Goal: Transaction & Acquisition: Purchase product/service

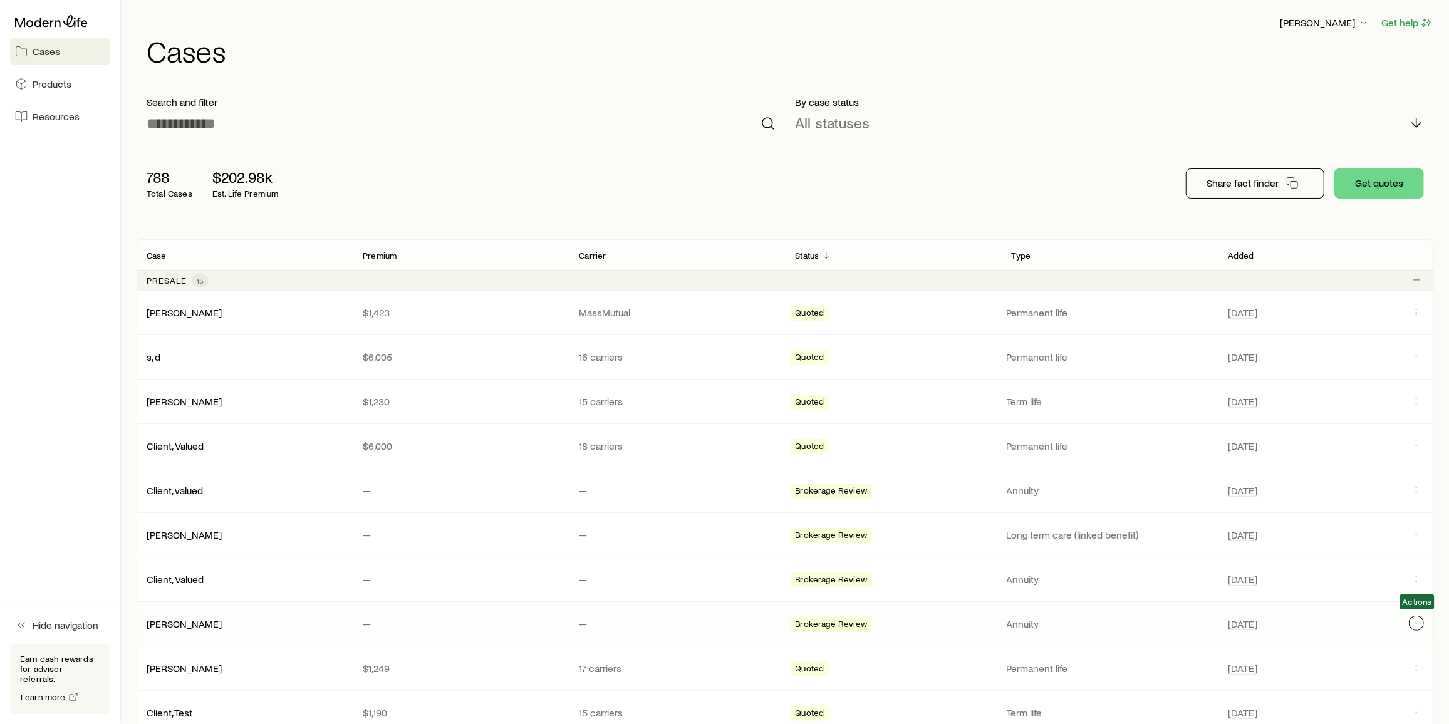
click at [1417, 625] on button "Client cases" at bounding box center [1416, 623] width 15 height 15
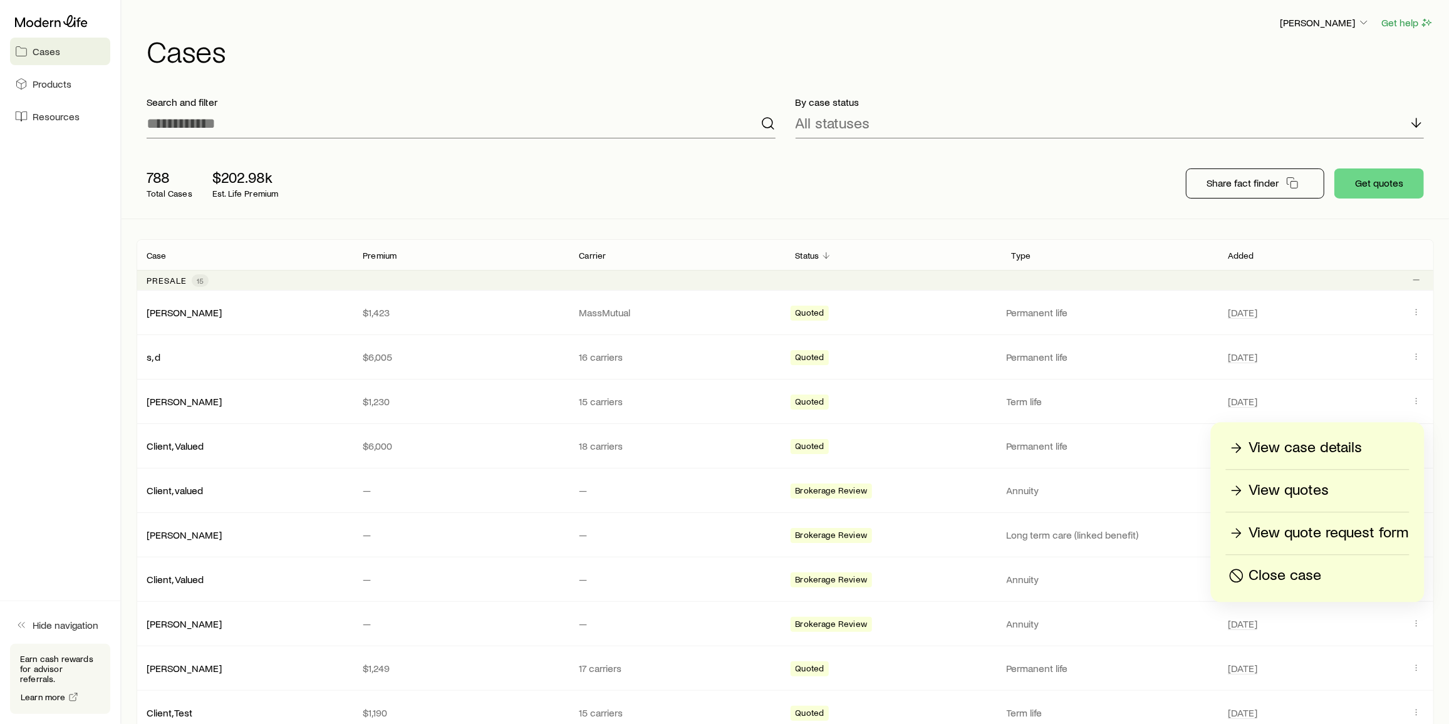
click at [1366, 579] on div "Close case" at bounding box center [1318, 576] width 182 height 20
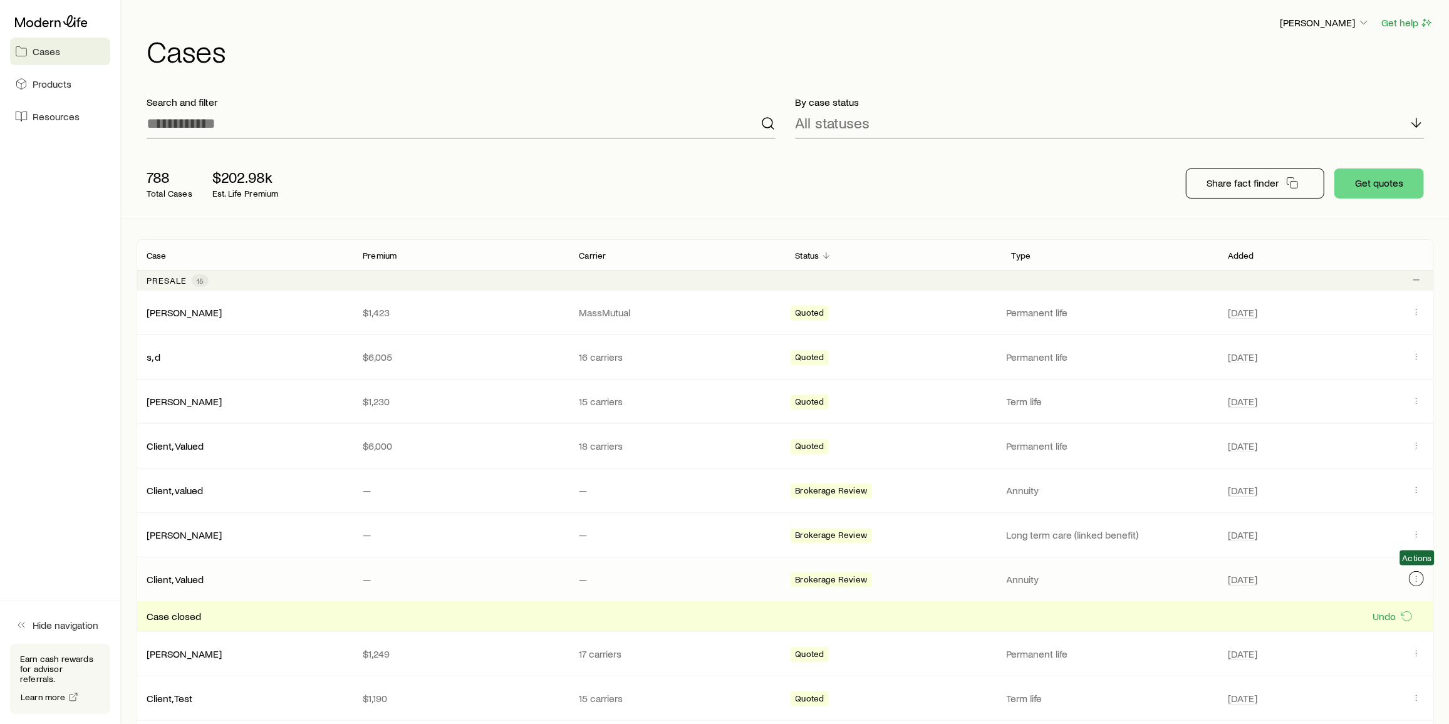
click at [1416, 577] on icon "Client cases" at bounding box center [1417, 579] width 10 height 10
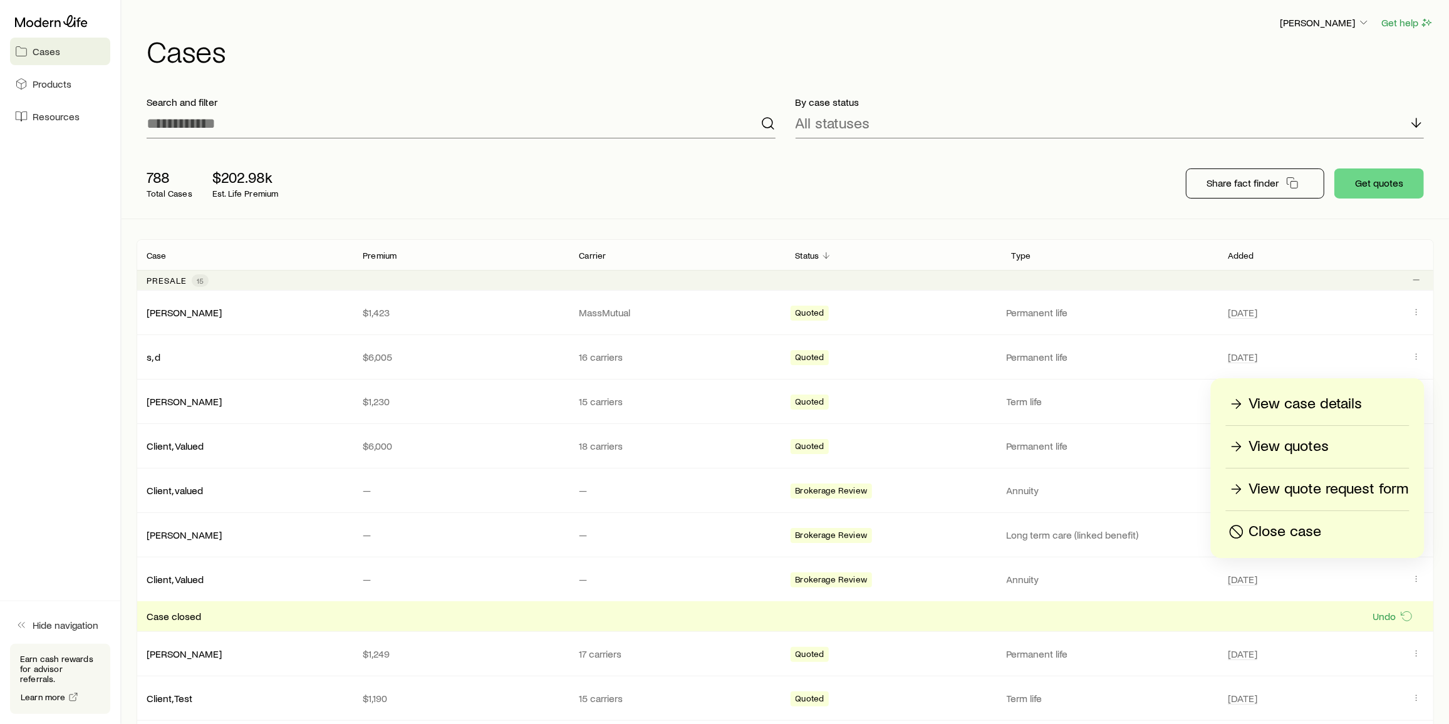
click at [1332, 533] on div "Close case" at bounding box center [1318, 532] width 182 height 20
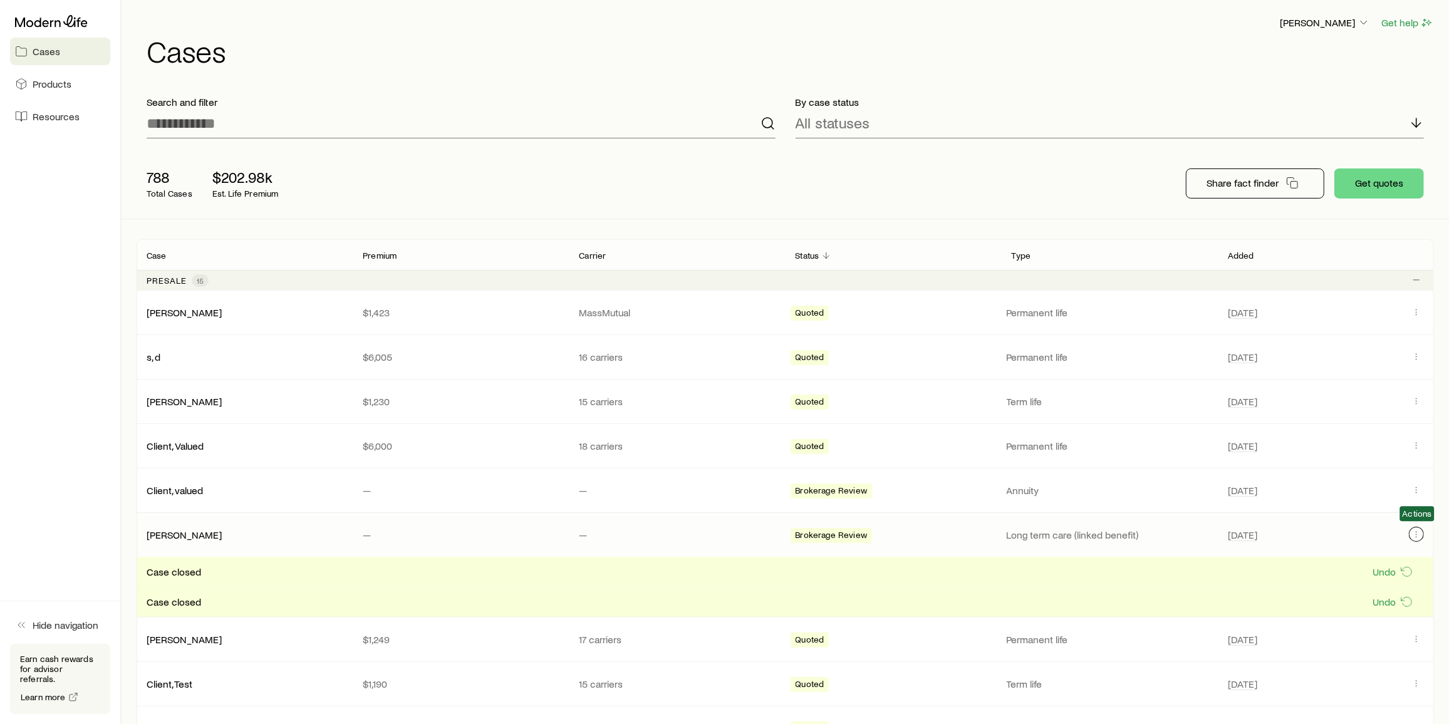
click at [1421, 529] on icon "Client cases" at bounding box center [1417, 534] width 10 height 10
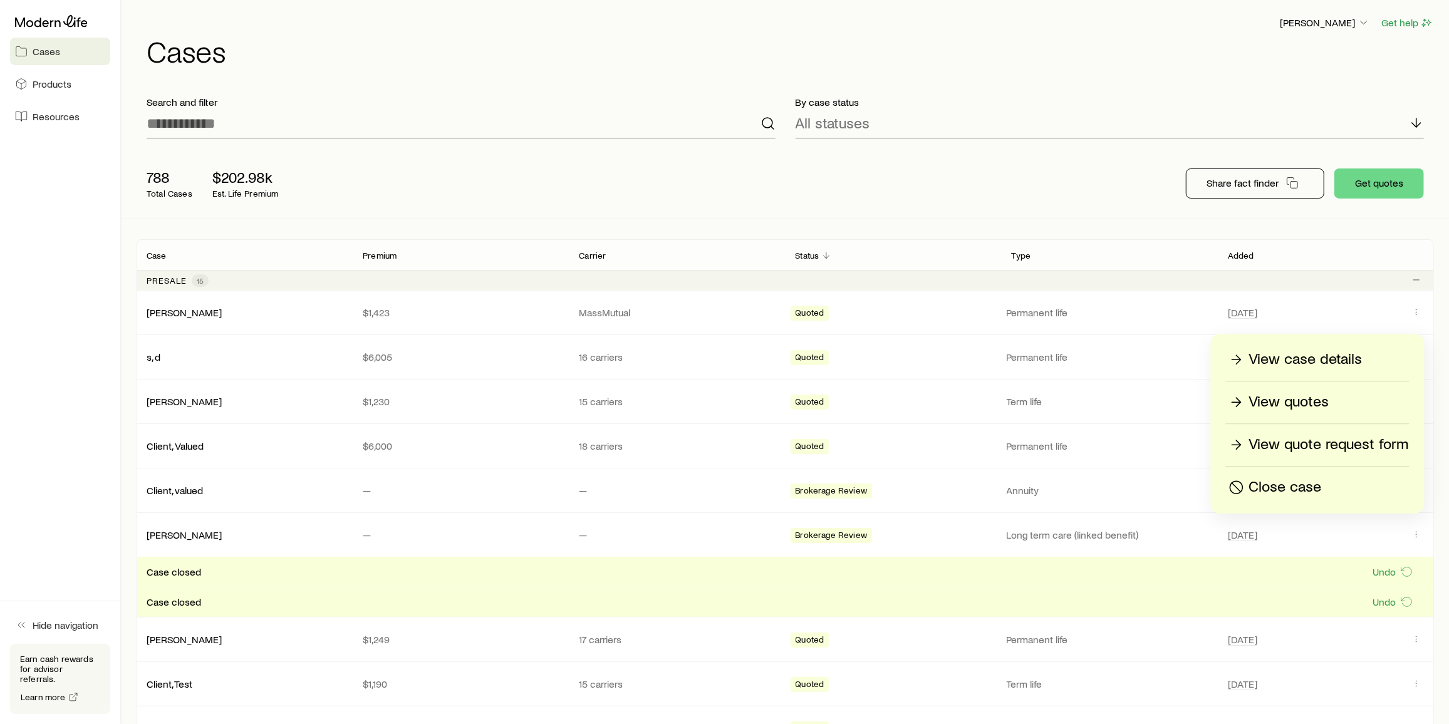
click at [1298, 491] on p "Close case" at bounding box center [1285, 487] width 73 height 20
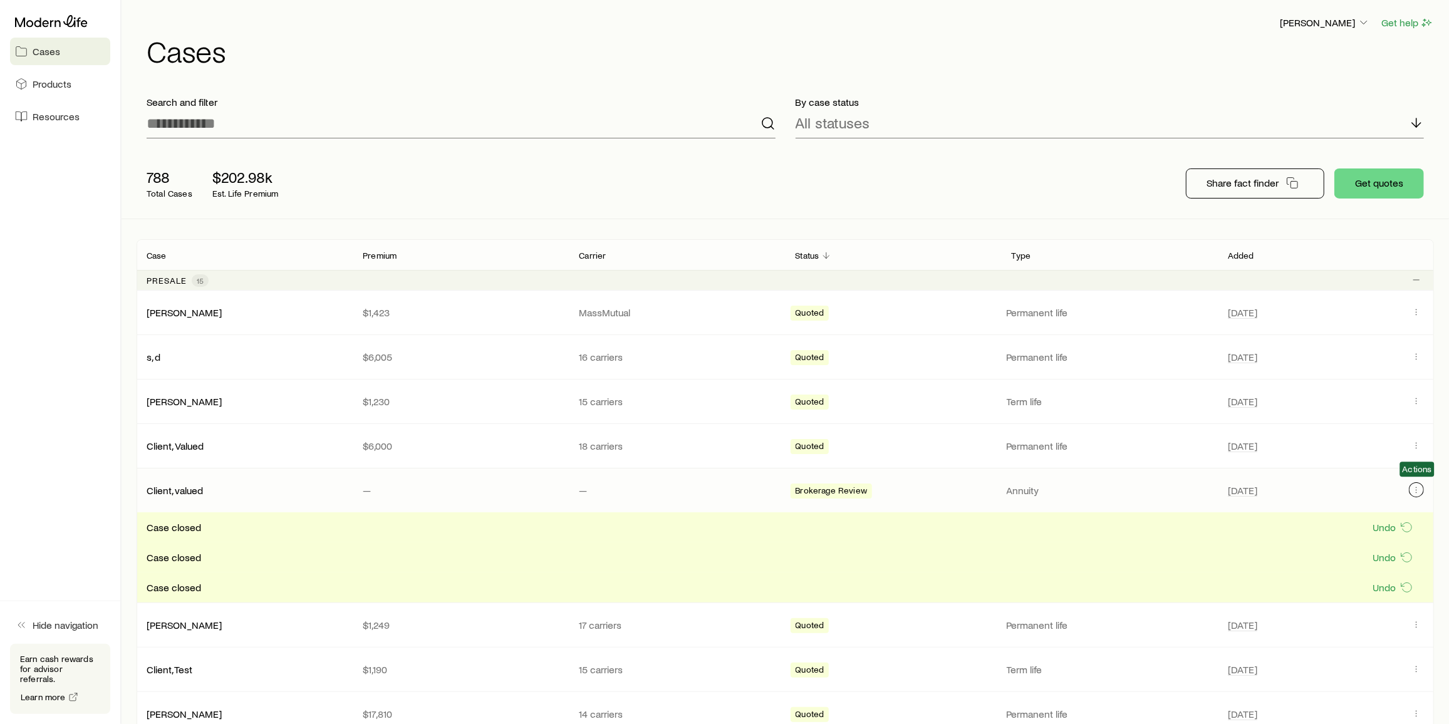
click at [1420, 485] on icon "Client cases" at bounding box center [1417, 490] width 10 height 10
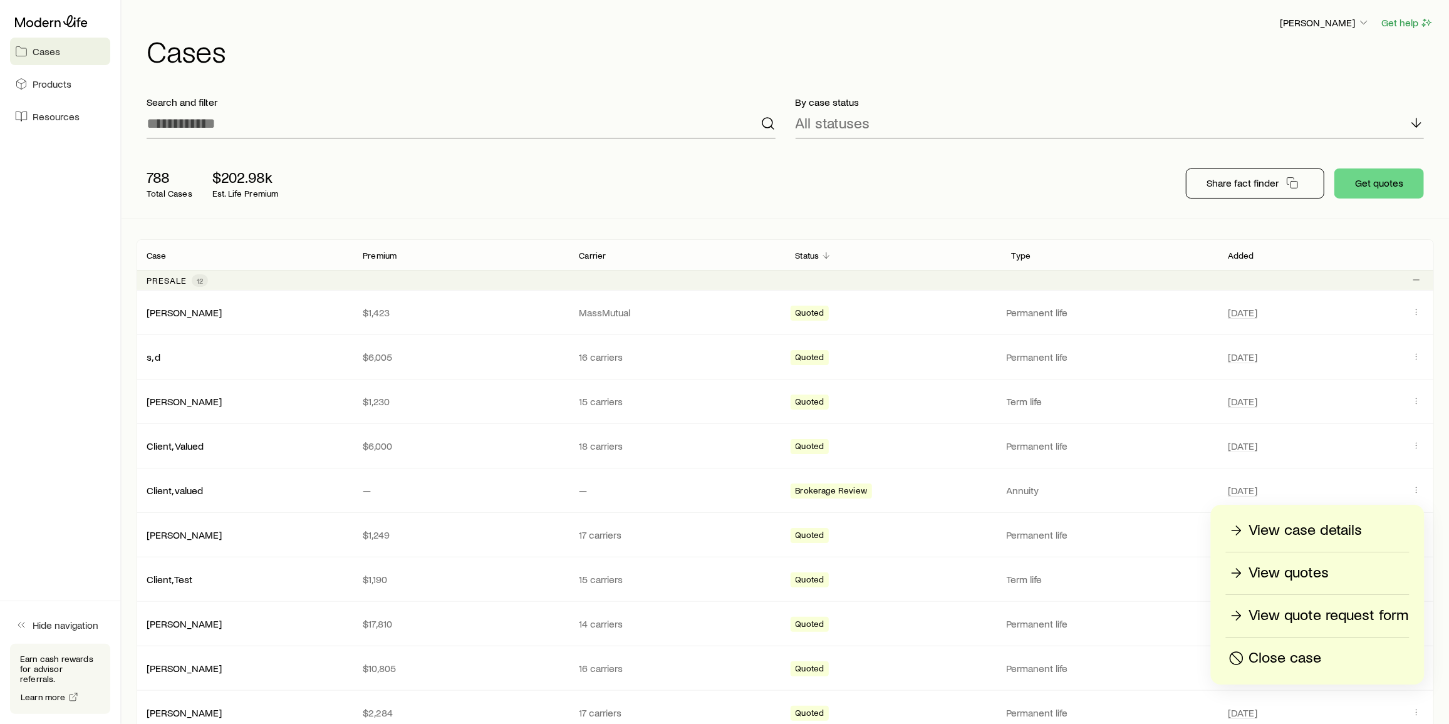
click at [1312, 660] on p "Close case" at bounding box center [1285, 658] width 73 height 20
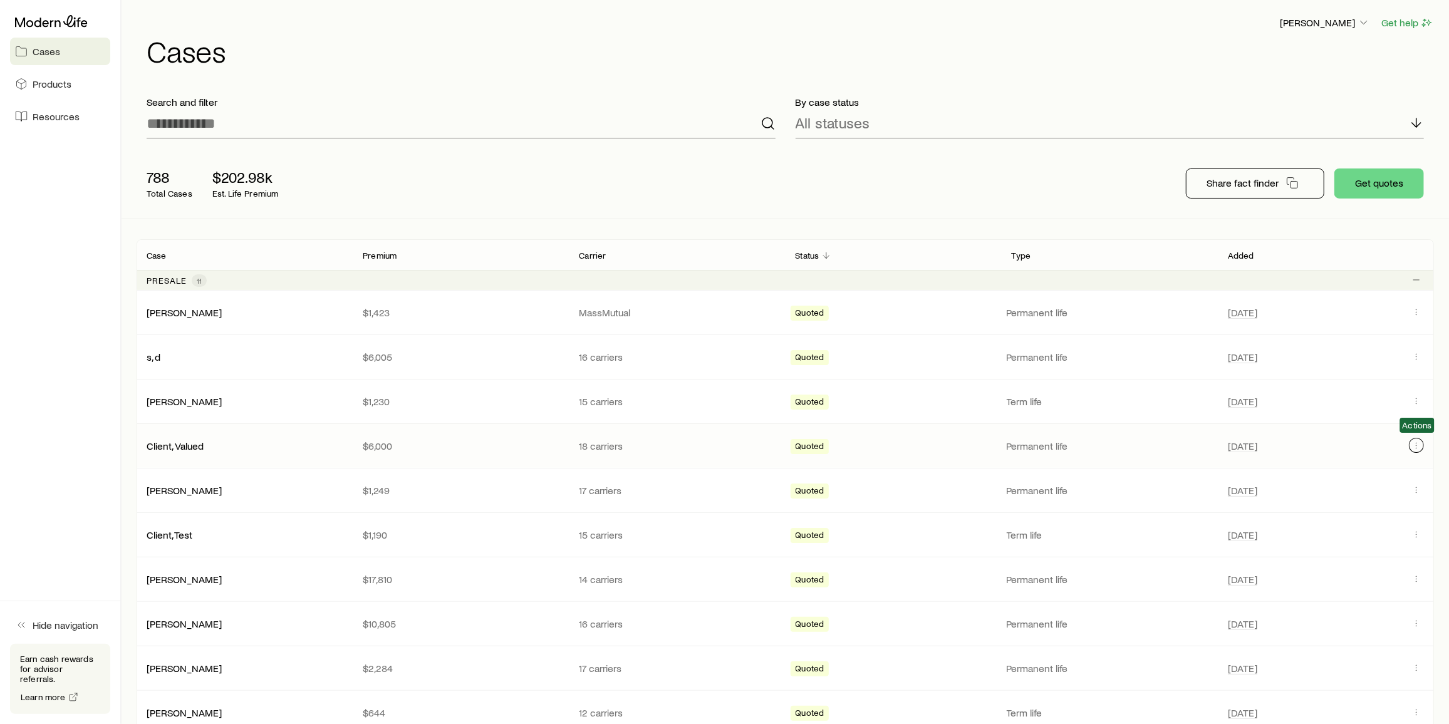
click at [1417, 440] on icon "Client cases" at bounding box center [1417, 445] width 10 height 10
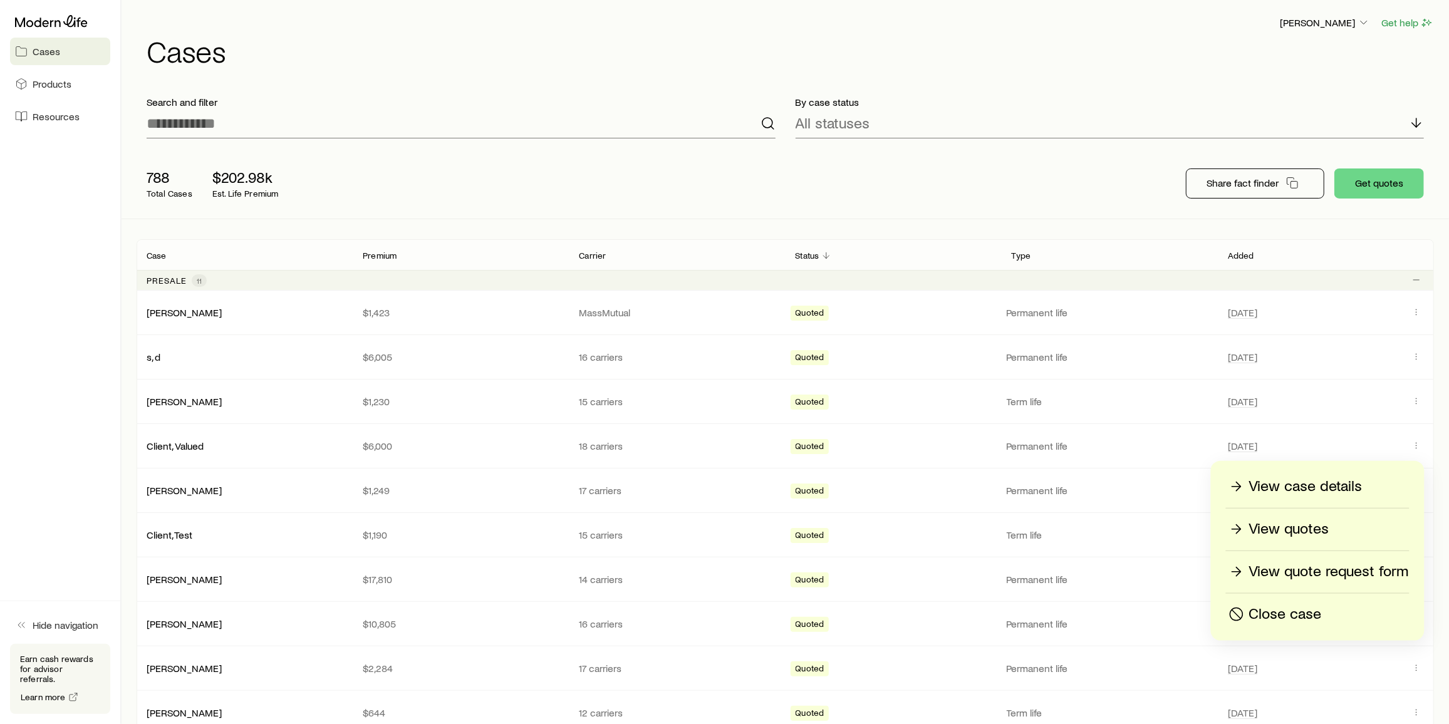
click at [1306, 613] on p "Close case" at bounding box center [1285, 615] width 73 height 20
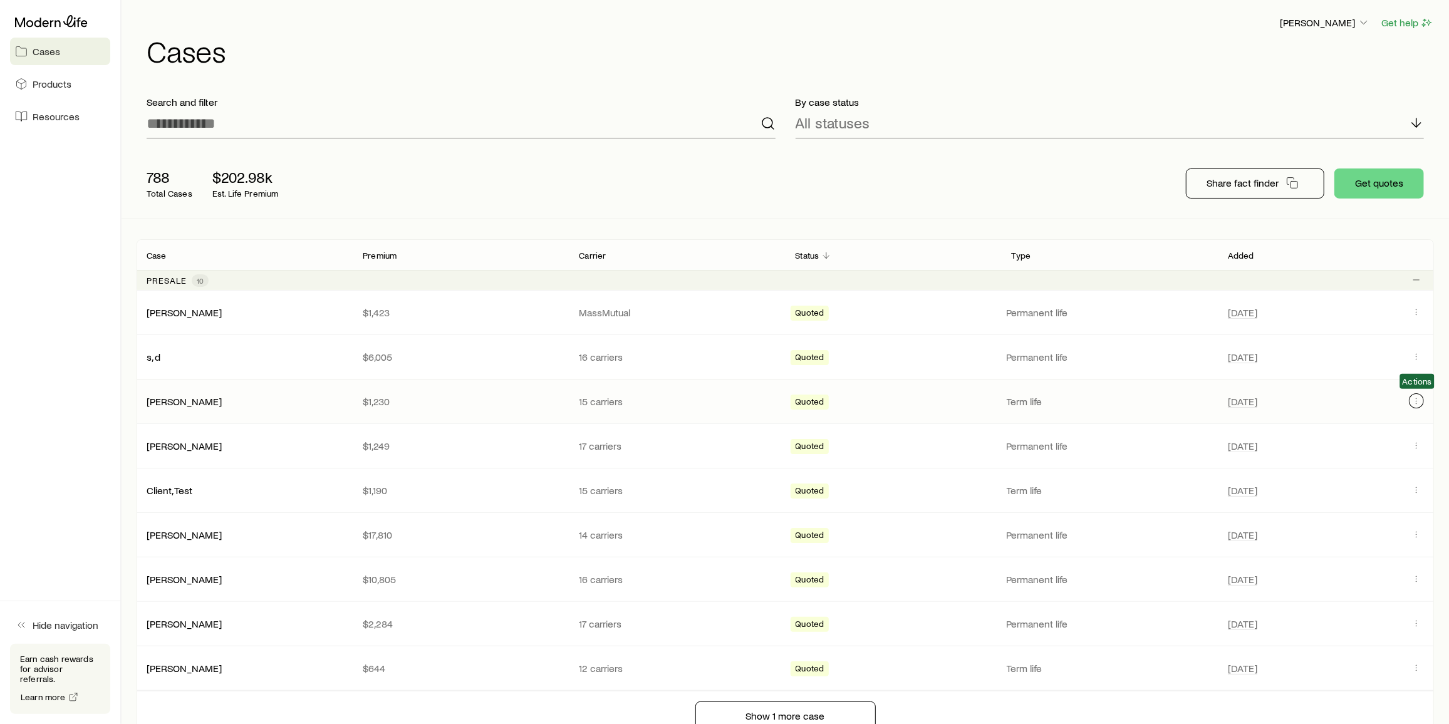
click at [1419, 396] on icon "Client cases" at bounding box center [1417, 401] width 10 height 10
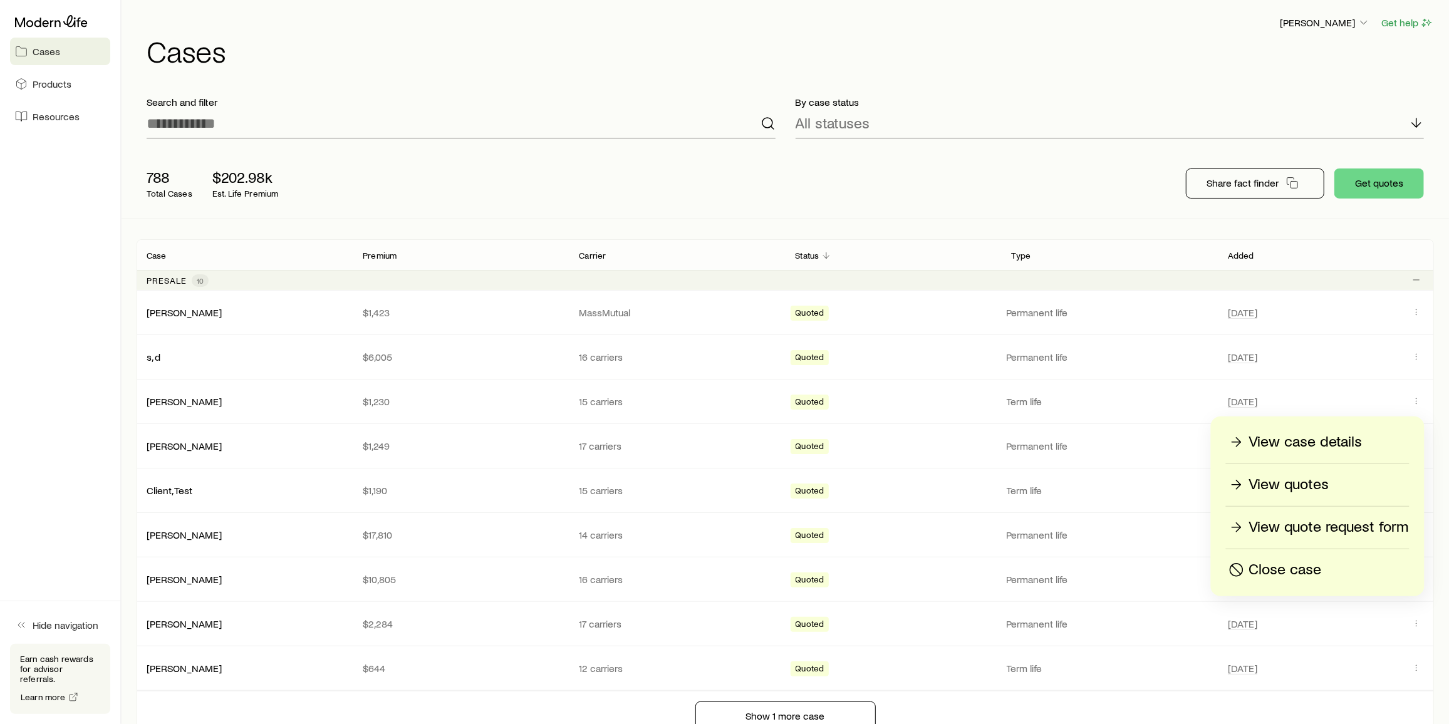
click at [1304, 566] on p "Close case" at bounding box center [1285, 570] width 73 height 20
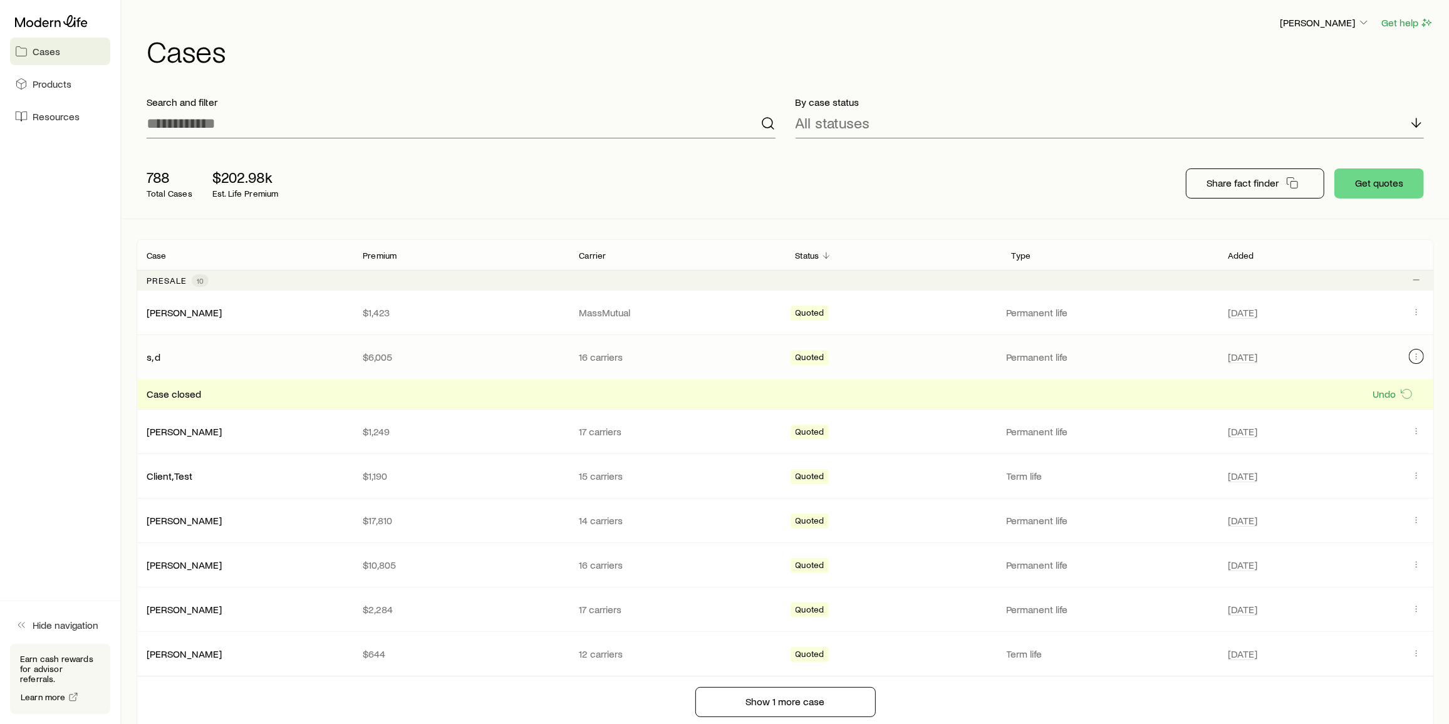
click at [1419, 349] on button "Client cases" at bounding box center [1416, 356] width 15 height 15
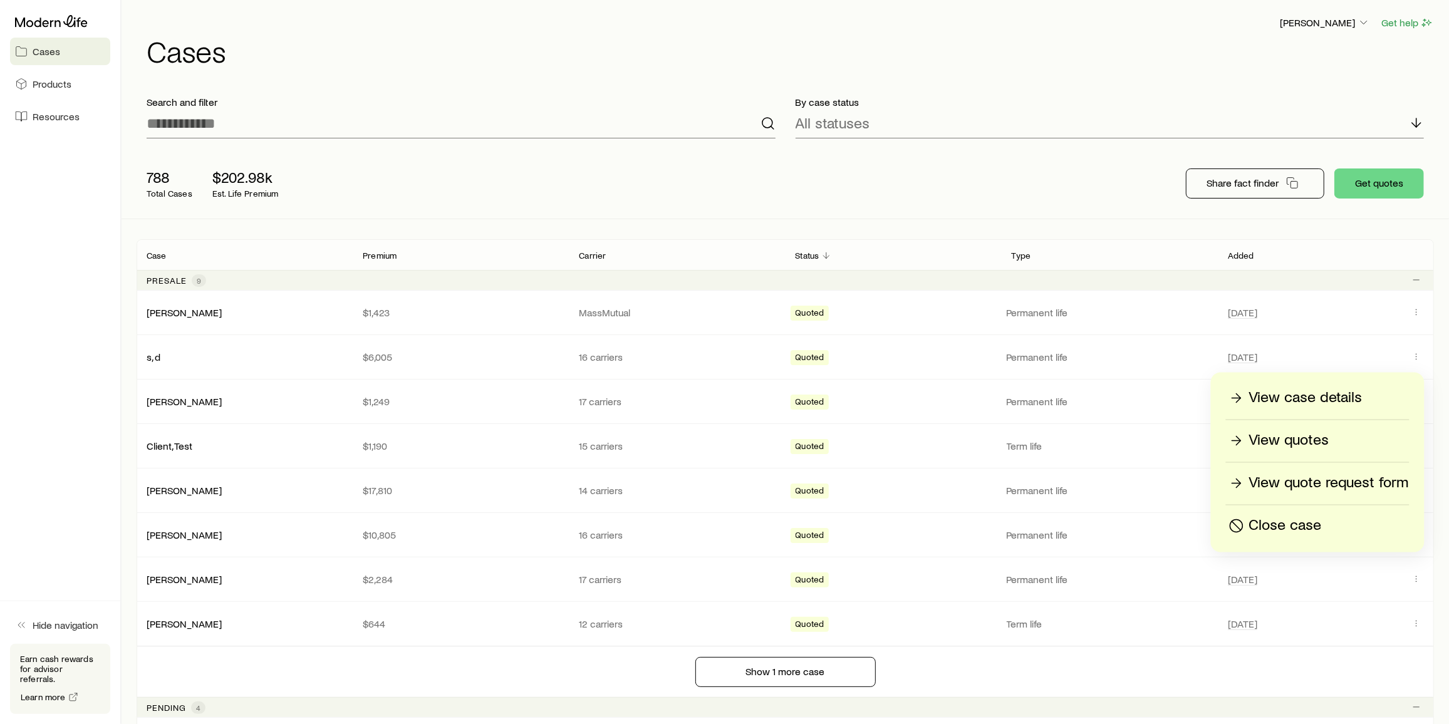
click at [1301, 524] on p "Close case" at bounding box center [1285, 526] width 73 height 20
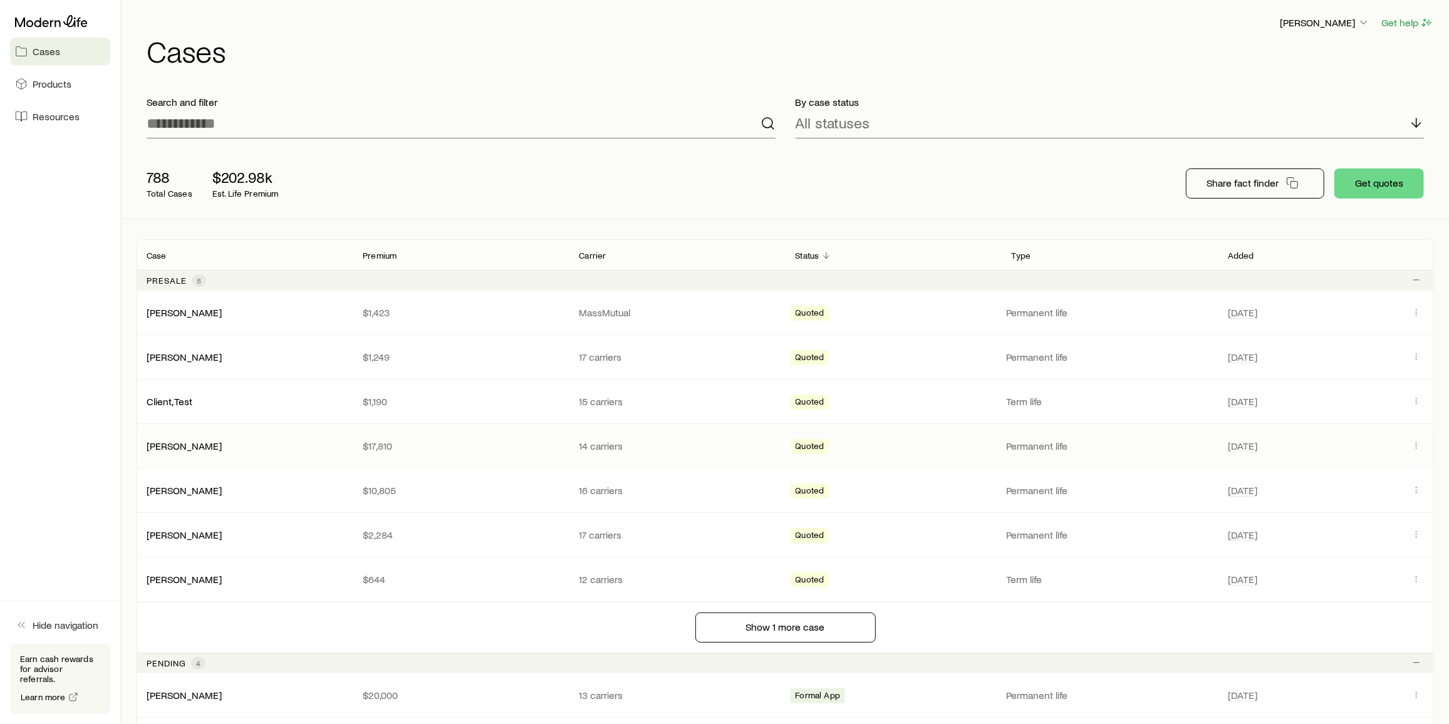
click at [1421, 428] on div "Dent, Joe $17,810 14 carriers Quoted Permanent life Aug 13" at bounding box center [786, 446] width 1298 height 44
click at [1420, 405] on button "Client cases" at bounding box center [1416, 400] width 15 height 15
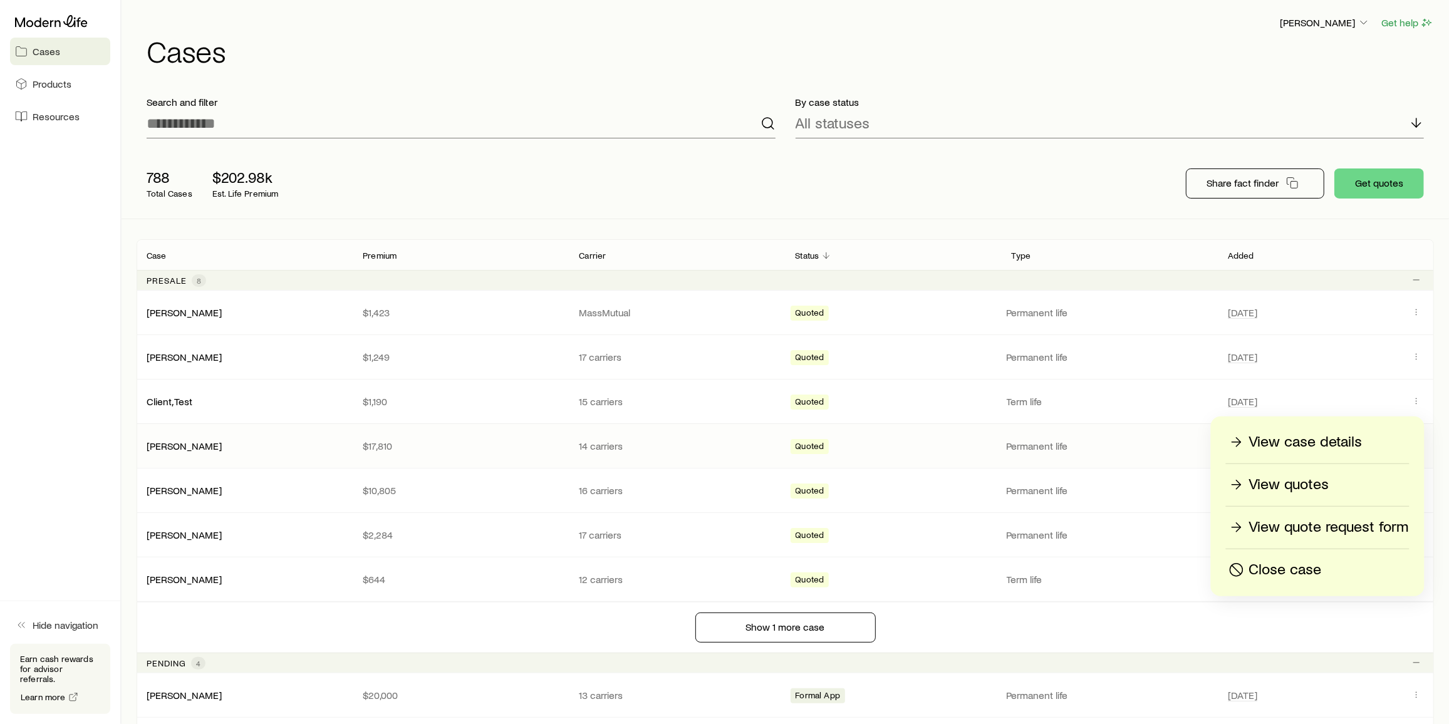
click at [1301, 574] on p "Close case" at bounding box center [1285, 570] width 73 height 20
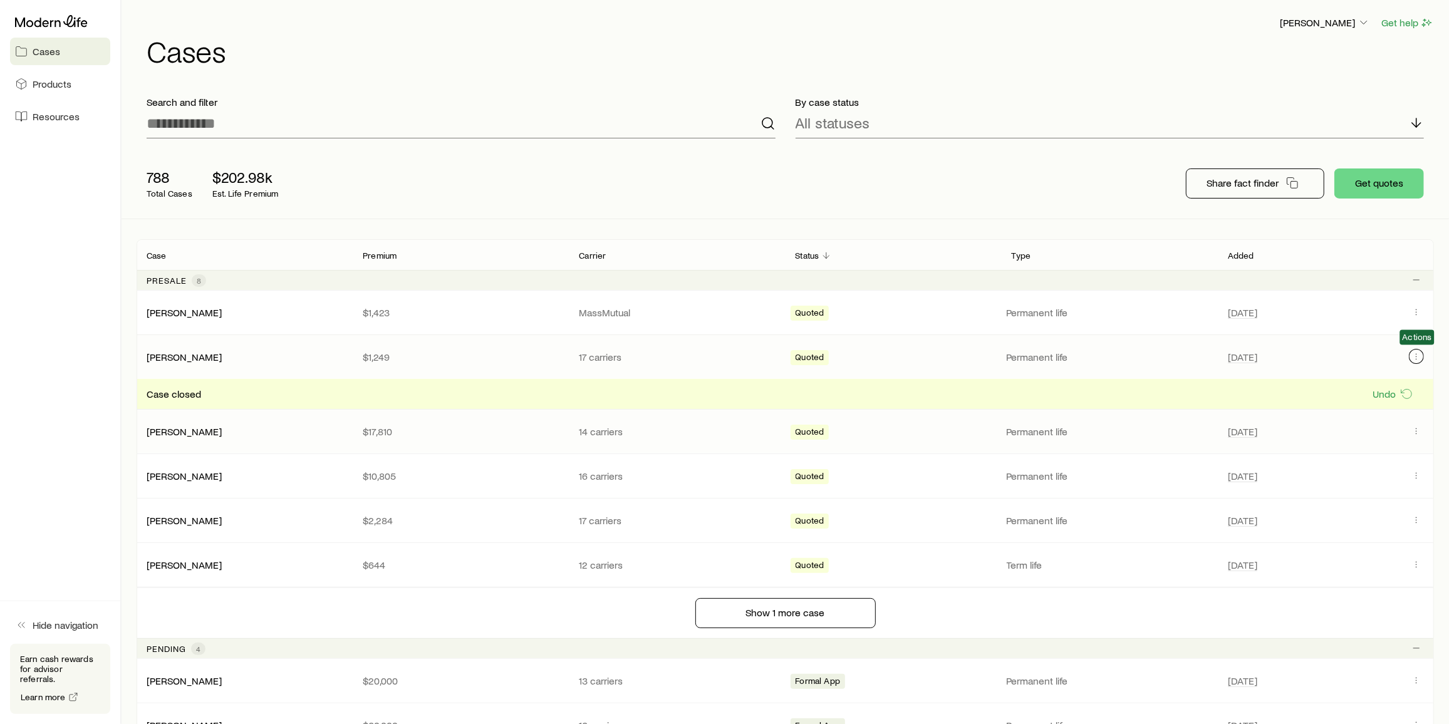
click at [1418, 349] on button "Client cases" at bounding box center [1416, 356] width 15 height 15
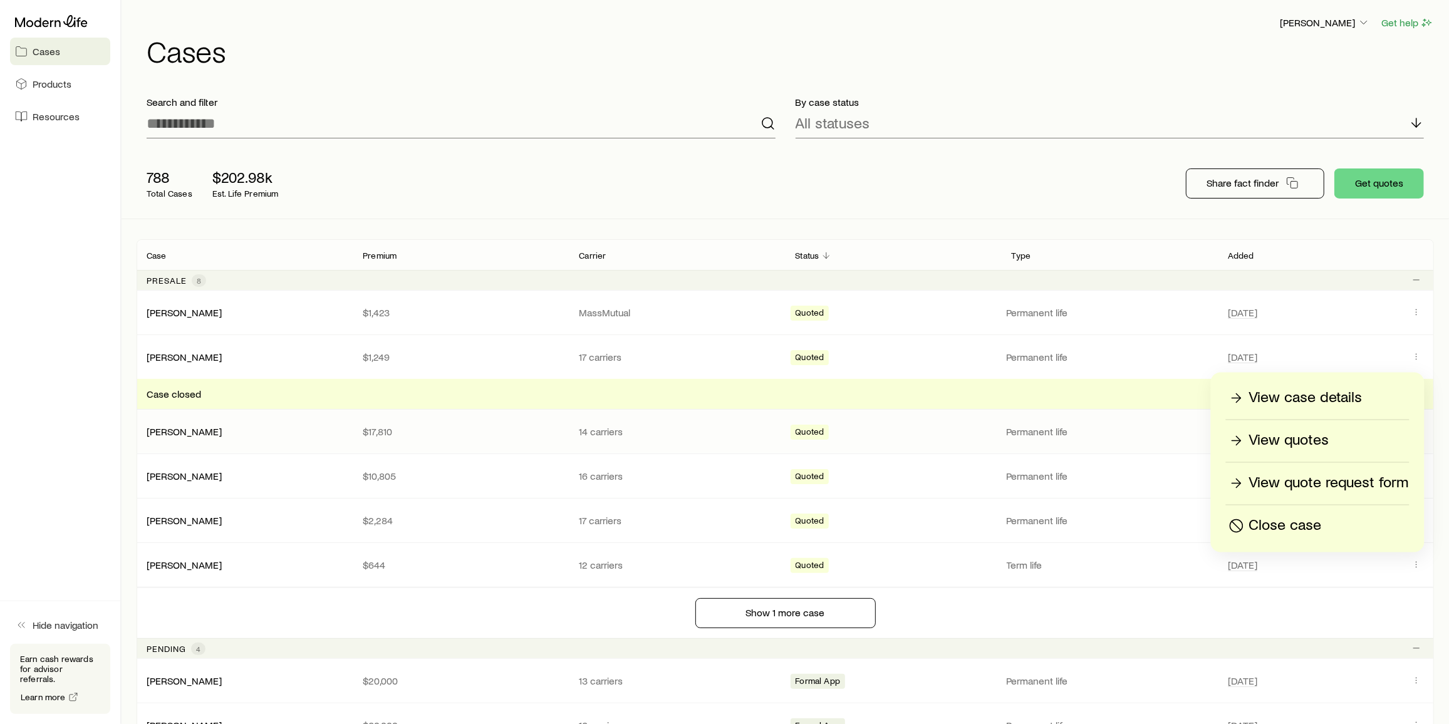
click at [1311, 525] on p "Close case" at bounding box center [1285, 526] width 73 height 20
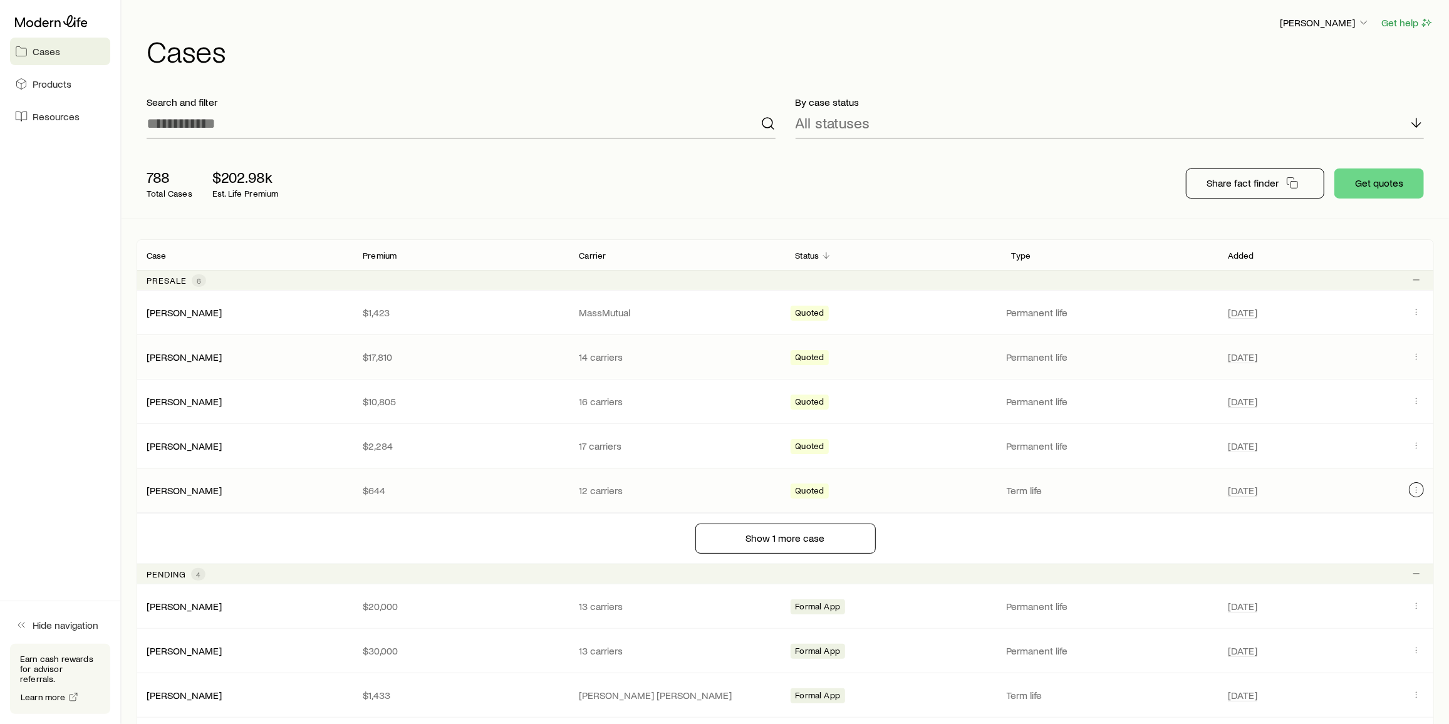
click at [1409, 486] on button "Client cases" at bounding box center [1416, 489] width 15 height 15
click at [1417, 486] on icon "Client cases" at bounding box center [1417, 490] width 10 height 10
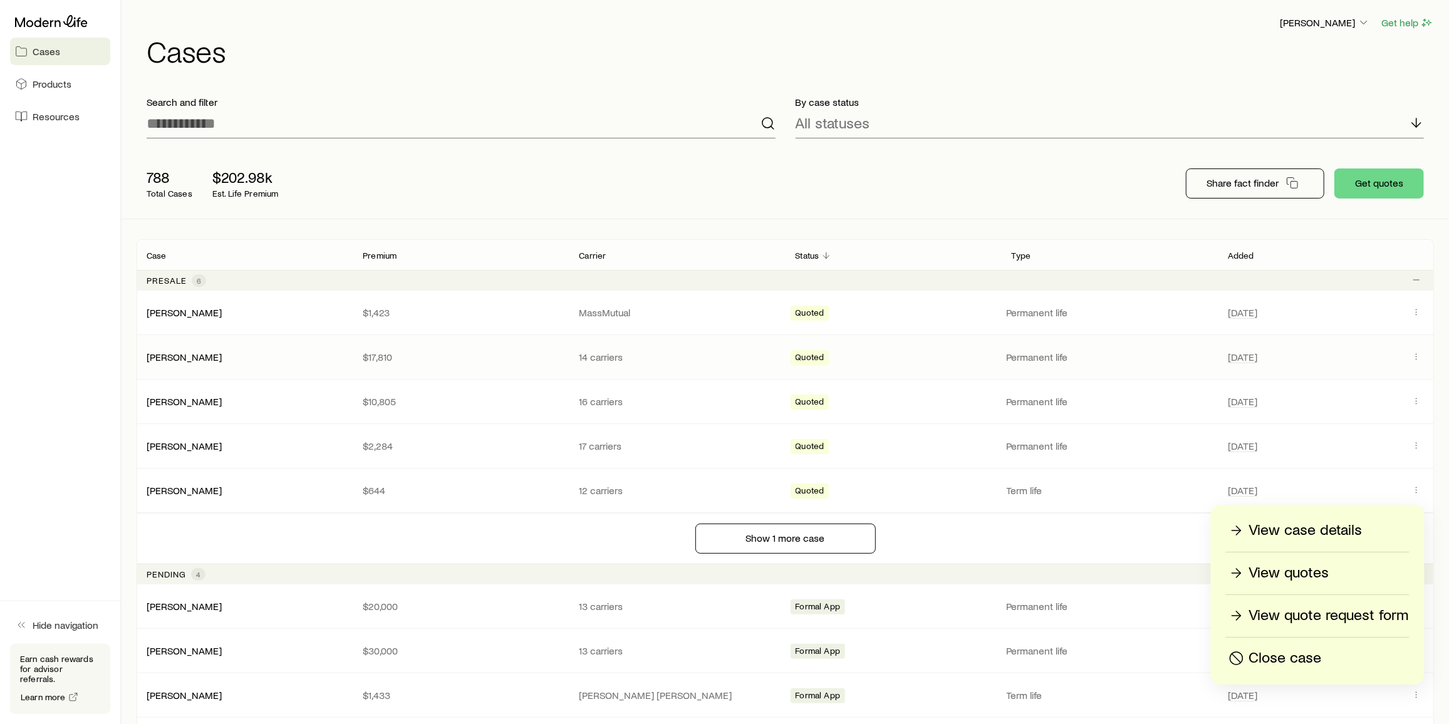
click at [1313, 654] on p "Close case" at bounding box center [1285, 658] width 73 height 20
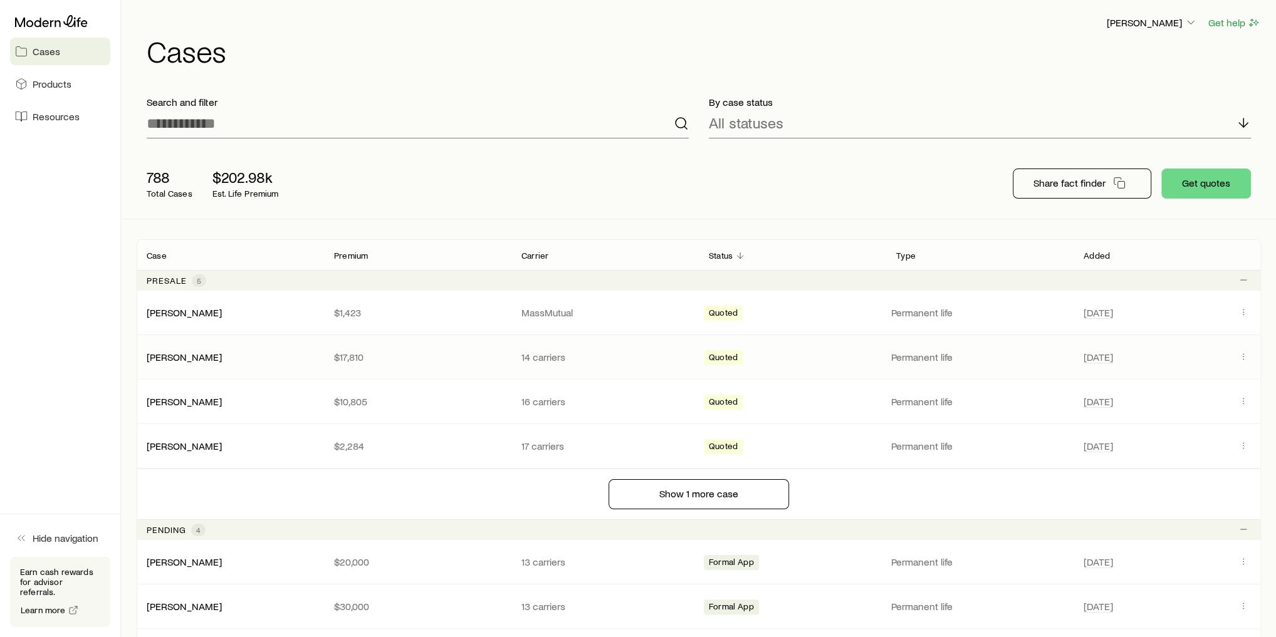
drag, startPoint x: 1070, startPoint y: 5, endPoint x: 868, endPoint y: 170, distance: 261.4
click at [866, 172] on div "788 Total Cases $202.98k Est. Life Premium Share fact finder Get quotes" at bounding box center [699, 183] width 1124 height 70
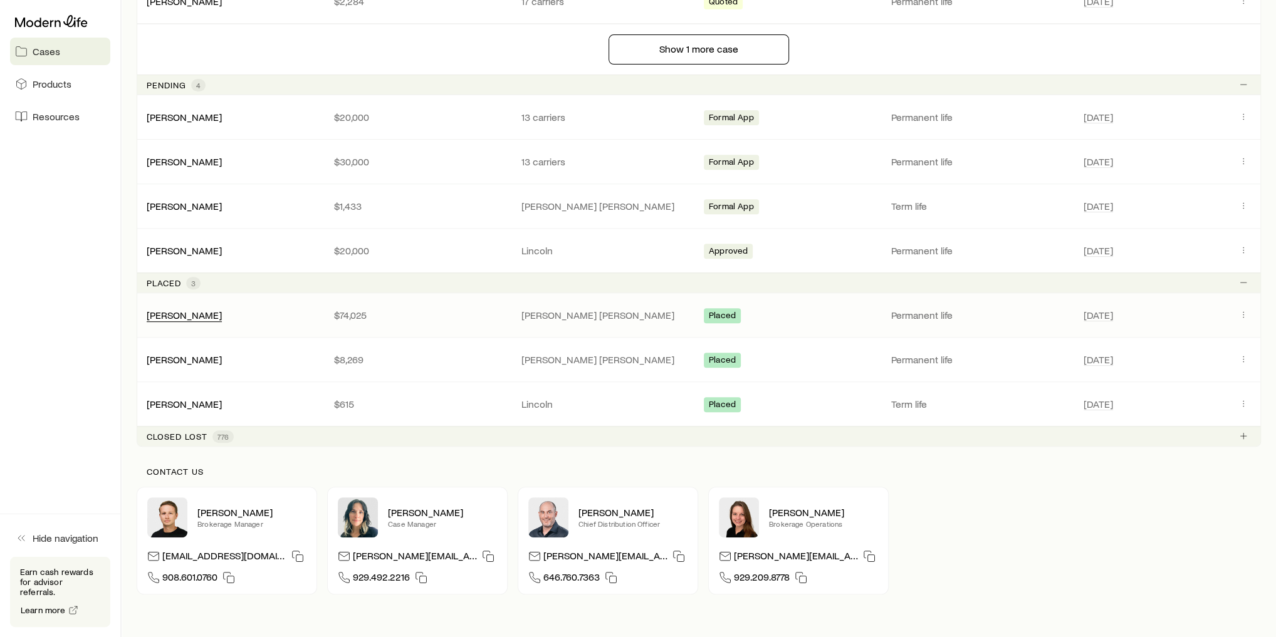
scroll to position [451, 0]
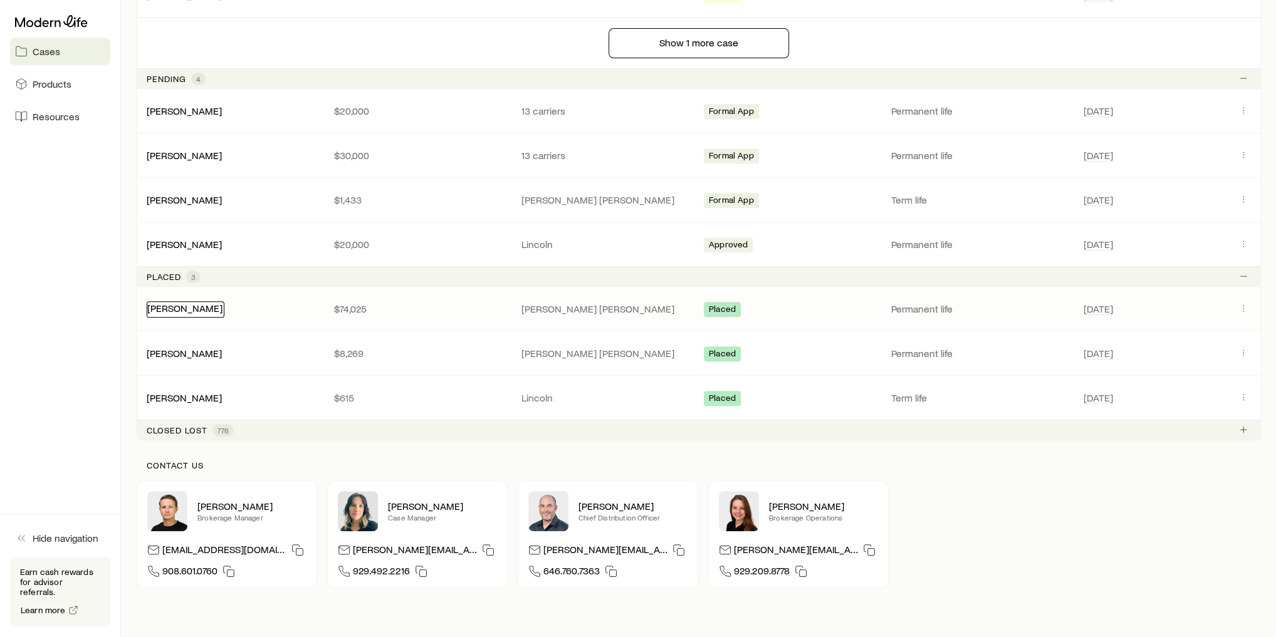
click at [185, 305] on link "[PERSON_NAME]" at bounding box center [184, 308] width 75 height 12
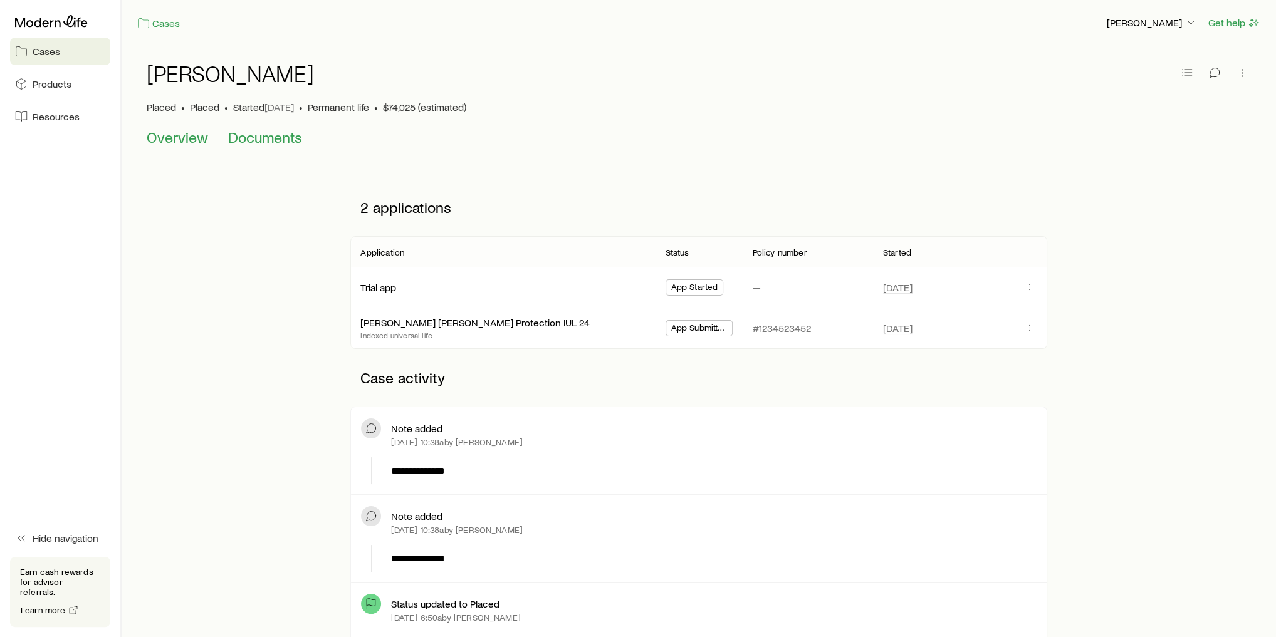
click at [249, 142] on span "Documents" at bounding box center [265, 137] width 74 height 18
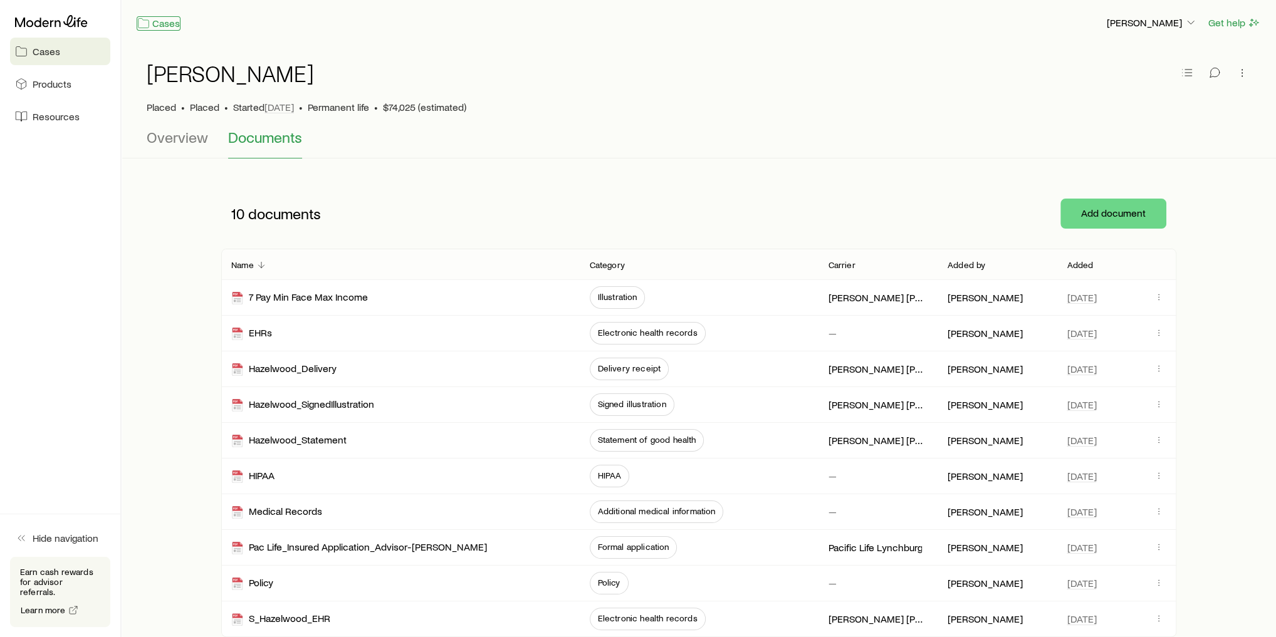
click at [155, 26] on link "Cases" at bounding box center [159, 23] width 44 height 14
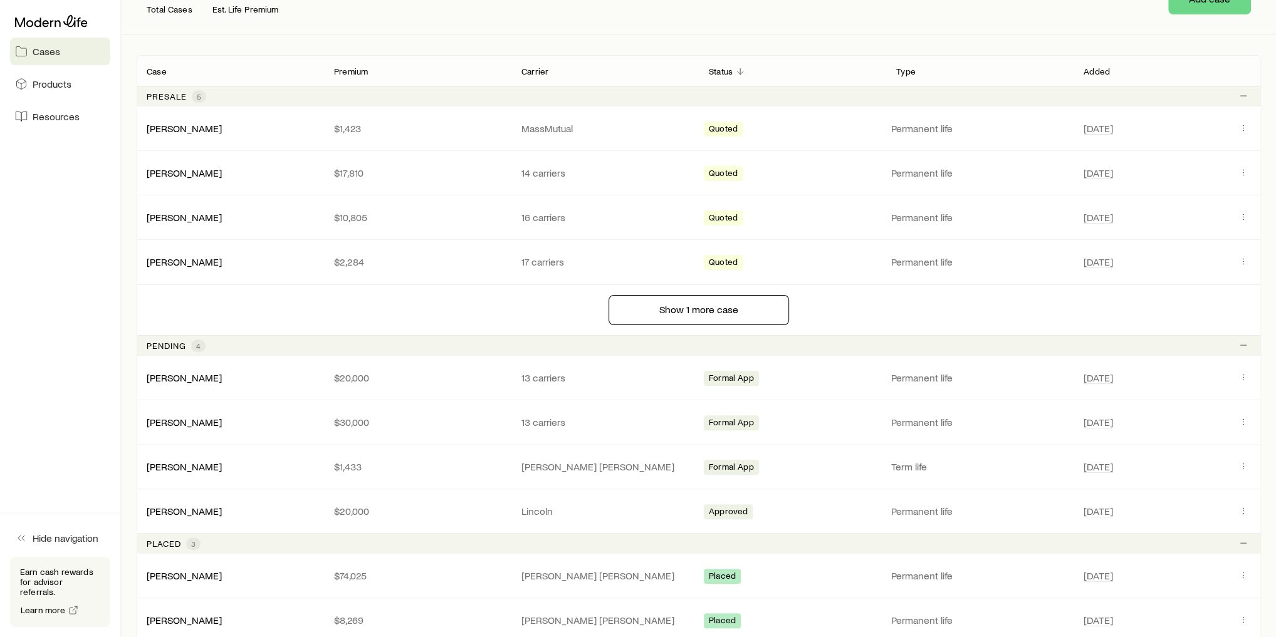
scroll to position [200, 0]
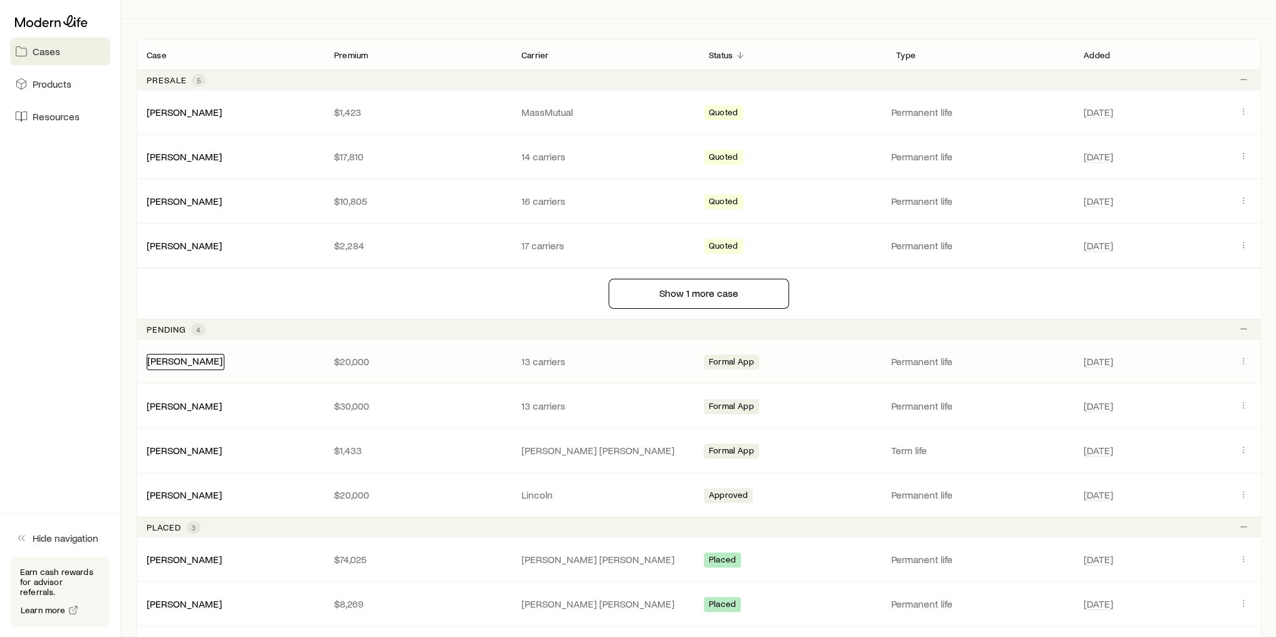
click at [183, 358] on link "[PERSON_NAME]" at bounding box center [184, 361] width 75 height 12
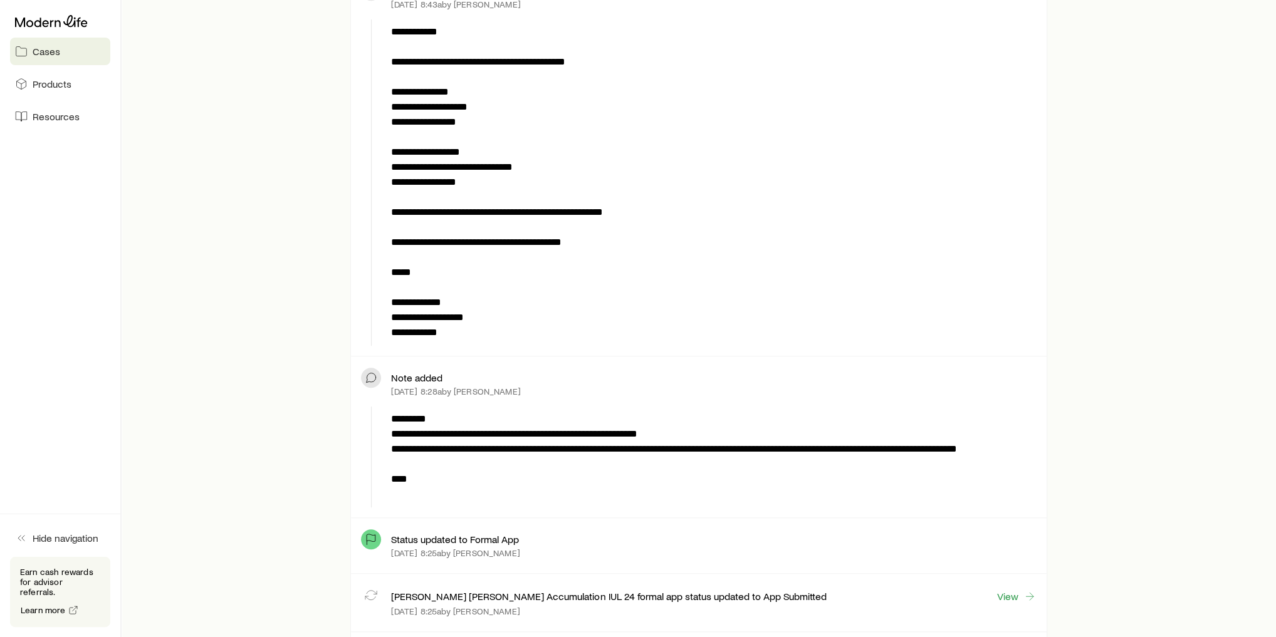
scroll to position [652, 0]
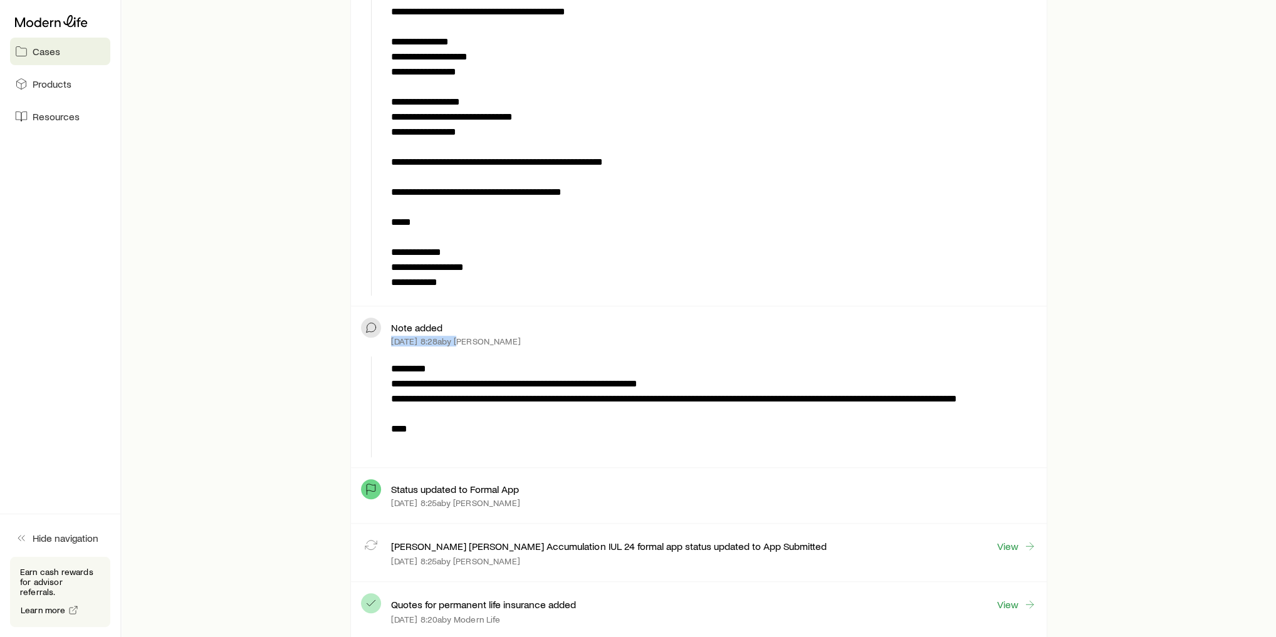
drag, startPoint x: 389, startPoint y: 339, endPoint x: 484, endPoint y: 335, distance: 94.7
click at [484, 335] on div "Note added [DATE] 8:28a by [PERSON_NAME]" at bounding box center [698, 333] width 675 height 35
click at [523, 373] on p "**********" at bounding box center [711, 407] width 640 height 90
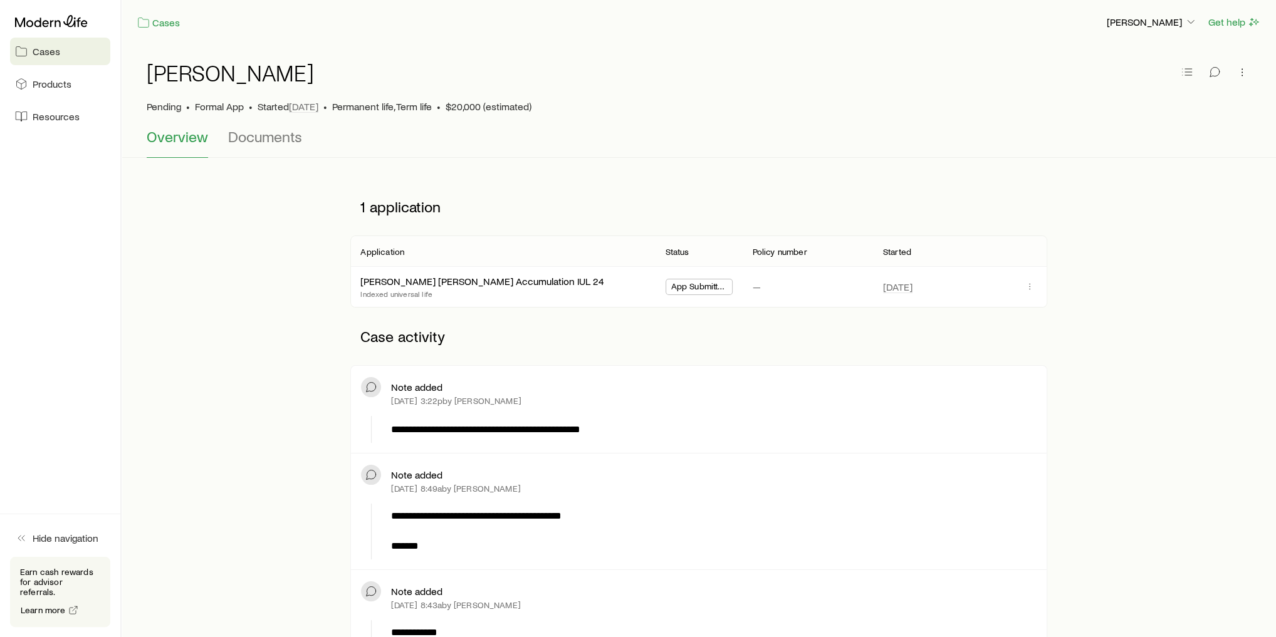
scroll to position [50, 0]
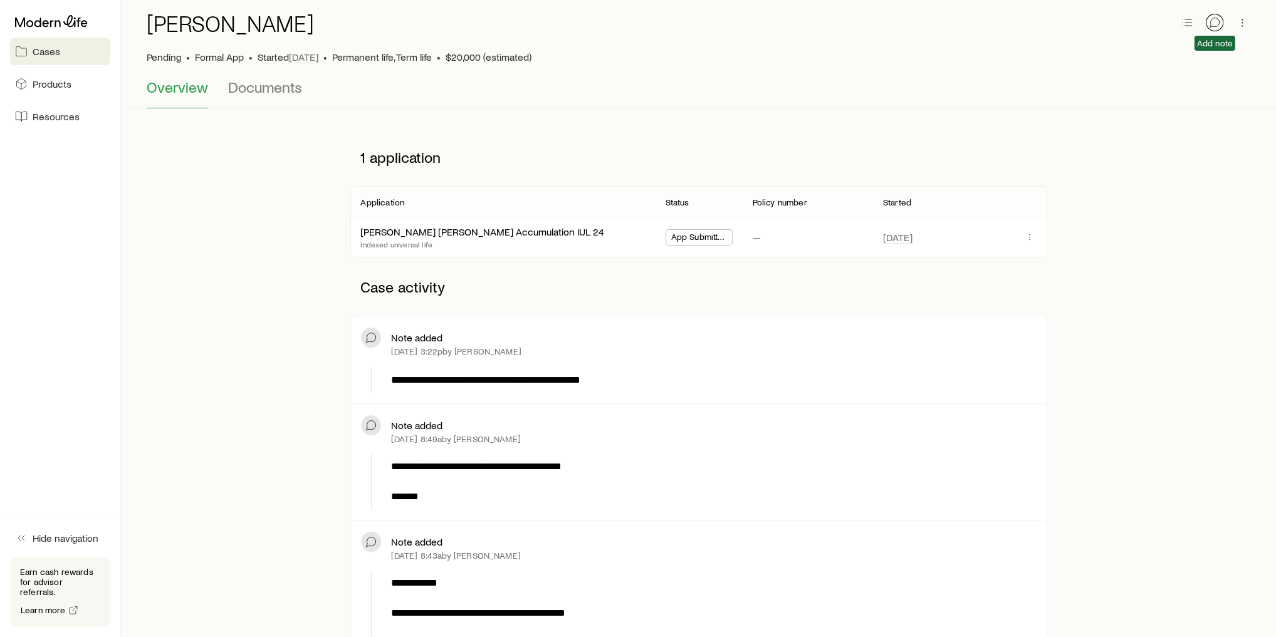
click at [1215, 23] on icon "button" at bounding box center [1214, 22] width 13 height 13
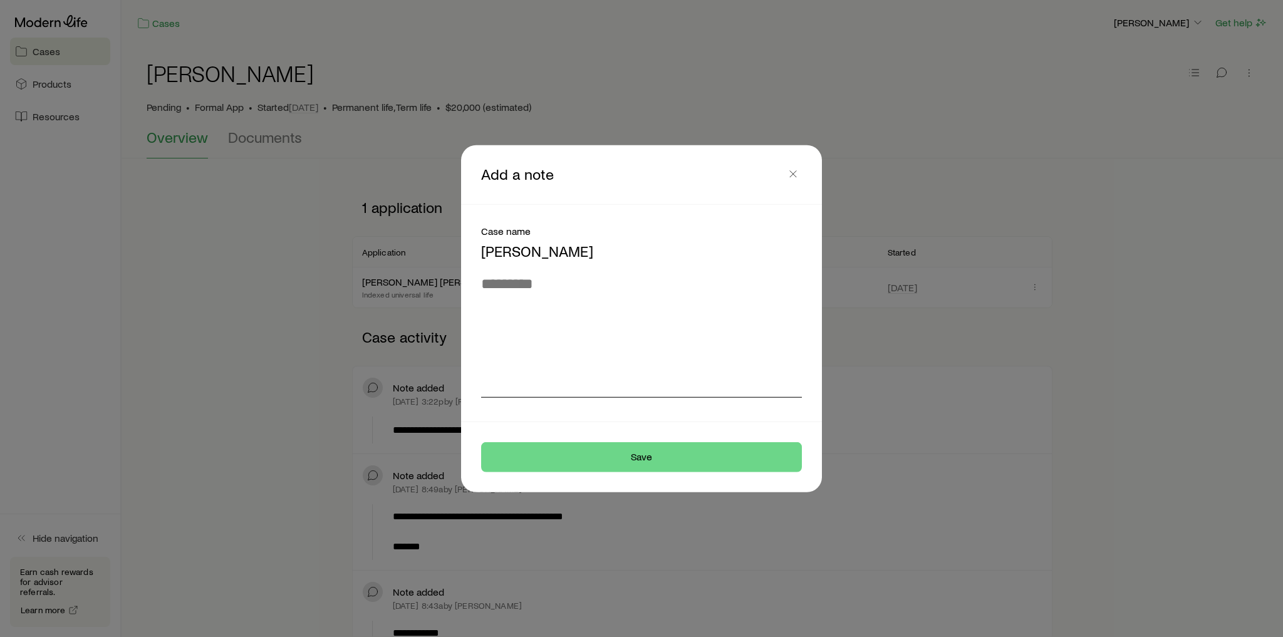
click at [615, 297] on textarea at bounding box center [641, 335] width 321 height 123
click at [797, 172] on icon "button" at bounding box center [793, 173] width 13 height 13
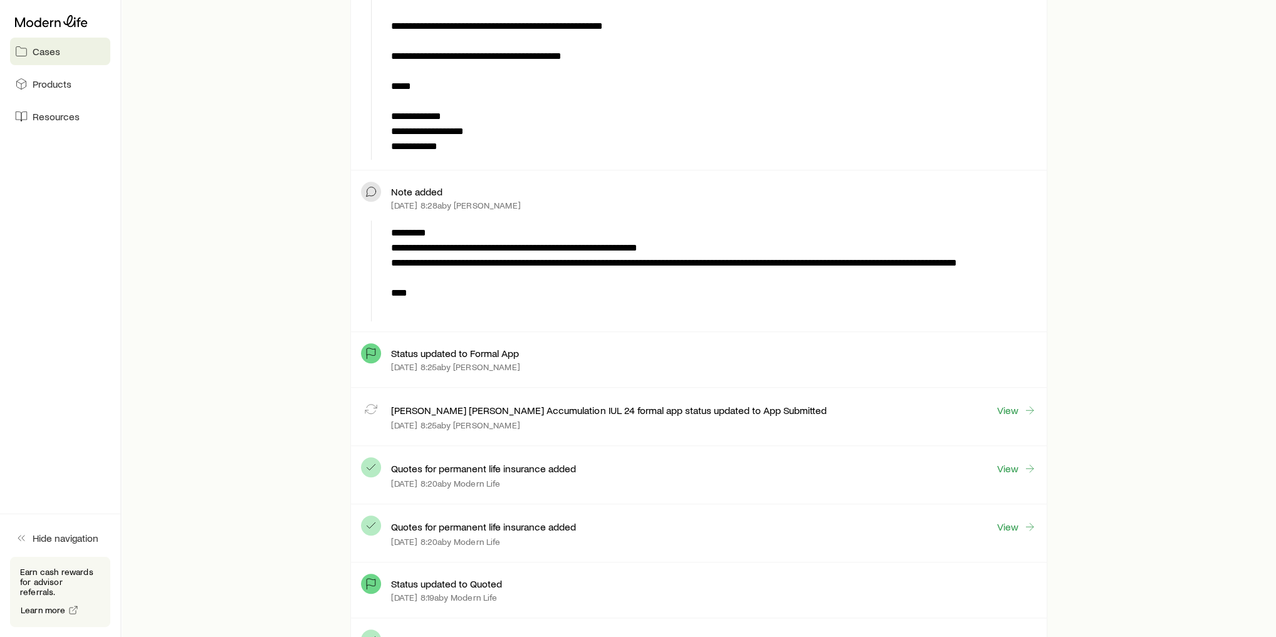
scroll to position [852, 0]
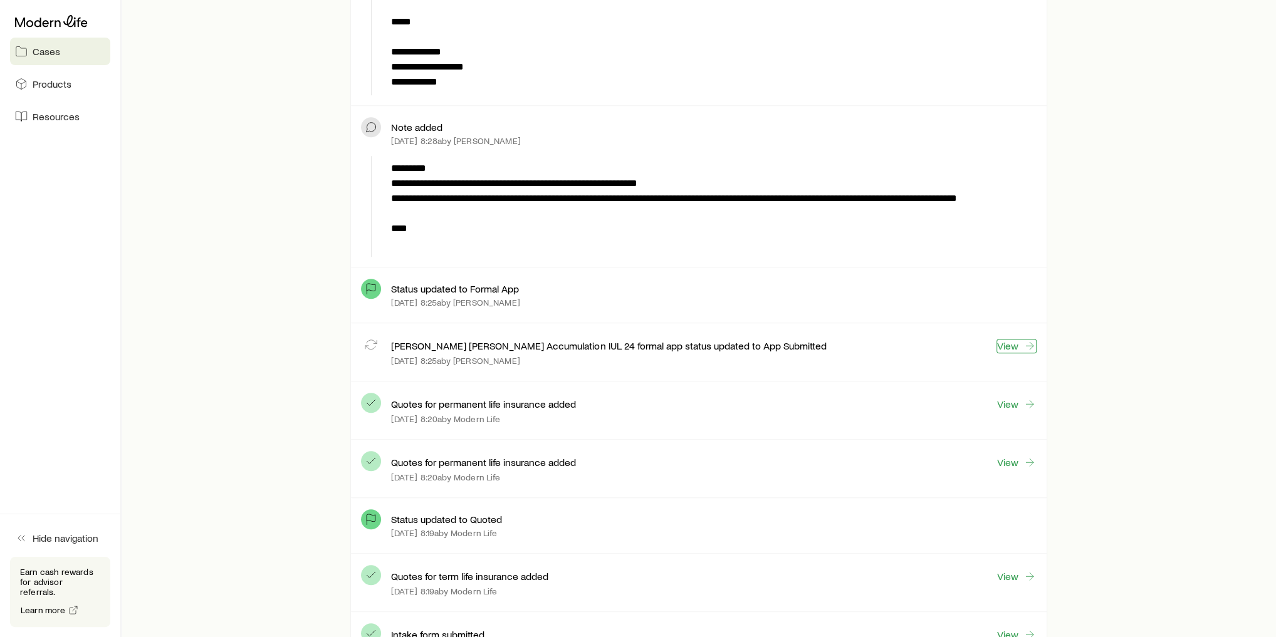
click at [1009, 340] on link "View" at bounding box center [1016, 346] width 40 height 14
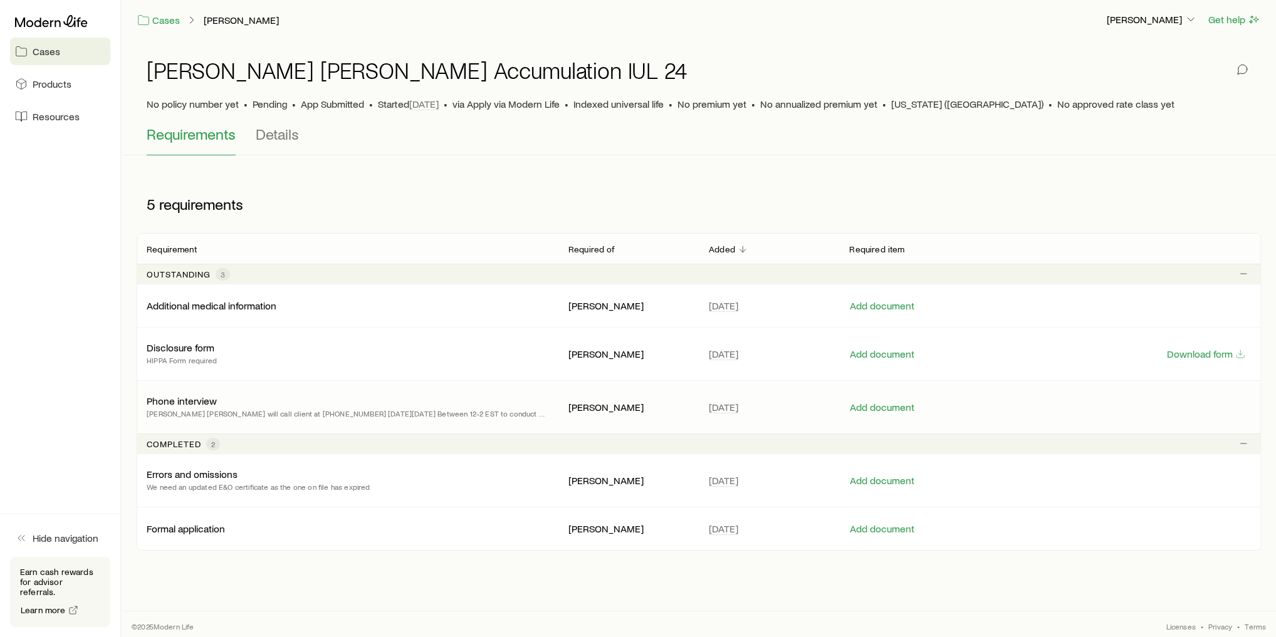
scroll to position [4, 0]
click at [1211, 348] on button "Download form" at bounding box center [1206, 353] width 80 height 12
click at [867, 345] on div "Add document" at bounding box center [944, 352] width 211 height 15
click at [869, 348] on button "Add document" at bounding box center [882, 353] width 66 height 12
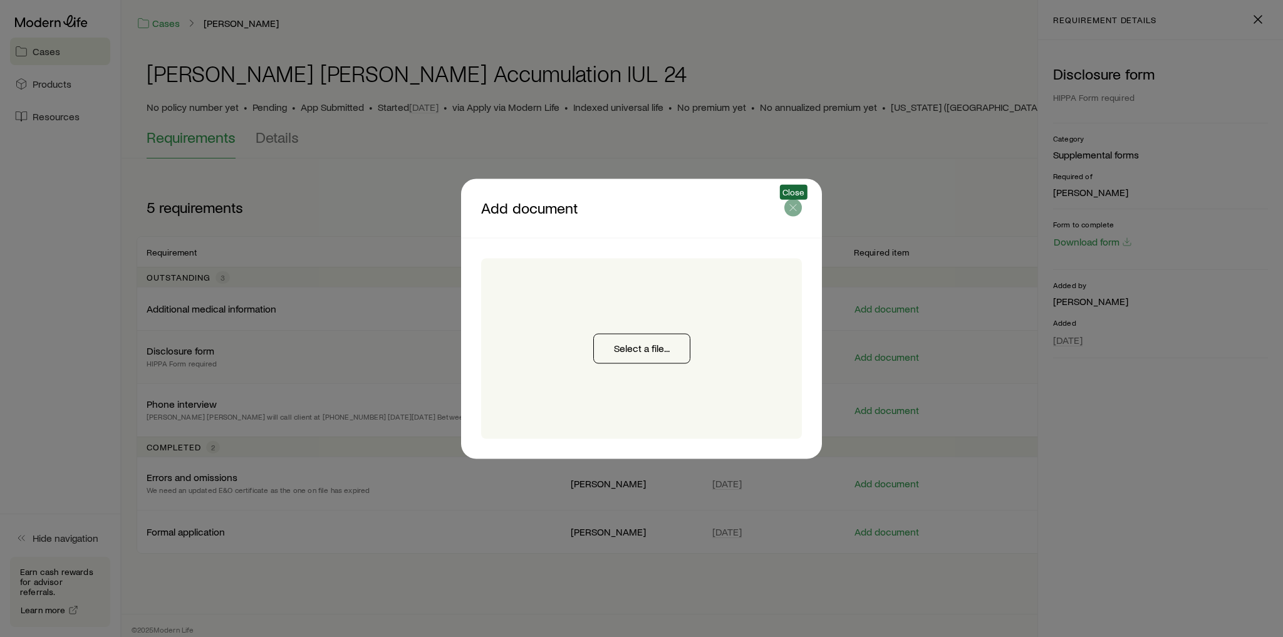
click at [790, 207] on icon "button" at bounding box center [793, 207] width 13 height 13
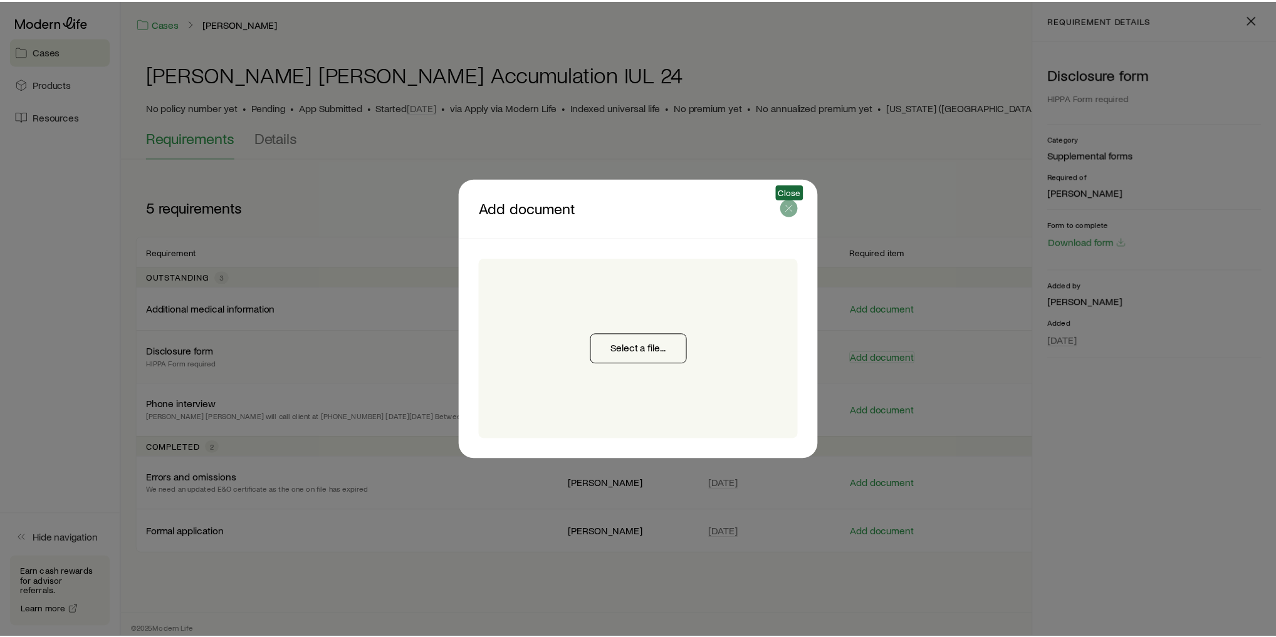
scroll to position [4, 0]
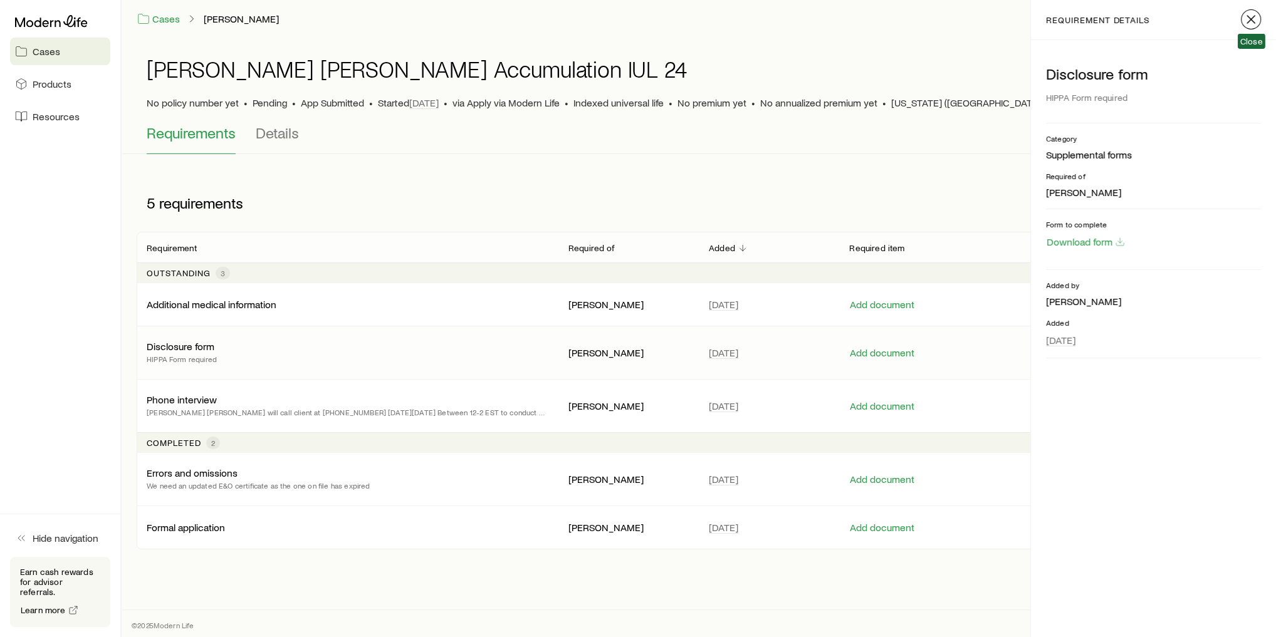
click at [1256, 18] on icon "button" at bounding box center [1250, 19] width 15 height 15
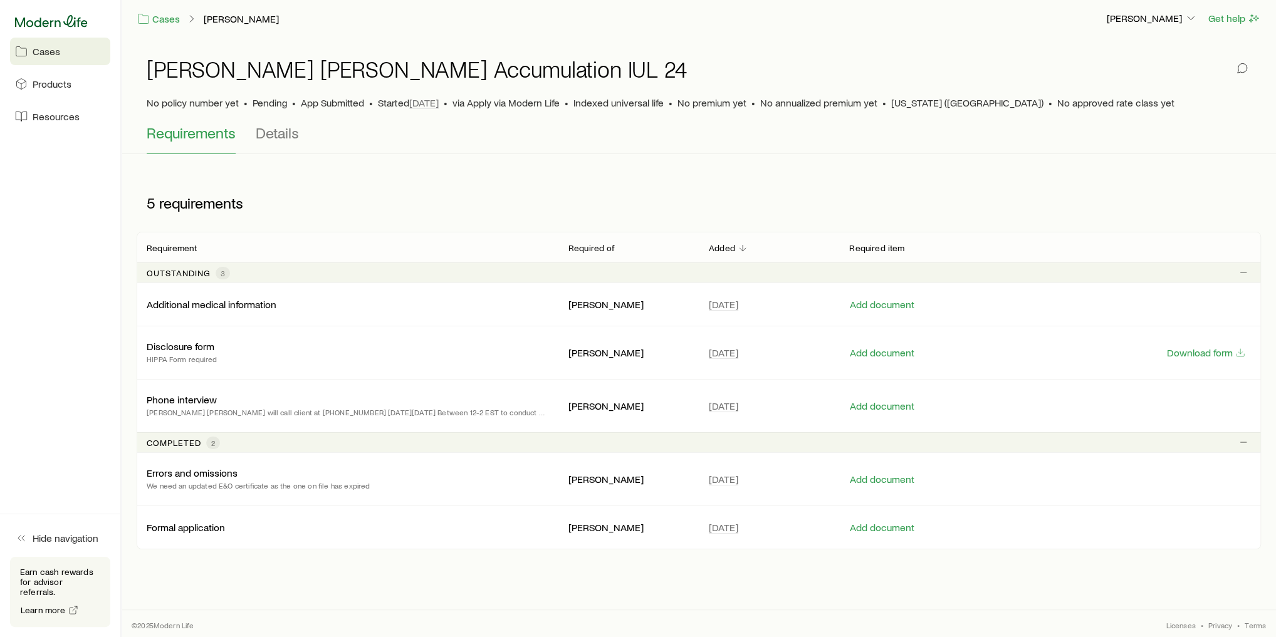
click at [50, 25] on icon at bounding box center [51, 21] width 73 height 12
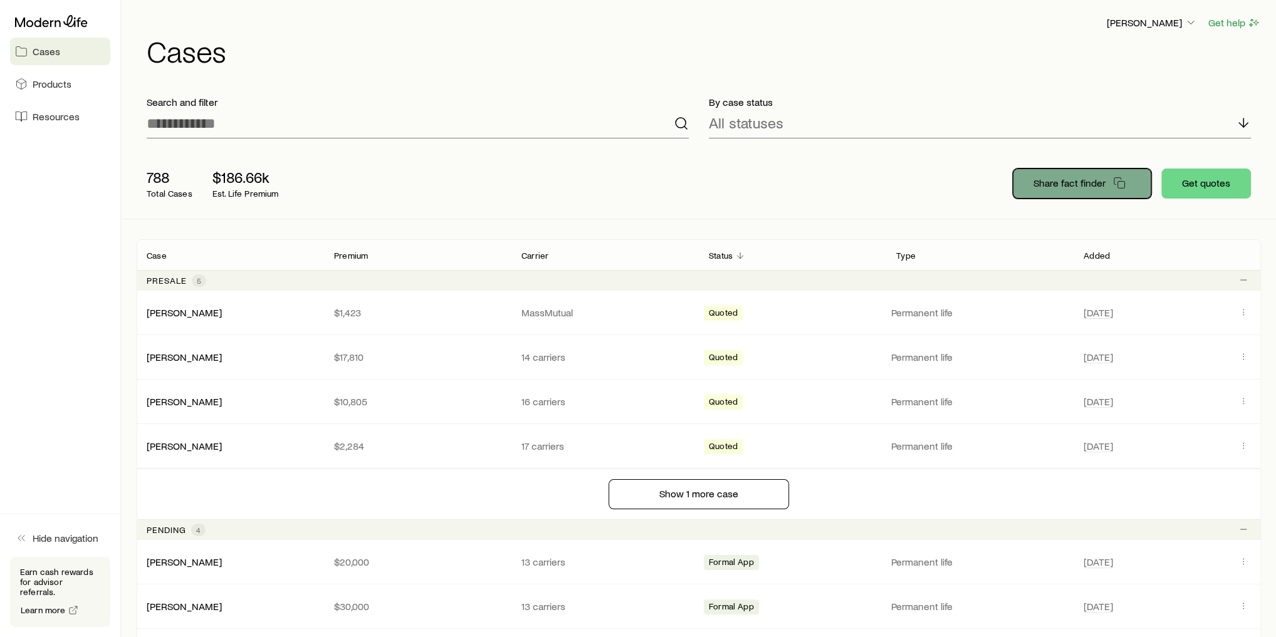
click at [1075, 190] on button "Share fact finder" at bounding box center [1082, 184] width 138 height 30
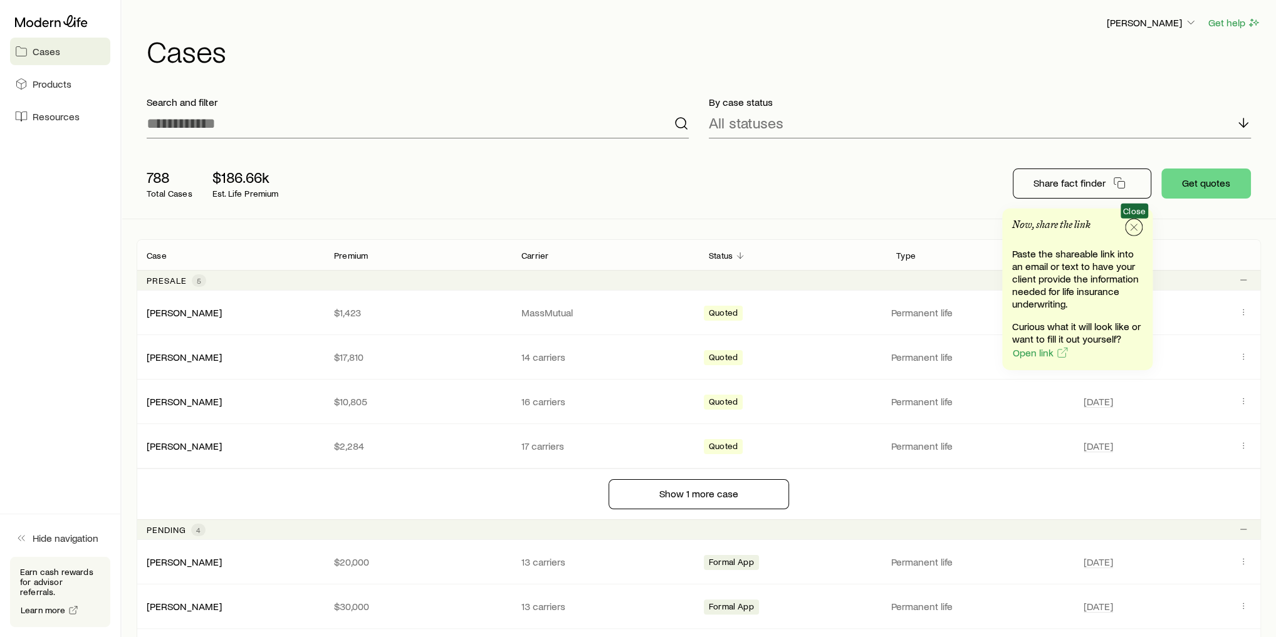
click at [1137, 229] on icon "button" at bounding box center [1133, 227] width 13 height 13
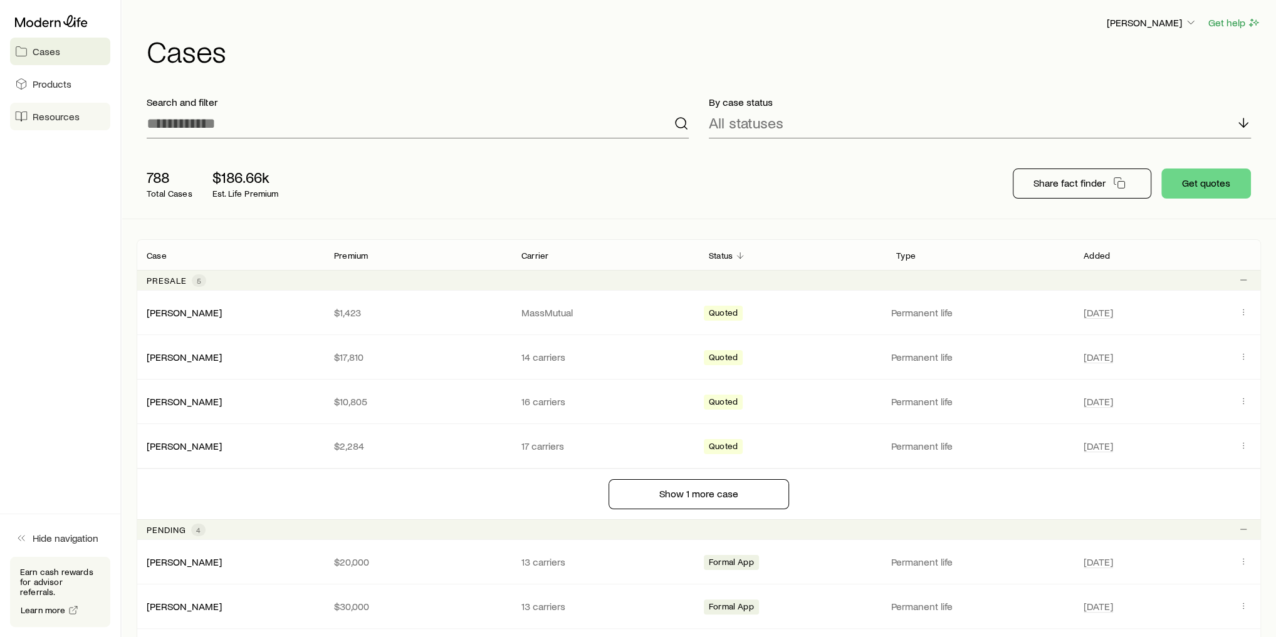
click at [59, 116] on span "Resources" at bounding box center [56, 116] width 47 height 13
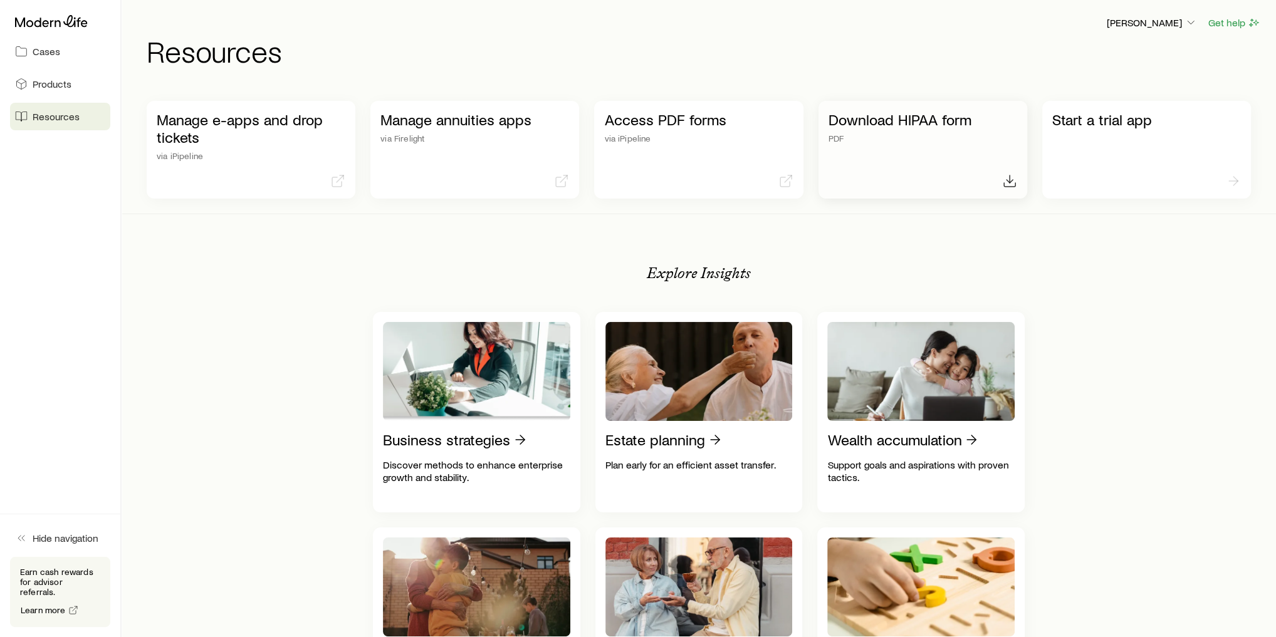
click at [942, 155] on link "Download HIPAA form PDF" at bounding box center [922, 150] width 209 height 98
click at [49, 17] on icon at bounding box center [51, 21] width 73 height 13
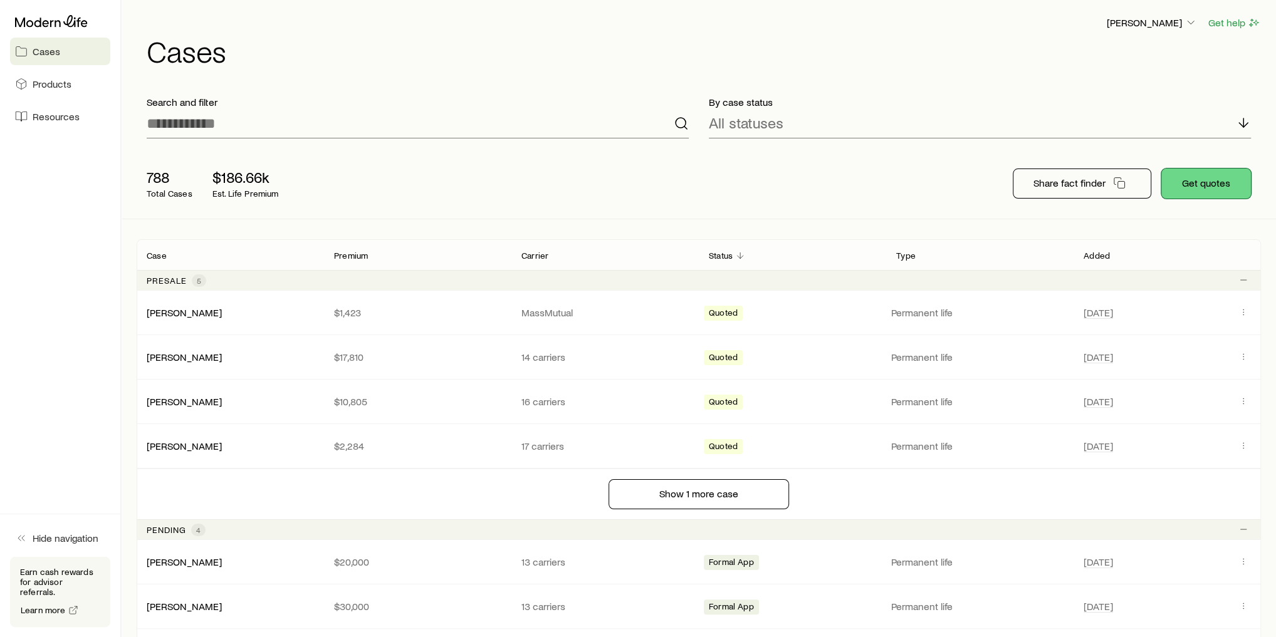
click at [1206, 180] on button "Get quotes" at bounding box center [1206, 184] width 90 height 30
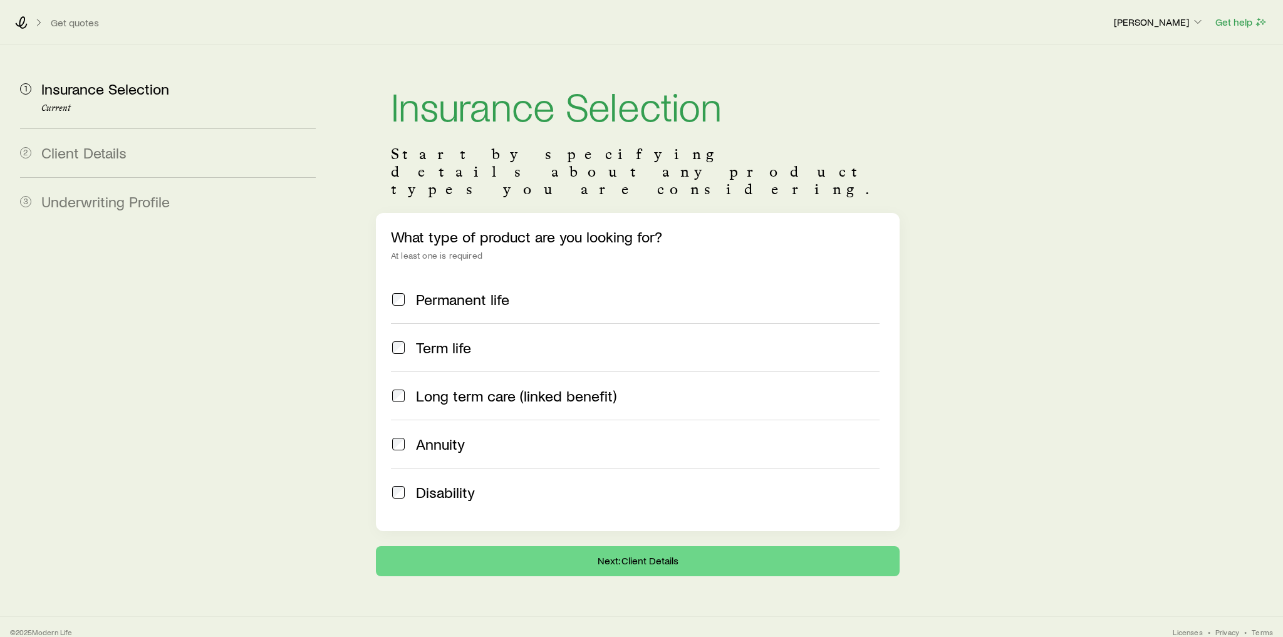
click at [471, 291] on span "Permanent life" at bounding box center [462, 300] width 93 height 18
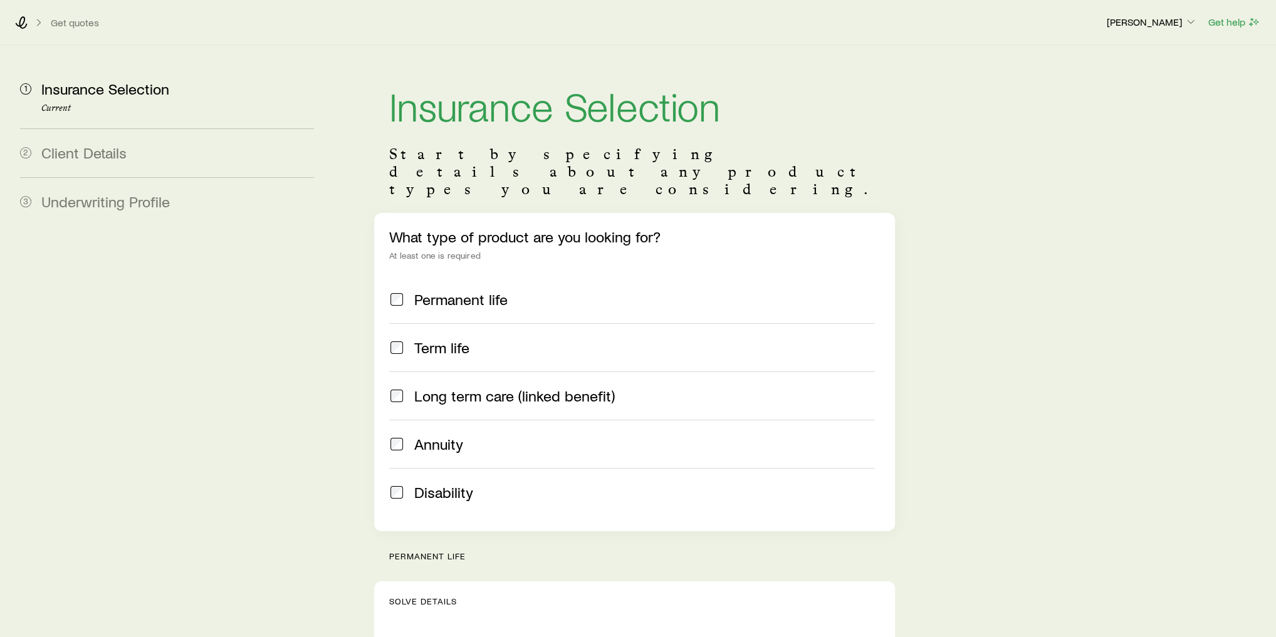
click at [454, 339] on span "Term life" at bounding box center [441, 348] width 55 height 18
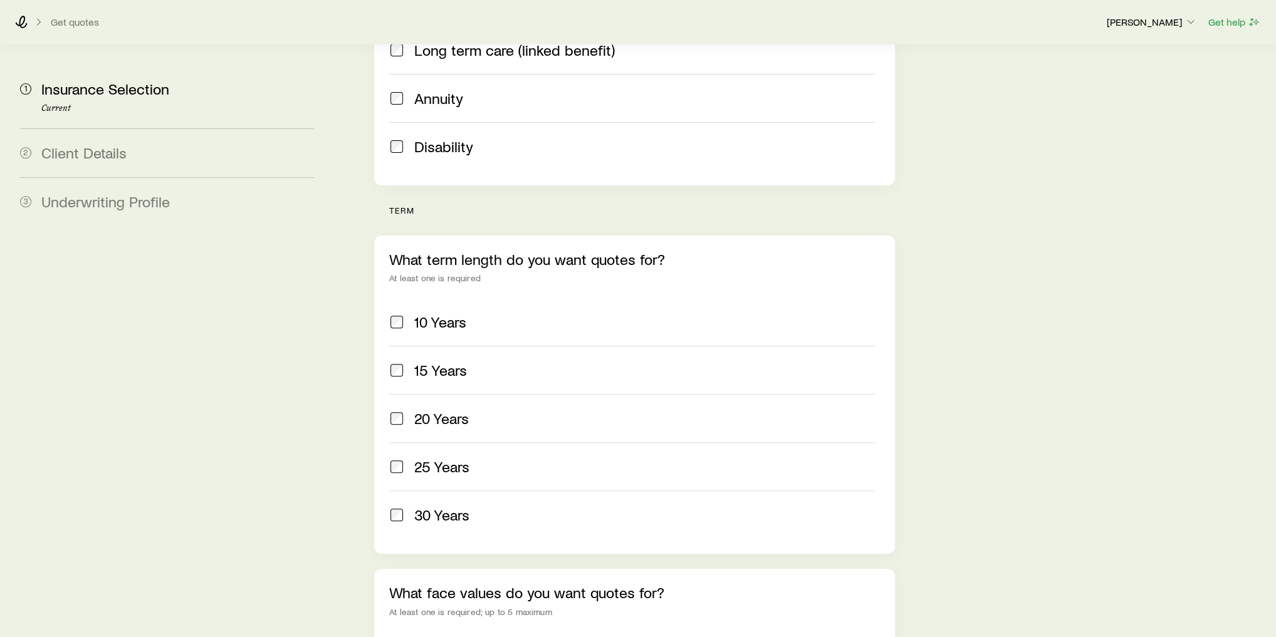
scroll to position [351, 0]
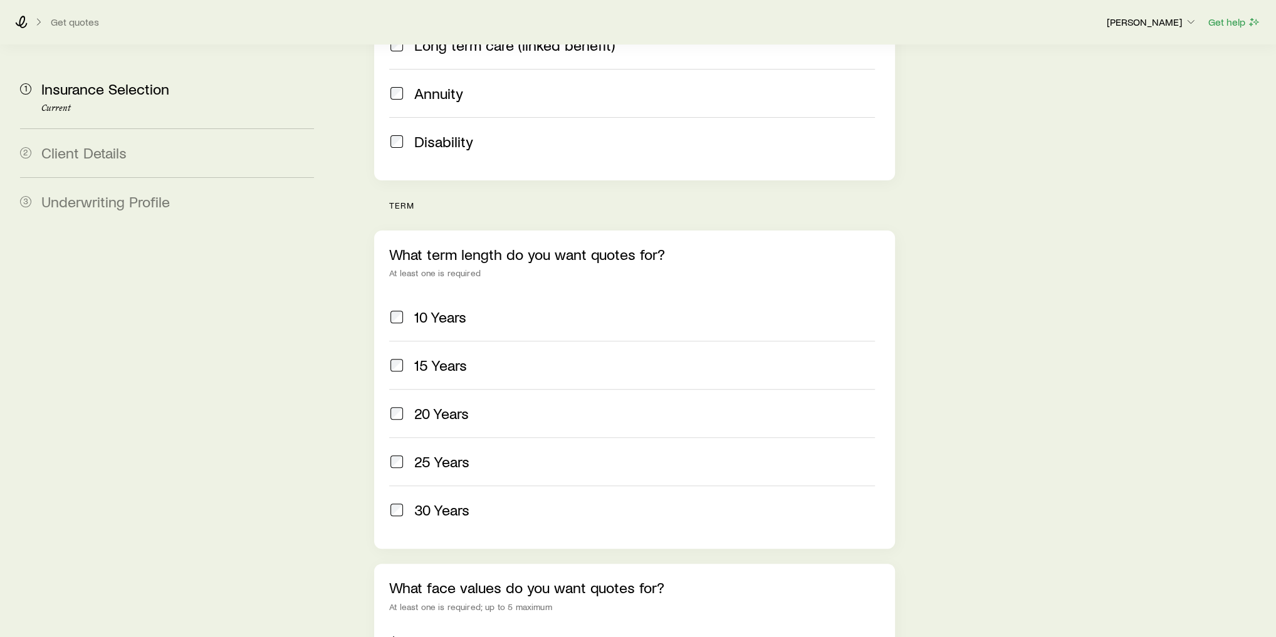
click at [481, 405] on div "20 Years" at bounding box center [644, 414] width 461 height 18
click at [492, 453] on div "25 Years" at bounding box center [644, 462] width 461 height 18
click at [504, 501] on div "30 Years" at bounding box center [644, 510] width 461 height 18
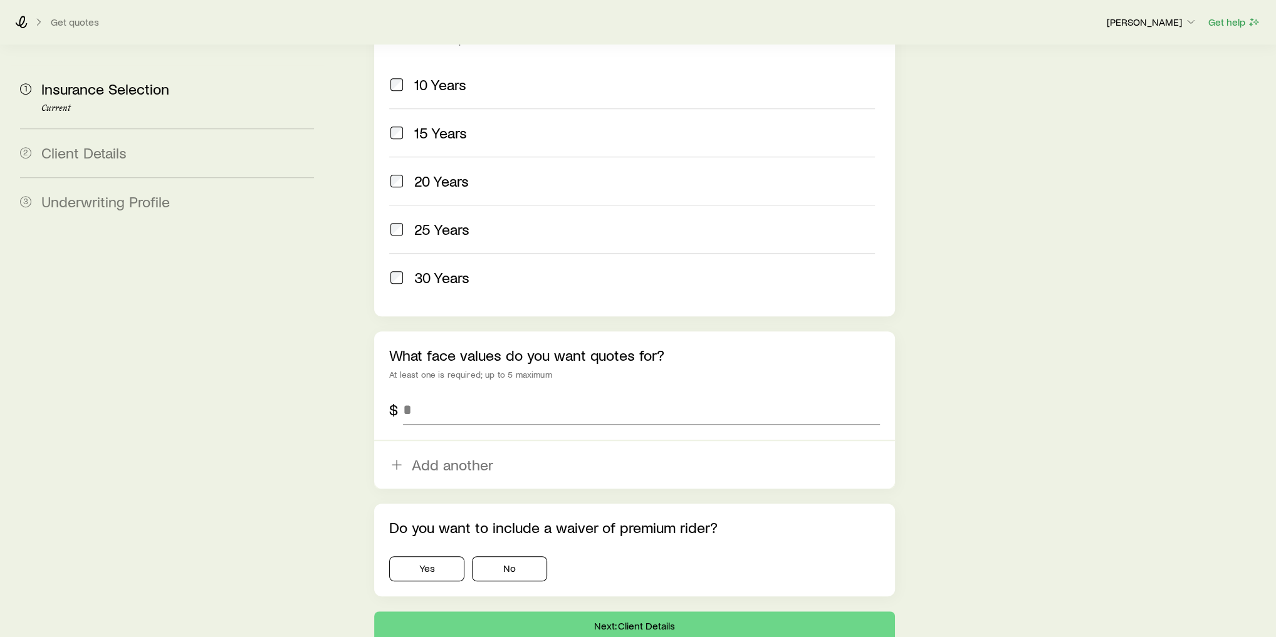
scroll to position [601, 0]
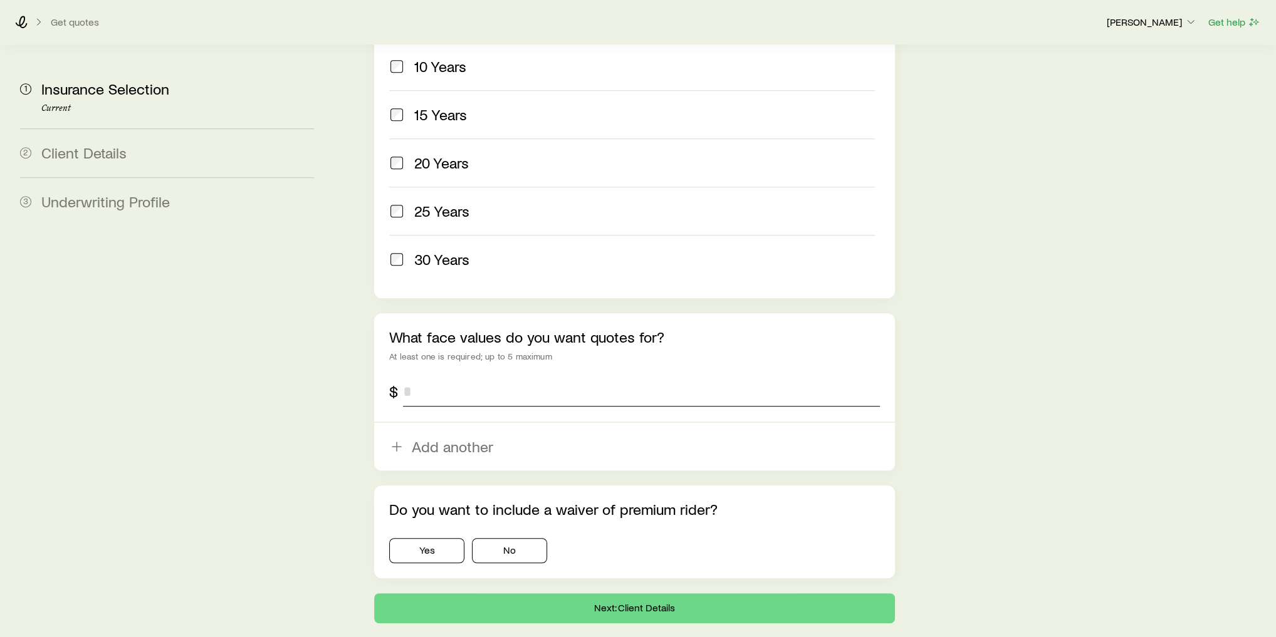
click at [442, 377] on input "tel" at bounding box center [641, 392] width 477 height 30
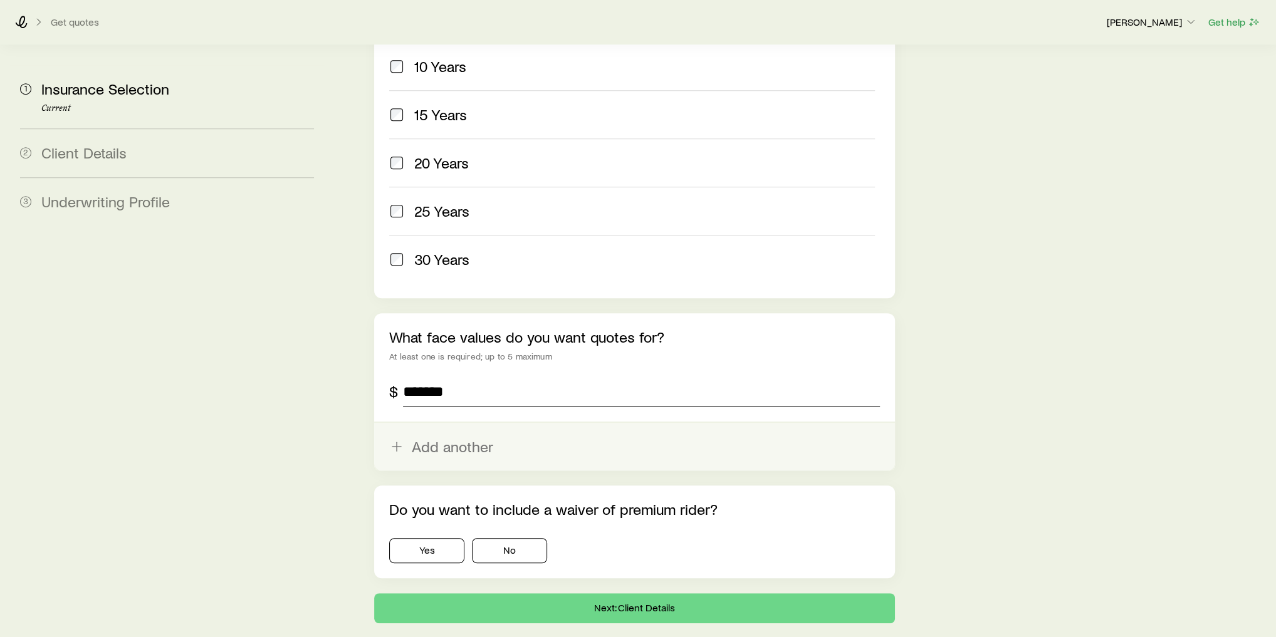
type input "*******"
click at [435, 423] on button "Add another" at bounding box center [634, 447] width 521 height 48
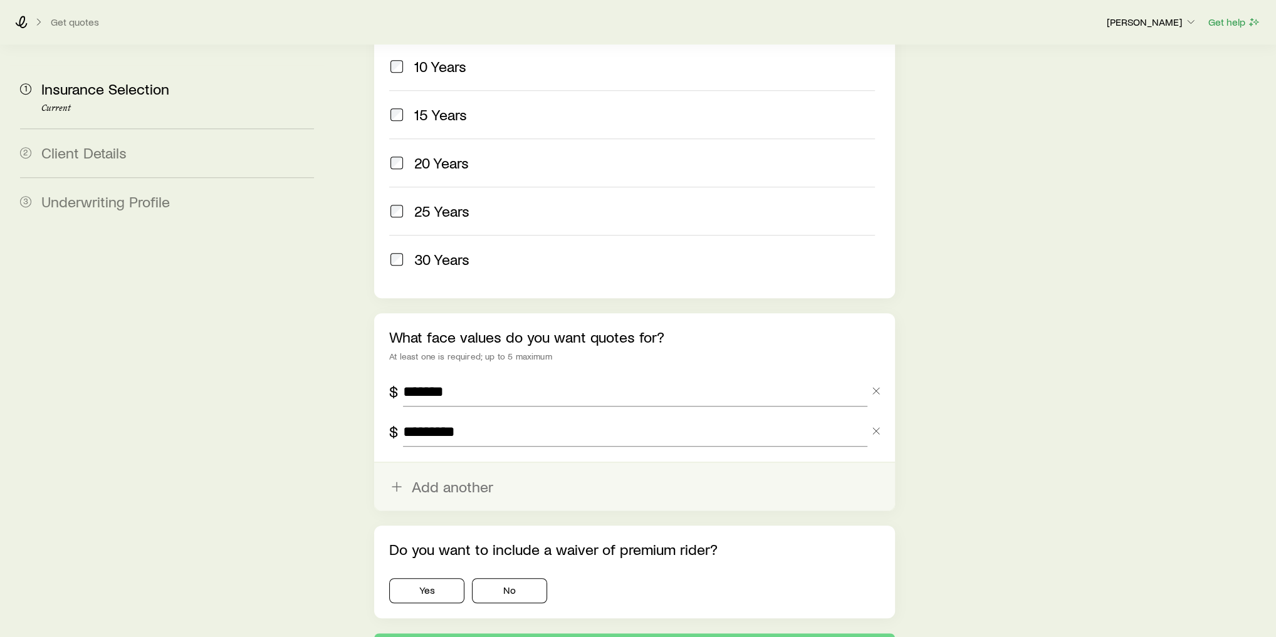
type input "*********"
click at [419, 463] on button "Add another" at bounding box center [634, 487] width 521 height 48
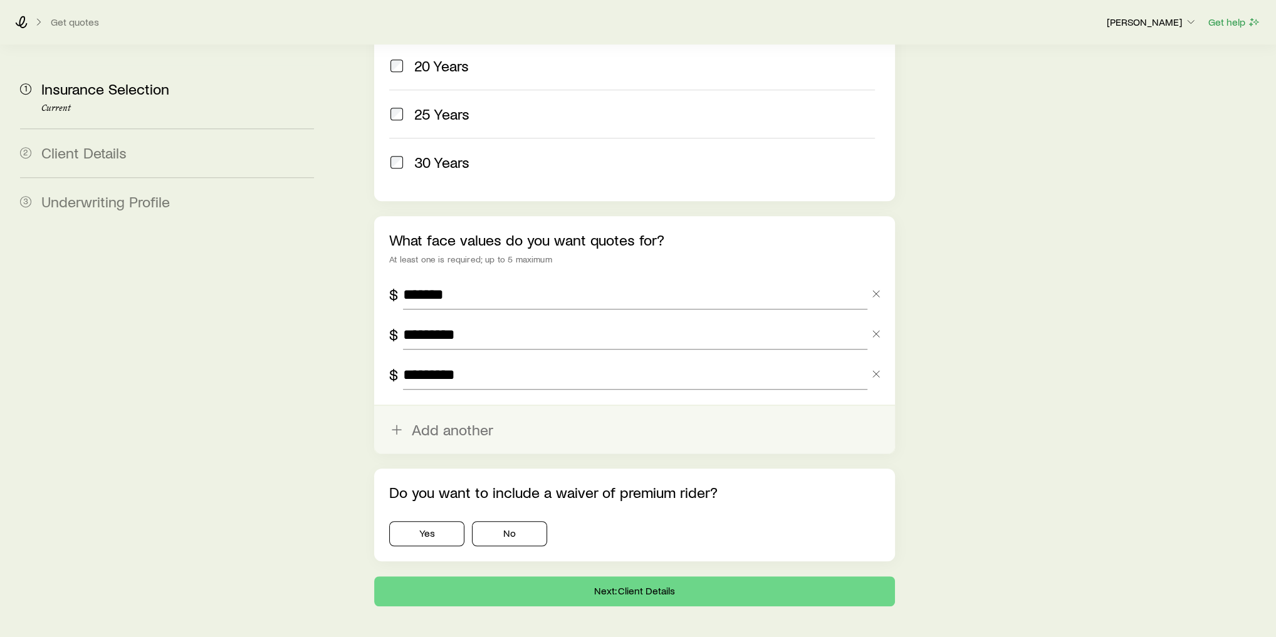
scroll to position [700, 0]
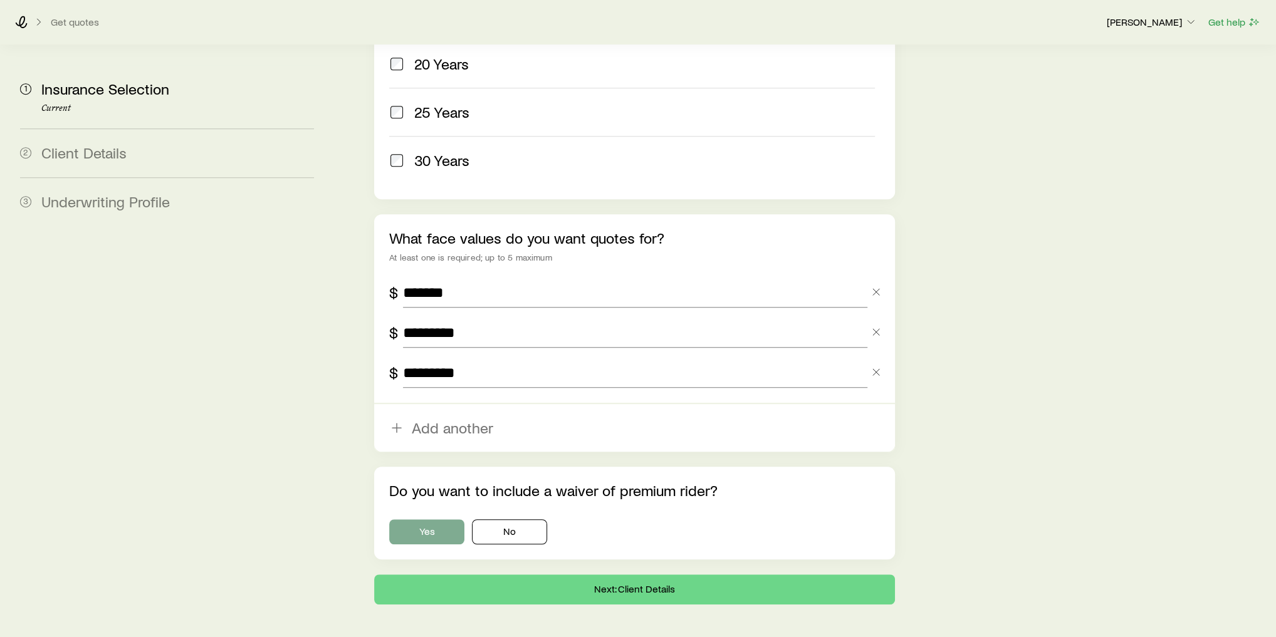
type input "*********"
click at [435, 519] on button "Yes" at bounding box center [426, 531] width 75 height 25
click at [508, 575] on button "Next: Client Details" at bounding box center [634, 590] width 521 height 30
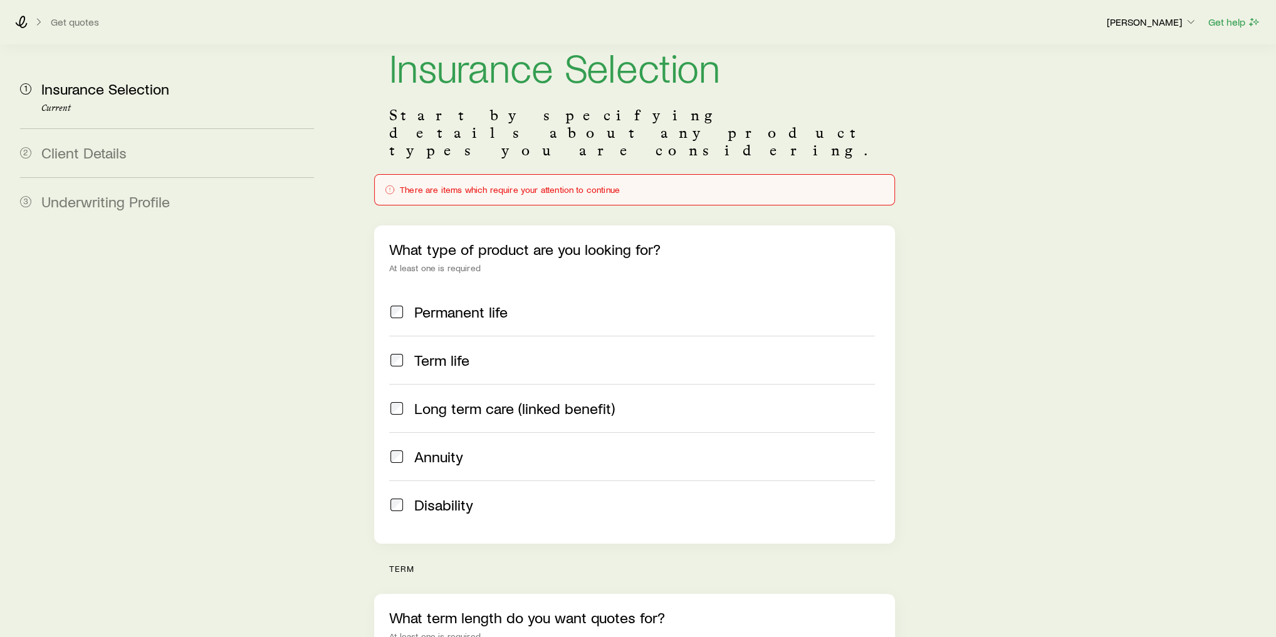
scroll to position [0, 0]
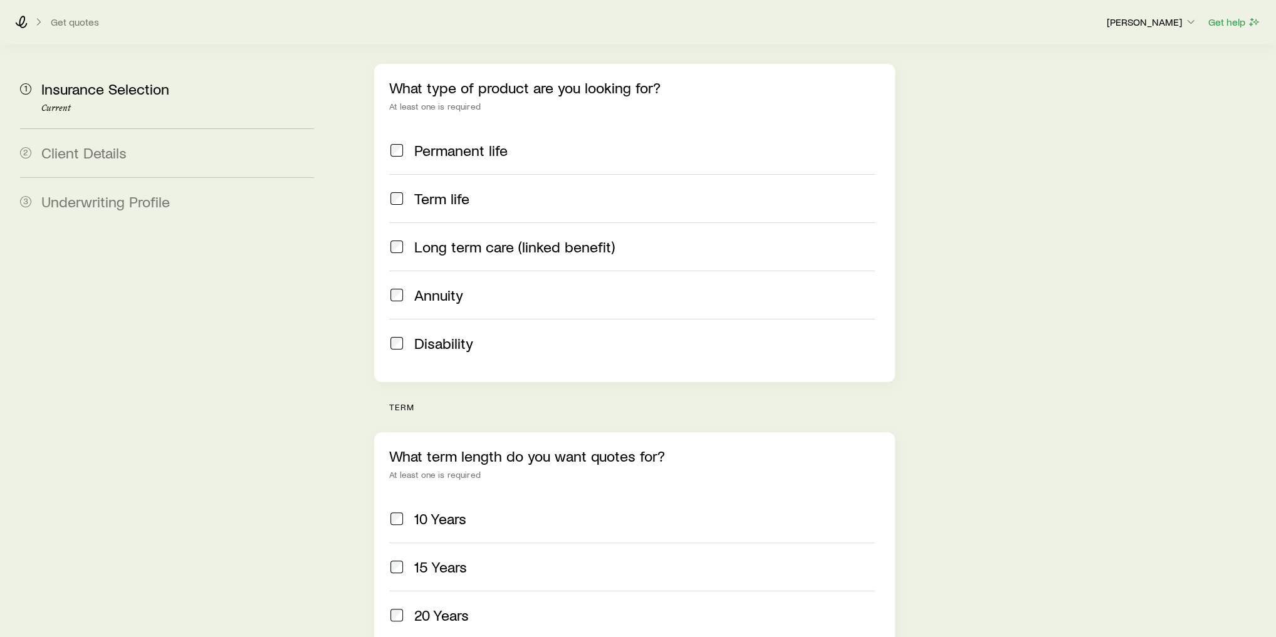
click at [452, 190] on span "Term life" at bounding box center [441, 199] width 55 height 18
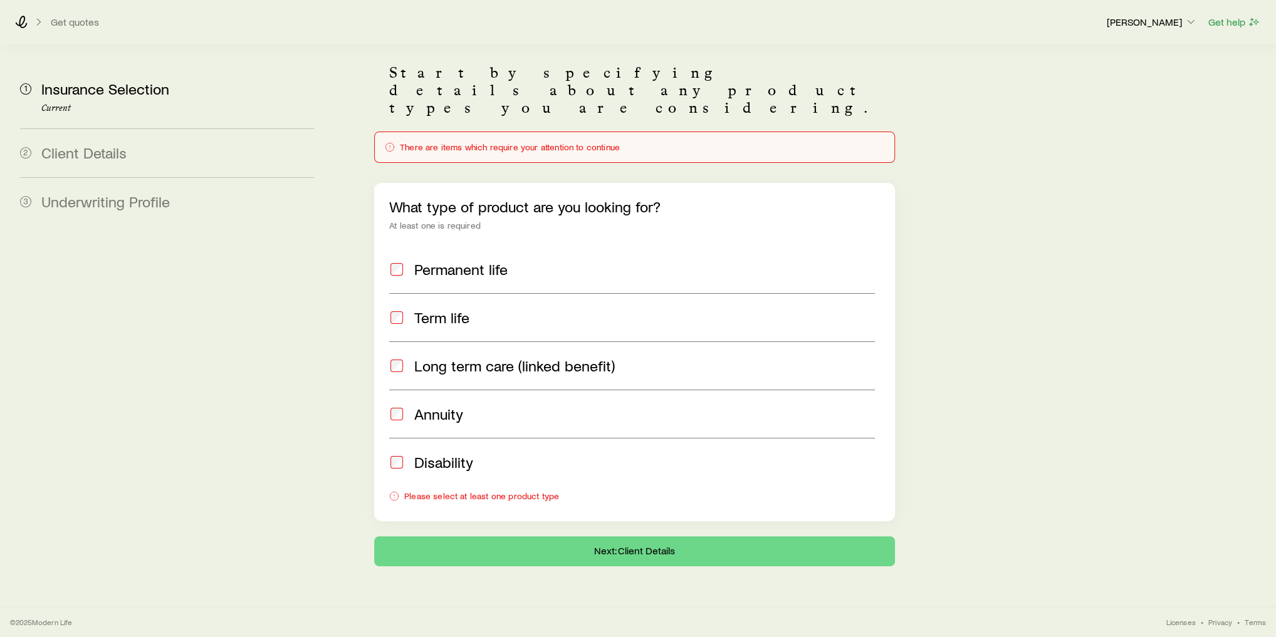
scroll to position [44, 0]
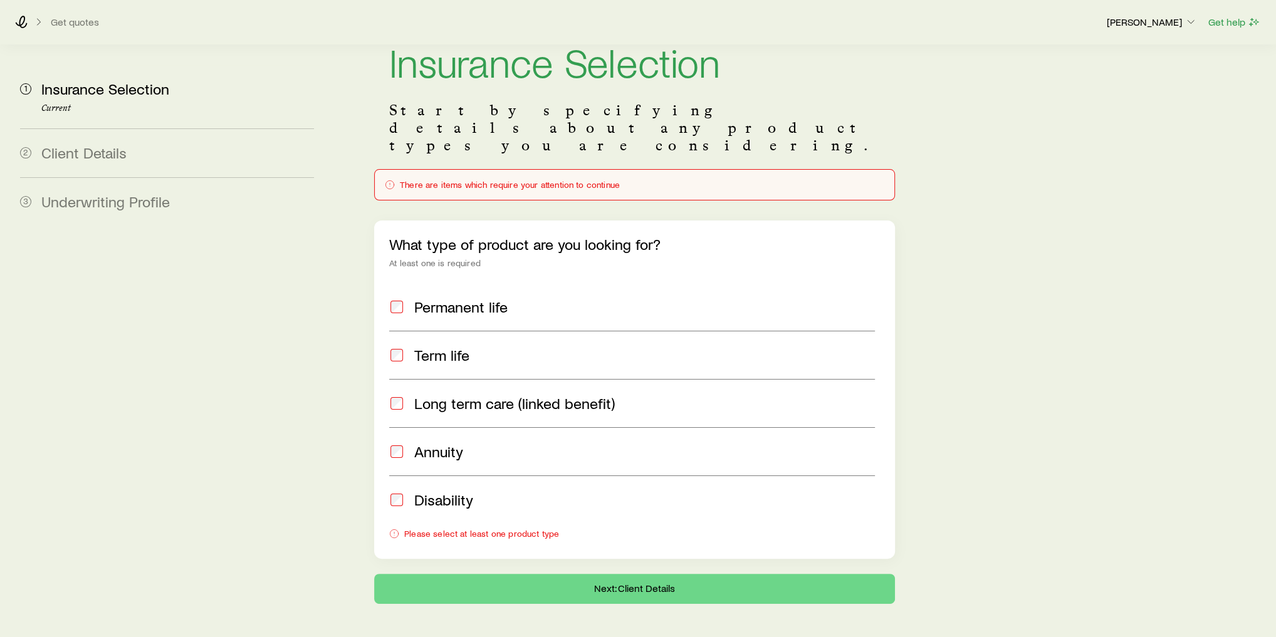
click at [447, 346] on span "Term life" at bounding box center [441, 355] width 55 height 18
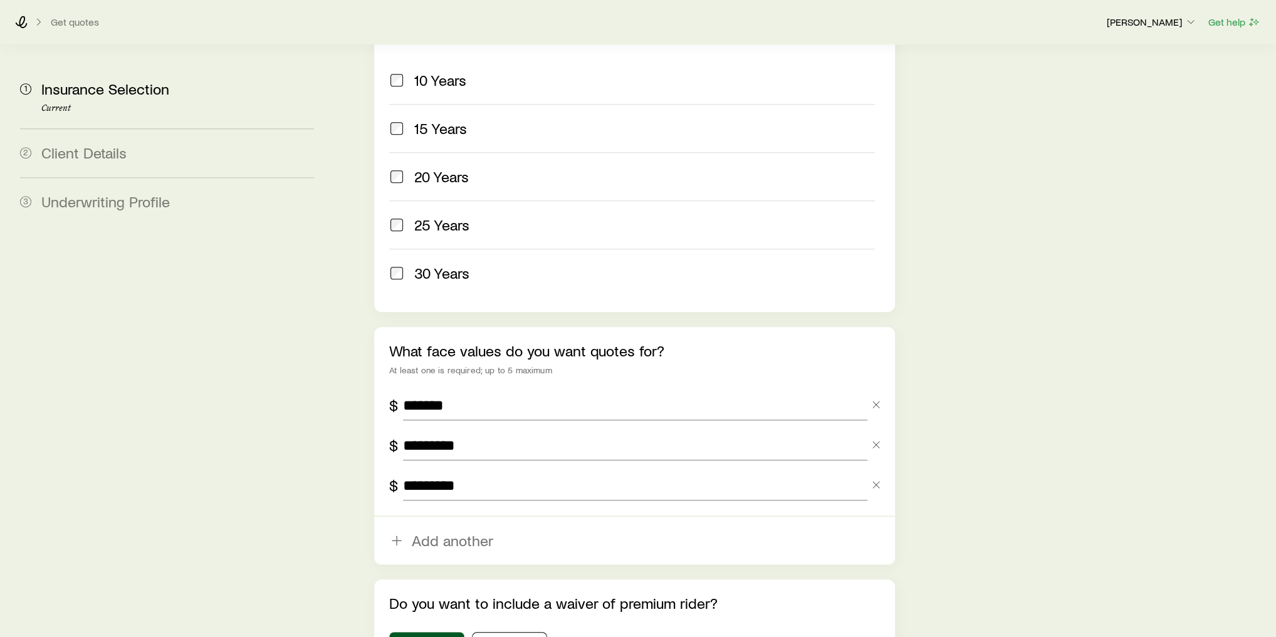
scroll to position [752, 0]
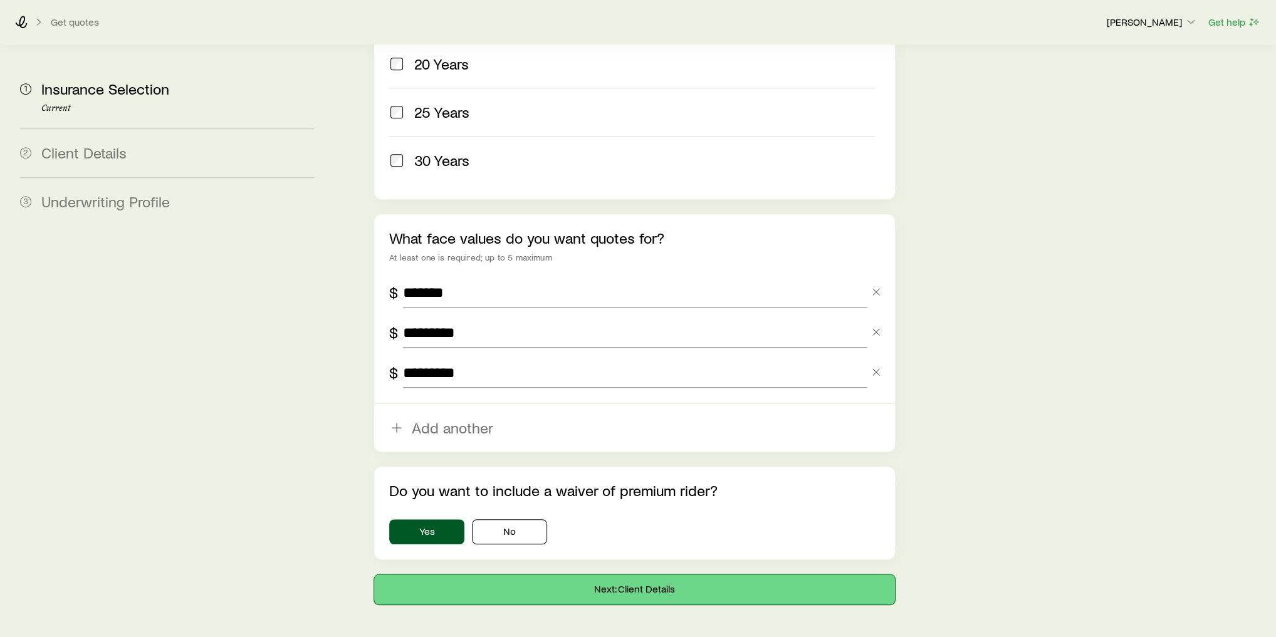
click at [601, 575] on button "Next: Client Details" at bounding box center [634, 590] width 521 height 30
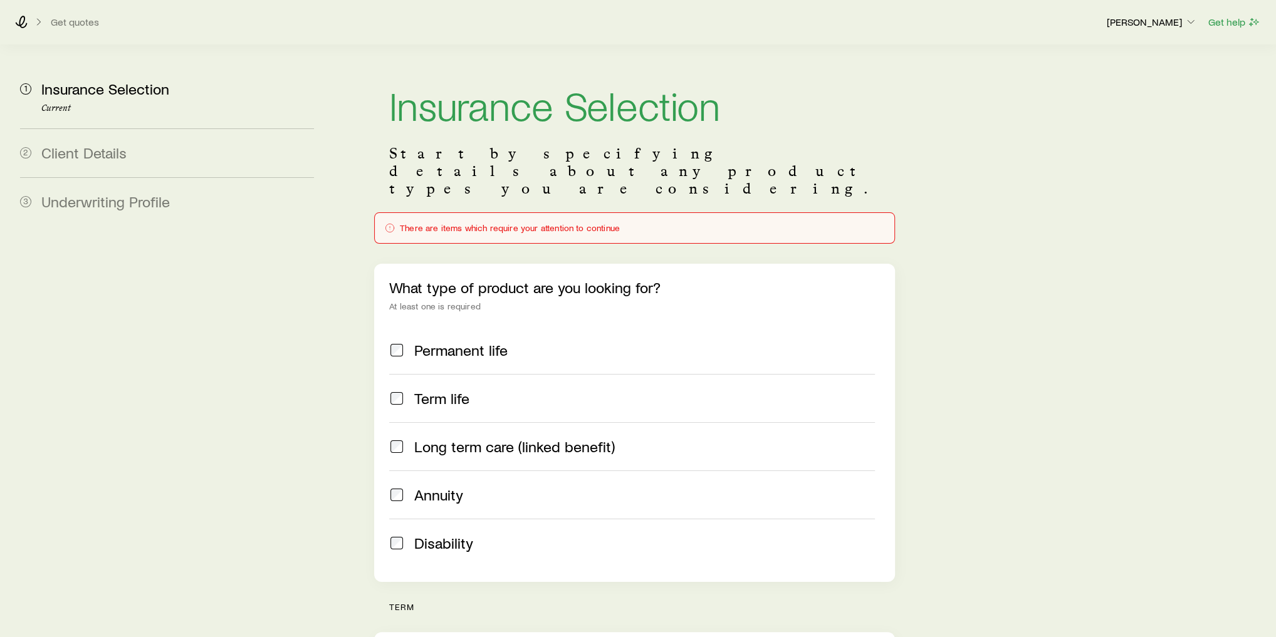
scroll to position [0, 0]
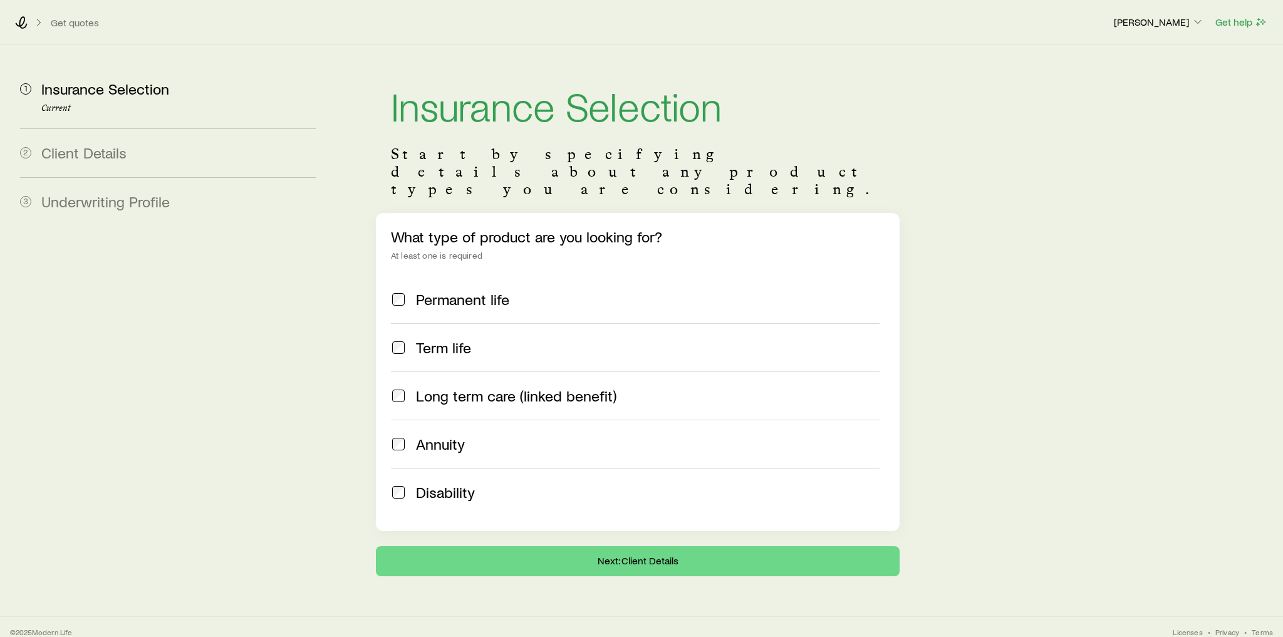
click at [467, 339] on span "Term life" at bounding box center [443, 348] width 55 height 18
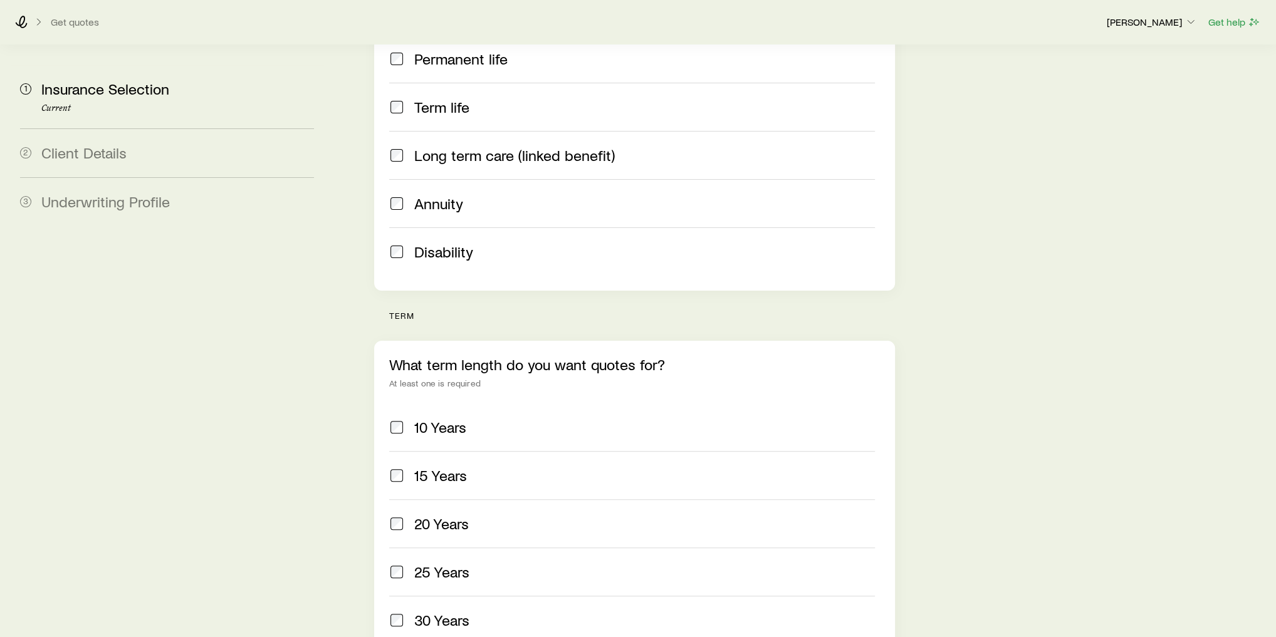
scroll to position [351, 0]
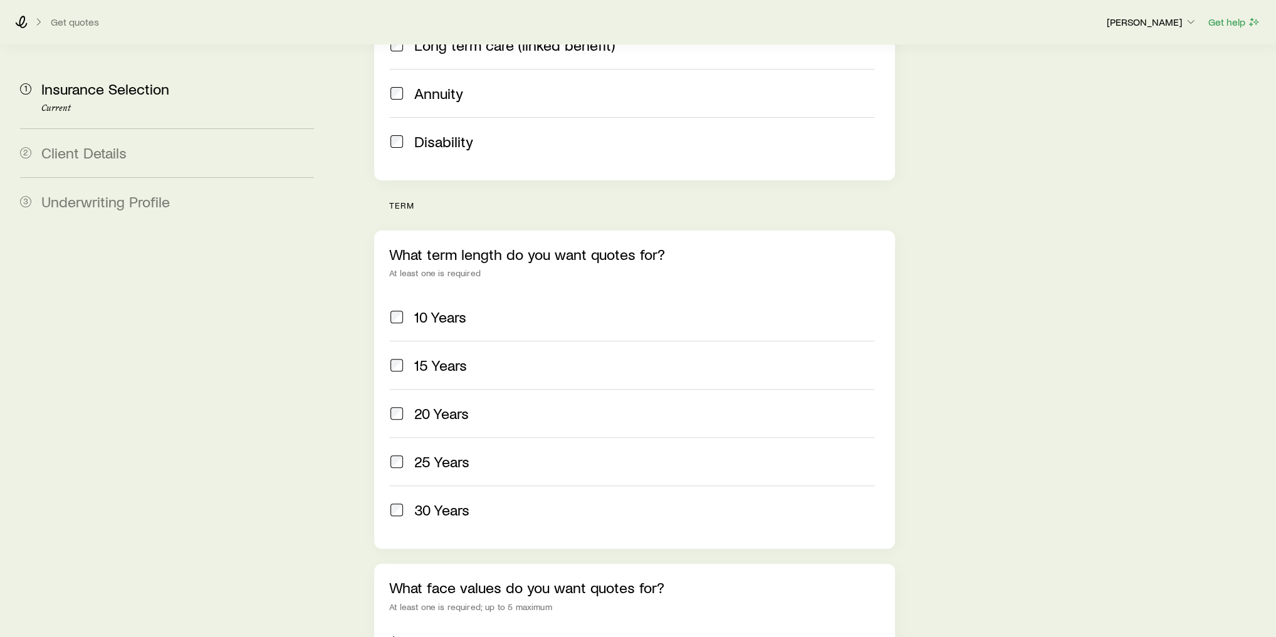
click at [442, 405] on span "20 Years" at bounding box center [441, 414] width 55 height 18
click at [448, 453] on span "25 Years" at bounding box center [441, 462] width 55 height 18
click at [454, 501] on span "30 Years" at bounding box center [441, 510] width 55 height 18
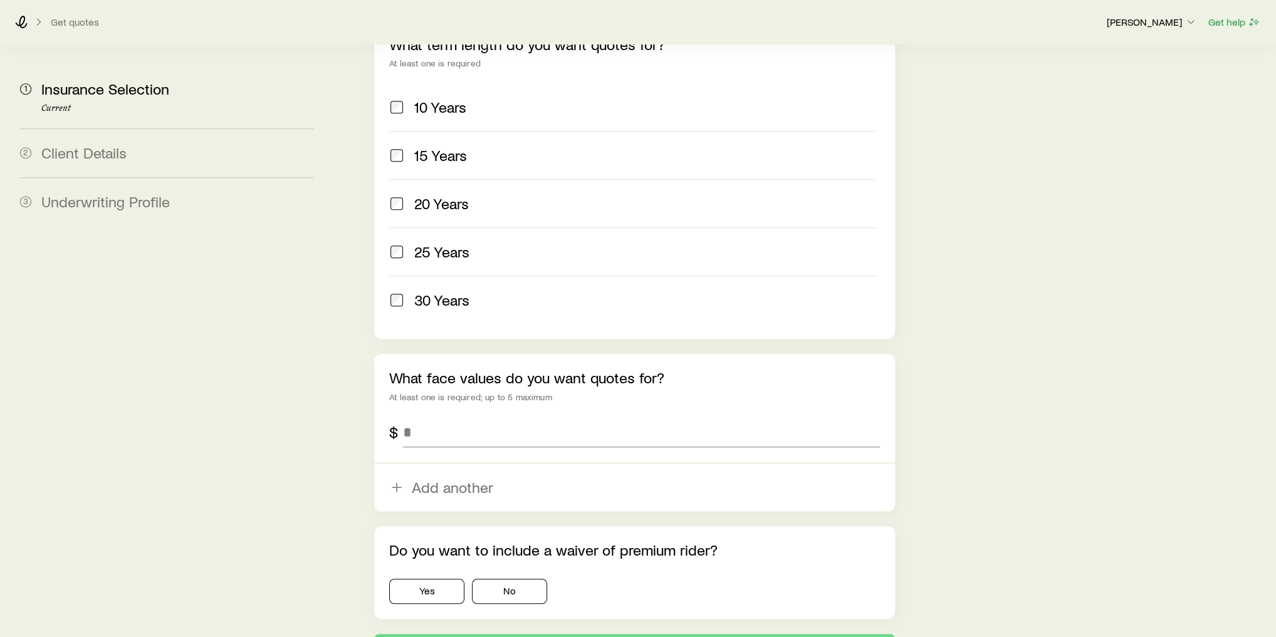
scroll to position [620, 0]
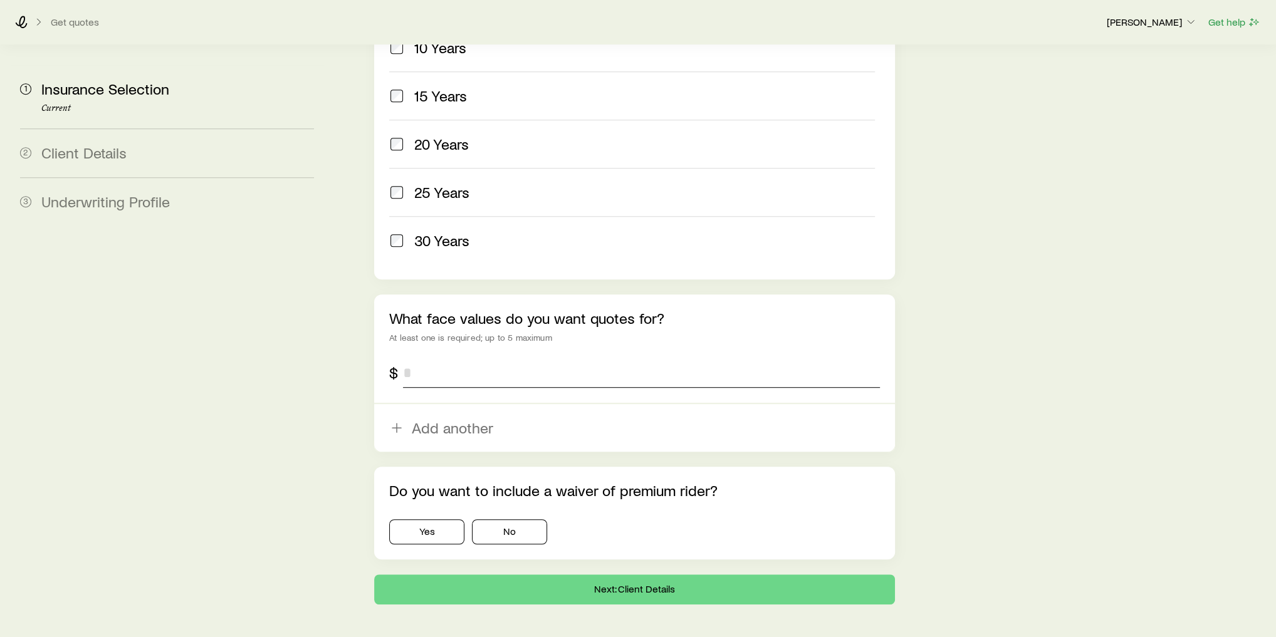
click at [426, 358] on input "tel" at bounding box center [641, 373] width 477 height 30
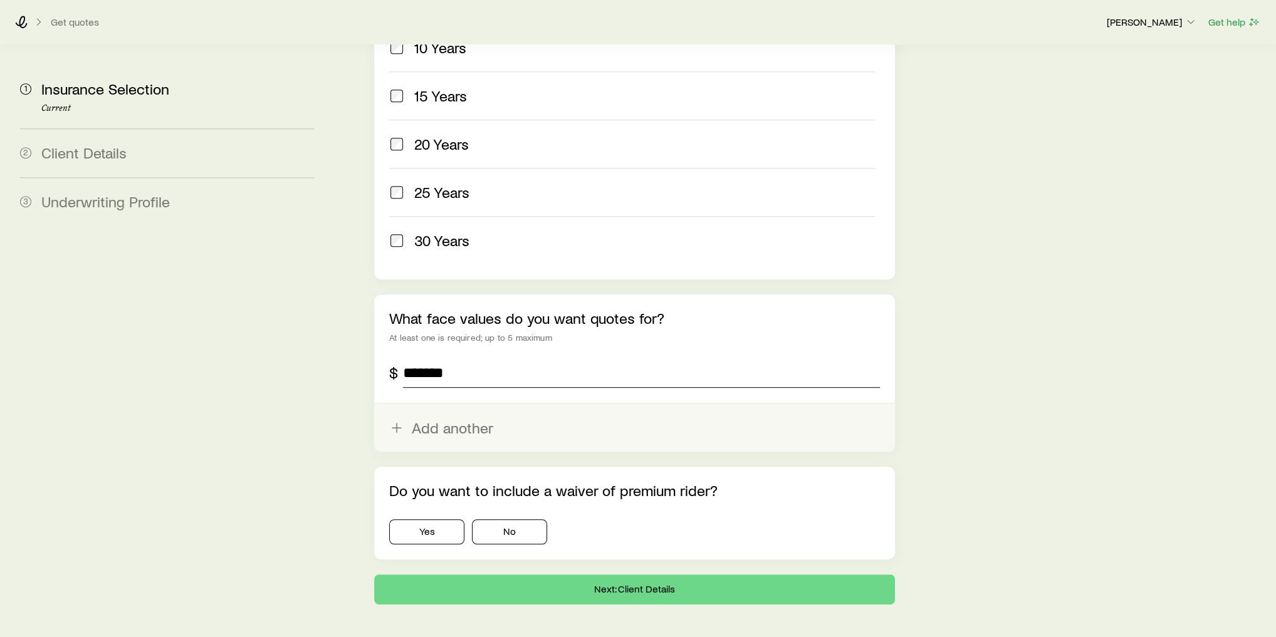
type input "*******"
click at [422, 404] on button "Add another" at bounding box center [634, 428] width 521 height 48
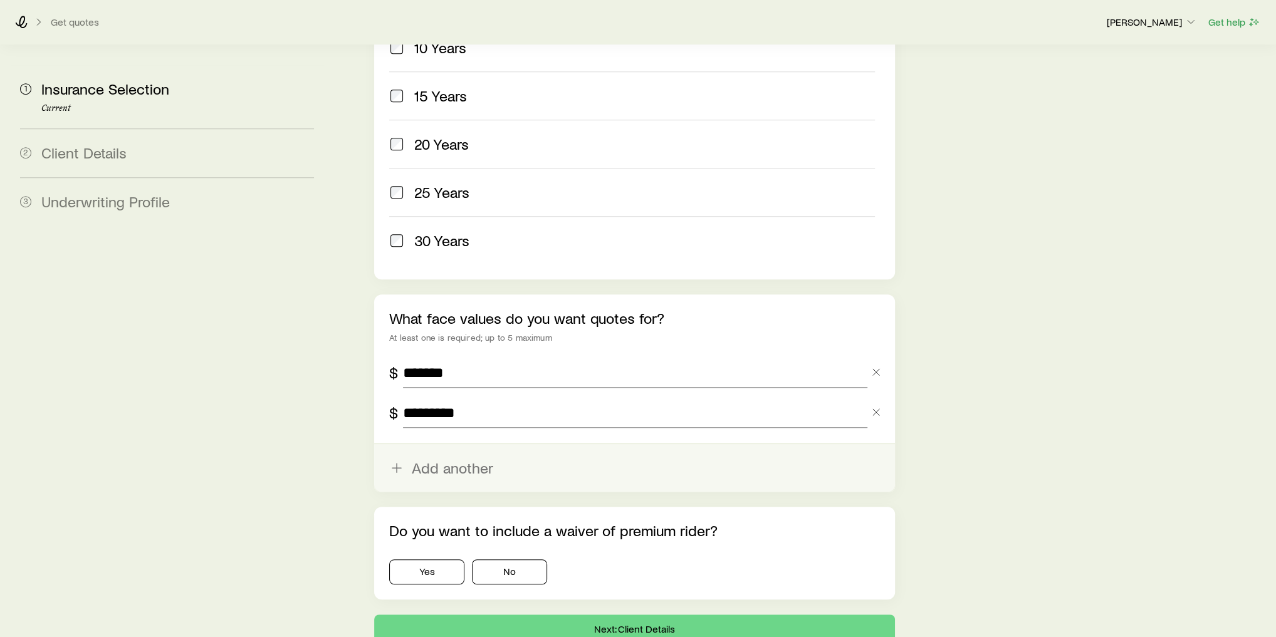
type input "*********"
click at [437, 444] on button "Add another" at bounding box center [634, 468] width 521 height 48
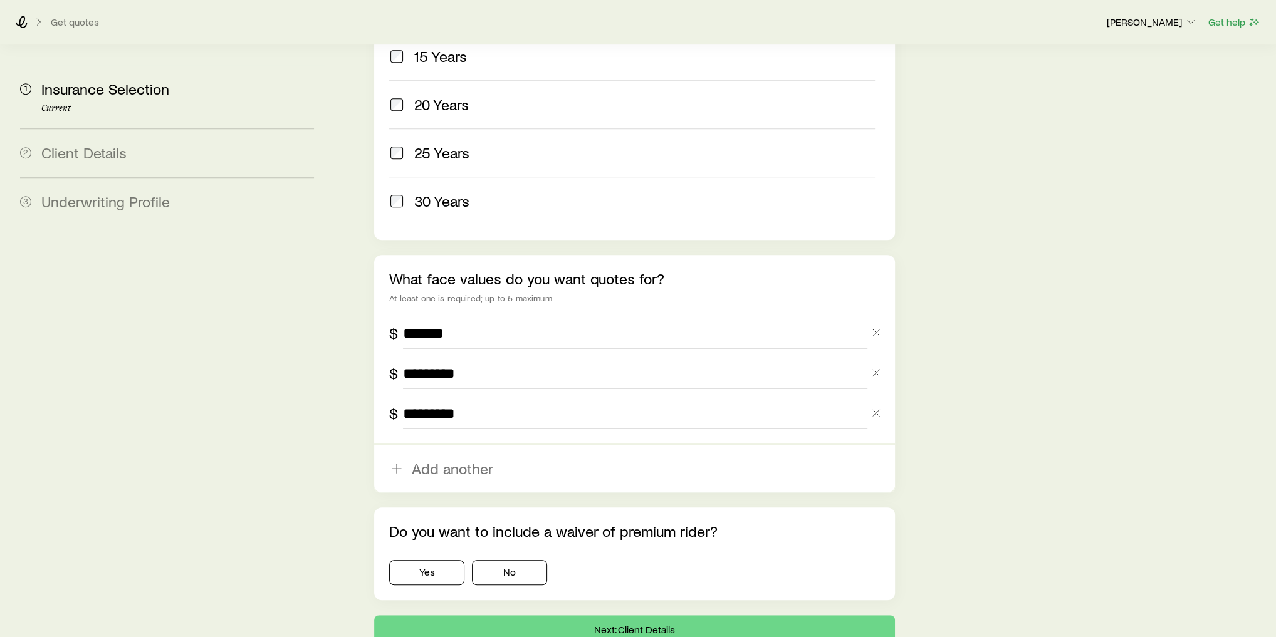
scroll to position [700, 0]
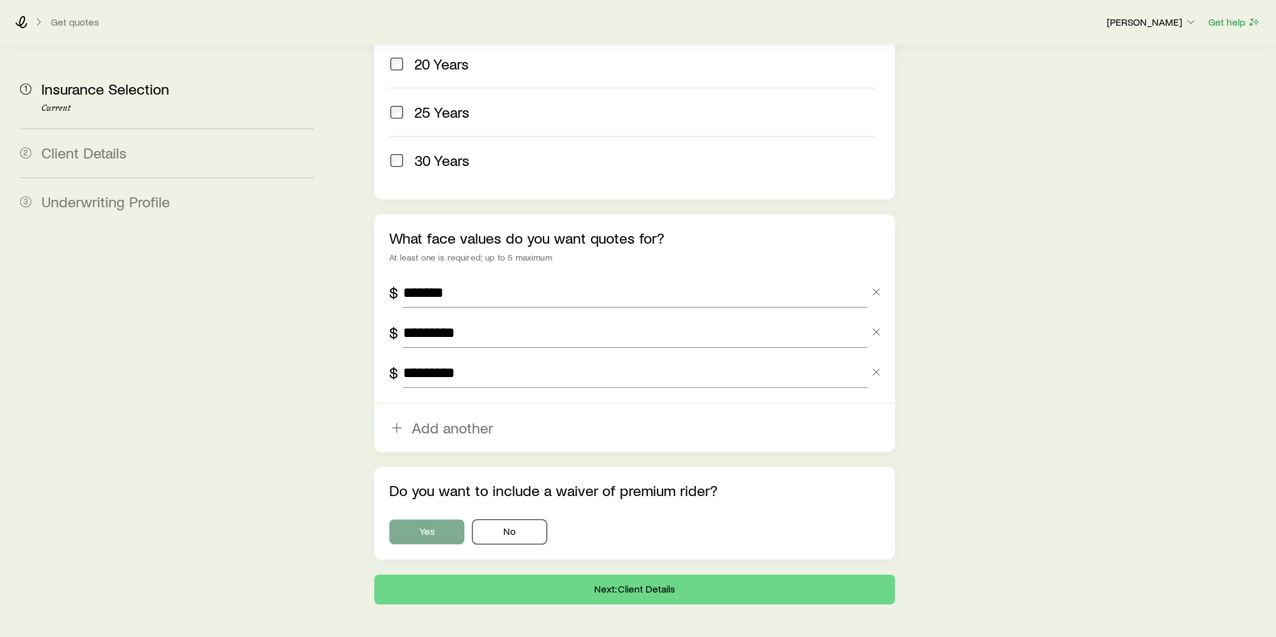
type input "*********"
click at [432, 519] on button "Yes" at bounding box center [426, 531] width 75 height 25
click at [506, 575] on button "Next: Client Details" at bounding box center [634, 590] width 521 height 30
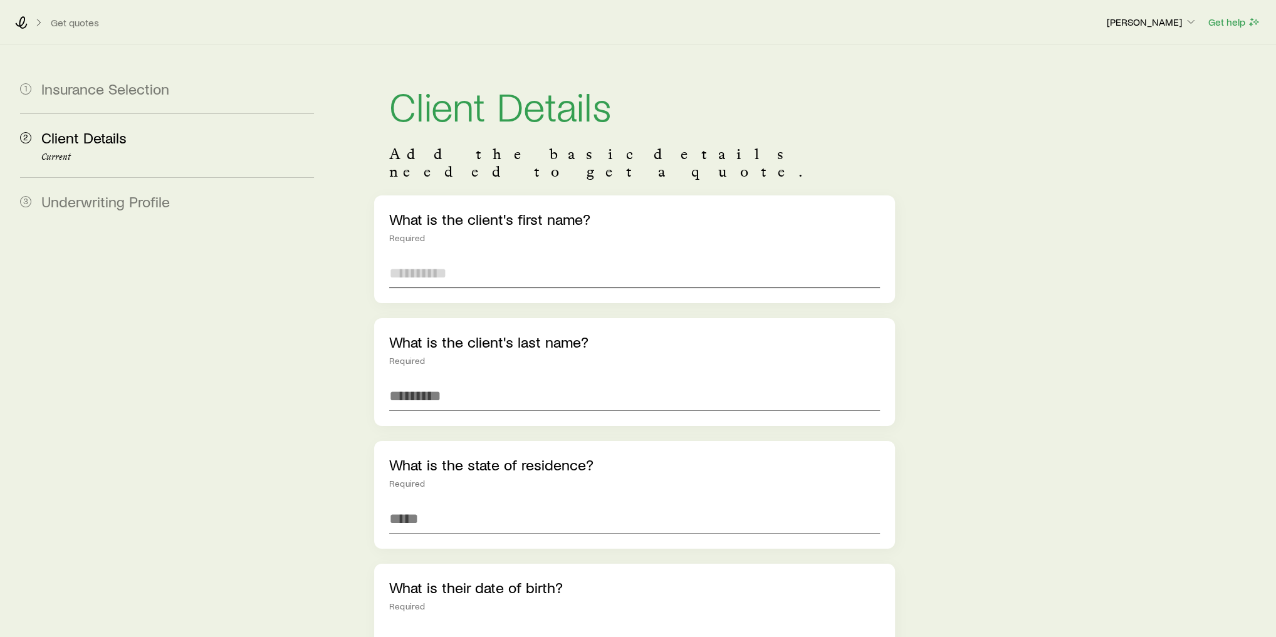
click at [460, 266] on input "text" at bounding box center [634, 273] width 491 height 30
type input "******"
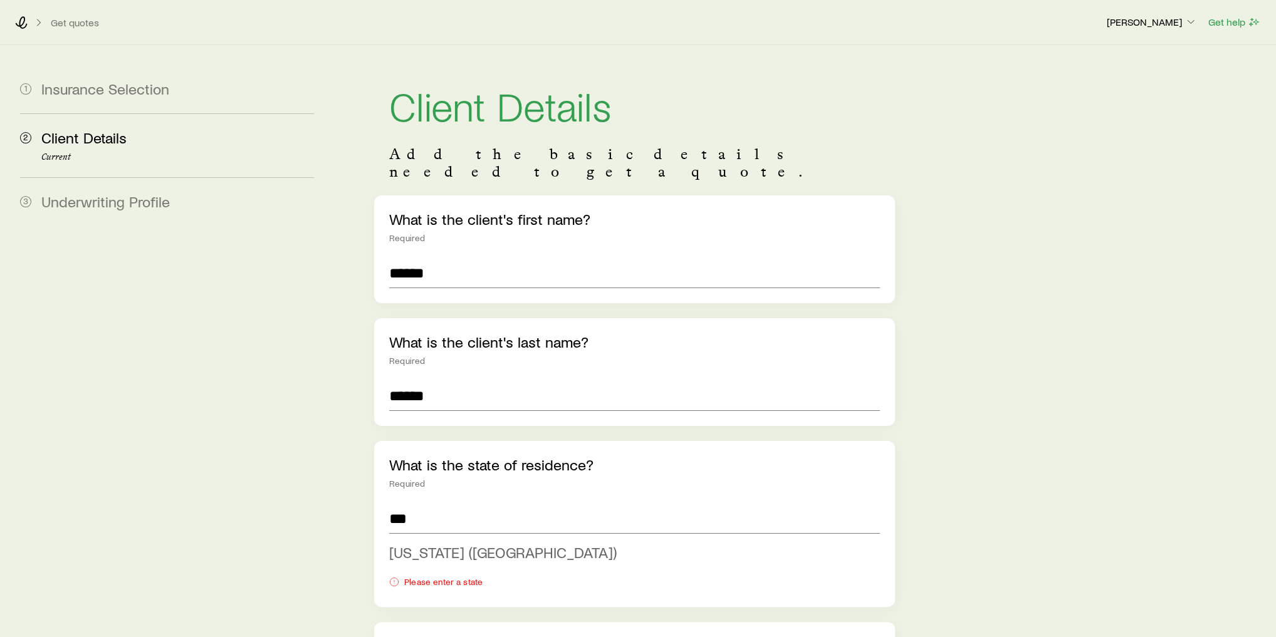
click at [424, 543] on span "[US_STATE] ([GEOGRAPHIC_DATA])" at bounding box center [502, 552] width 227 height 18
type input "**********"
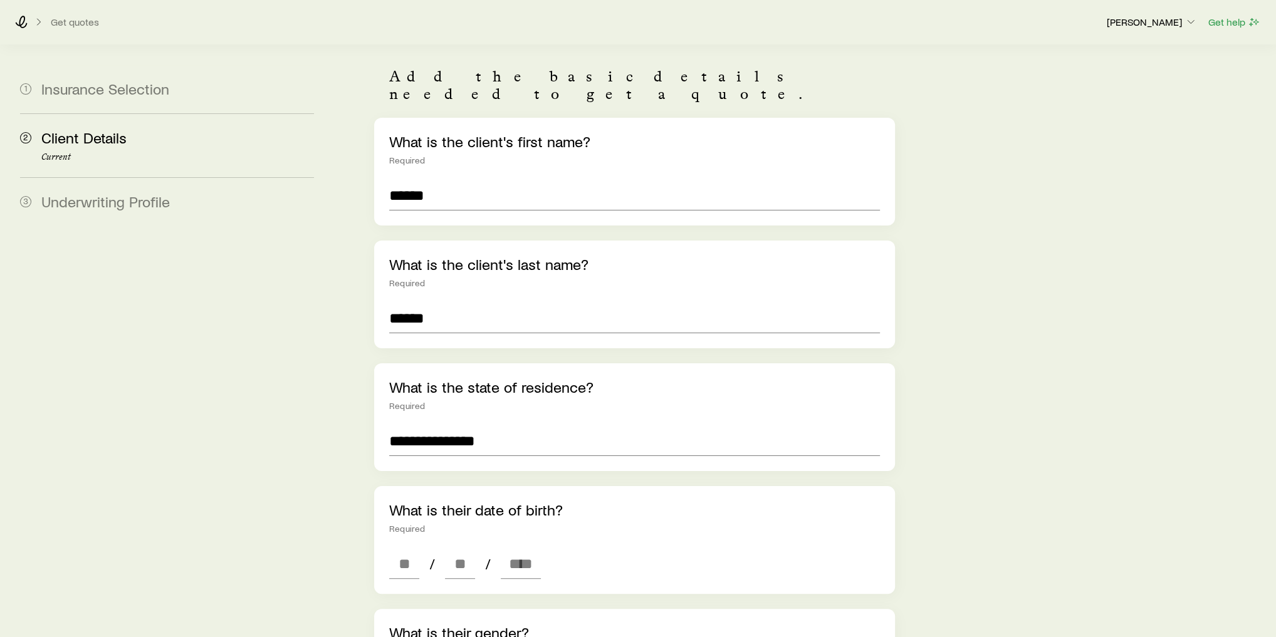
scroll to position [301, 0]
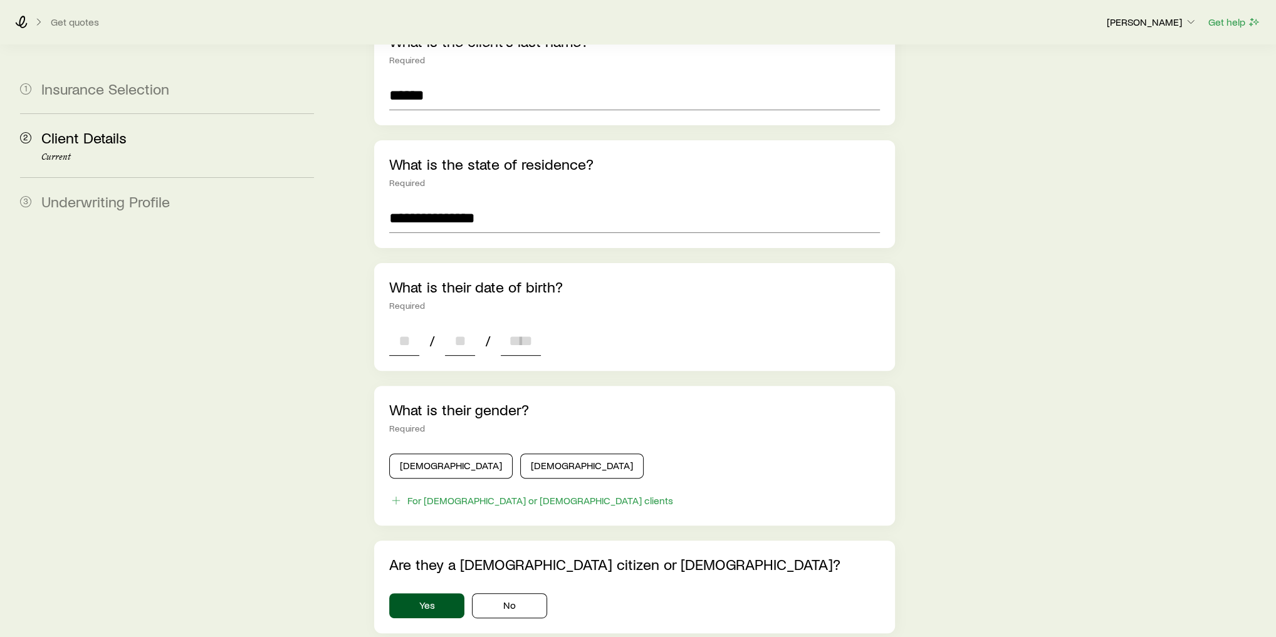
click at [416, 326] on input at bounding box center [404, 341] width 30 height 30
type input "**"
type input "****"
type input "*"
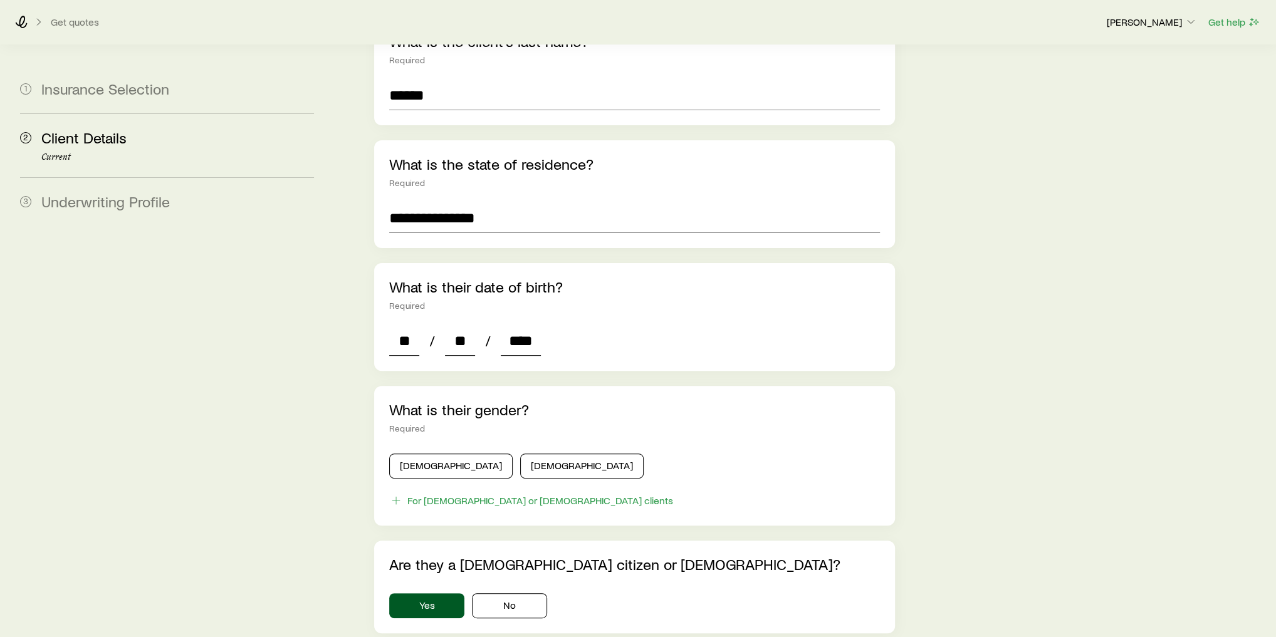
type input "*"
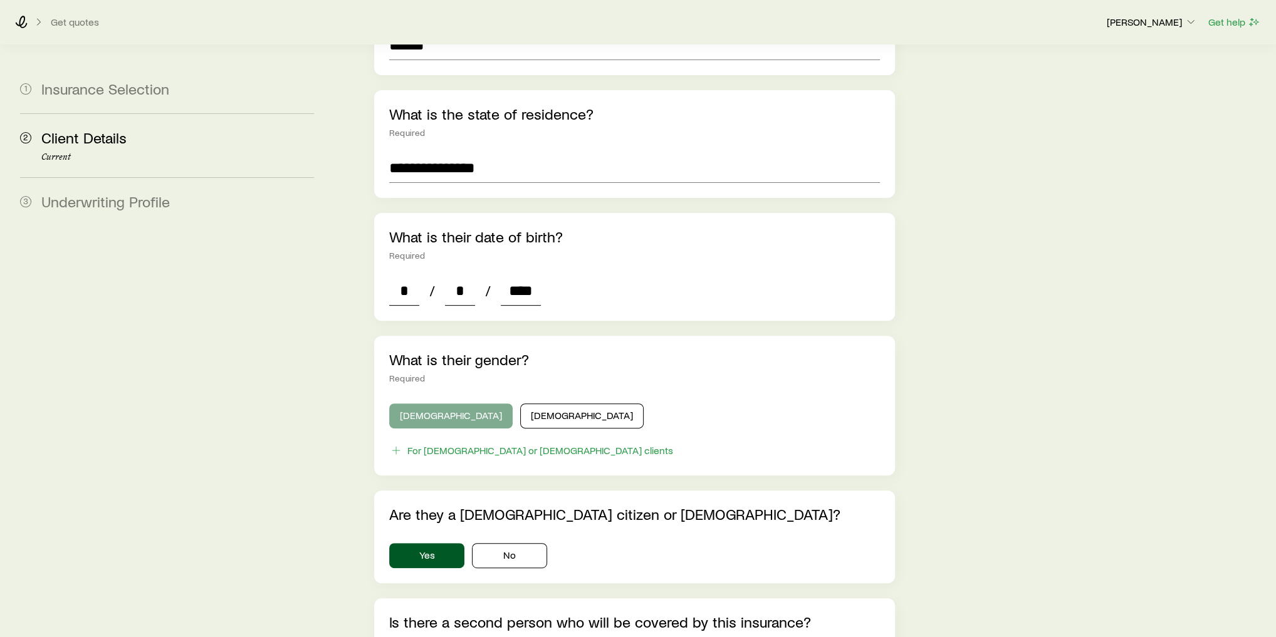
type input "****"
click at [429, 404] on button "[DEMOGRAPHIC_DATA]" at bounding box center [450, 416] width 123 height 25
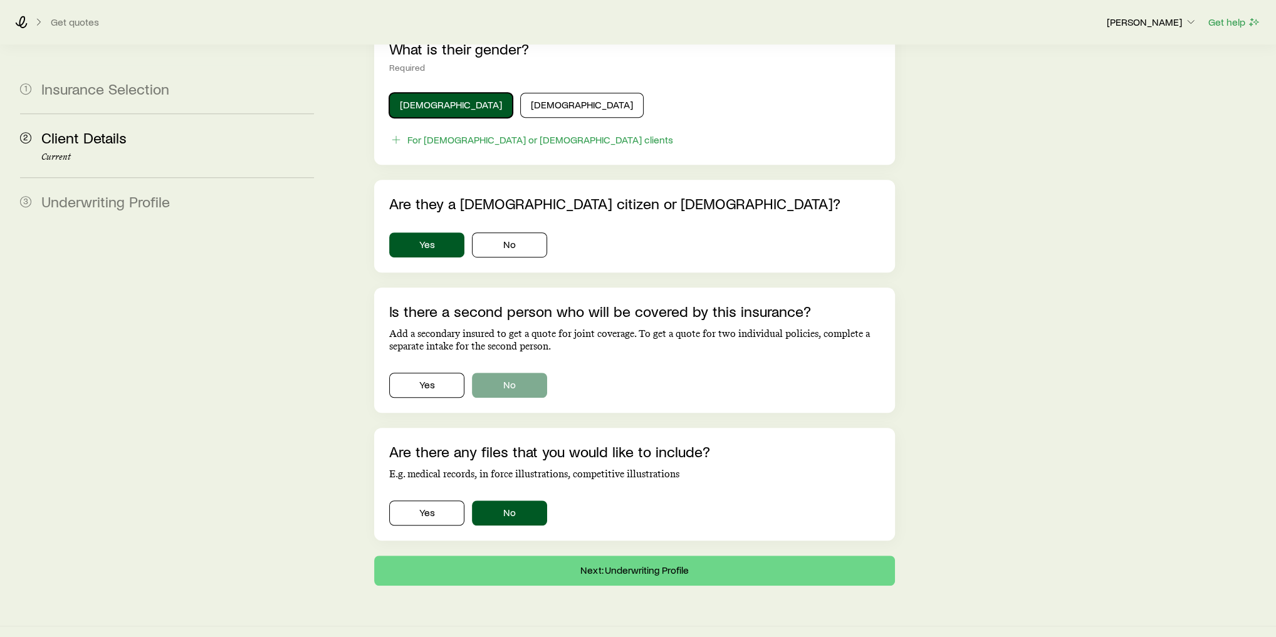
scroll to position [663, 0]
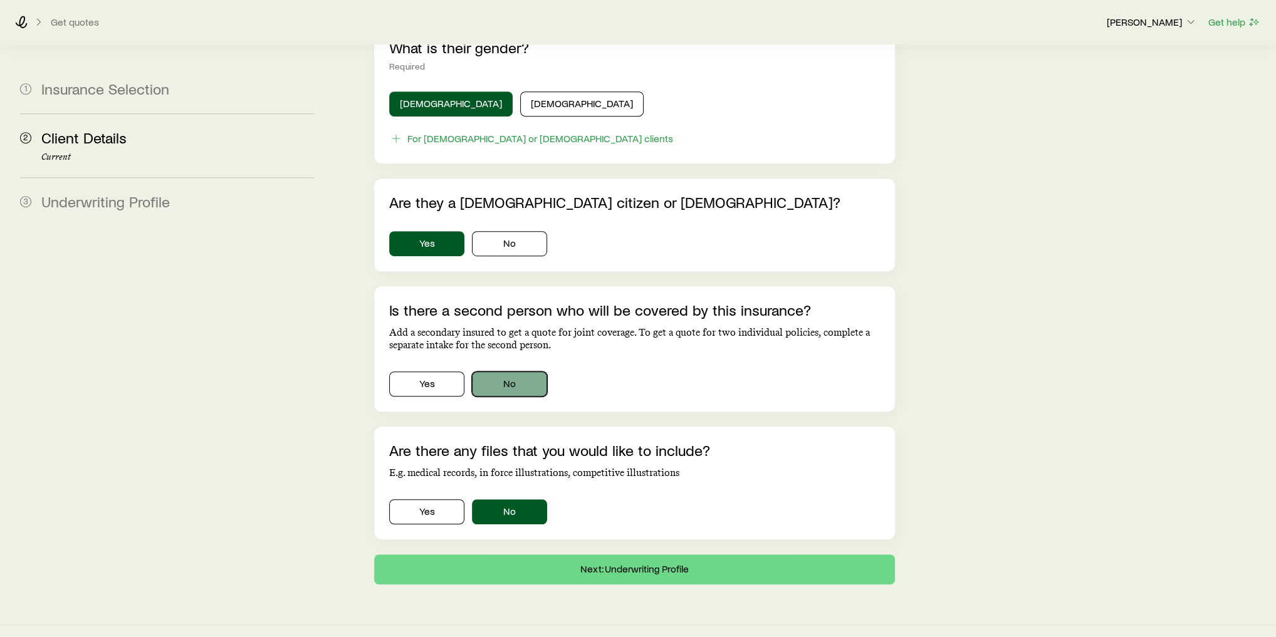
click at [509, 372] on button "No" at bounding box center [509, 384] width 75 height 25
click at [537, 555] on button "Next: Underwriting Profile" at bounding box center [634, 570] width 521 height 30
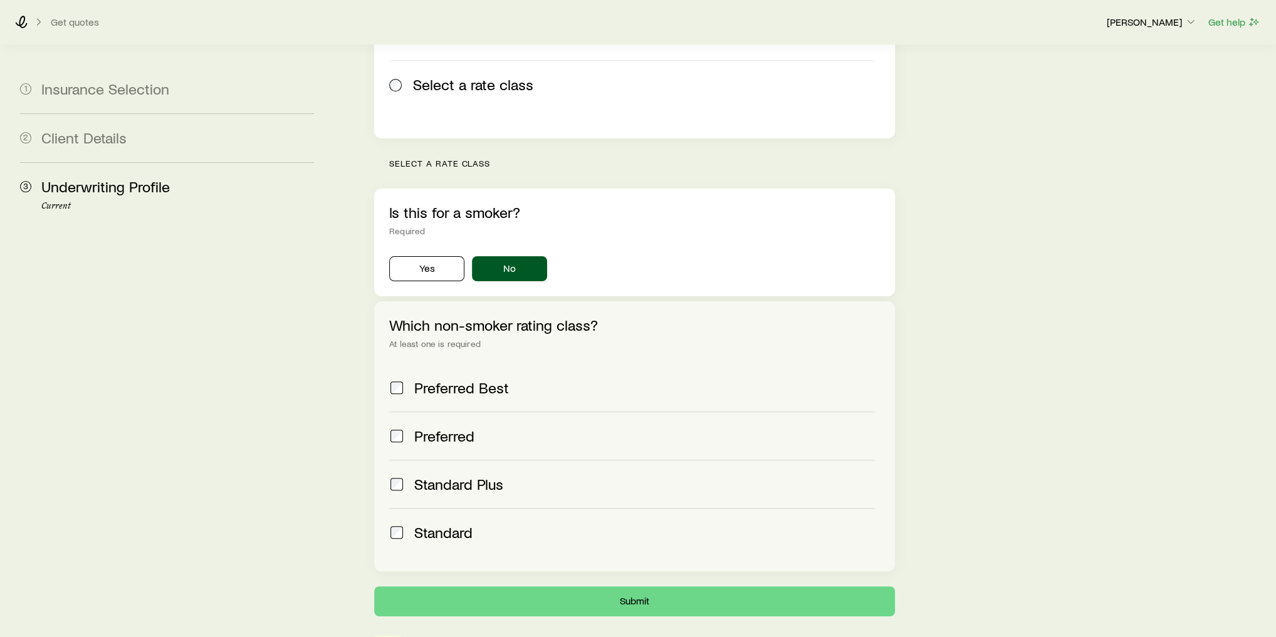
scroll to position [301, 0]
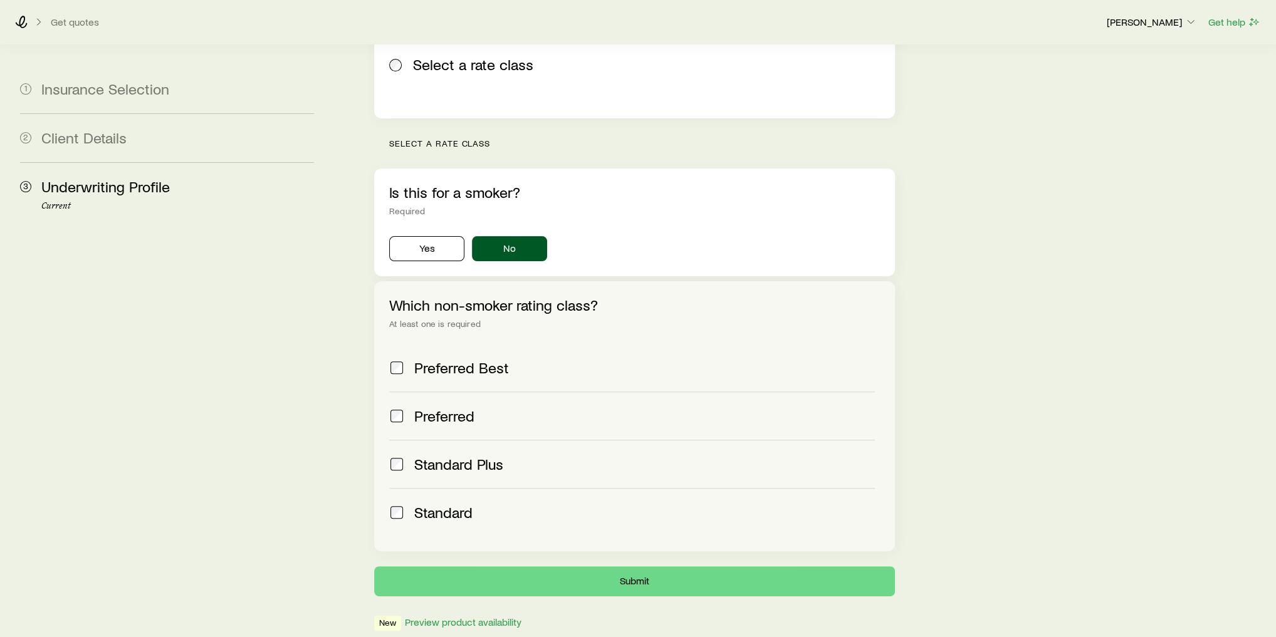
click at [477, 504] on div "Standard" at bounding box center [644, 513] width 461 height 18
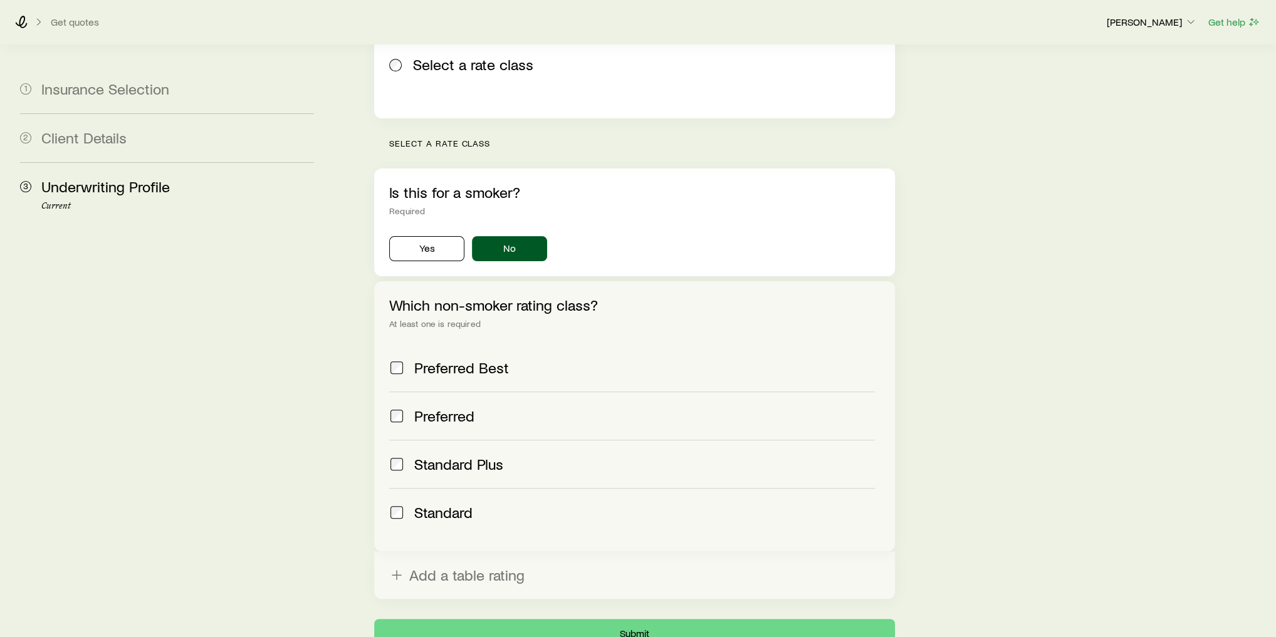
click at [479, 440] on label "Standard Plus" at bounding box center [632, 464] width 486 height 48
click at [476, 395] on label "Preferred" at bounding box center [632, 416] width 486 height 48
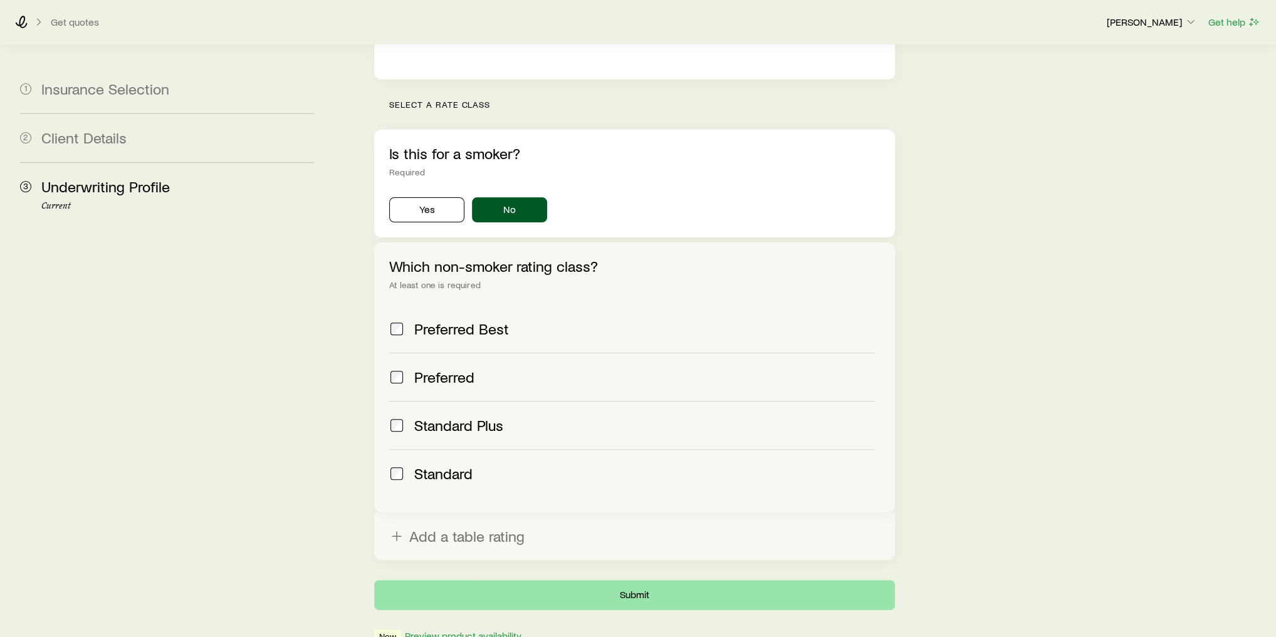
scroll to position [381, 0]
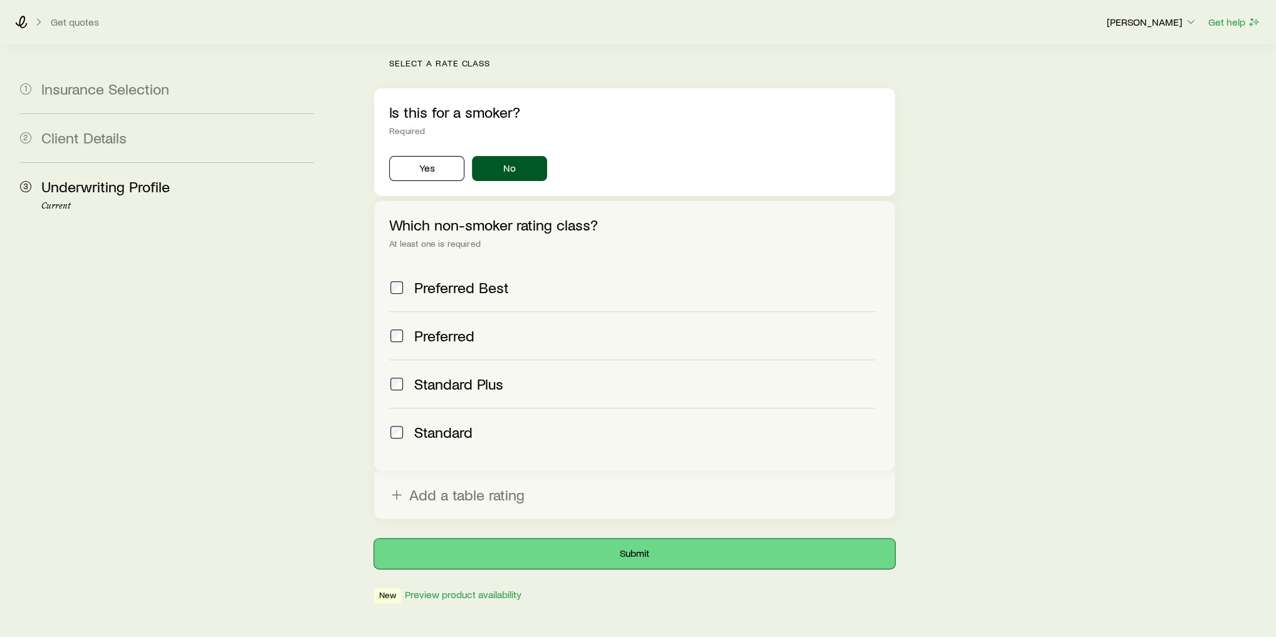
click at [622, 539] on button "Submit" at bounding box center [634, 554] width 521 height 30
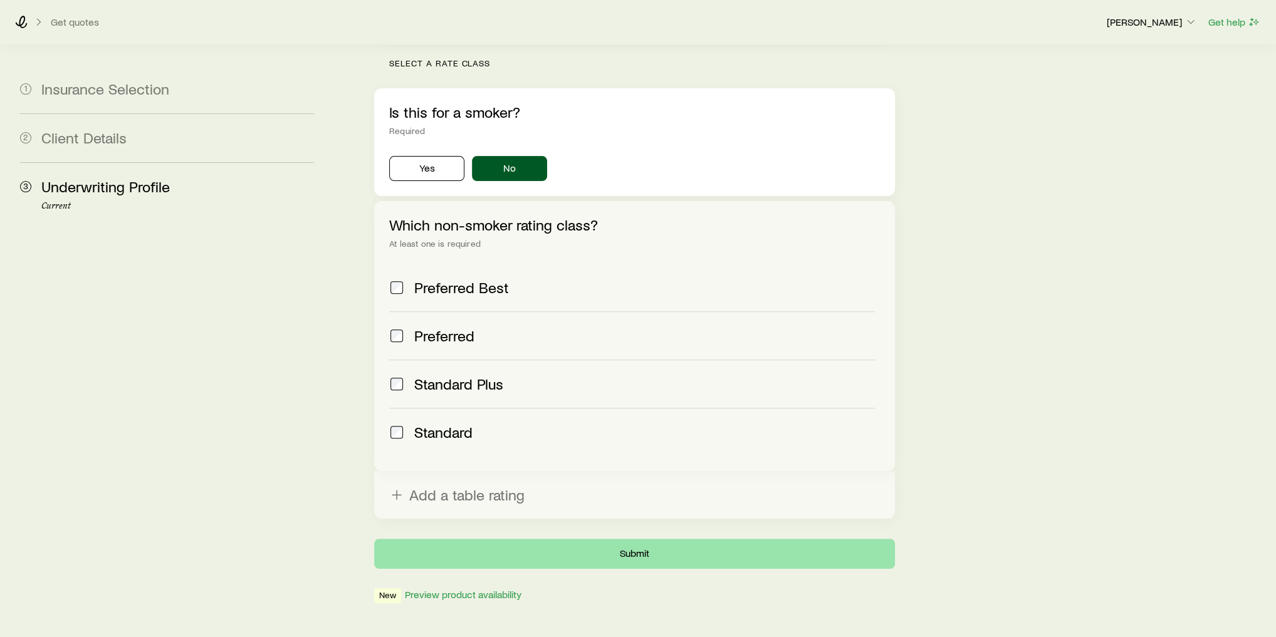
scroll to position [0, 0]
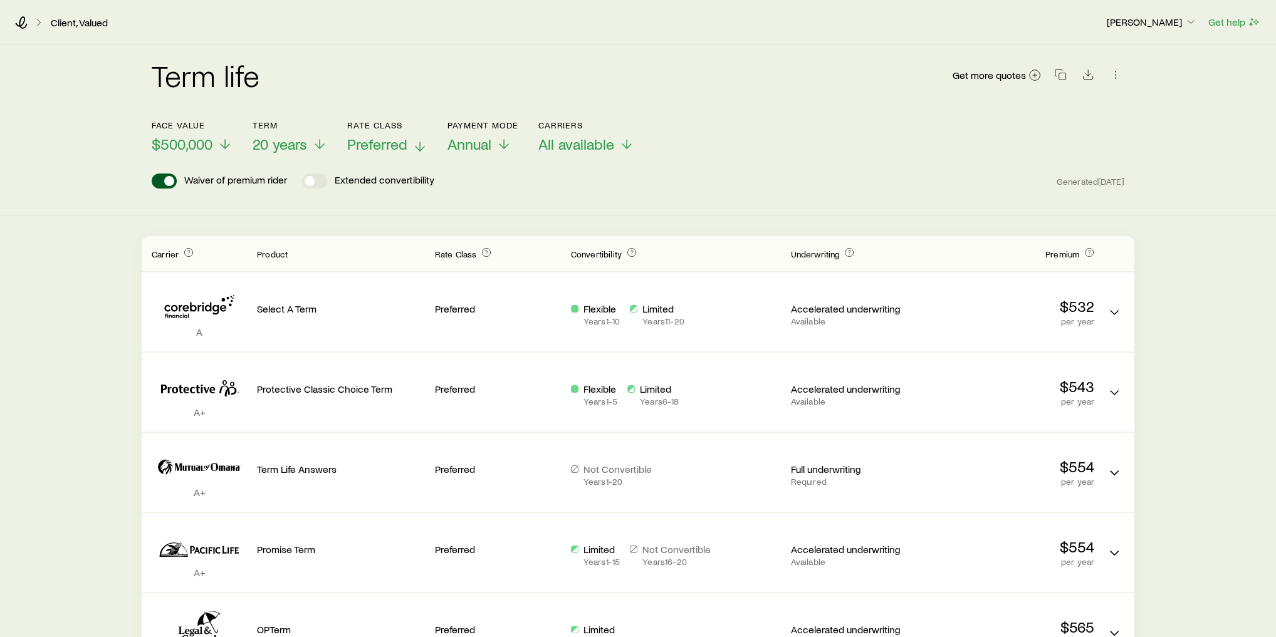
click at [387, 143] on span "Preferred" at bounding box center [377, 144] width 60 height 18
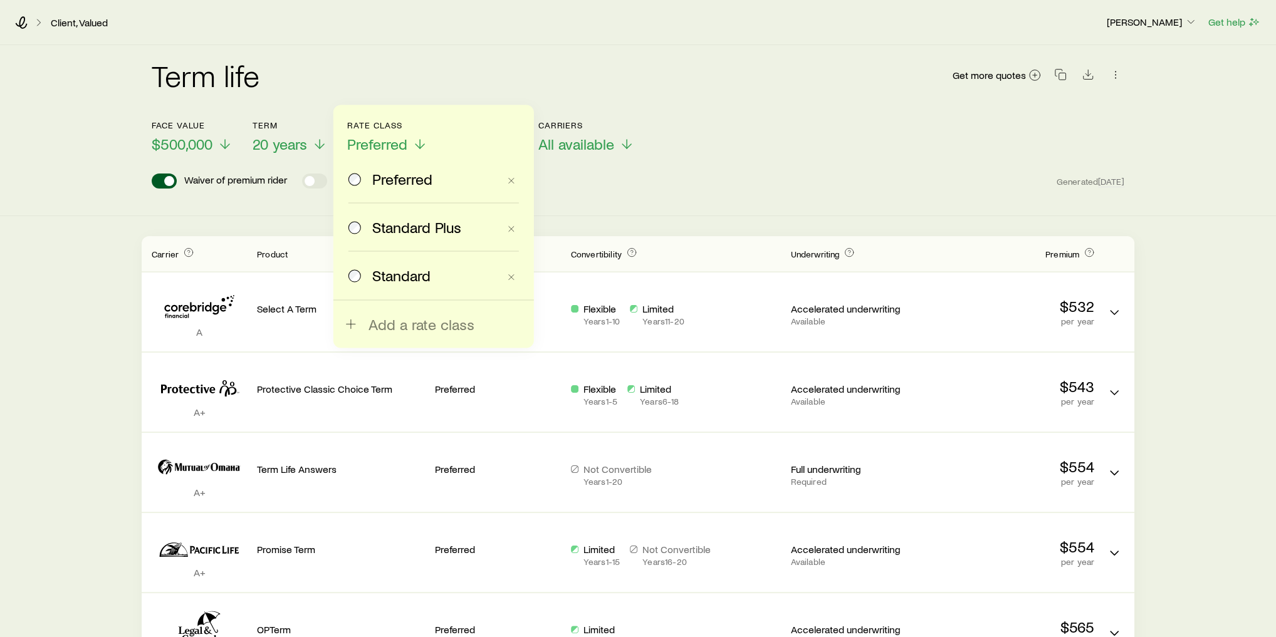
click at [399, 232] on span "Standard Plus" at bounding box center [416, 227] width 89 height 18
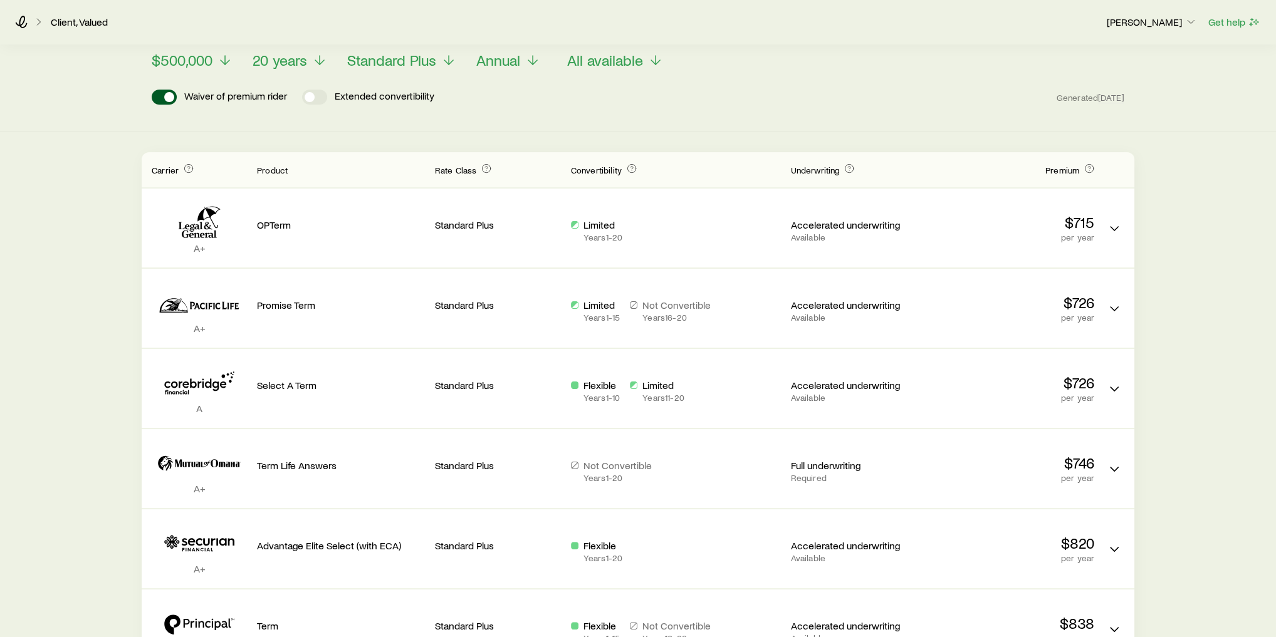
scroll to position [100, 0]
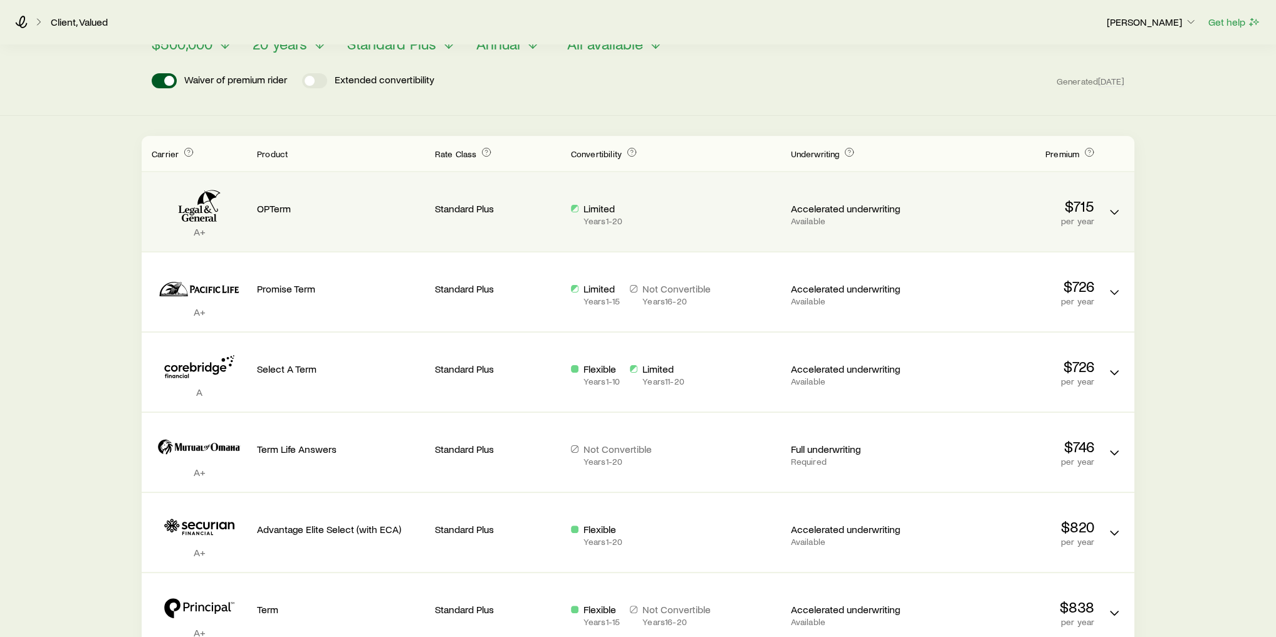
click at [281, 231] on div "OPTerm" at bounding box center [341, 211] width 168 height 59
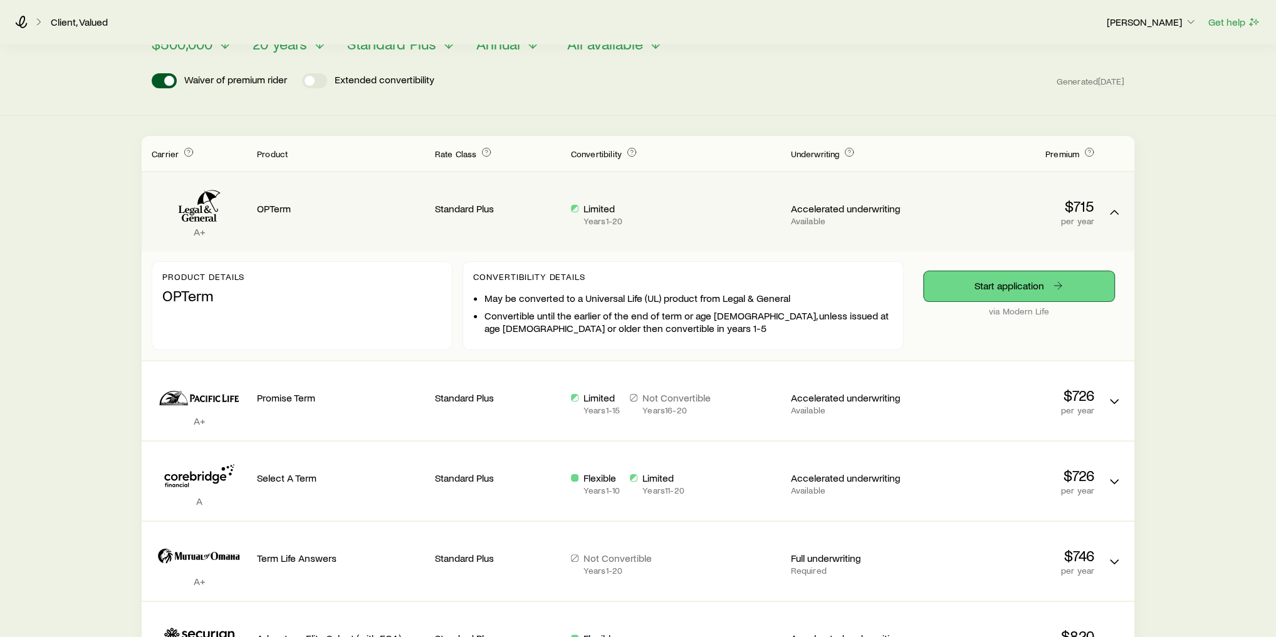
click at [1020, 279] on link "Start application" at bounding box center [1019, 286] width 190 height 30
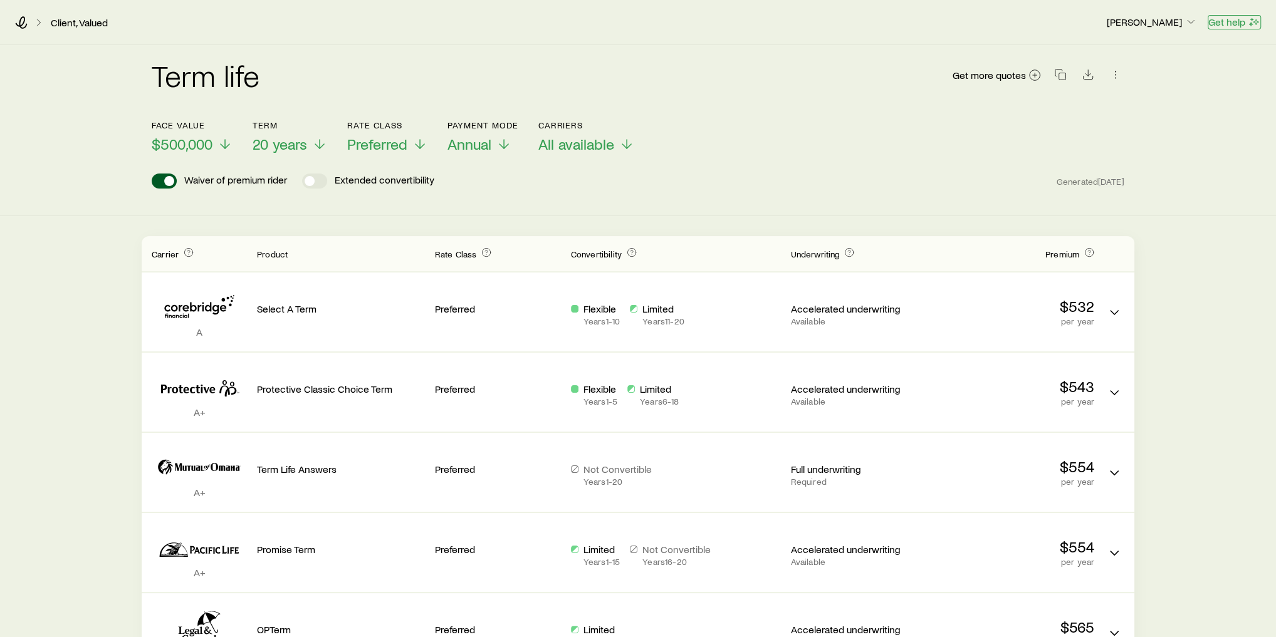
click at [1244, 18] on button "Get help" at bounding box center [1233, 22] width 53 height 14
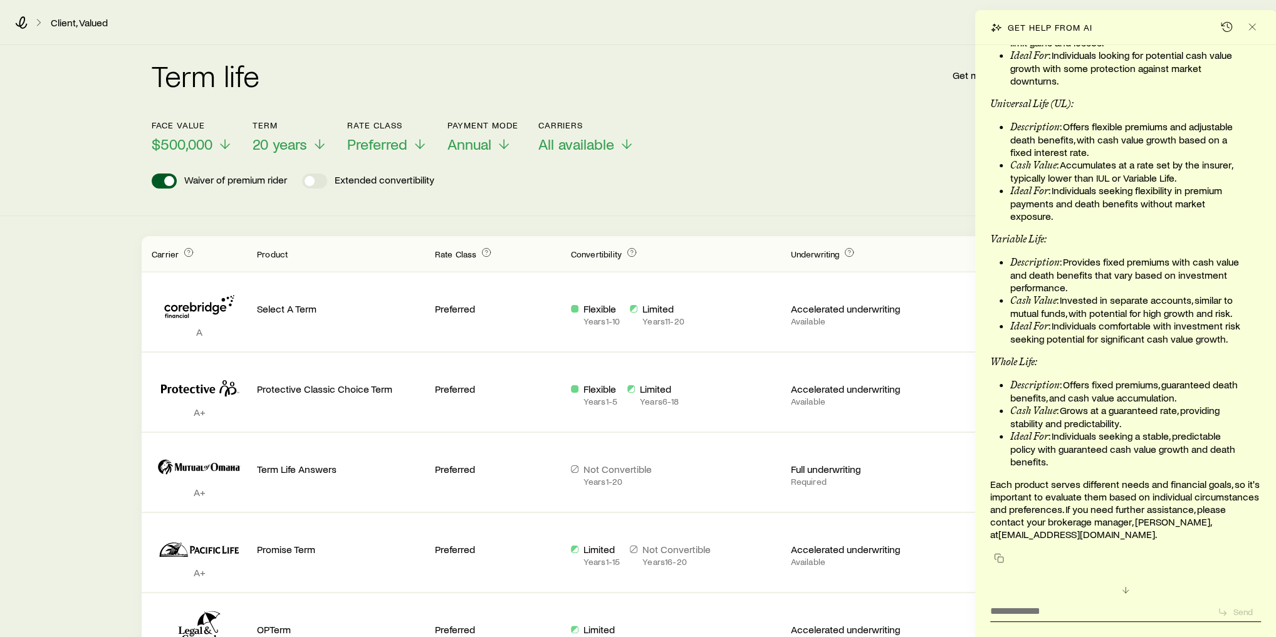
scroll to position [135172, 0]
click at [1254, 29] on line "Close" at bounding box center [1252, 27] width 6 height 6
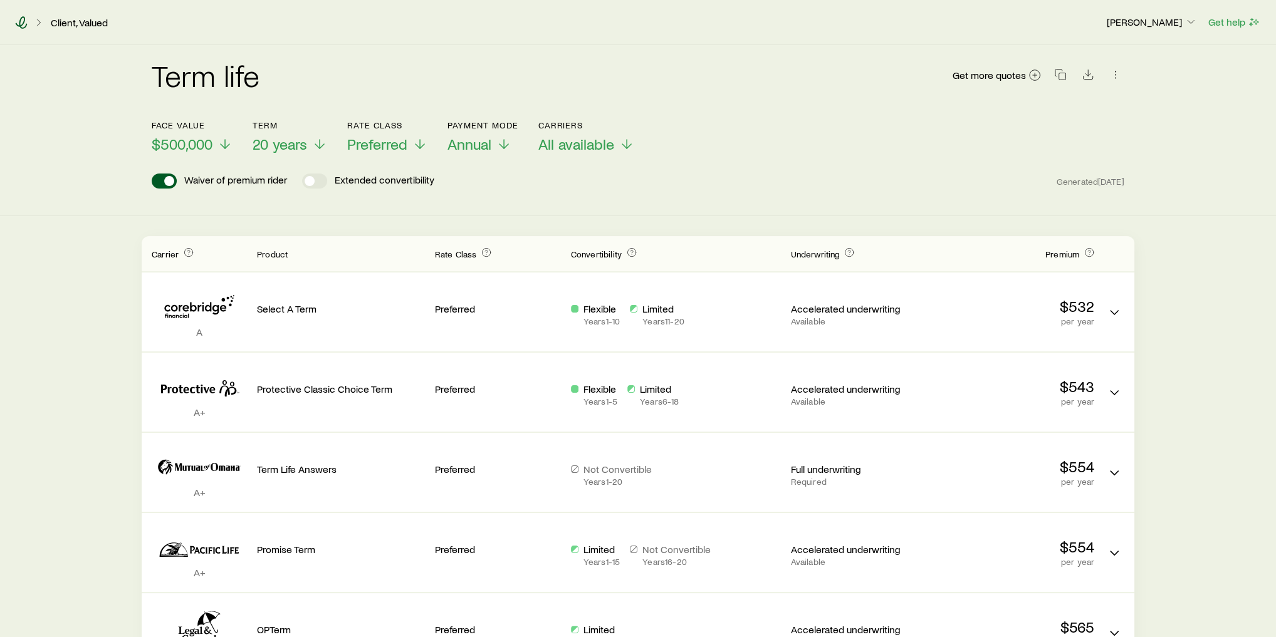
click at [23, 22] on icon at bounding box center [21, 22] width 13 height 13
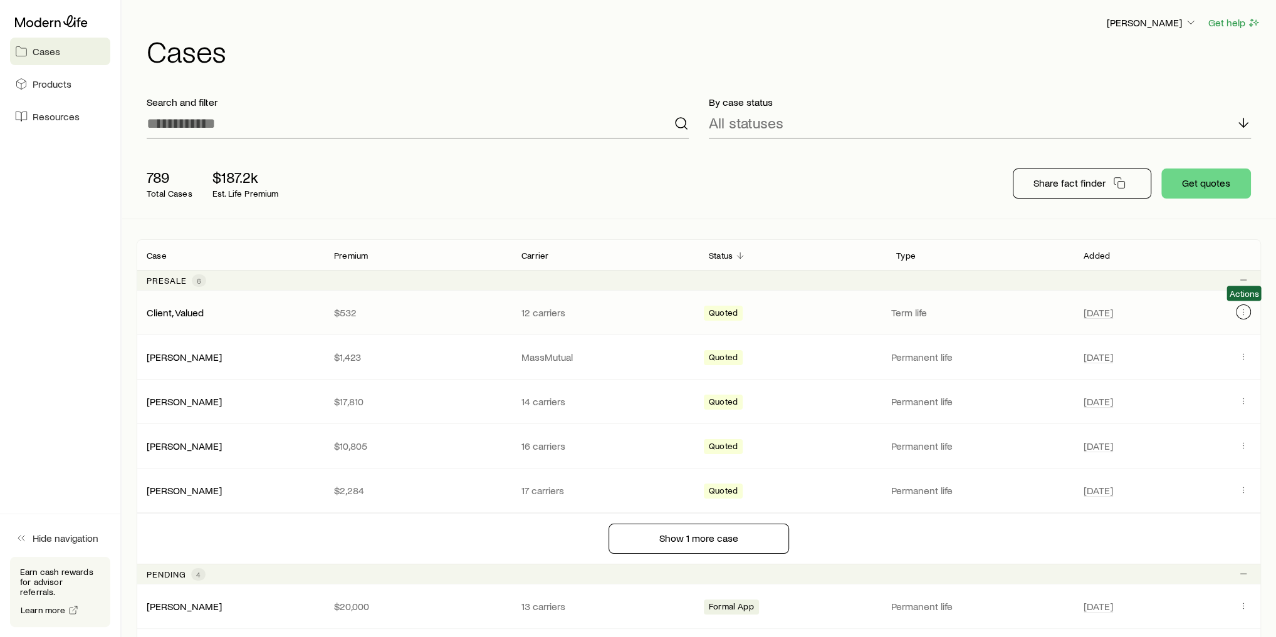
click at [1246, 312] on icon "Client cases" at bounding box center [1243, 312] width 10 height 10
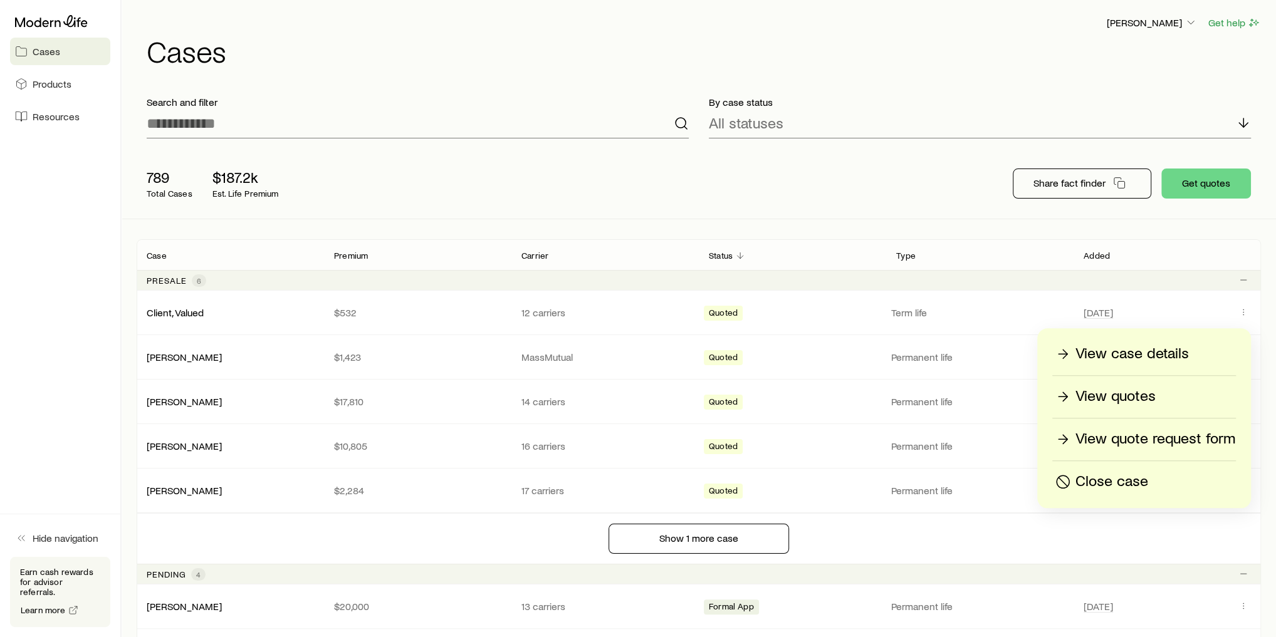
click at [1108, 478] on p "Close case" at bounding box center [1111, 482] width 73 height 20
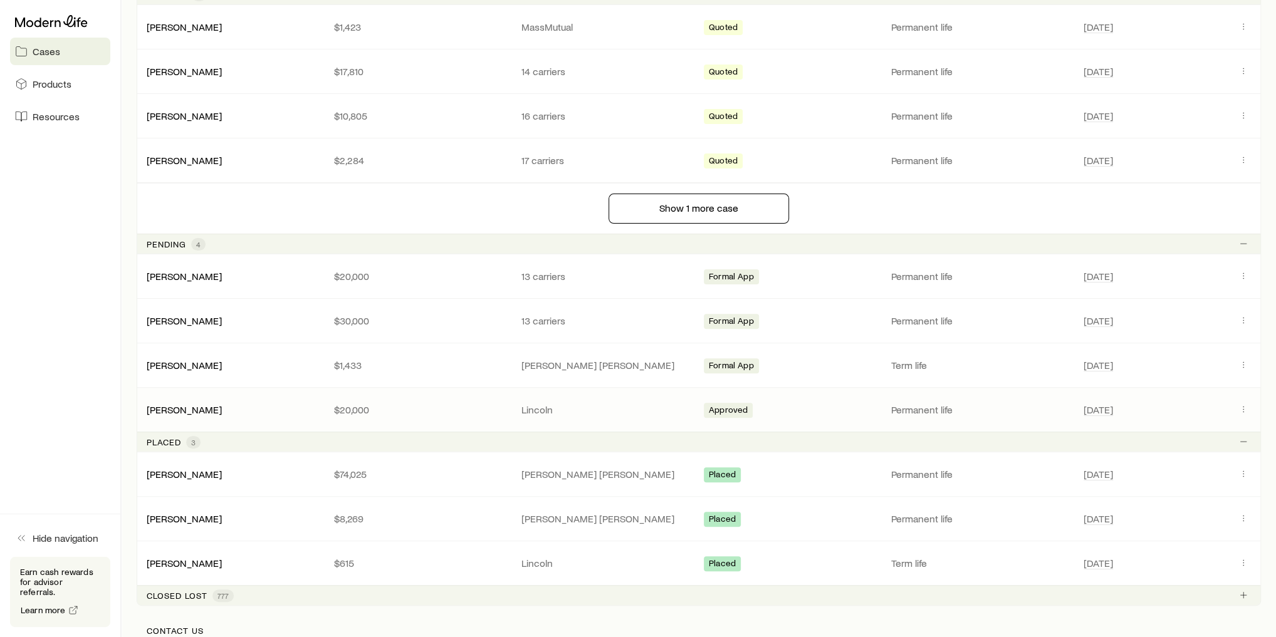
scroll to position [301, 0]
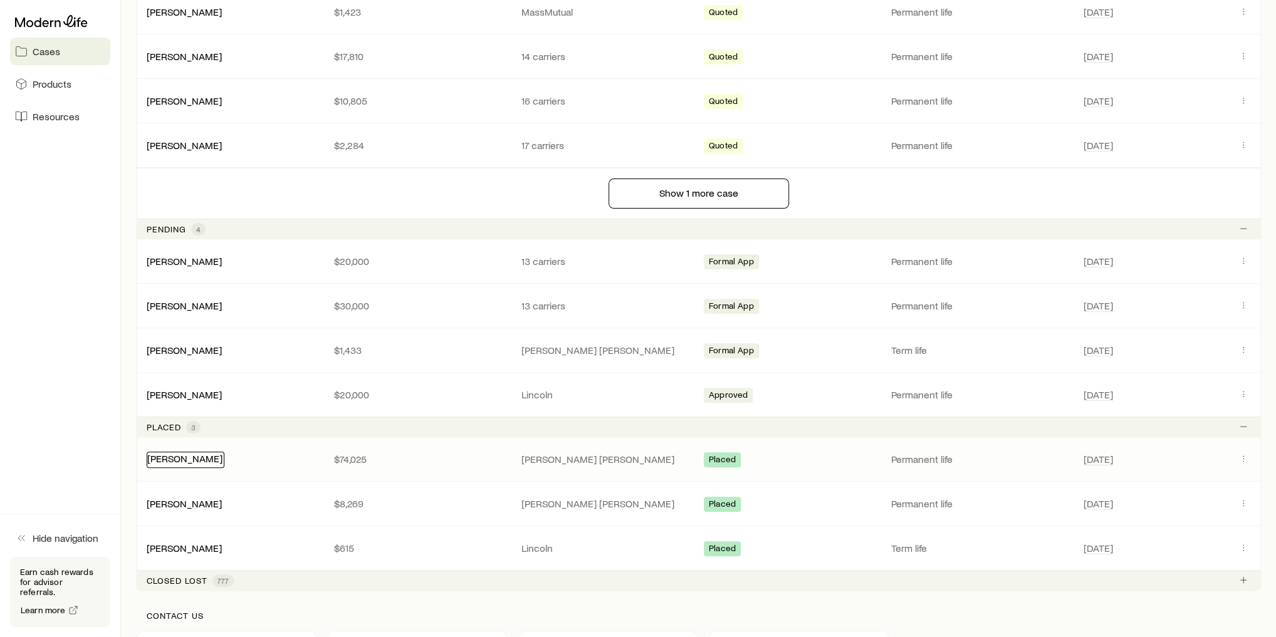
click at [208, 453] on link "[PERSON_NAME]" at bounding box center [184, 458] width 75 height 12
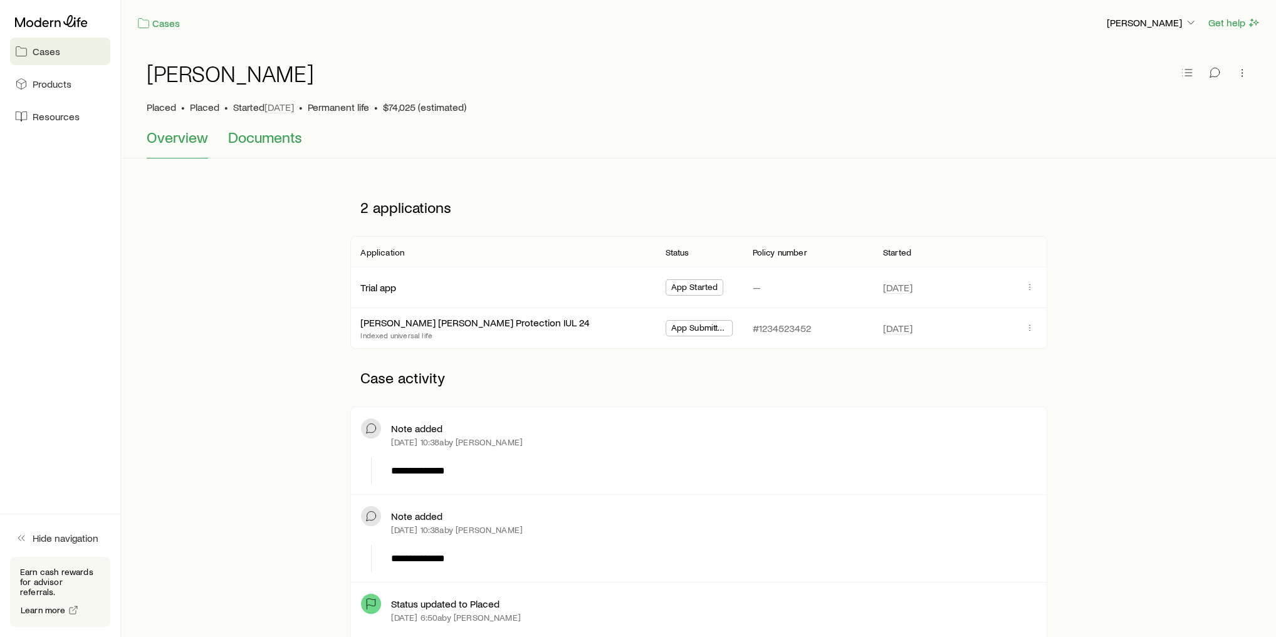
click at [271, 140] on span "Documents" at bounding box center [265, 137] width 74 height 18
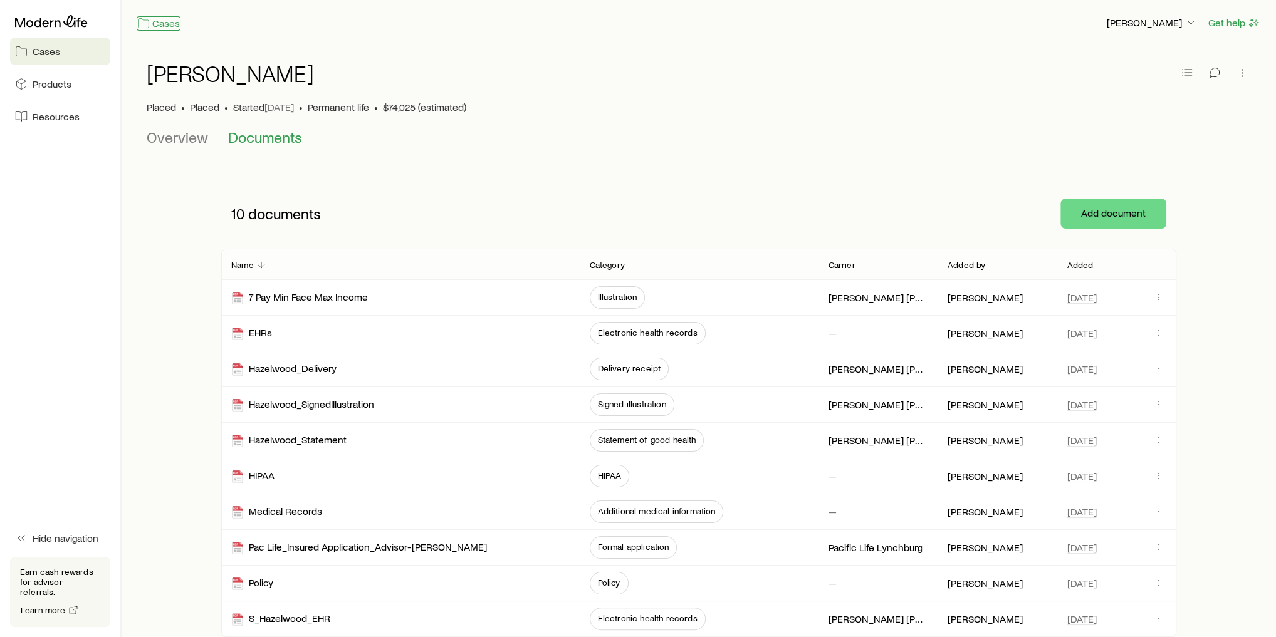
click at [159, 21] on link "Cases" at bounding box center [159, 23] width 44 height 14
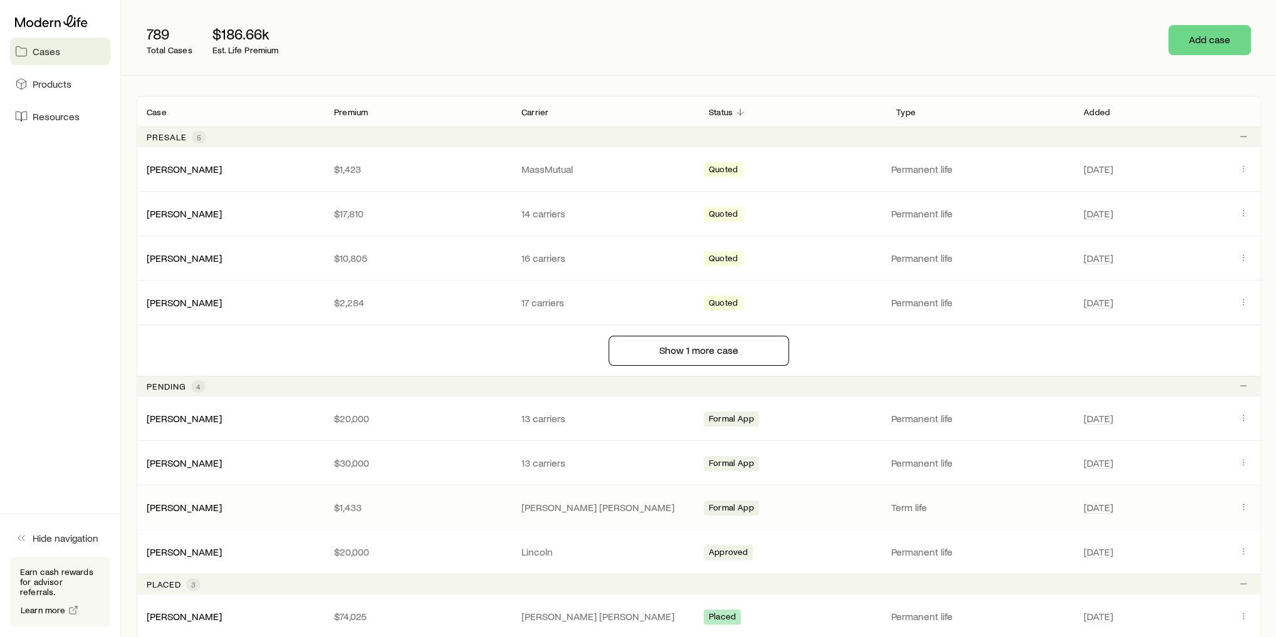
scroll to position [150, 0]
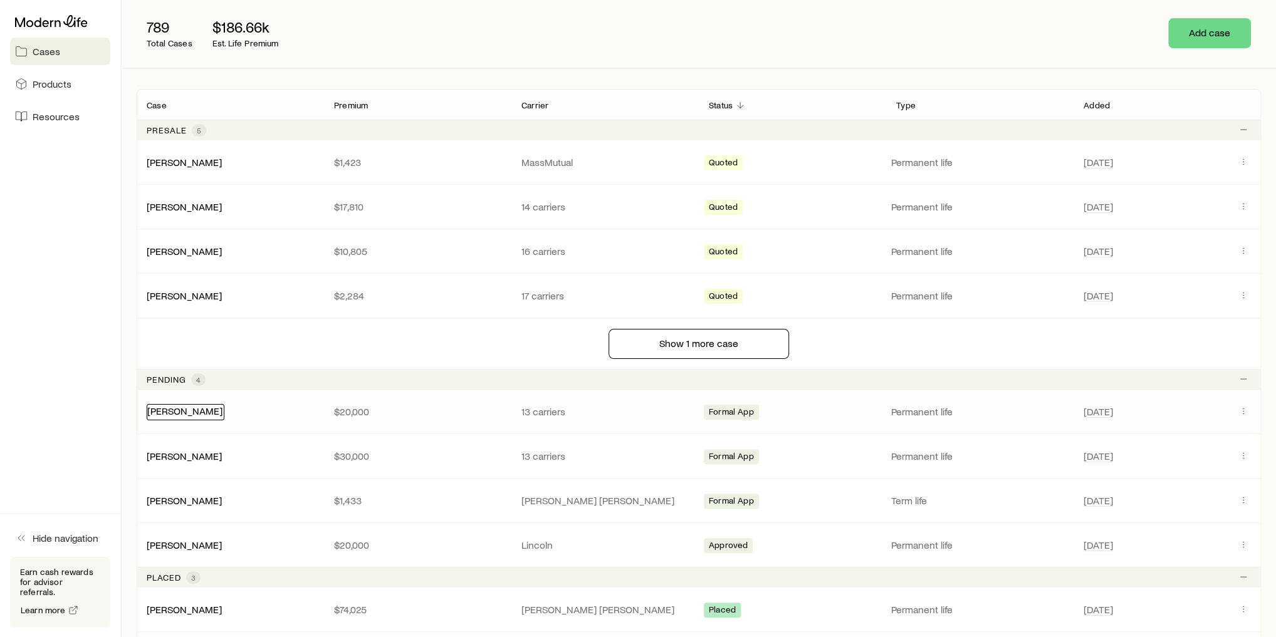
click at [184, 411] on link "[PERSON_NAME]" at bounding box center [184, 411] width 75 height 12
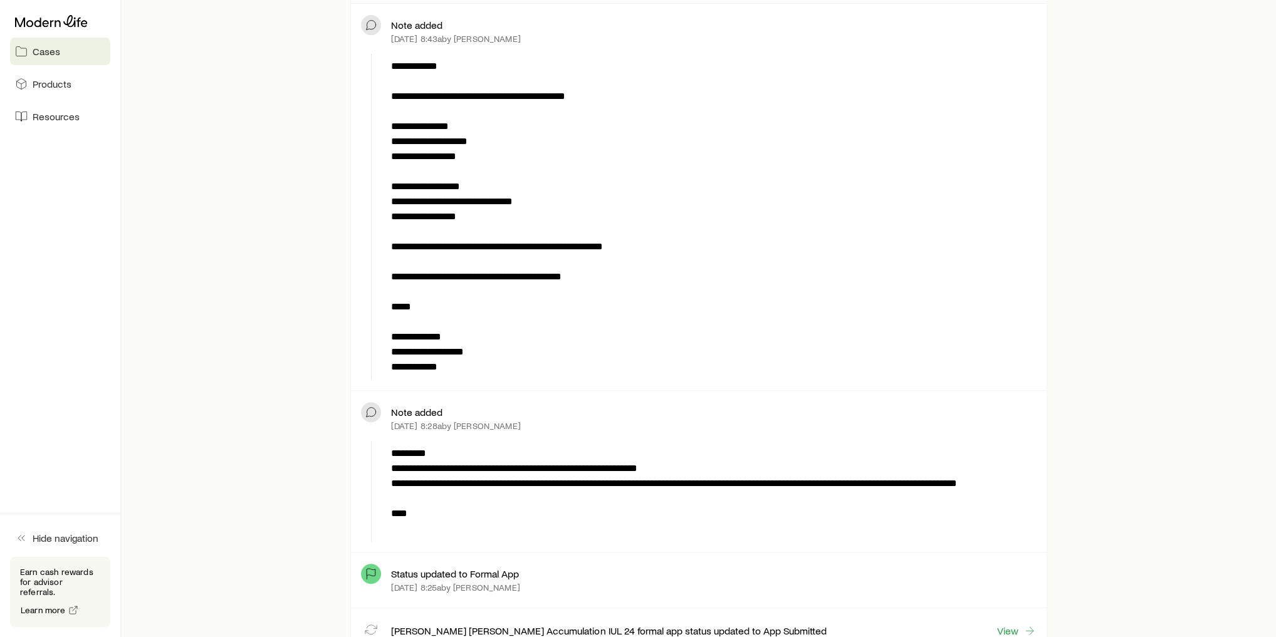
scroll to position [551, 0]
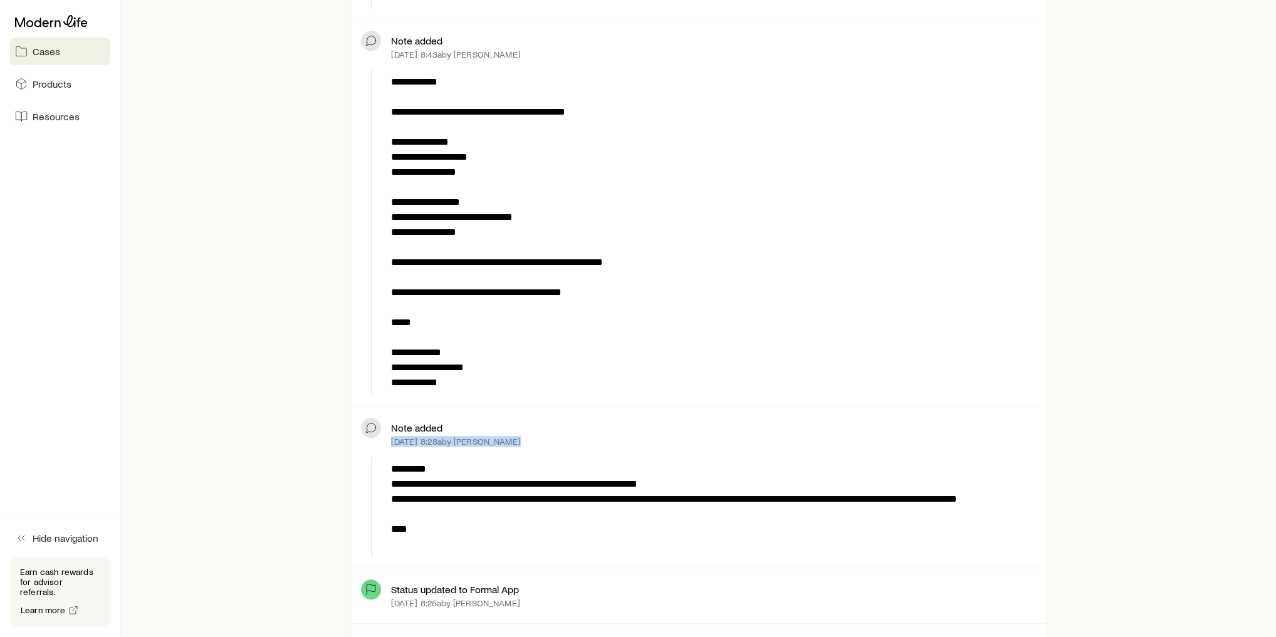
drag, startPoint x: 387, startPoint y: 439, endPoint x: 550, endPoint y: 440, distance: 163.5
click at [550, 440] on div "Note added [DATE] 8:28a by [PERSON_NAME]" at bounding box center [698, 434] width 675 height 35
click at [550, 439] on div "[DATE] 8:28a by [PERSON_NAME]" at bounding box center [713, 442] width 645 height 10
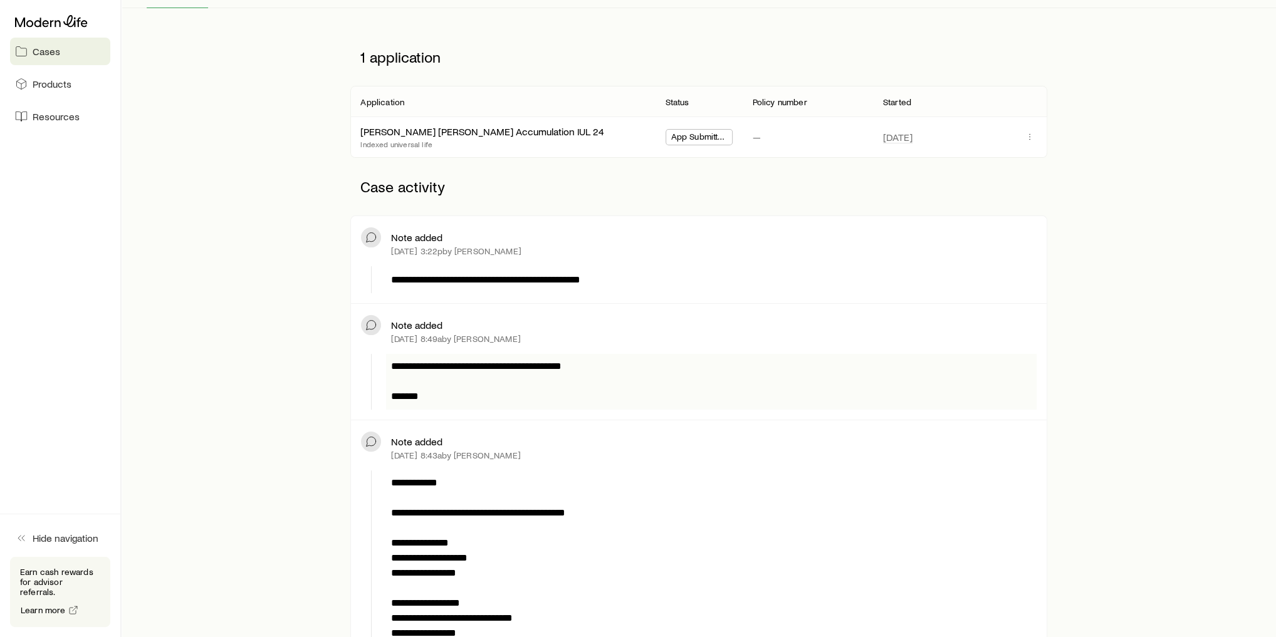
scroll to position [0, 0]
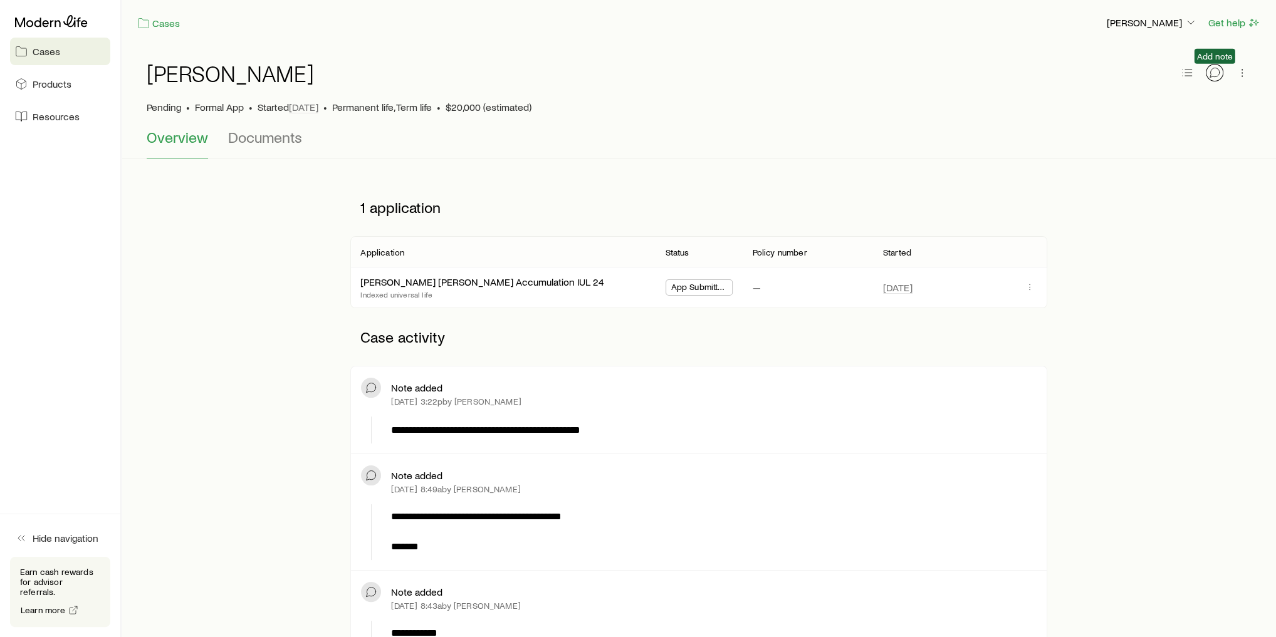
click at [1214, 66] on icon "button" at bounding box center [1214, 72] width 13 height 13
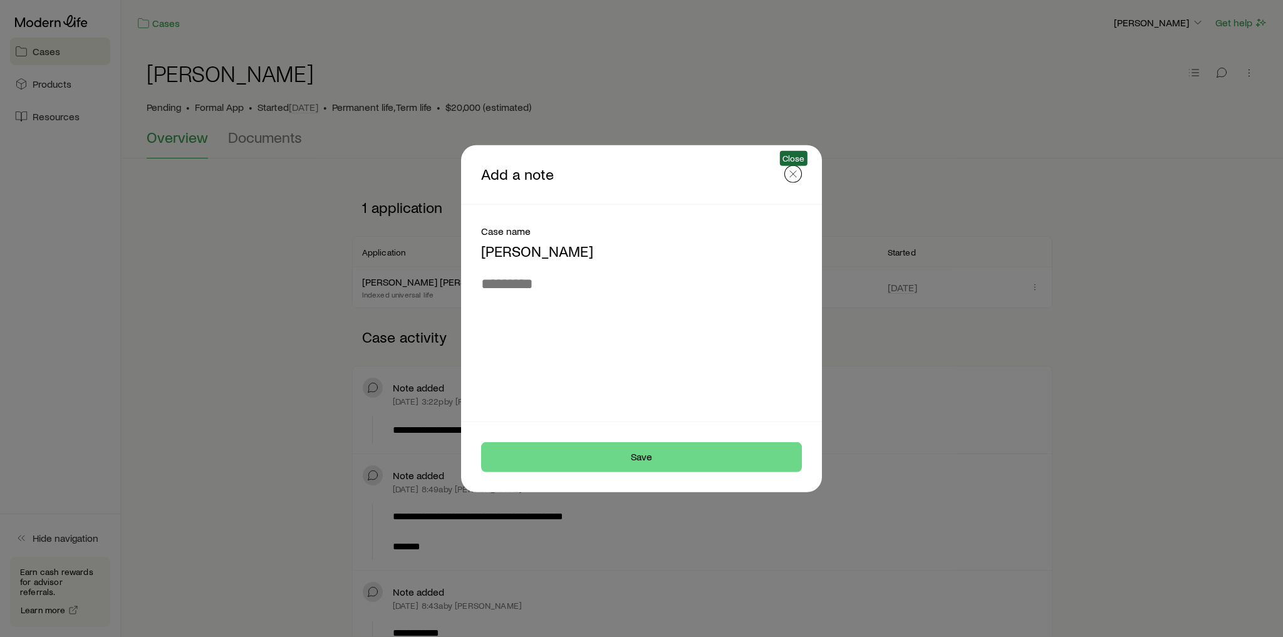
click at [793, 177] on icon "button" at bounding box center [793, 173] width 13 height 13
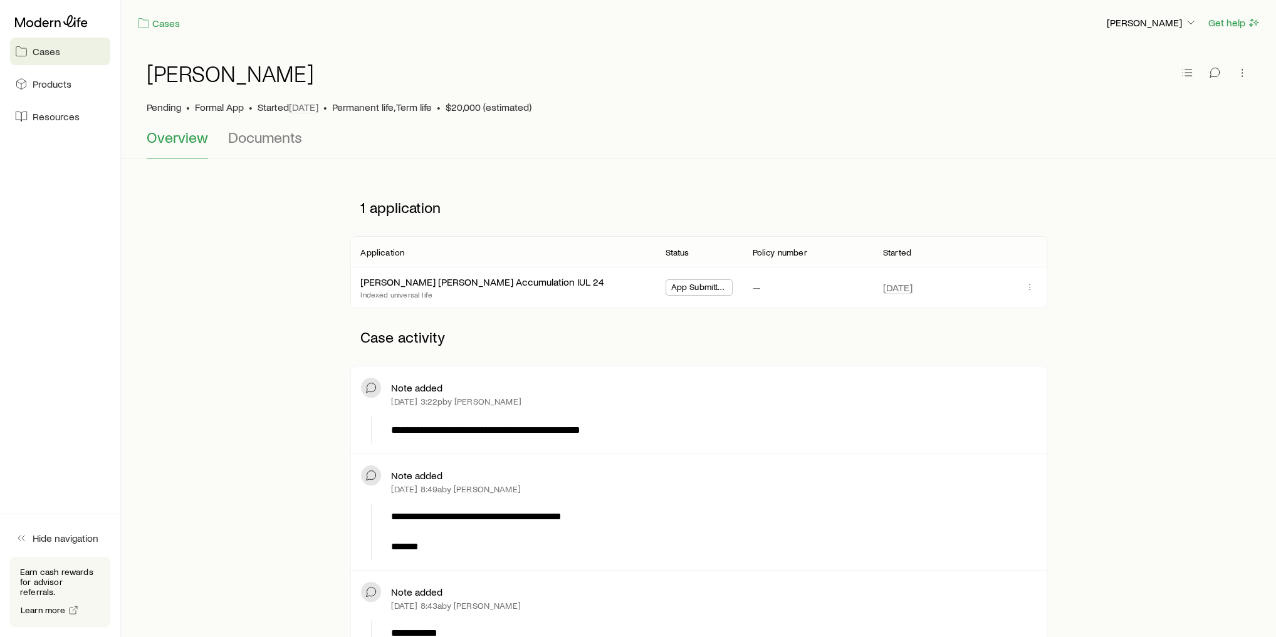
drag, startPoint x: 397, startPoint y: 402, endPoint x: 446, endPoint y: 400, distance: 49.6
click at [446, 400] on p "[DATE] 3:22p by [PERSON_NAME]" at bounding box center [456, 402] width 130 height 10
click at [55, 23] on icon at bounding box center [51, 21] width 73 height 12
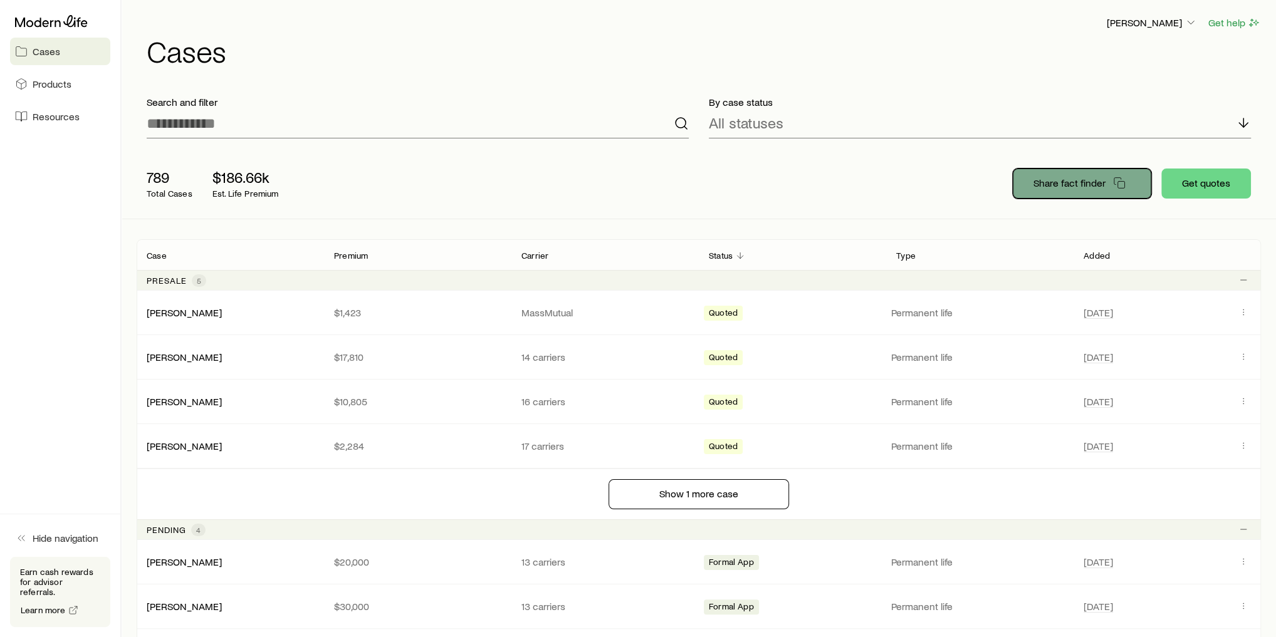
click at [1110, 180] on button "Share fact finder" at bounding box center [1082, 184] width 138 height 30
click at [251, 68] on div "[PERSON_NAME] Get help Cases" at bounding box center [699, 40] width 1124 height 81
click at [73, 117] on span "Resources" at bounding box center [56, 116] width 47 height 13
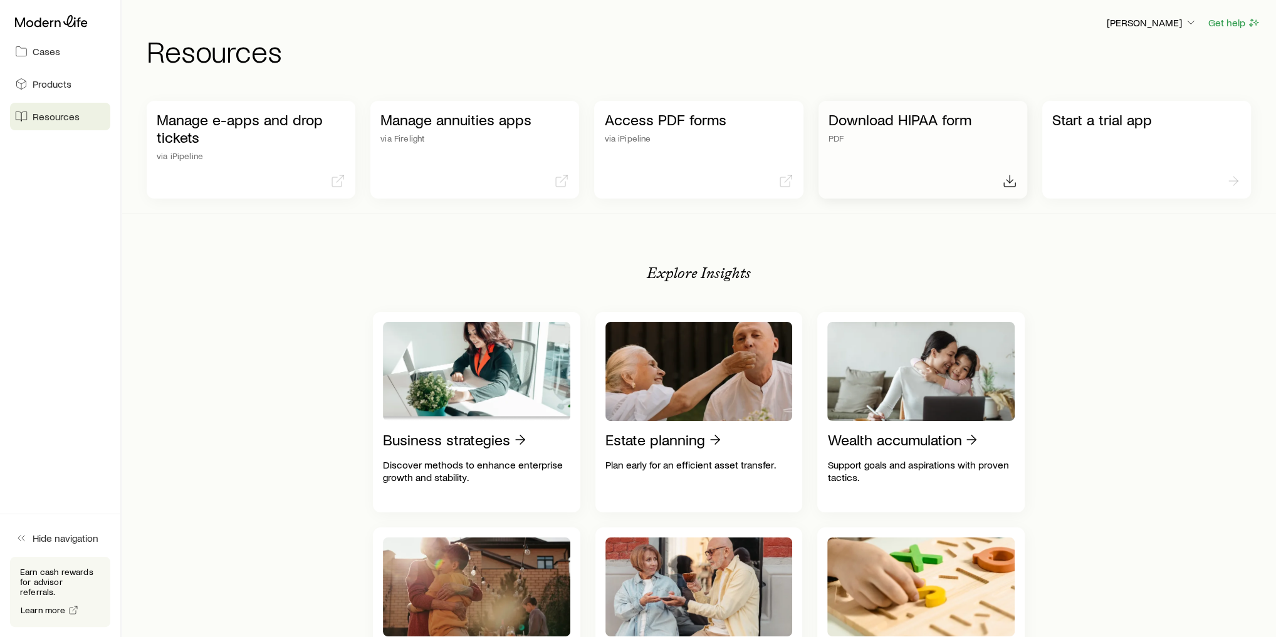
click at [944, 122] on p "Download HIPAA form" at bounding box center [922, 120] width 189 height 18
click at [66, 24] on icon at bounding box center [51, 21] width 73 height 12
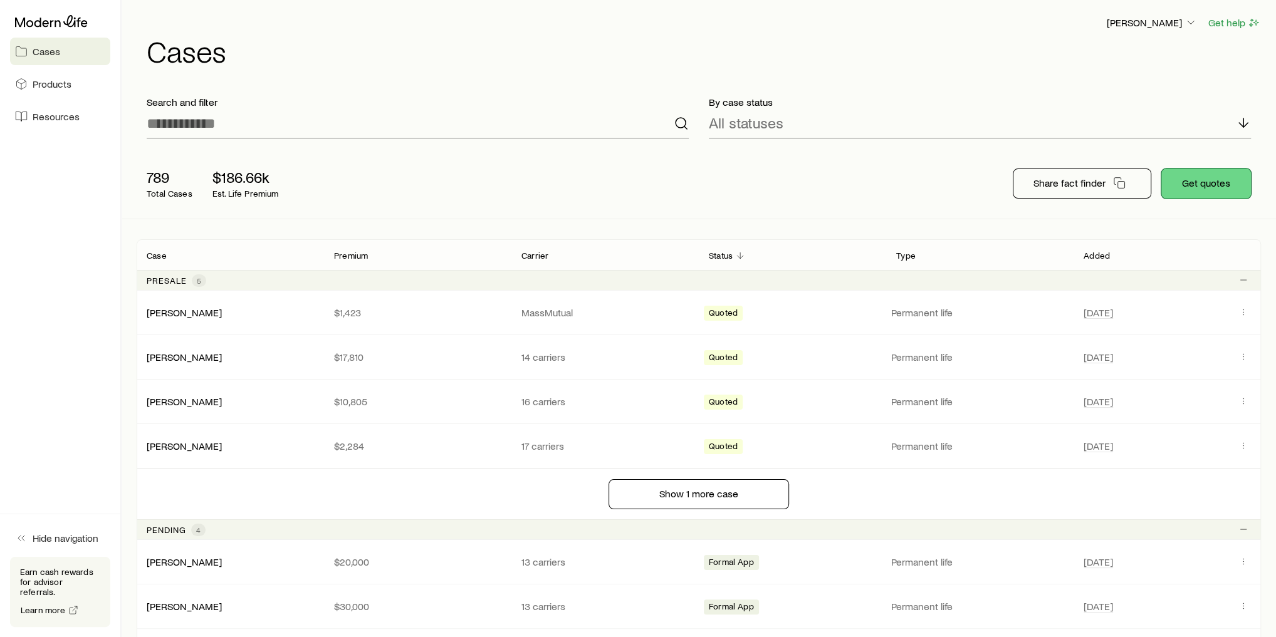
click at [1202, 186] on button "Get quotes" at bounding box center [1206, 184] width 90 height 30
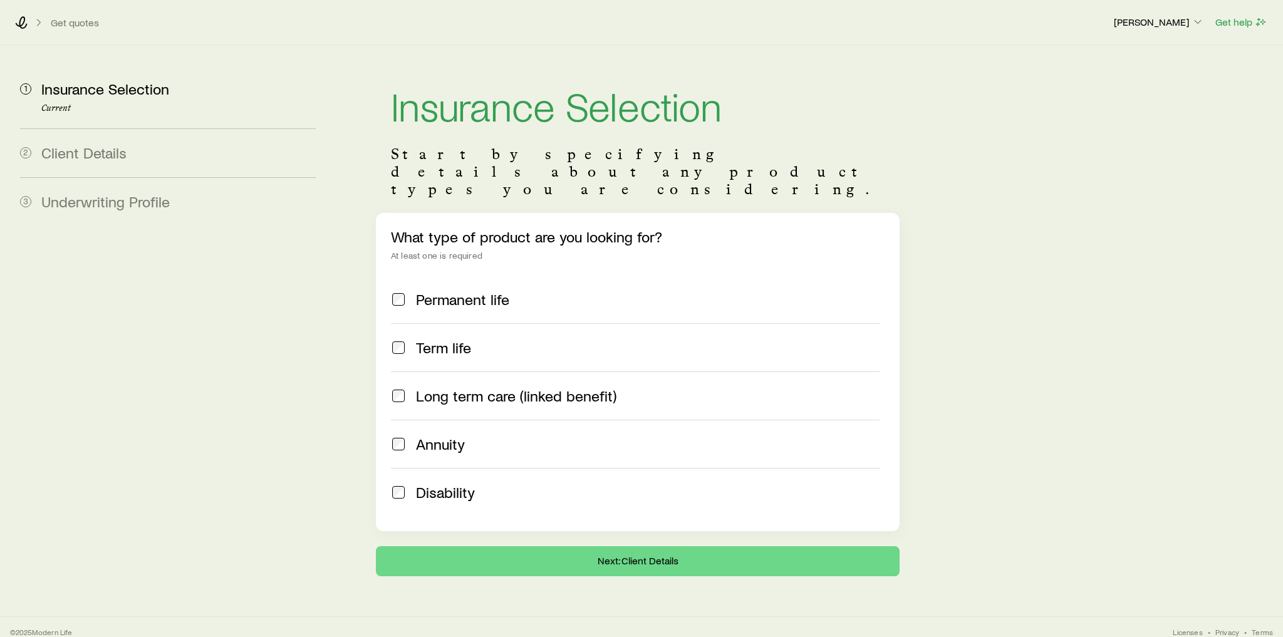
click at [475, 291] on span "Permanent life" at bounding box center [462, 300] width 93 height 18
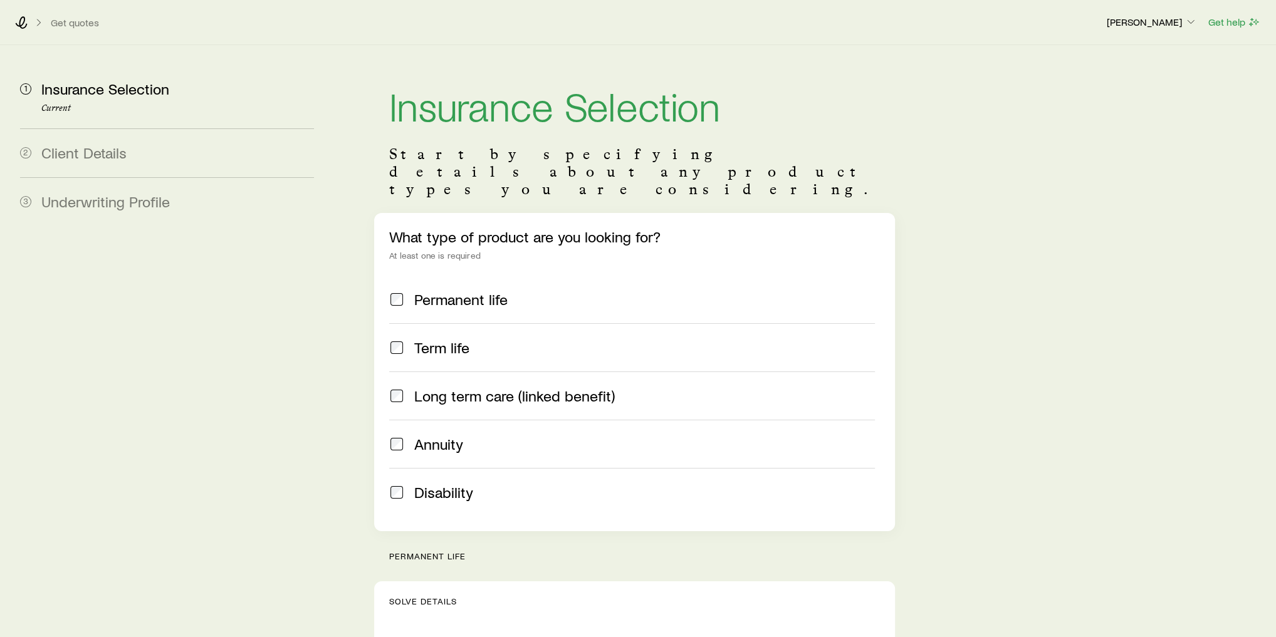
click at [474, 339] on div "Term life" at bounding box center [644, 348] width 461 height 18
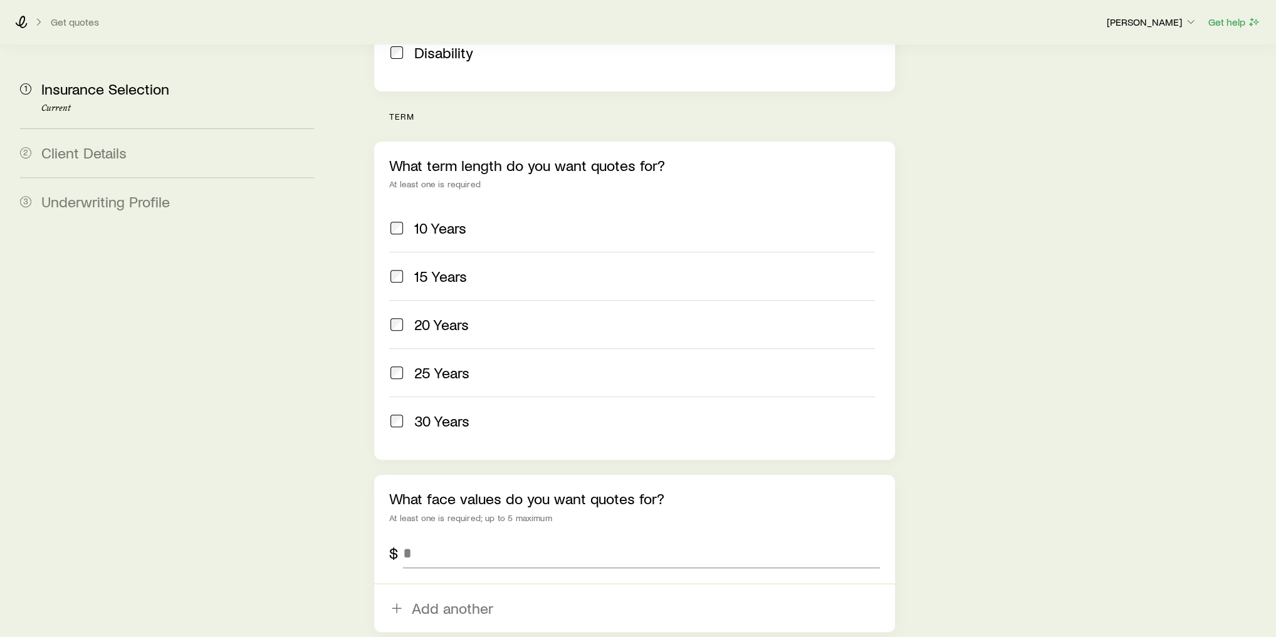
scroll to position [451, 0]
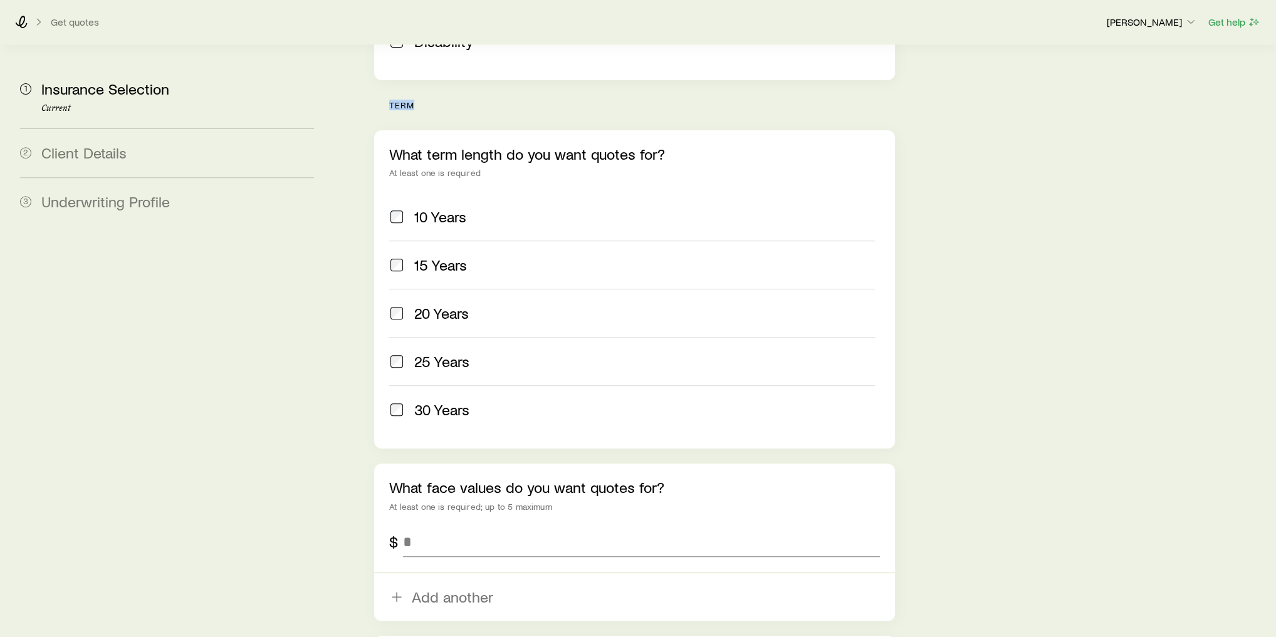
drag, startPoint x: 385, startPoint y: 68, endPoint x: 416, endPoint y: 66, distance: 31.4
click at [416, 100] on div "term What term length do you want quotes for? At least one is required 10 Years…" at bounding box center [634, 414] width 521 height 628
click at [435, 305] on span "20 Years" at bounding box center [441, 314] width 55 height 18
click at [451, 353] on span "25 Years" at bounding box center [441, 362] width 55 height 18
click at [457, 385] on label "30 Years" at bounding box center [632, 409] width 486 height 48
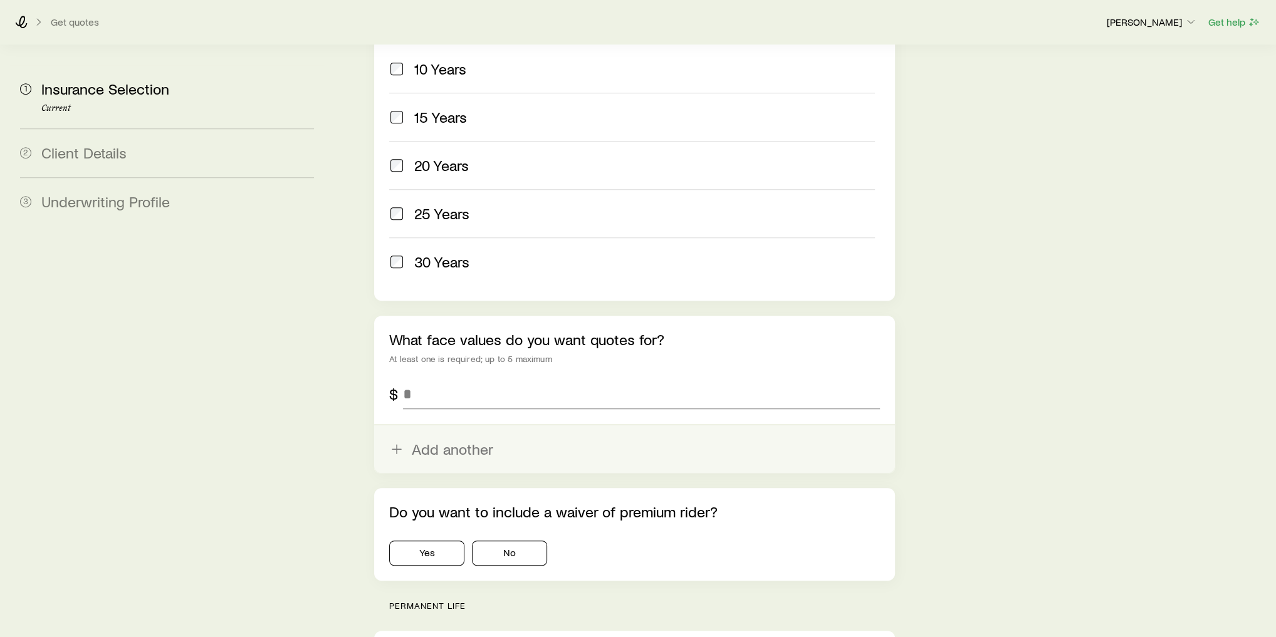
scroll to position [601, 0]
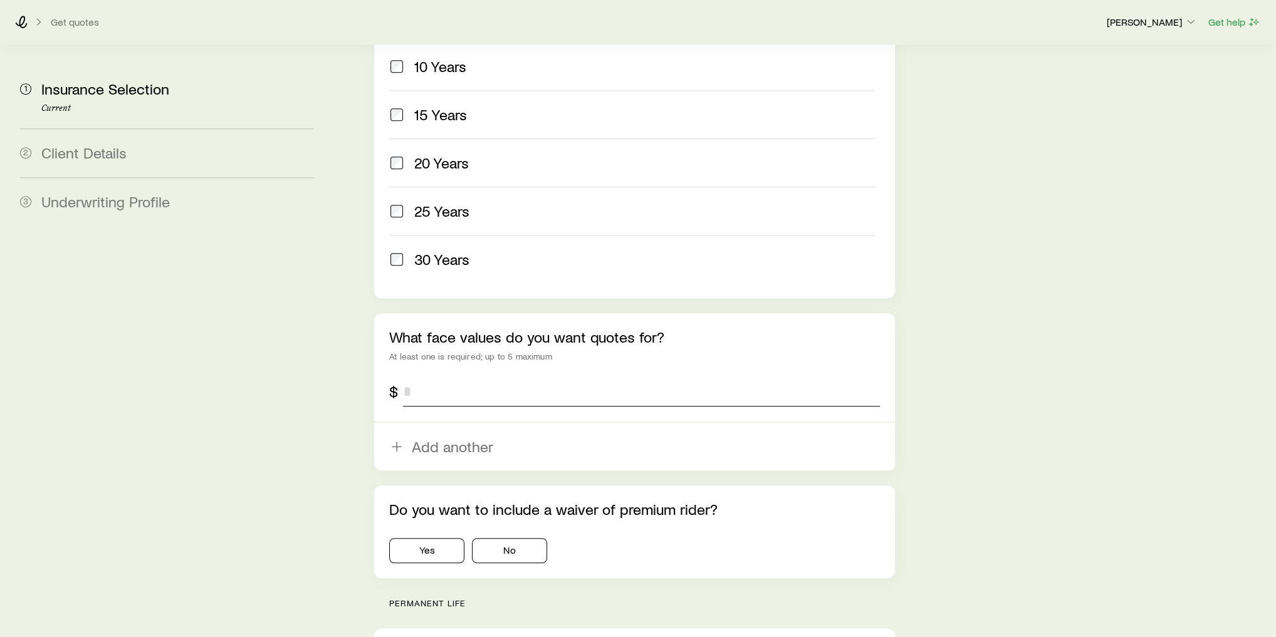
click at [461, 377] on input "tel" at bounding box center [641, 392] width 477 height 30
drag, startPoint x: 539, startPoint y: 364, endPoint x: 458, endPoint y: 362, distance: 80.9
click at [458, 377] on input "**********" at bounding box center [641, 392] width 477 height 30
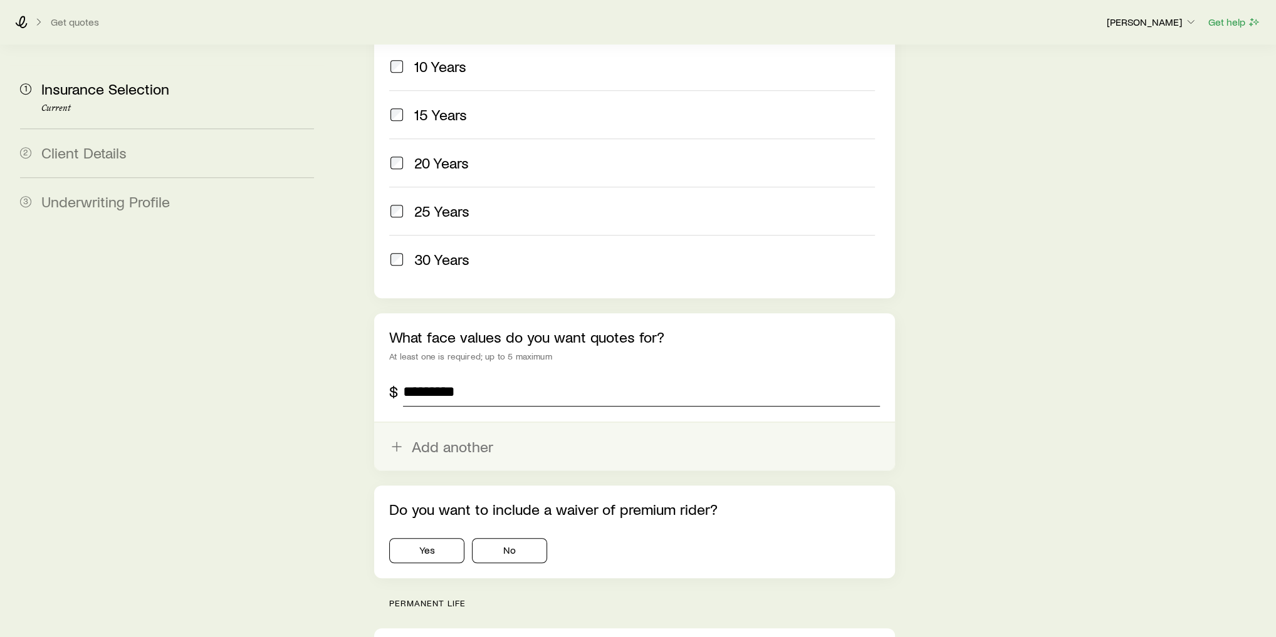
type input "*********"
click at [445, 423] on button "Add another" at bounding box center [634, 447] width 521 height 48
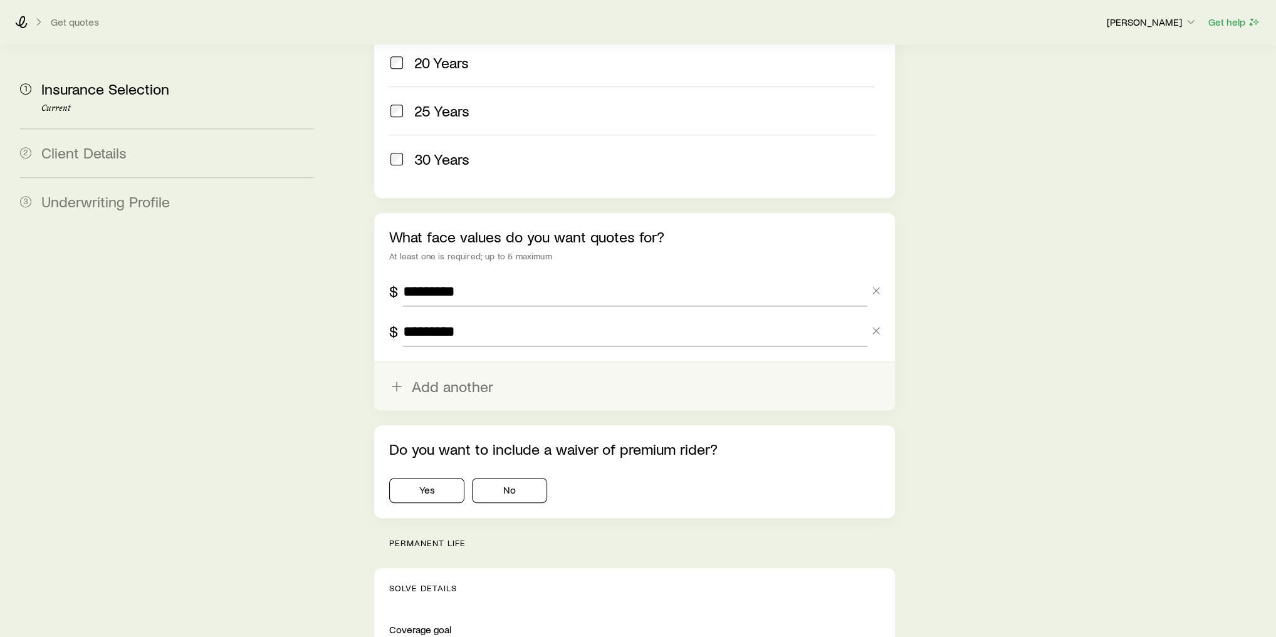
scroll to position [752, 0]
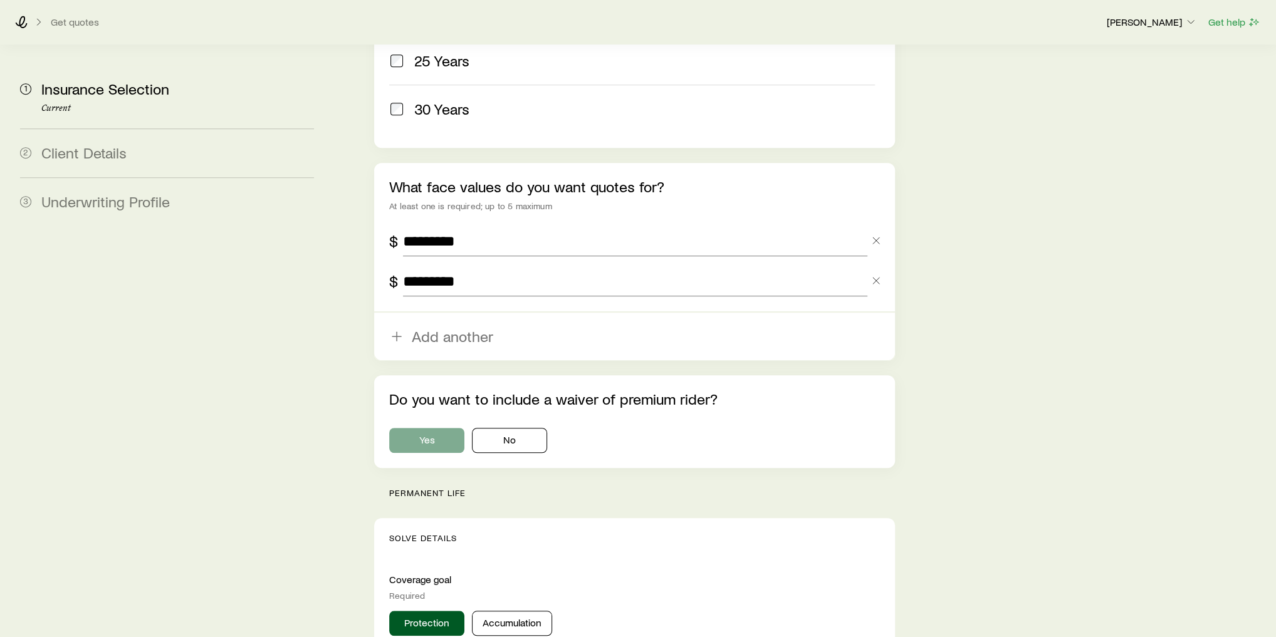
type input "*********"
click at [421, 428] on button "Yes" at bounding box center [426, 440] width 75 height 25
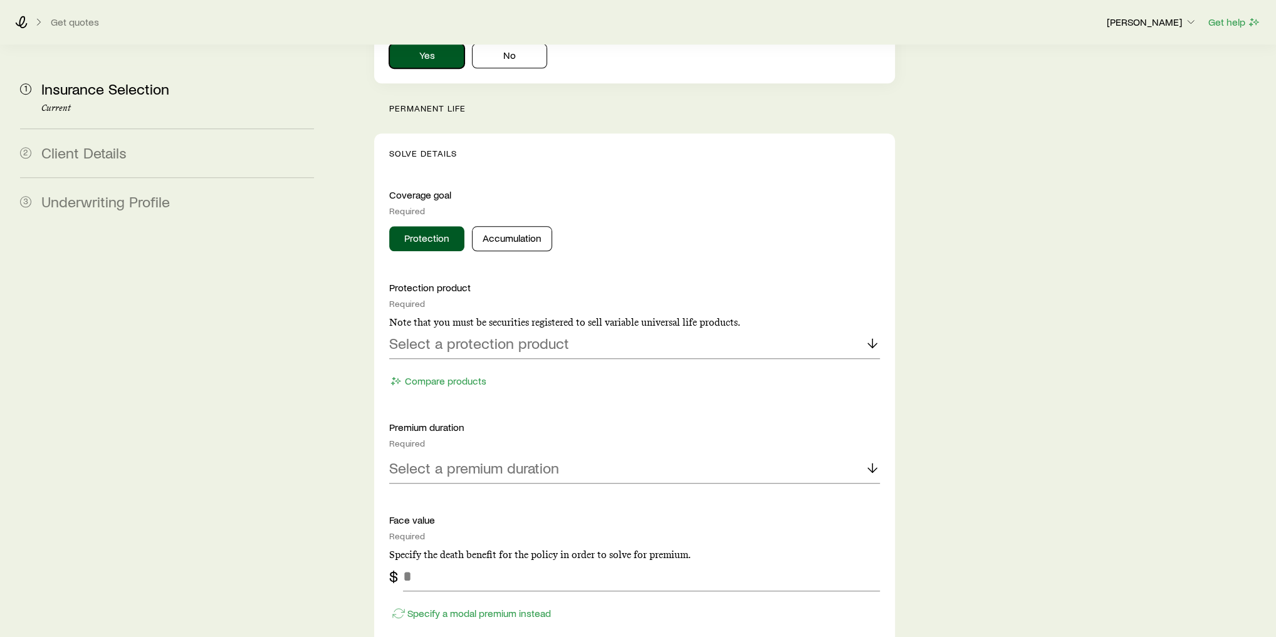
scroll to position [1153, 0]
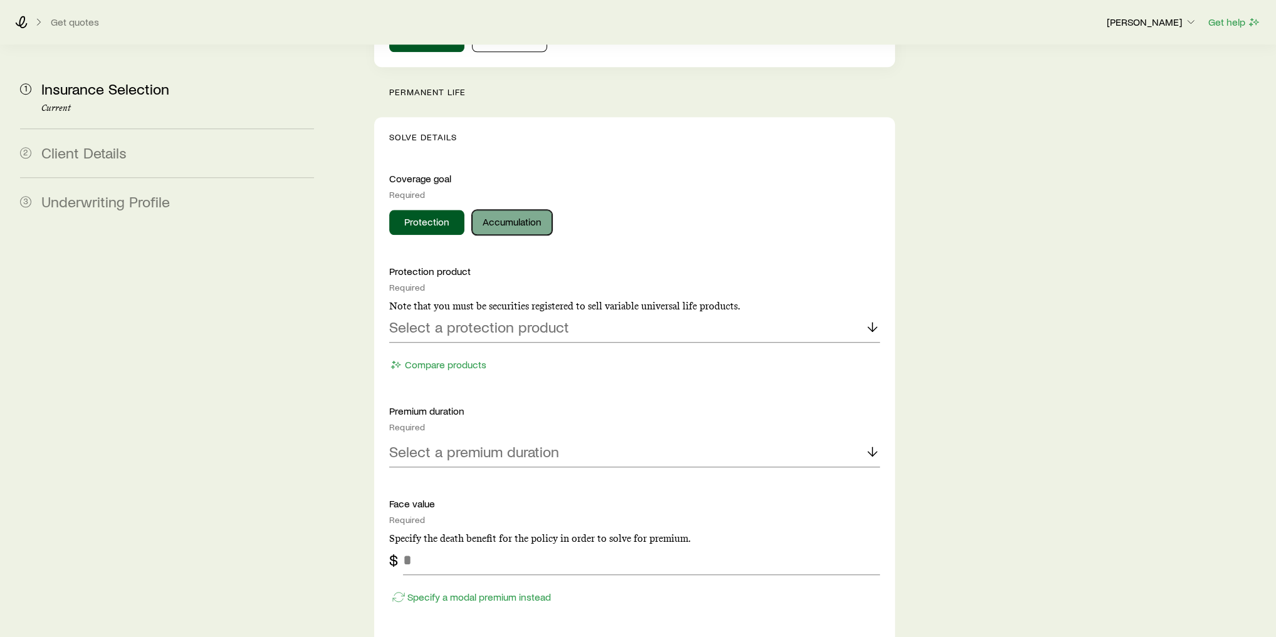
click at [518, 210] on button "Accumulation" at bounding box center [512, 222] width 80 height 25
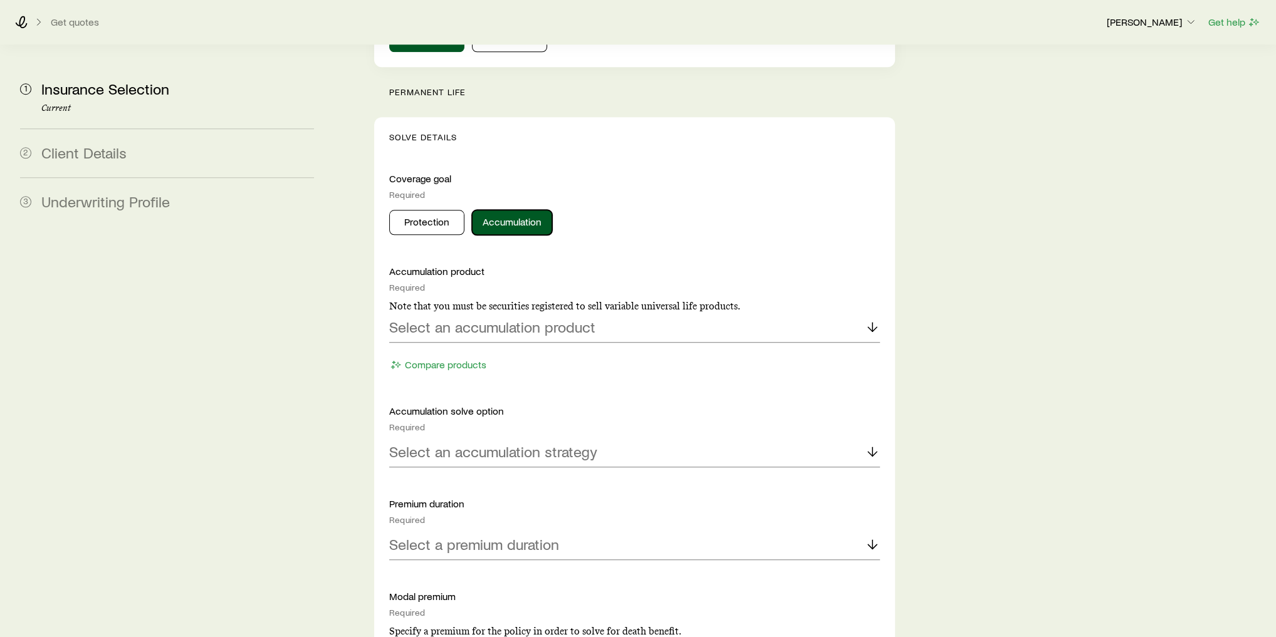
scroll to position [1303, 0]
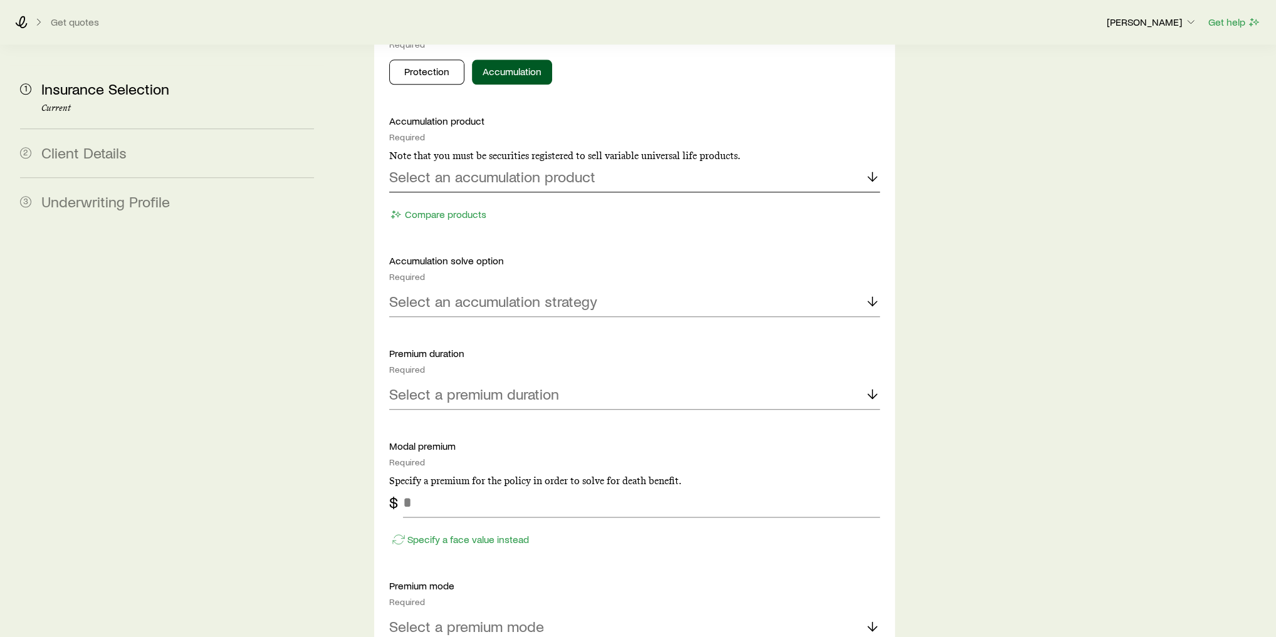
click at [534, 168] on p "Select an accumulation product" at bounding box center [492, 177] width 206 height 18
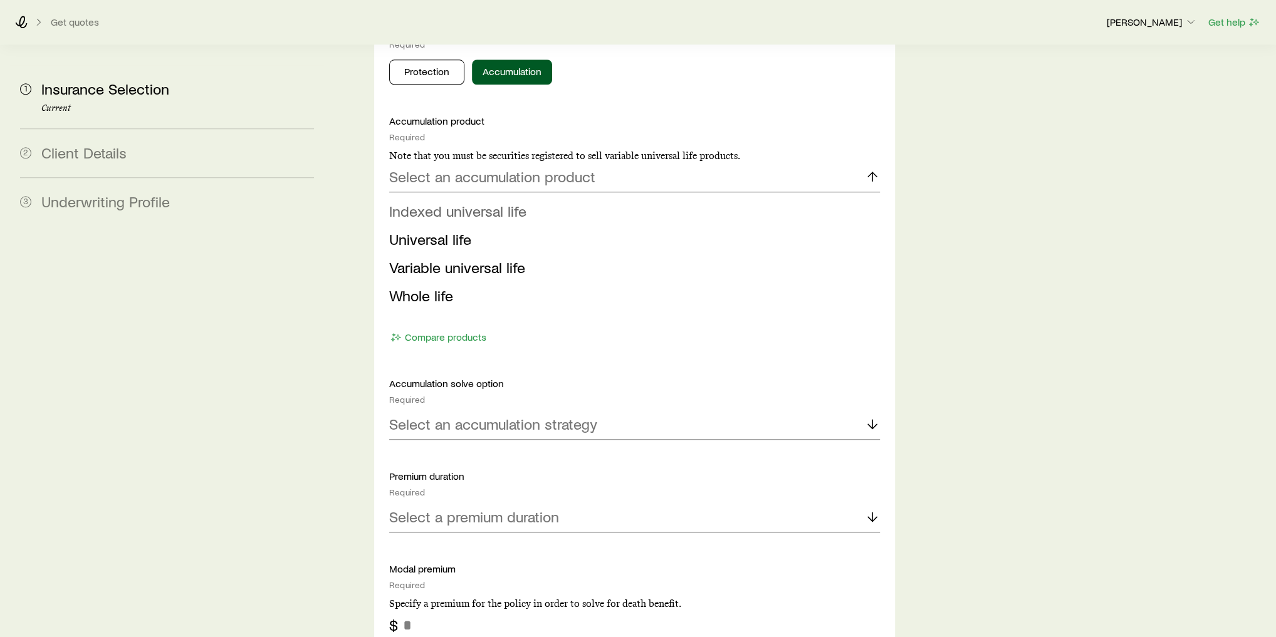
click at [524, 197] on li "Indexed universal life" at bounding box center [630, 211] width 483 height 28
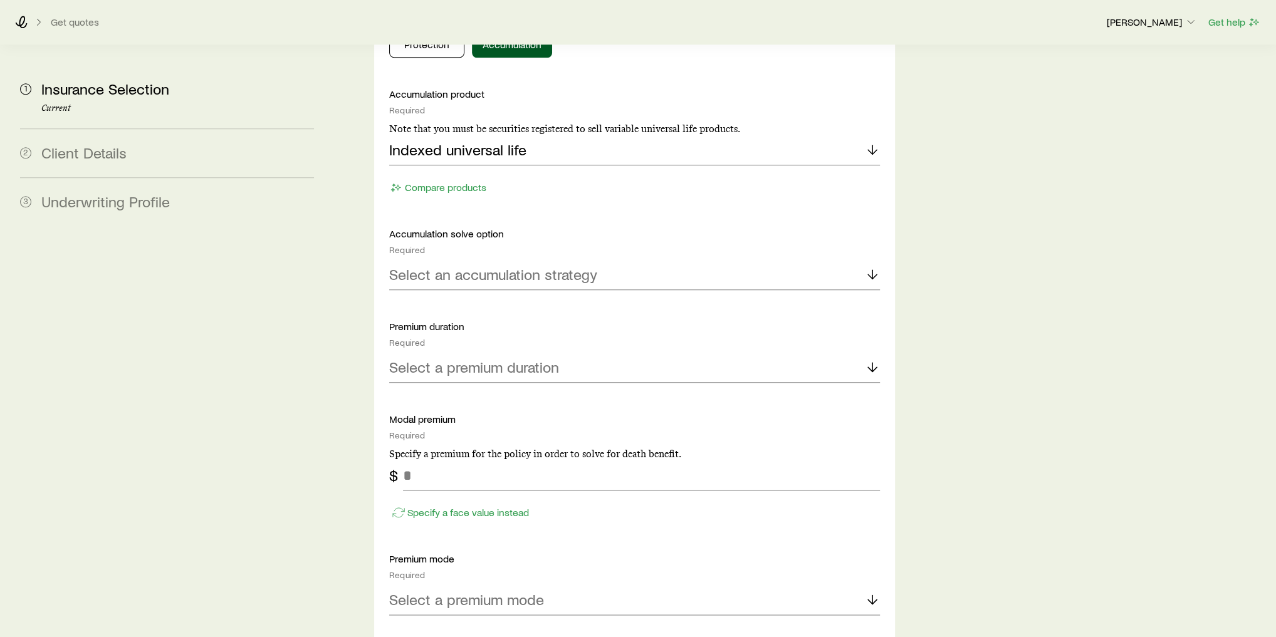
scroll to position [1353, 0]
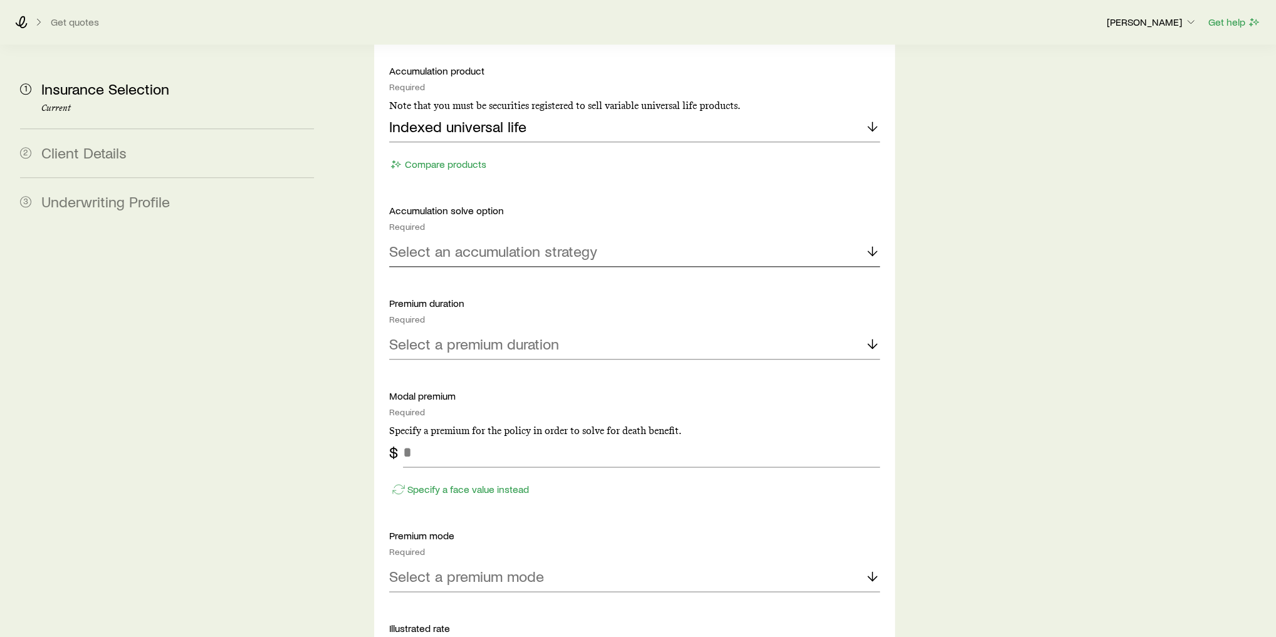
click at [523, 242] on p "Select an accumulation strategy" at bounding box center [493, 251] width 208 height 18
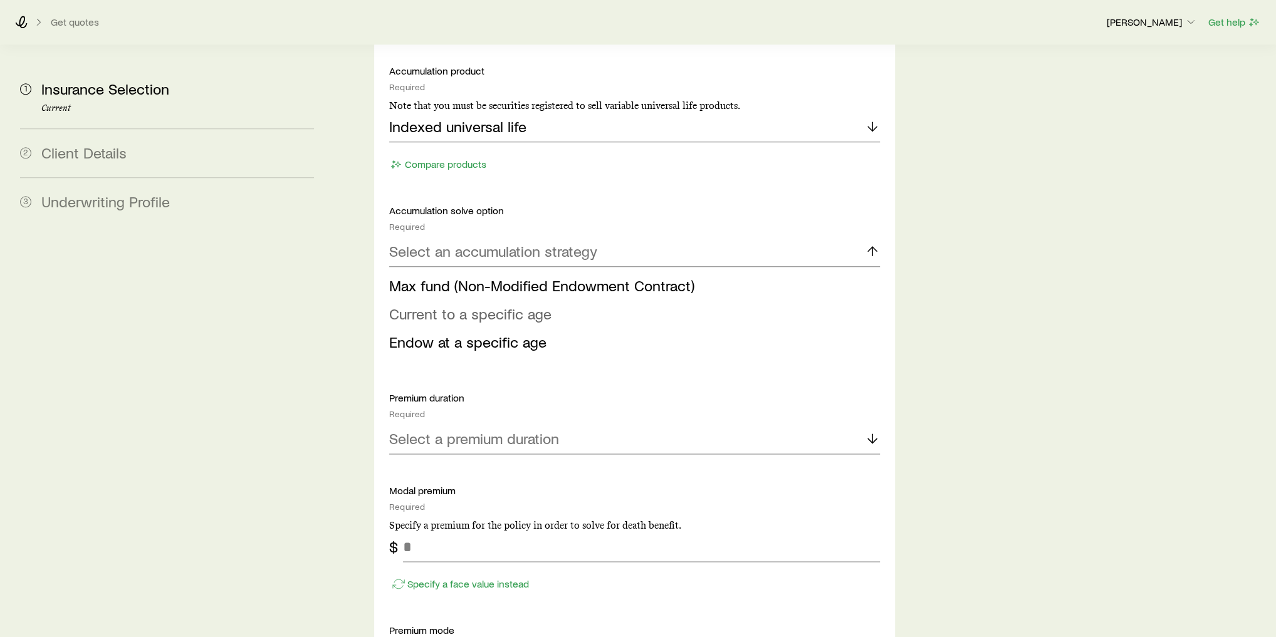
click at [506, 305] on span "Current to a specific age" at bounding box center [470, 314] width 162 height 18
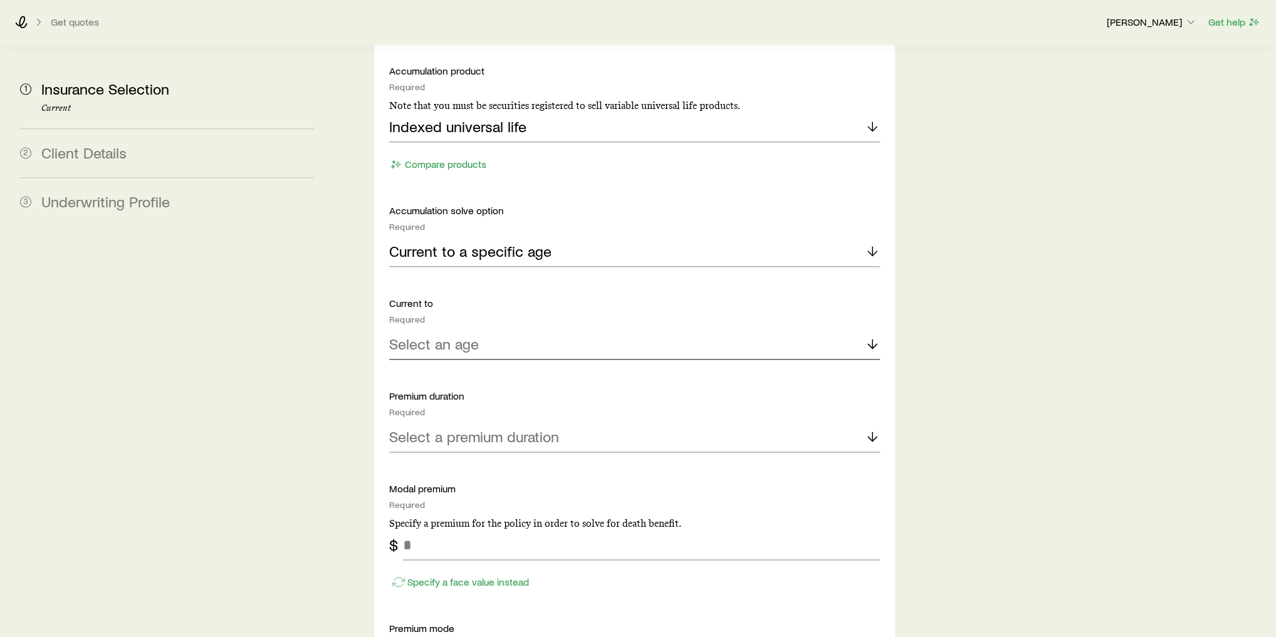
click at [509, 330] on div "Select an age" at bounding box center [634, 345] width 491 height 30
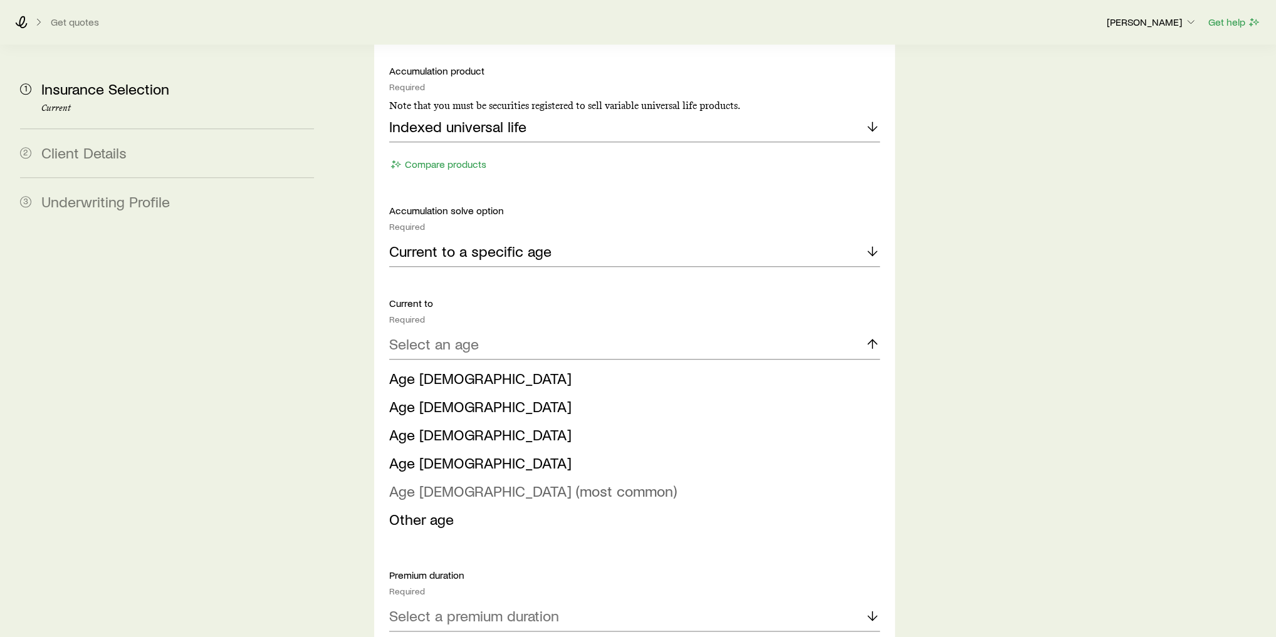
click at [483, 482] on span "Age [DEMOGRAPHIC_DATA] (most common)" at bounding box center [533, 491] width 288 height 18
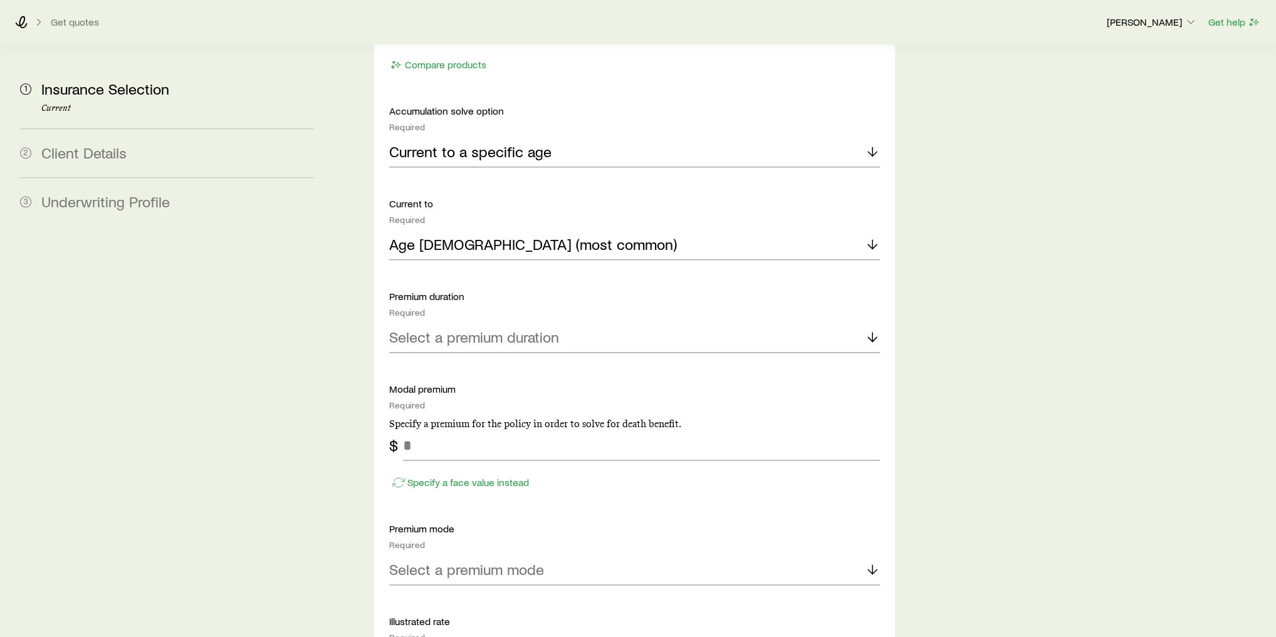
scroll to position [1454, 0]
click at [487, 328] on p "Select a premium duration" at bounding box center [474, 337] width 170 height 18
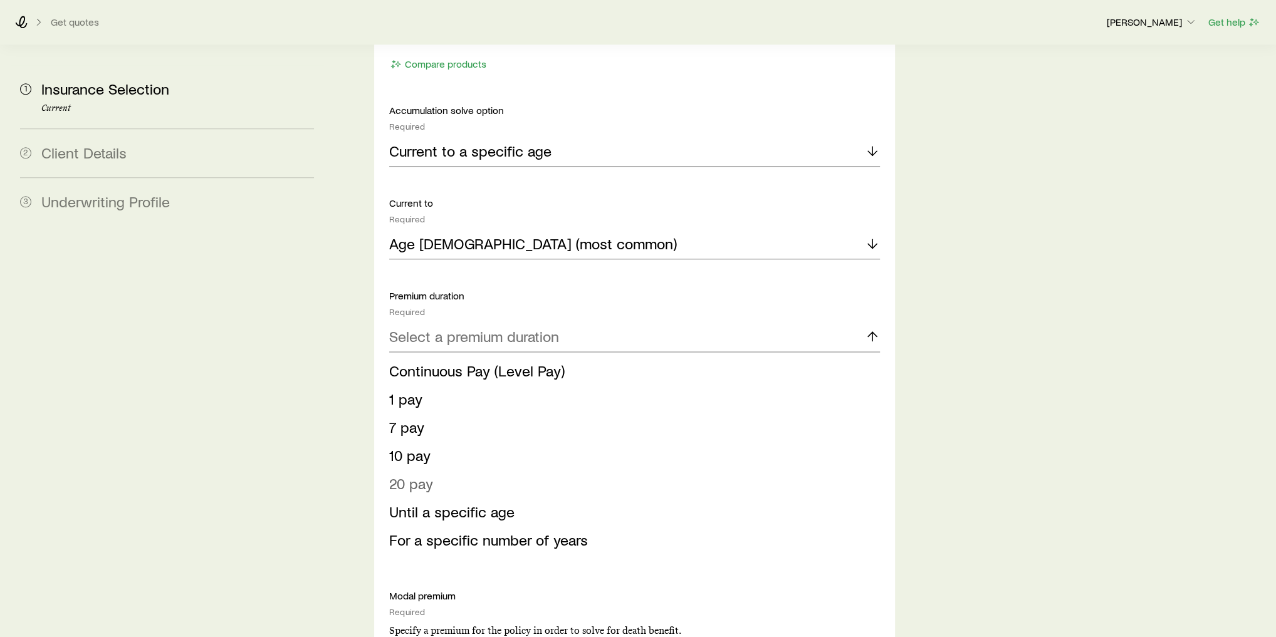
click at [431, 474] on span "20 pay" at bounding box center [411, 483] width 44 height 18
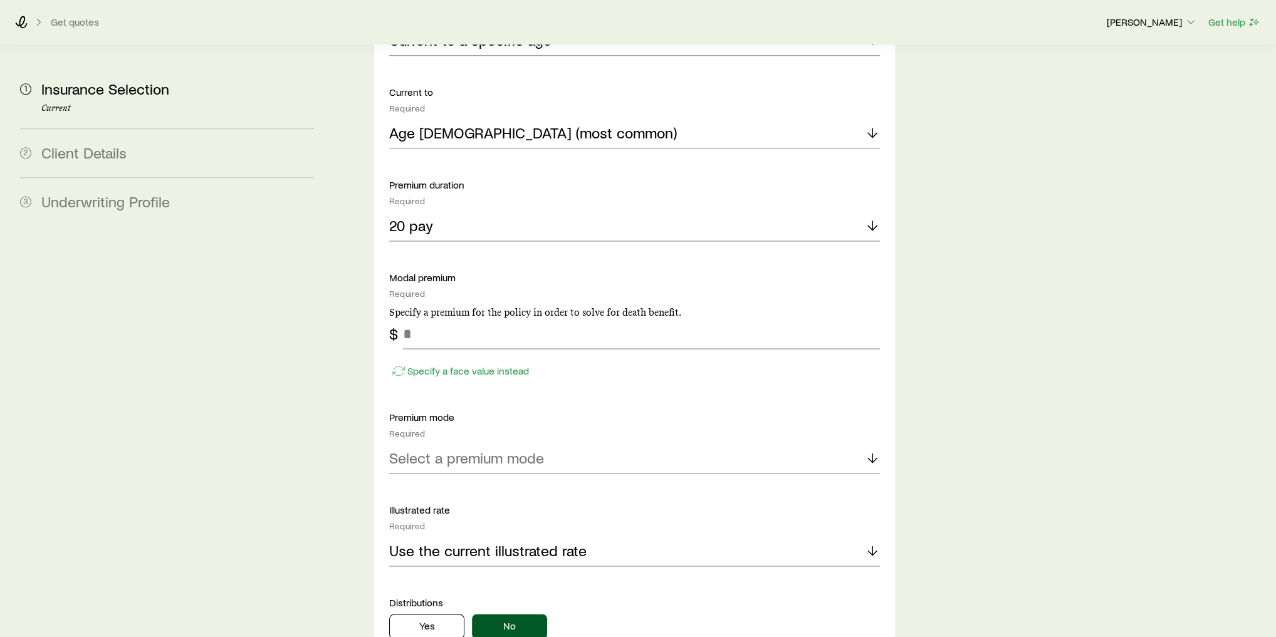
scroll to position [1654, 0]
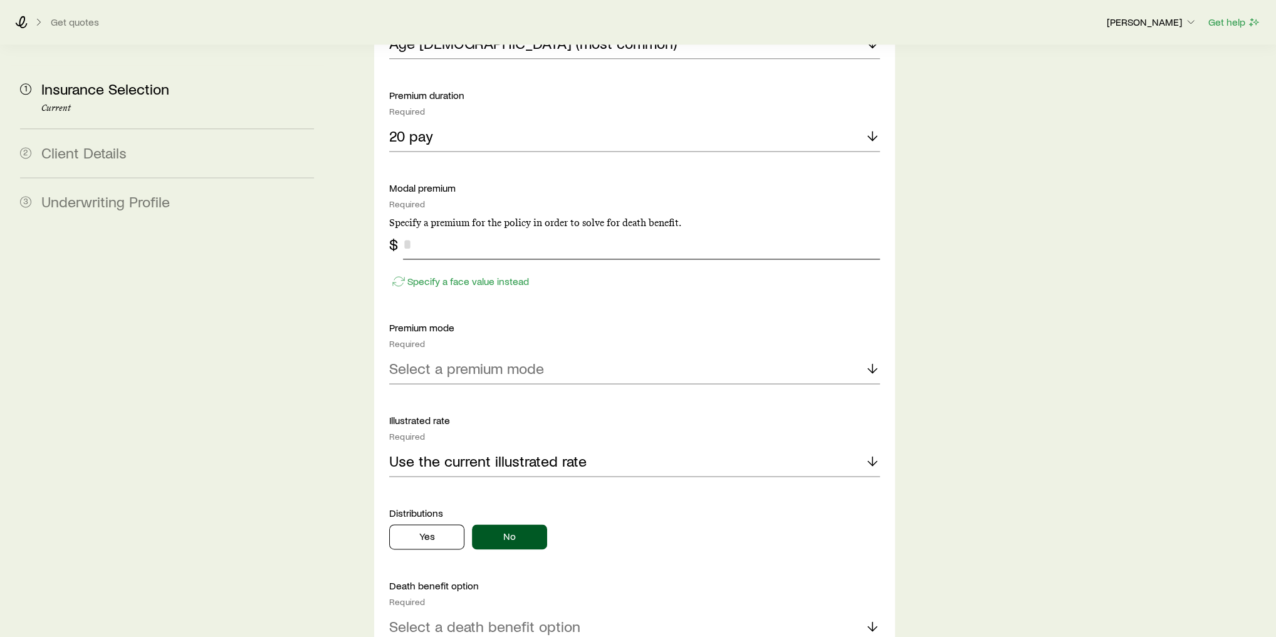
click at [440, 229] on input "tel" at bounding box center [641, 244] width 477 height 30
type input "*****"
click at [504, 360] on p "Select a premium mode" at bounding box center [466, 369] width 155 height 18
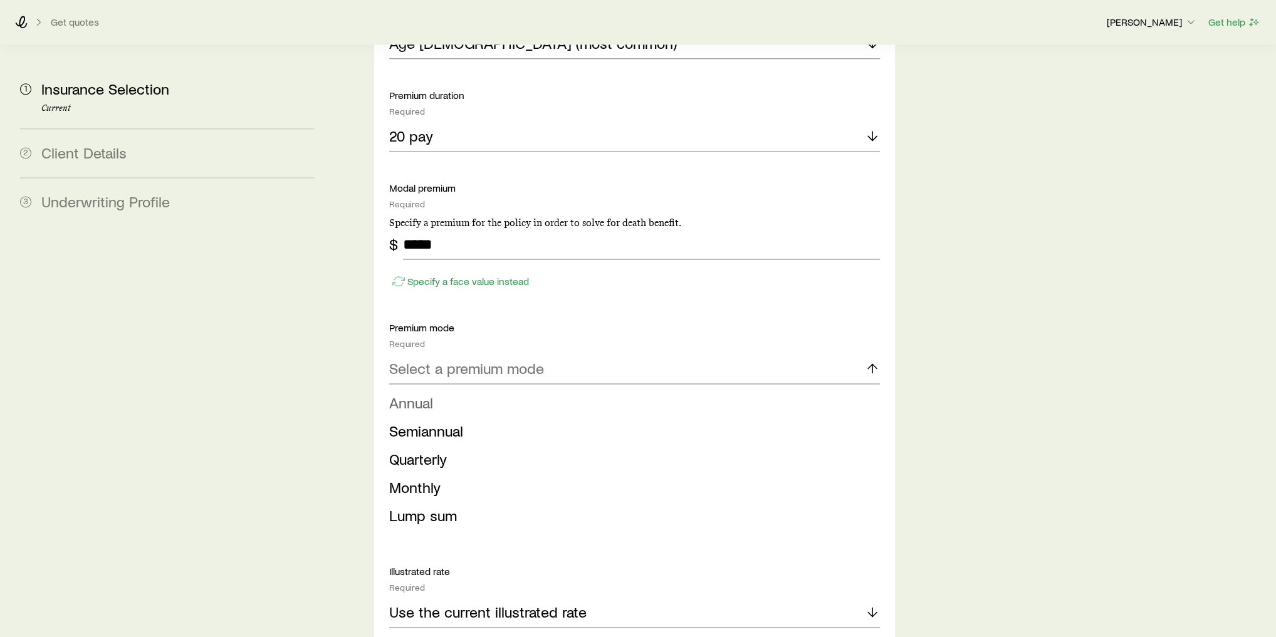
click at [488, 389] on li "Annual" at bounding box center [630, 403] width 483 height 28
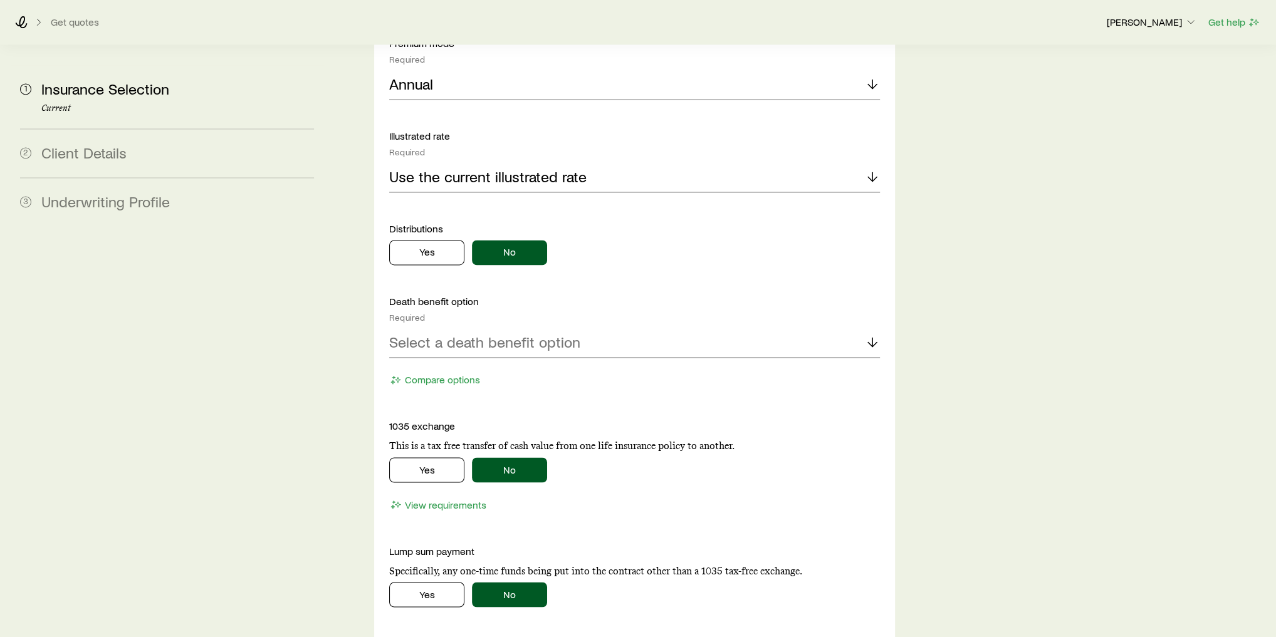
scroll to position [1955, 0]
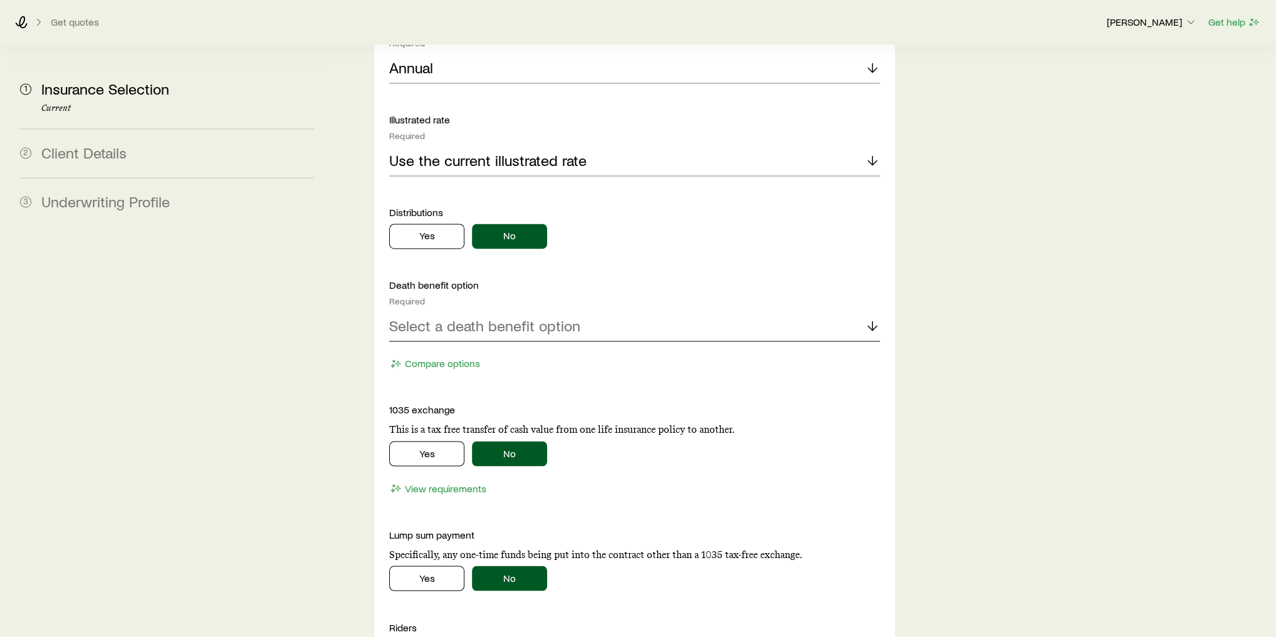
click at [501, 317] on p "Select a death benefit option" at bounding box center [484, 326] width 191 height 18
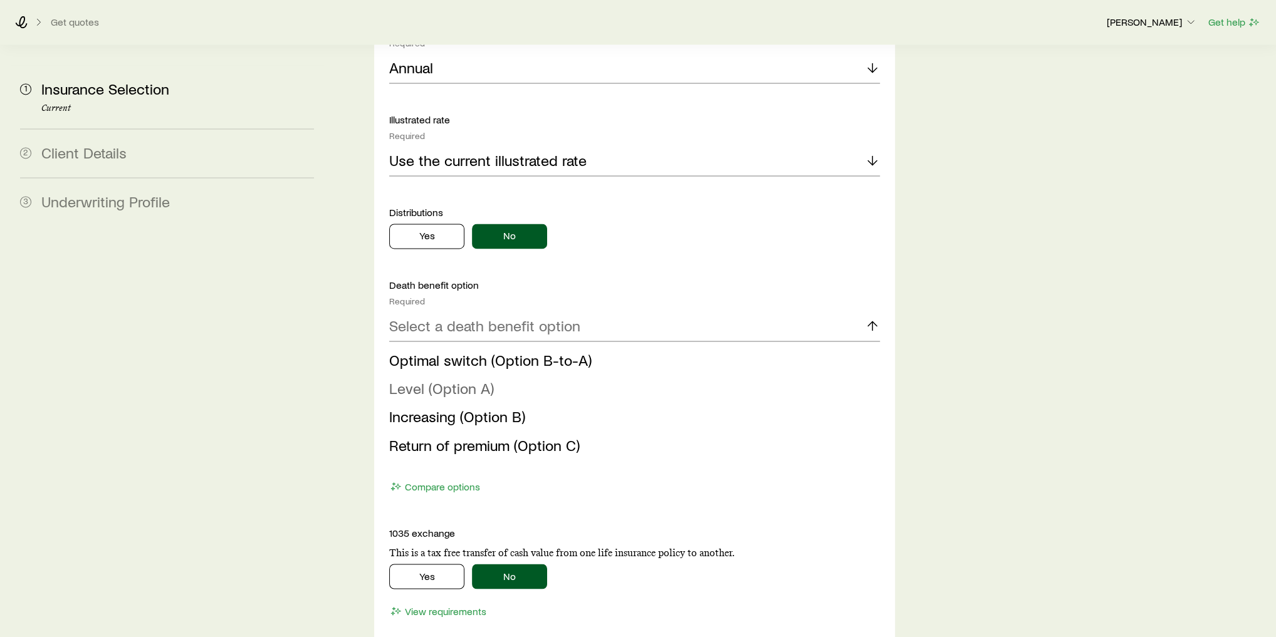
click at [492, 375] on li "Level (Option A)" at bounding box center [630, 389] width 483 height 28
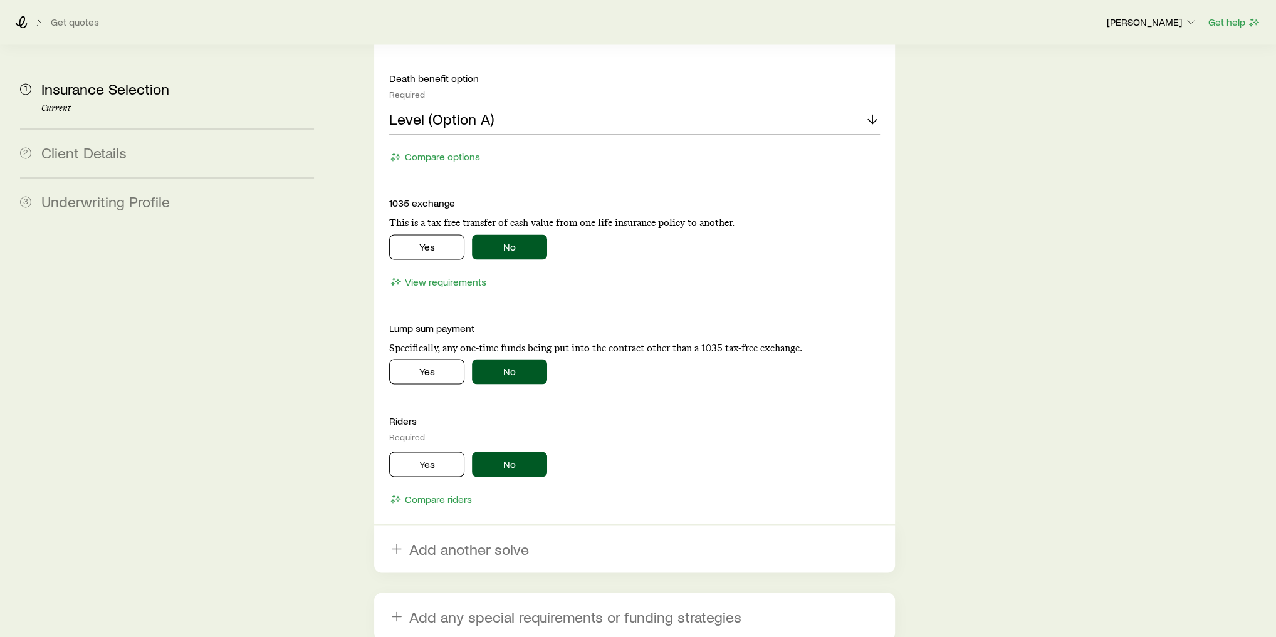
scroll to position [2246, 0]
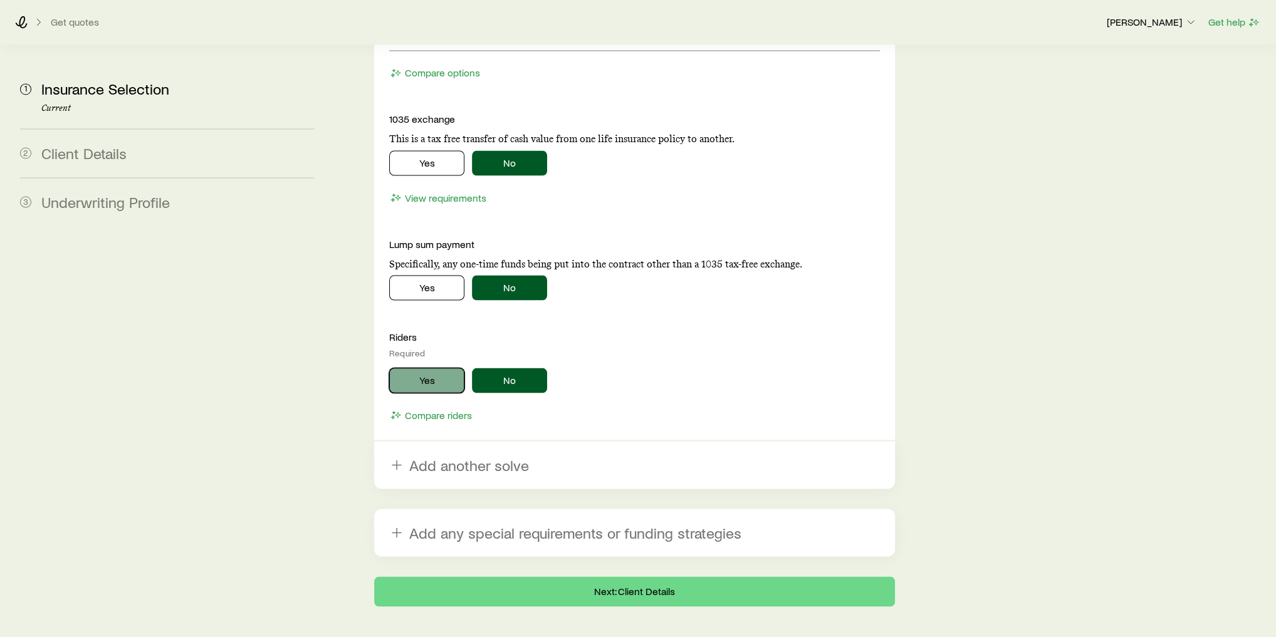
click at [434, 368] on button "Yes" at bounding box center [426, 380] width 75 height 25
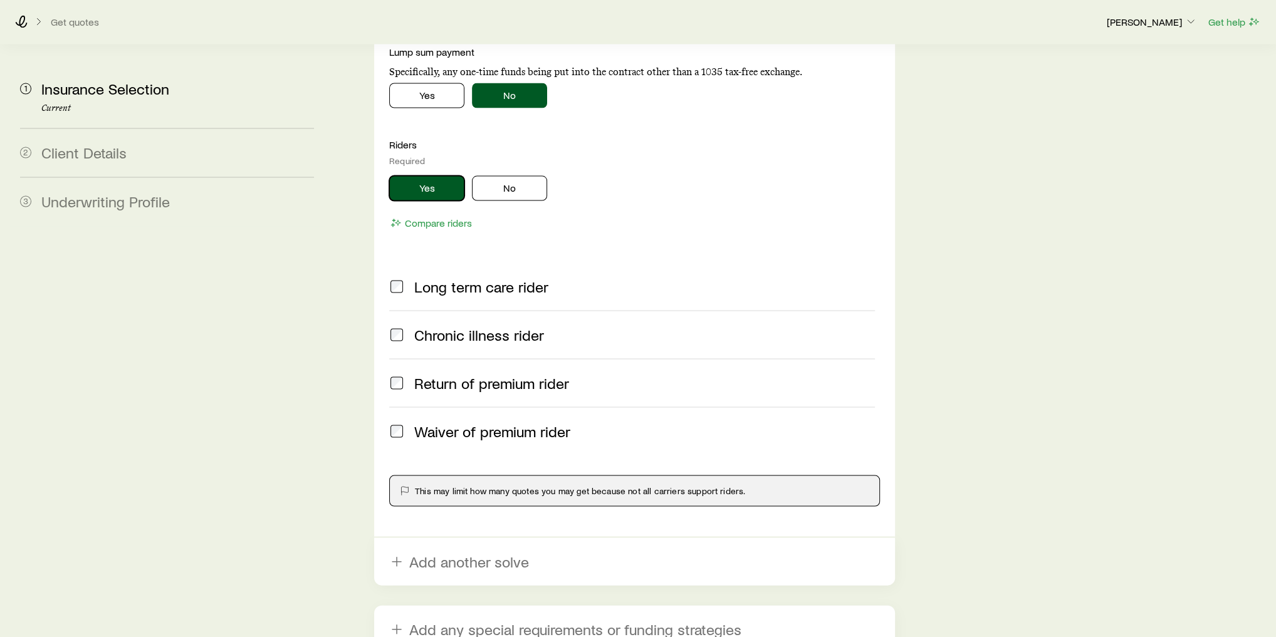
scroll to position [2446, 0]
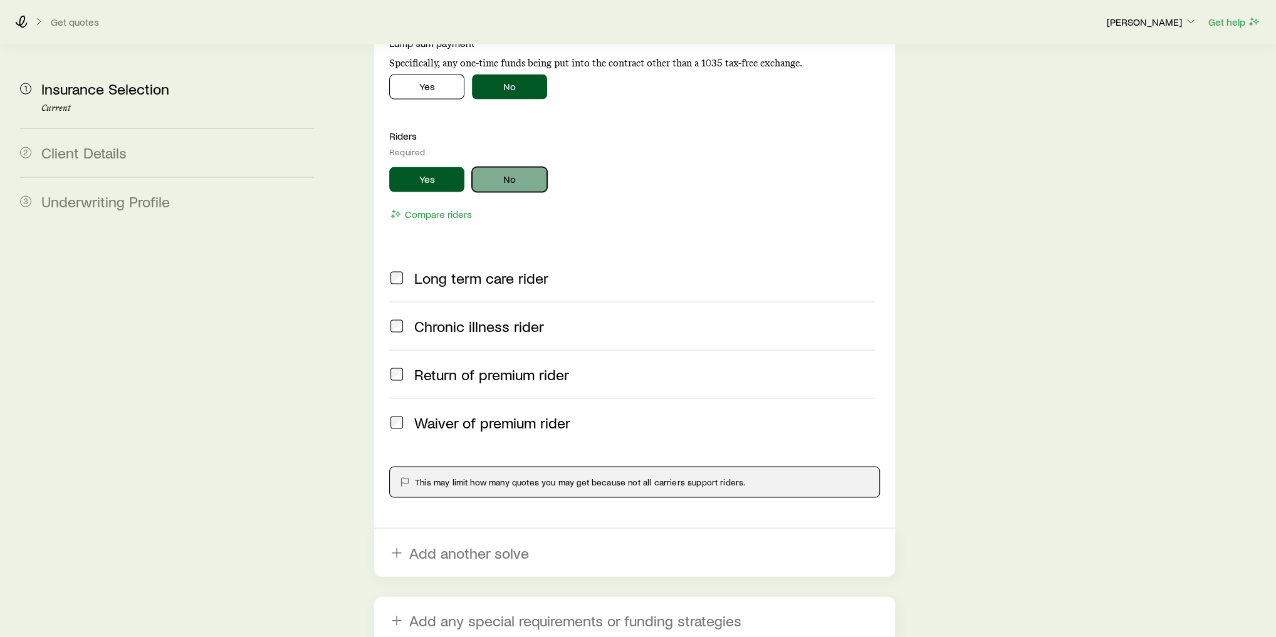
click at [503, 167] on button "No" at bounding box center [509, 179] width 75 height 25
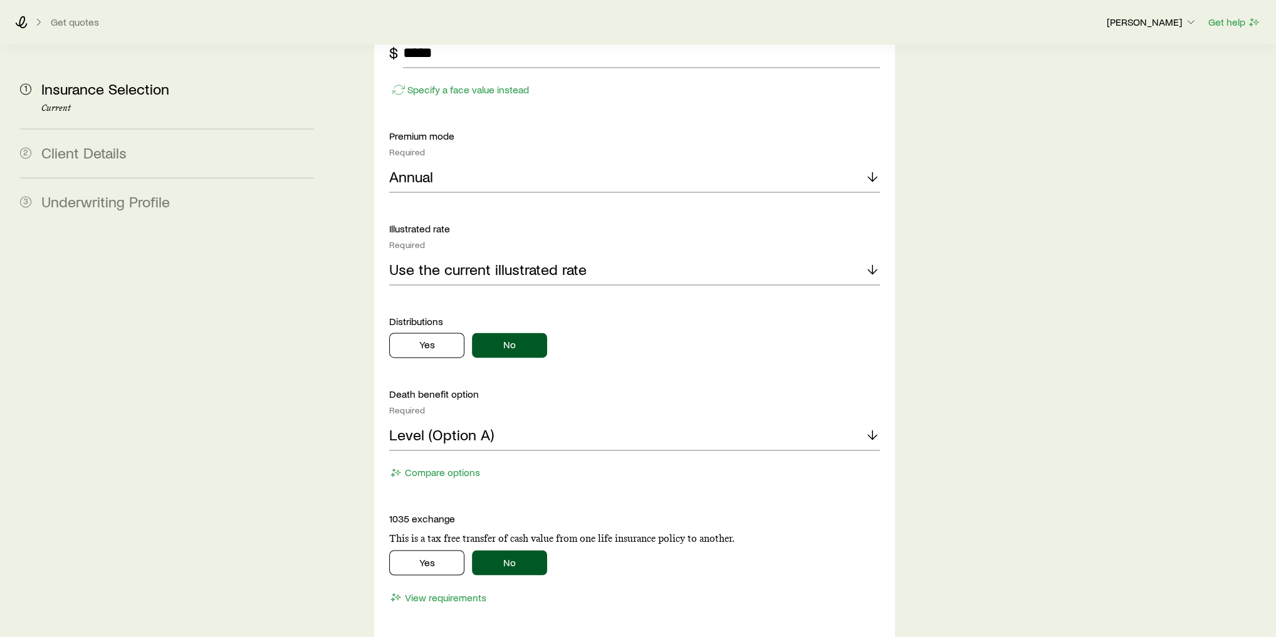
scroll to position [1845, 0]
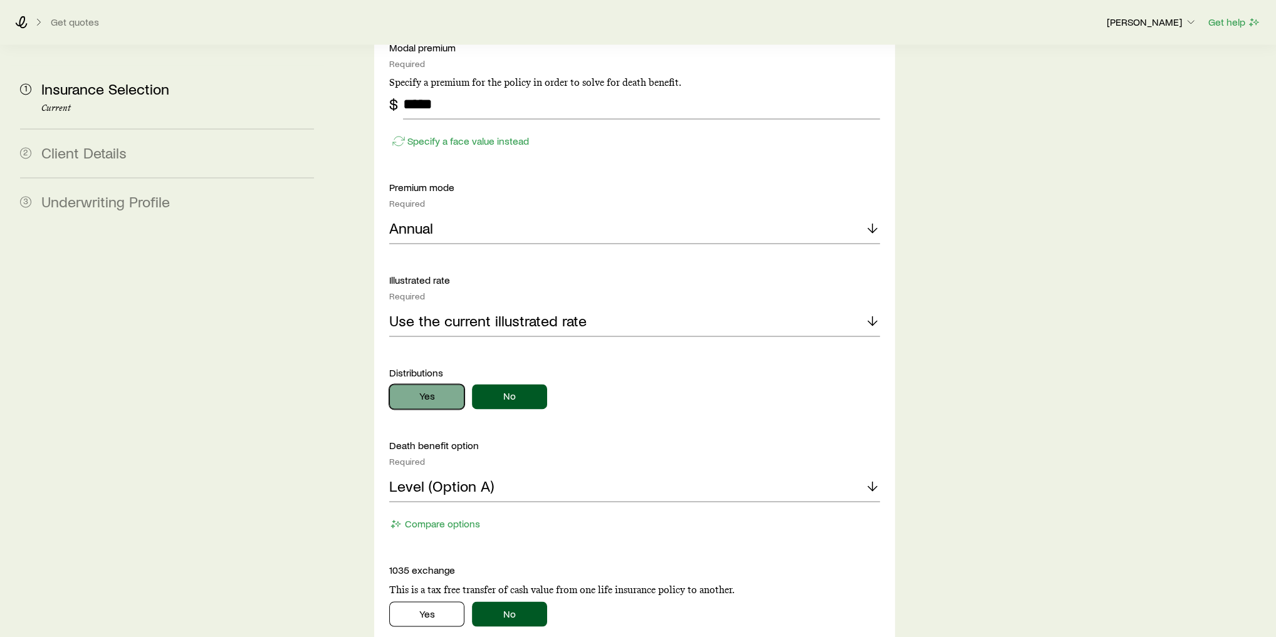
click at [432, 384] on button "Yes" at bounding box center [426, 396] width 75 height 25
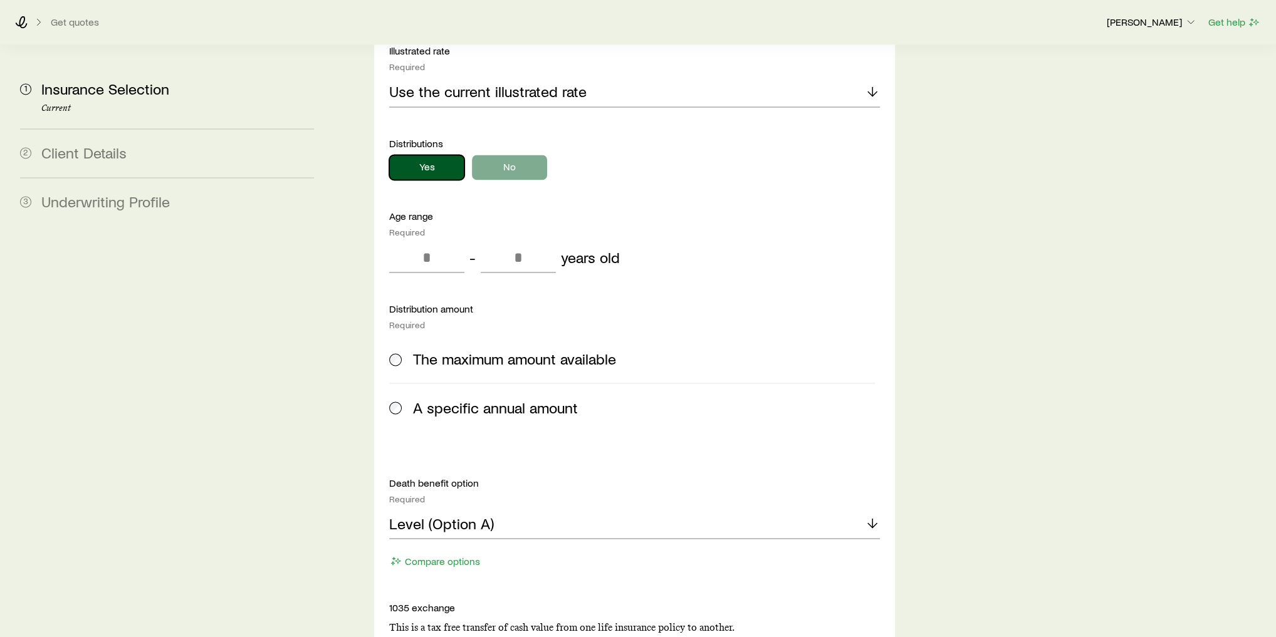
scroll to position [1945, 0]
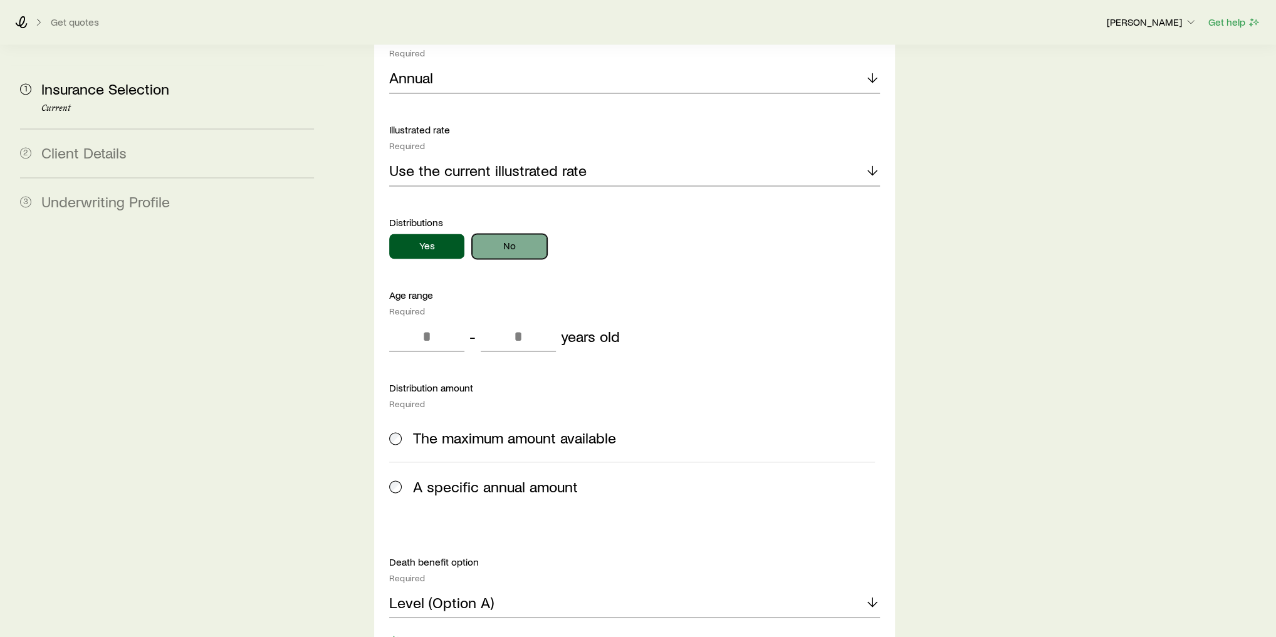
click at [519, 234] on button "No" at bounding box center [509, 246] width 75 height 25
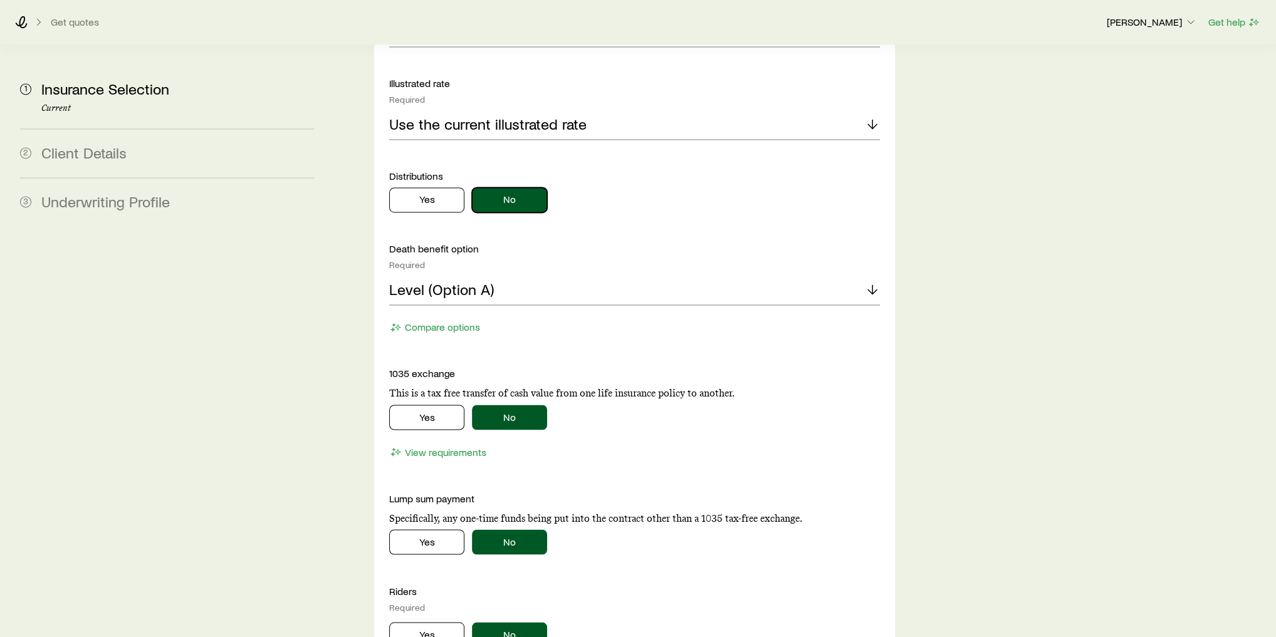
scroll to position [2246, 0]
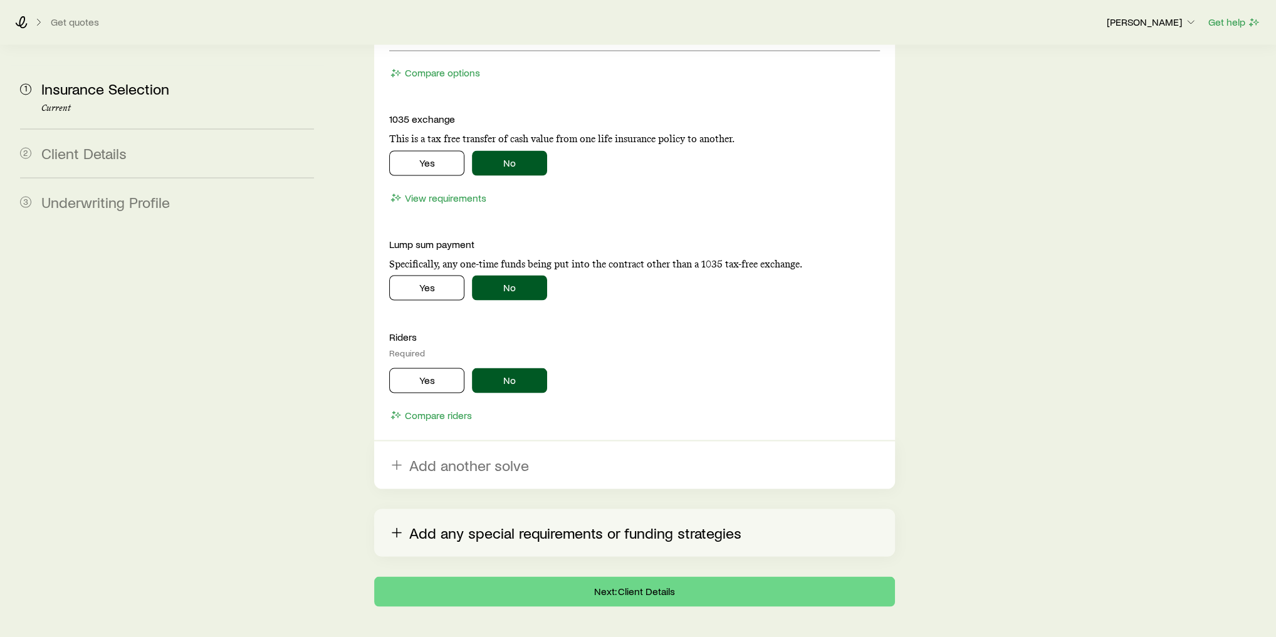
click at [455, 509] on button "Add any special requirements or funding strategies" at bounding box center [634, 533] width 521 height 48
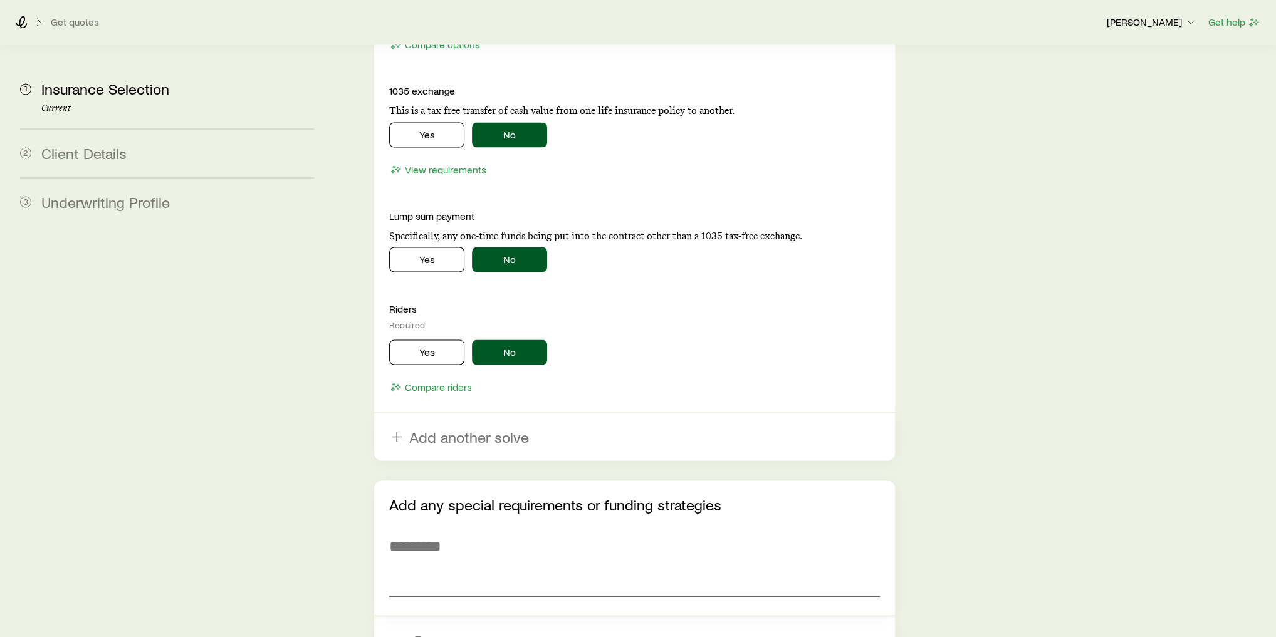
scroll to position [2296, 0]
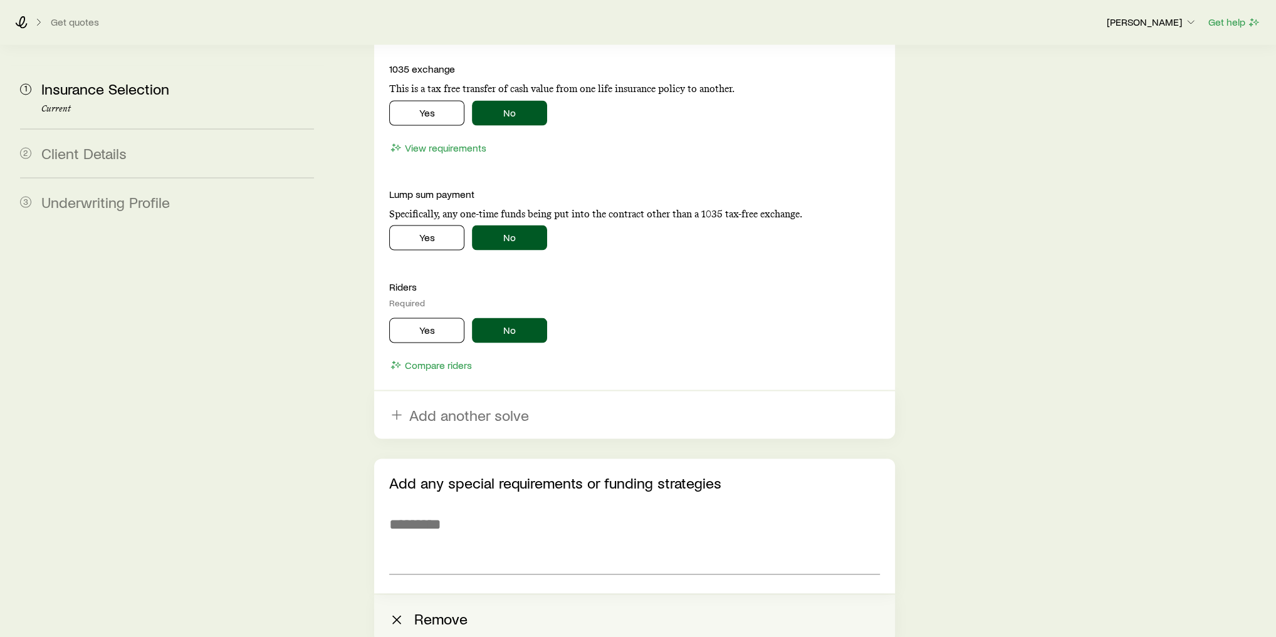
click at [393, 612] on icon "button" at bounding box center [396, 619] width 15 height 15
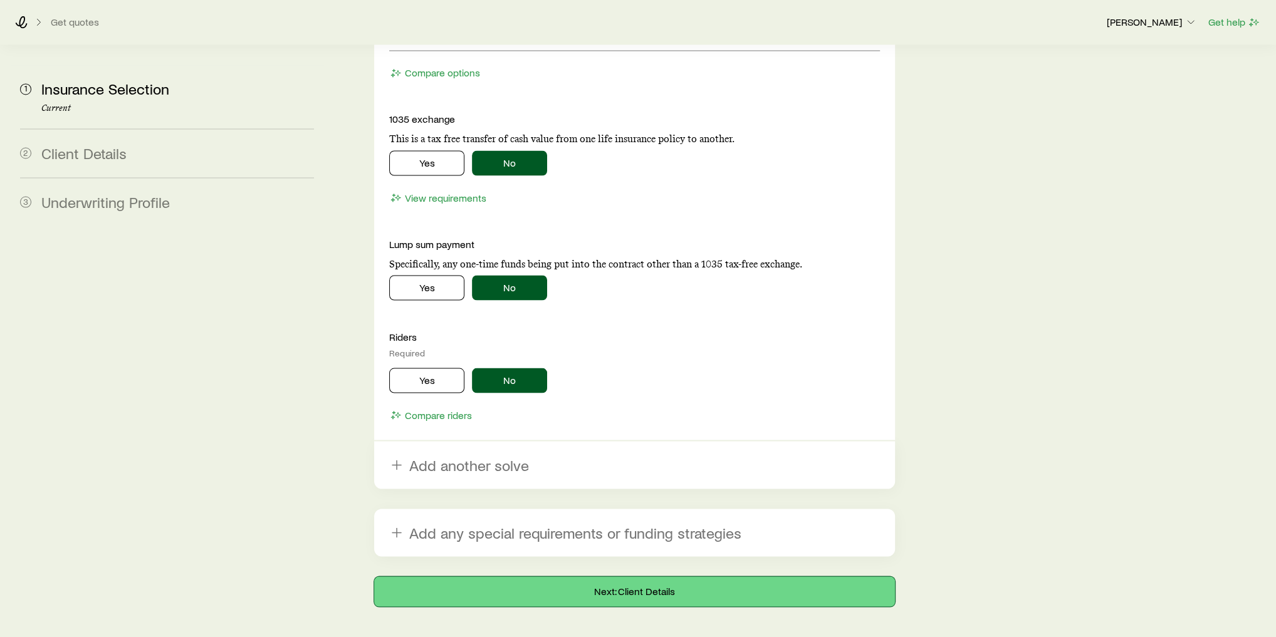
click at [591, 576] on button "Next: Client Details" at bounding box center [634, 591] width 521 height 30
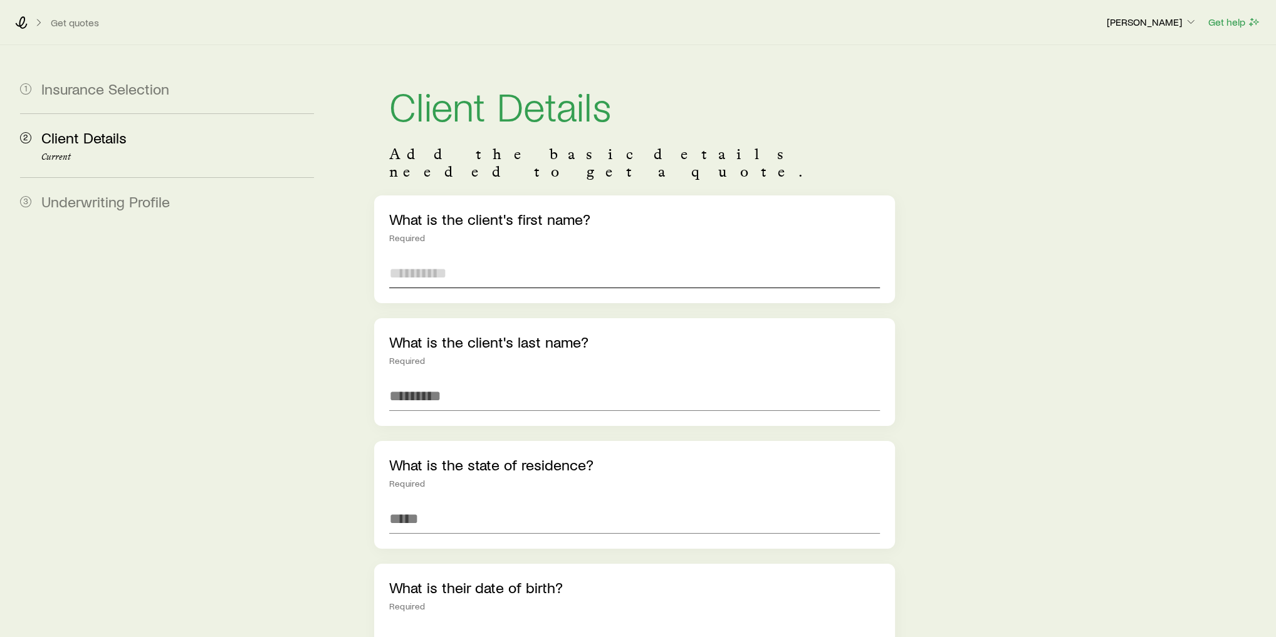
click at [433, 258] on input "text" at bounding box center [634, 273] width 491 height 30
type input "******"
click at [435, 381] on input "text" at bounding box center [634, 396] width 491 height 30
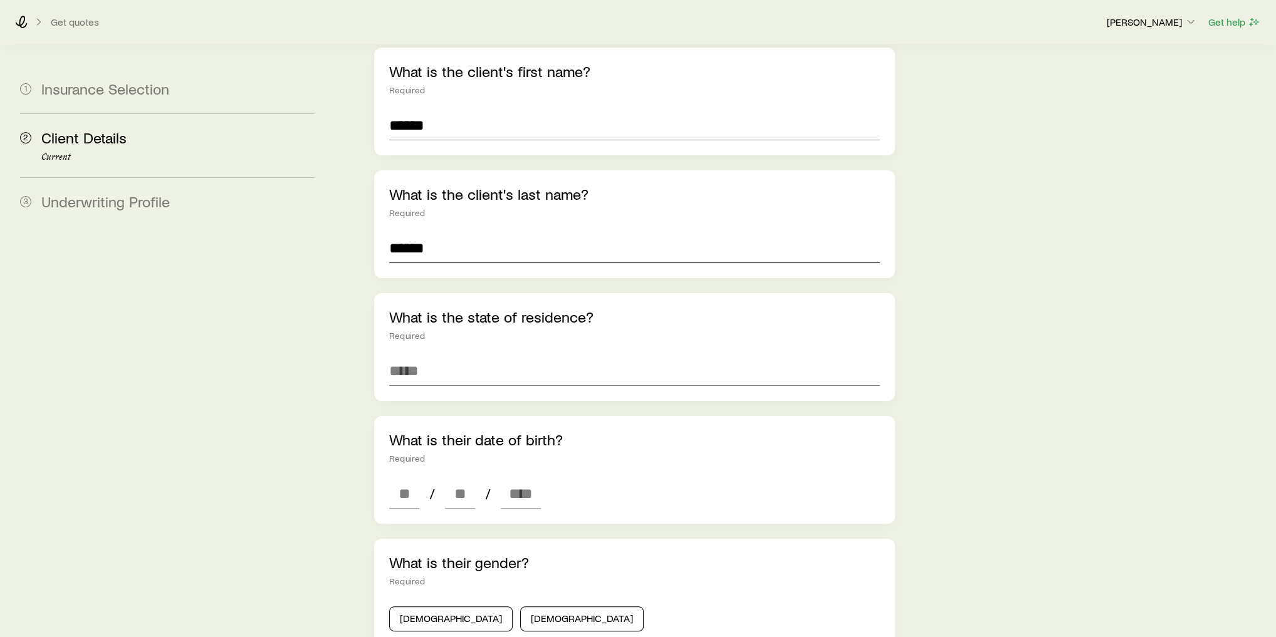
scroll to position [200, 0]
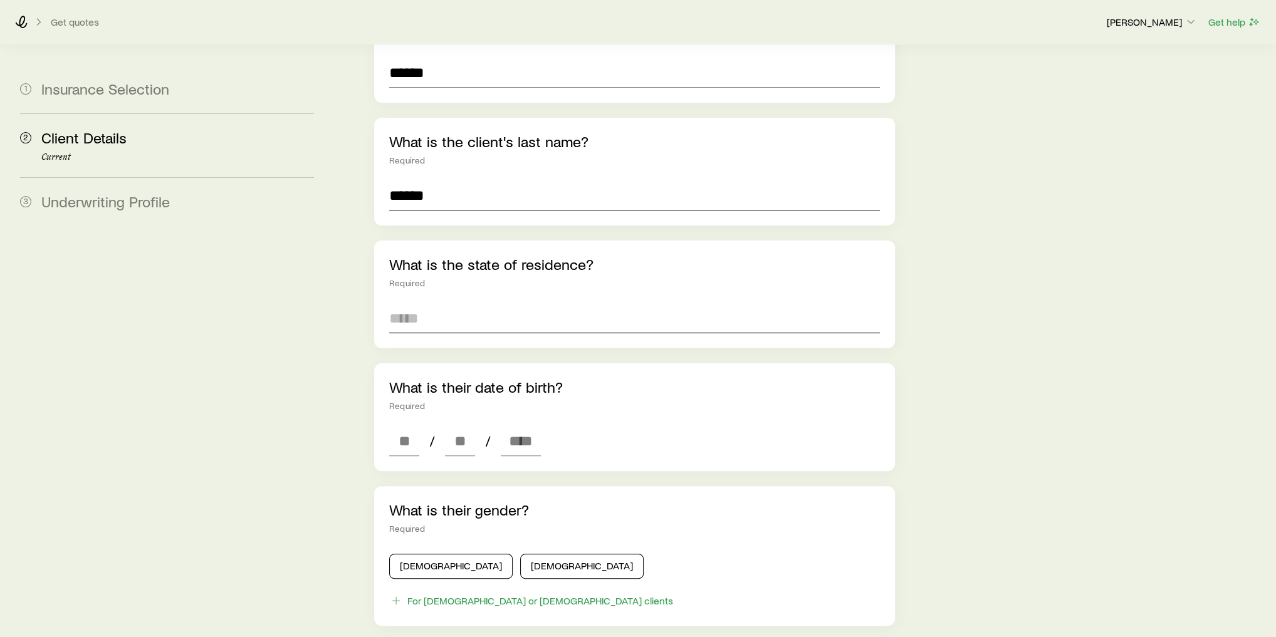
type input "******"
click at [463, 303] on input at bounding box center [634, 318] width 491 height 30
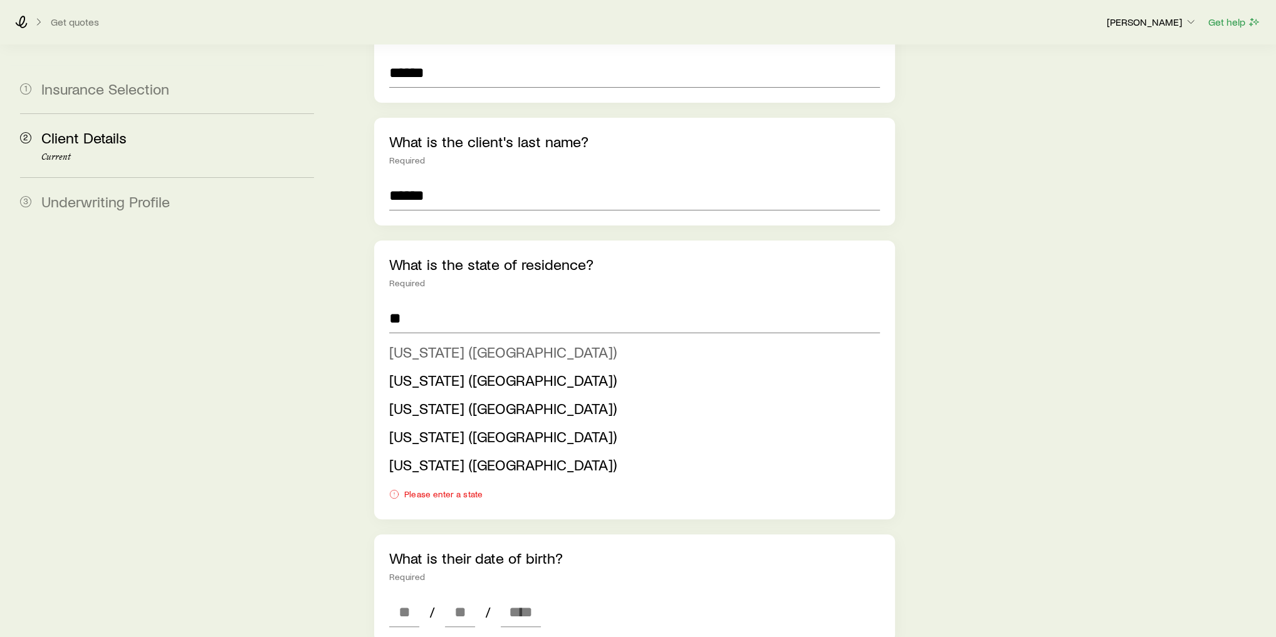
click at [454, 343] on span "[US_STATE] ([GEOGRAPHIC_DATA])" at bounding box center [502, 352] width 227 height 18
type input "**********"
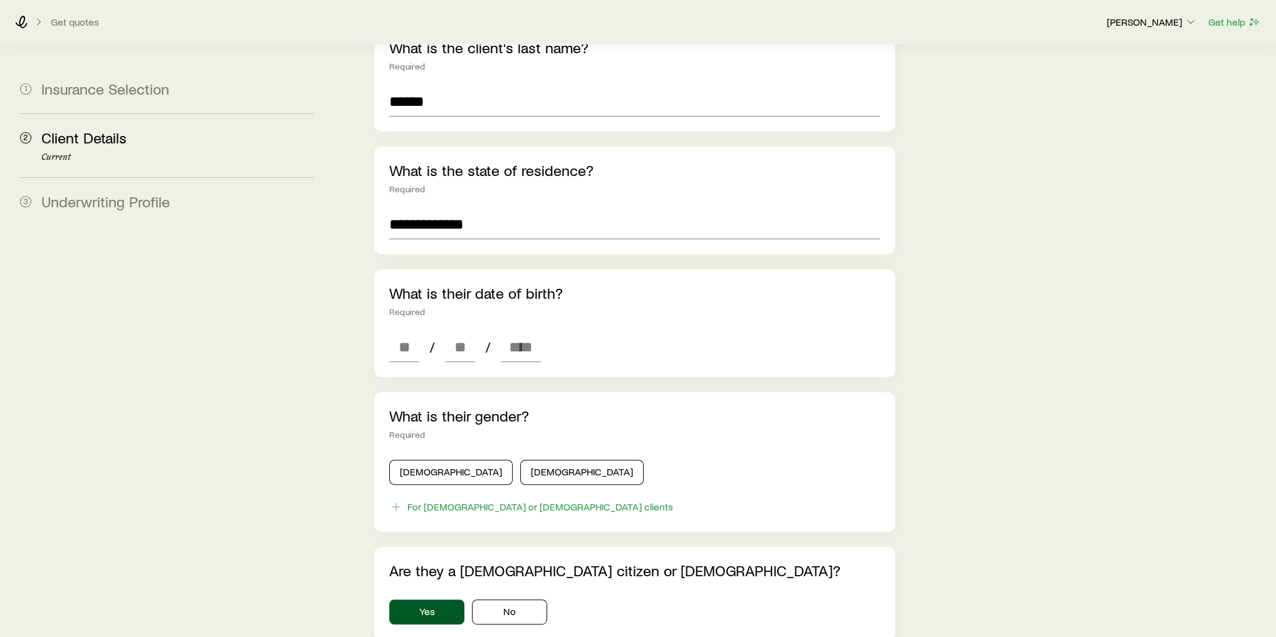
scroll to position [301, 0]
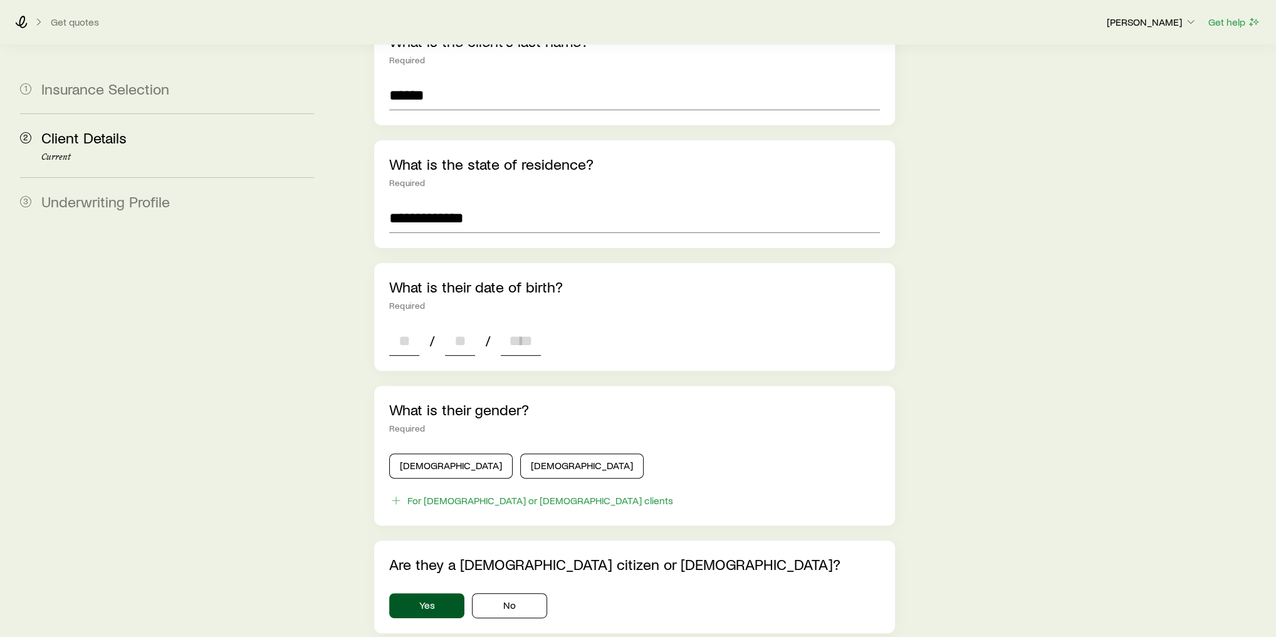
click at [408, 326] on input at bounding box center [404, 341] width 30 height 30
type input "**"
type input "****"
type input "*"
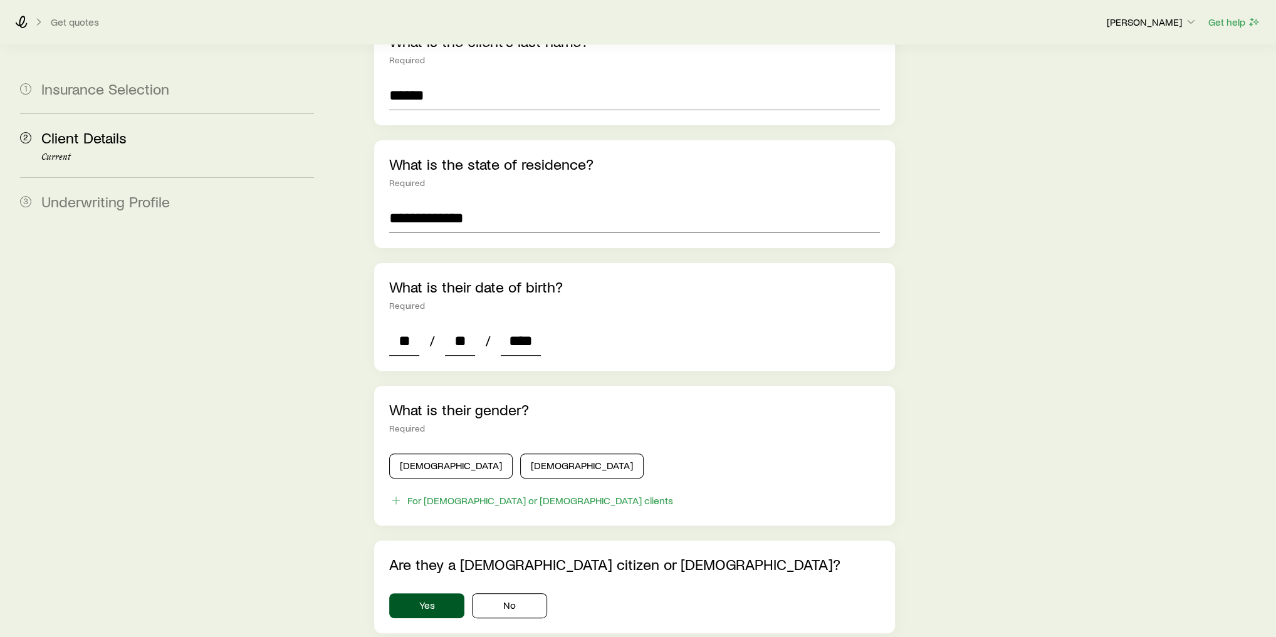
type input "*"
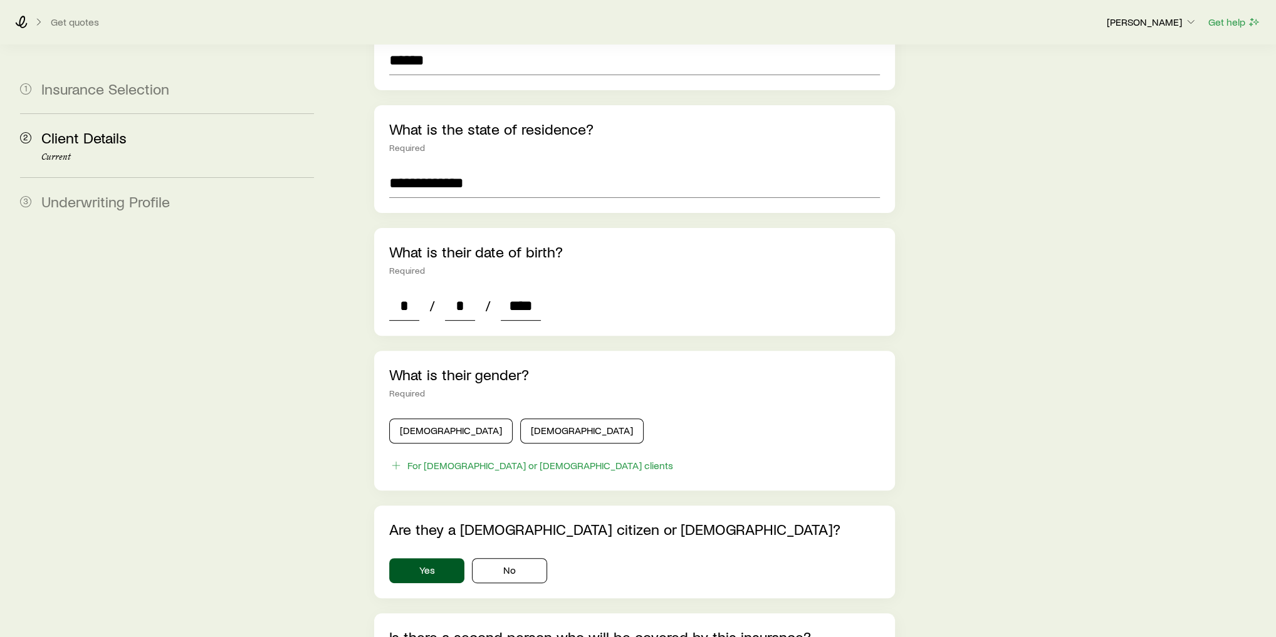
scroll to position [351, 0]
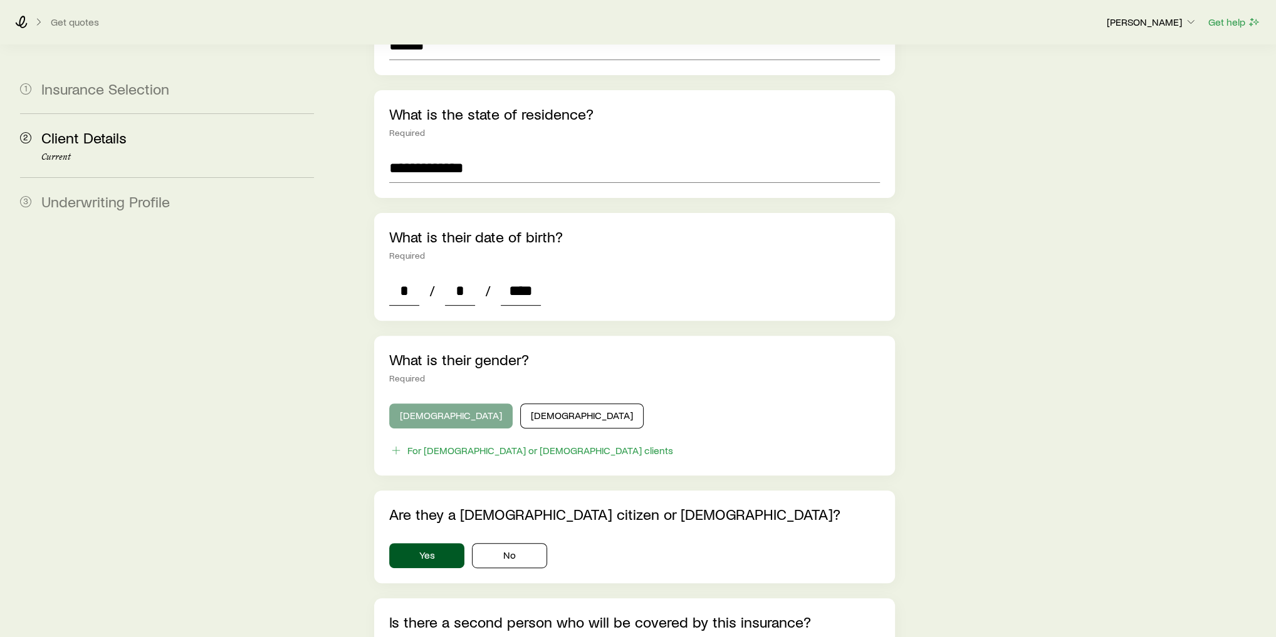
type input "****"
click at [426, 404] on button "[DEMOGRAPHIC_DATA]" at bounding box center [450, 416] width 123 height 25
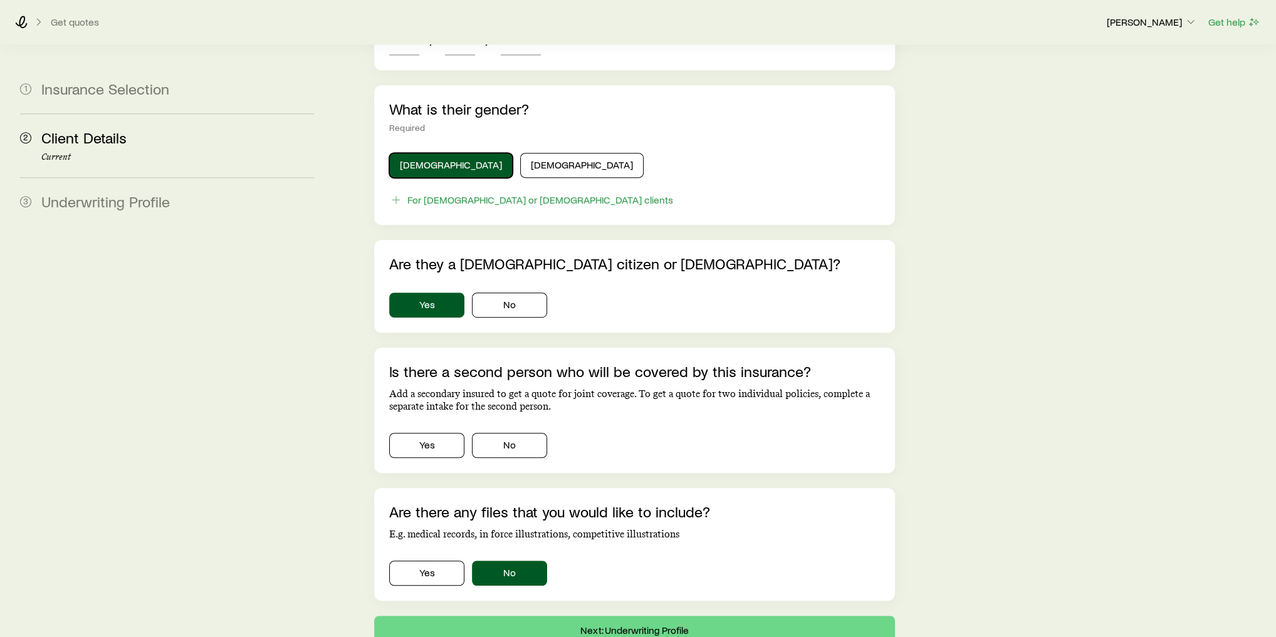
scroll to position [652, 0]
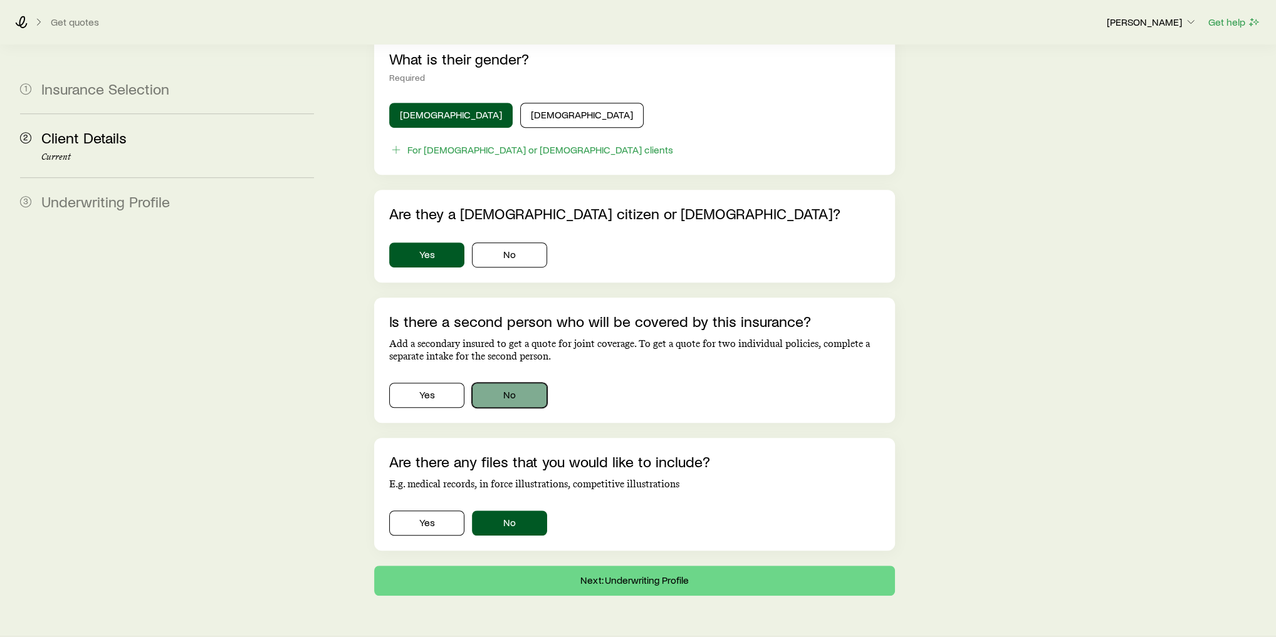
click at [487, 383] on button "No" at bounding box center [509, 395] width 75 height 25
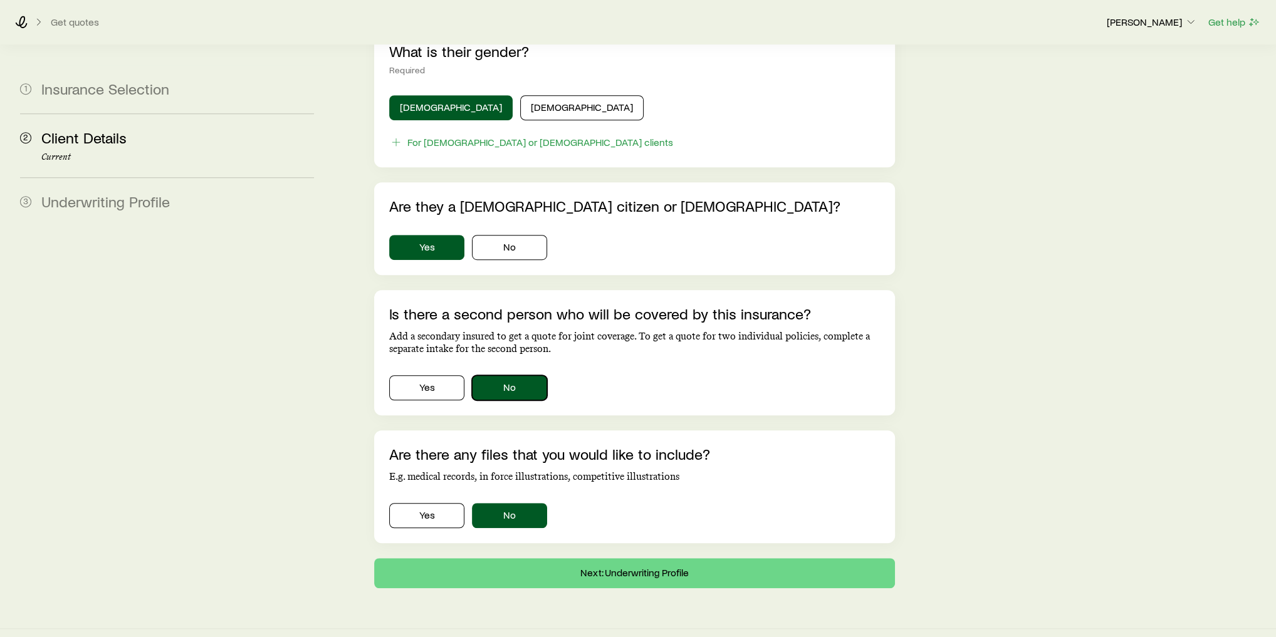
scroll to position [663, 0]
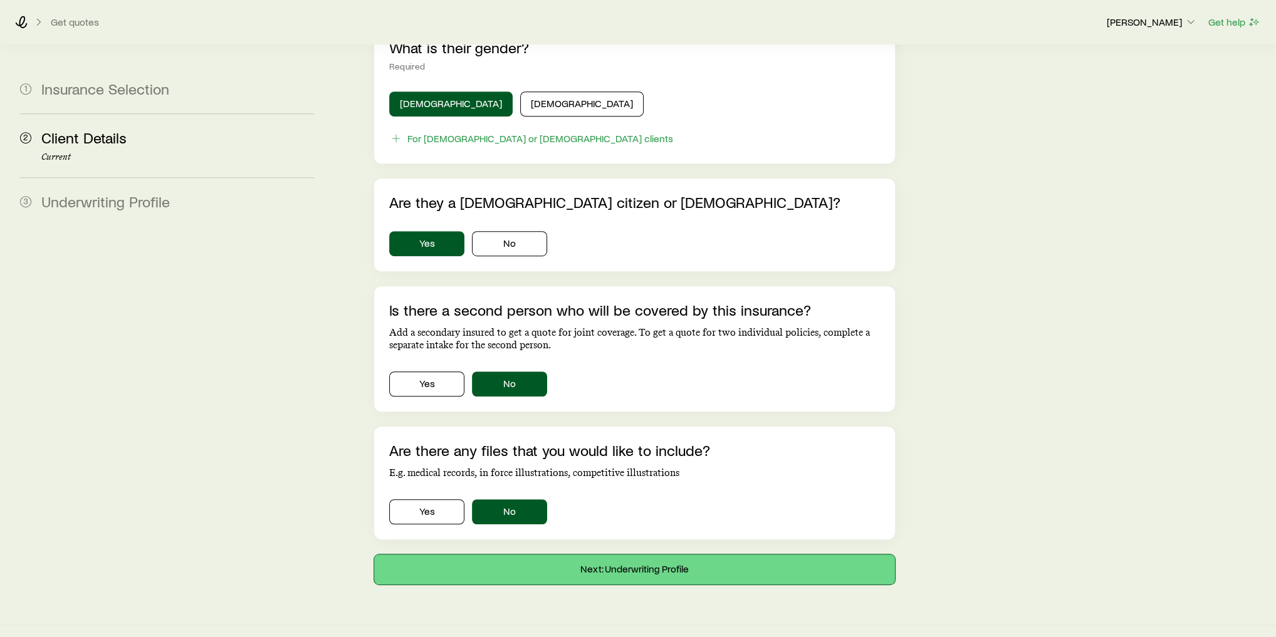
click at [627, 555] on button "Next: Underwriting Profile" at bounding box center [634, 570] width 521 height 30
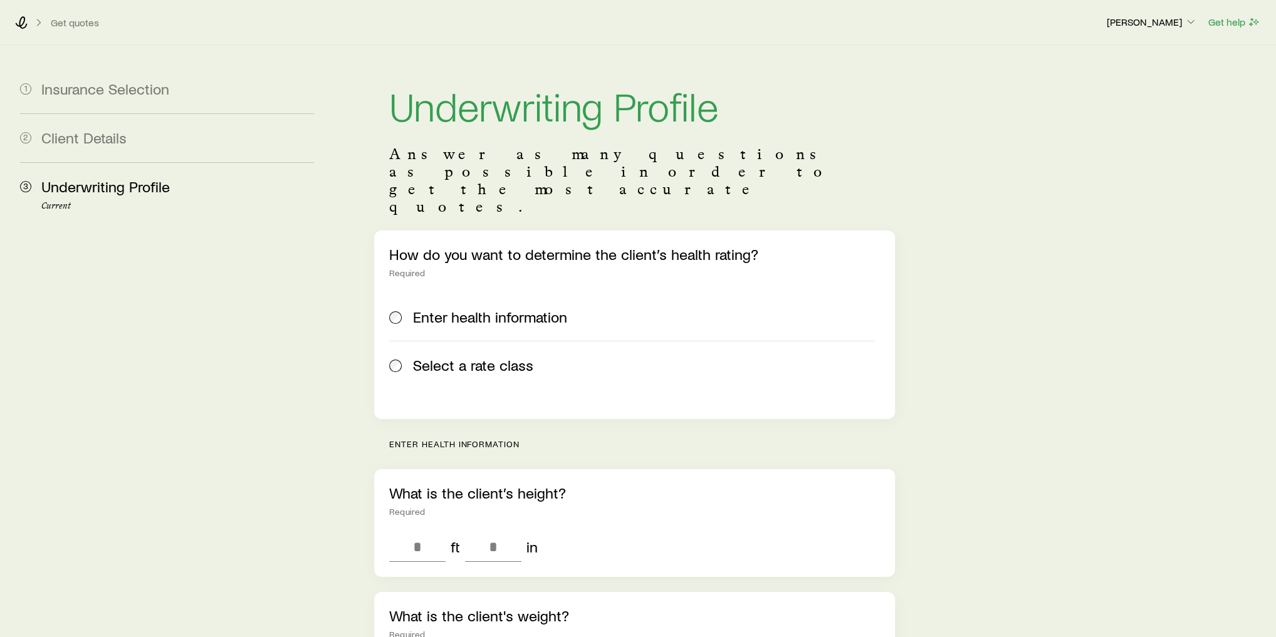
click at [419, 347] on label "Select a rate class" at bounding box center [632, 365] width 486 height 48
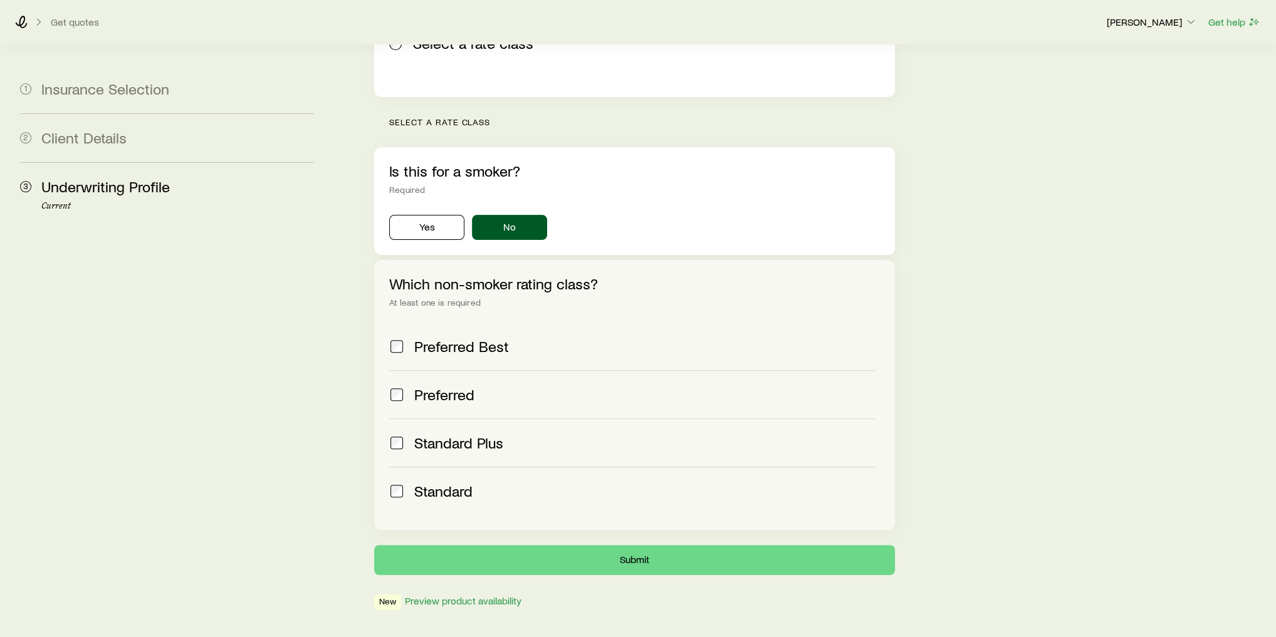
scroll to position [328, 0]
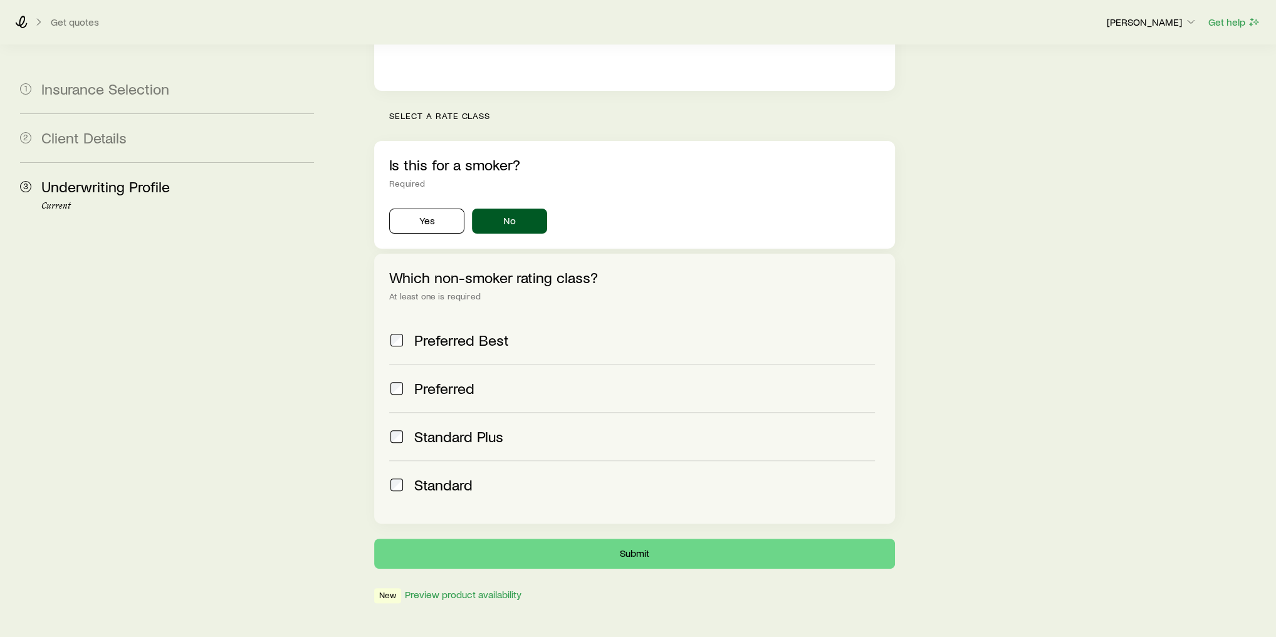
click at [454, 461] on label "Standard" at bounding box center [632, 485] width 486 height 48
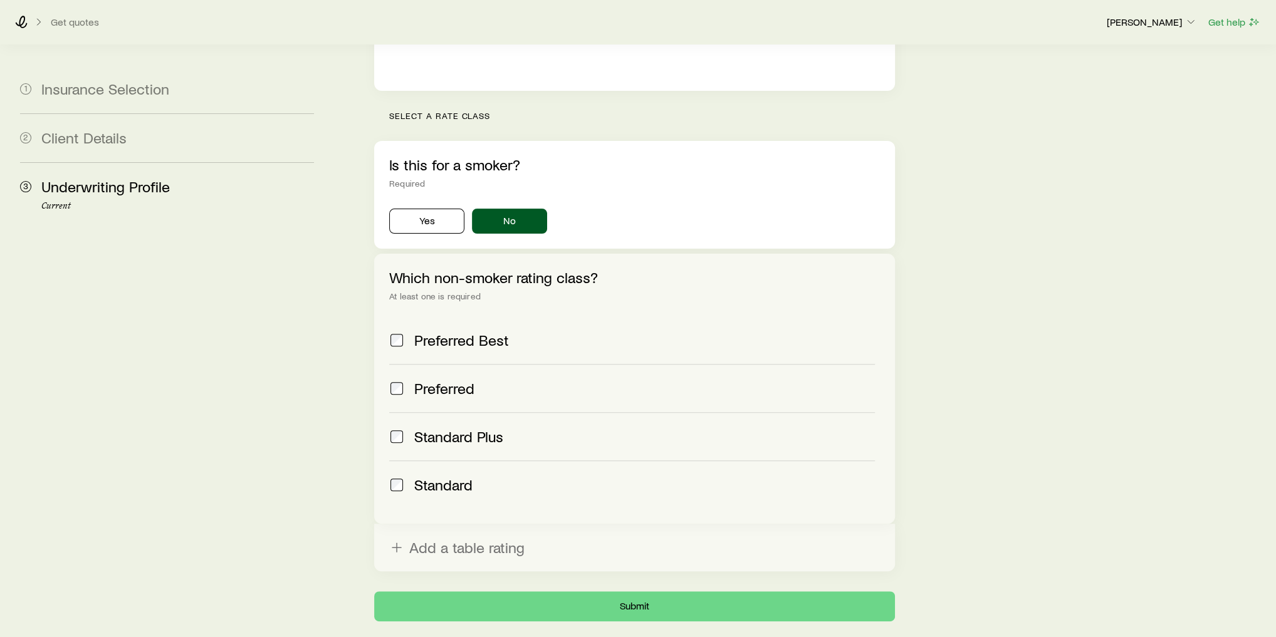
click at [457, 412] on label "Standard Plus" at bounding box center [632, 436] width 486 height 48
click at [445, 380] on span "Preferred" at bounding box center [444, 389] width 60 height 18
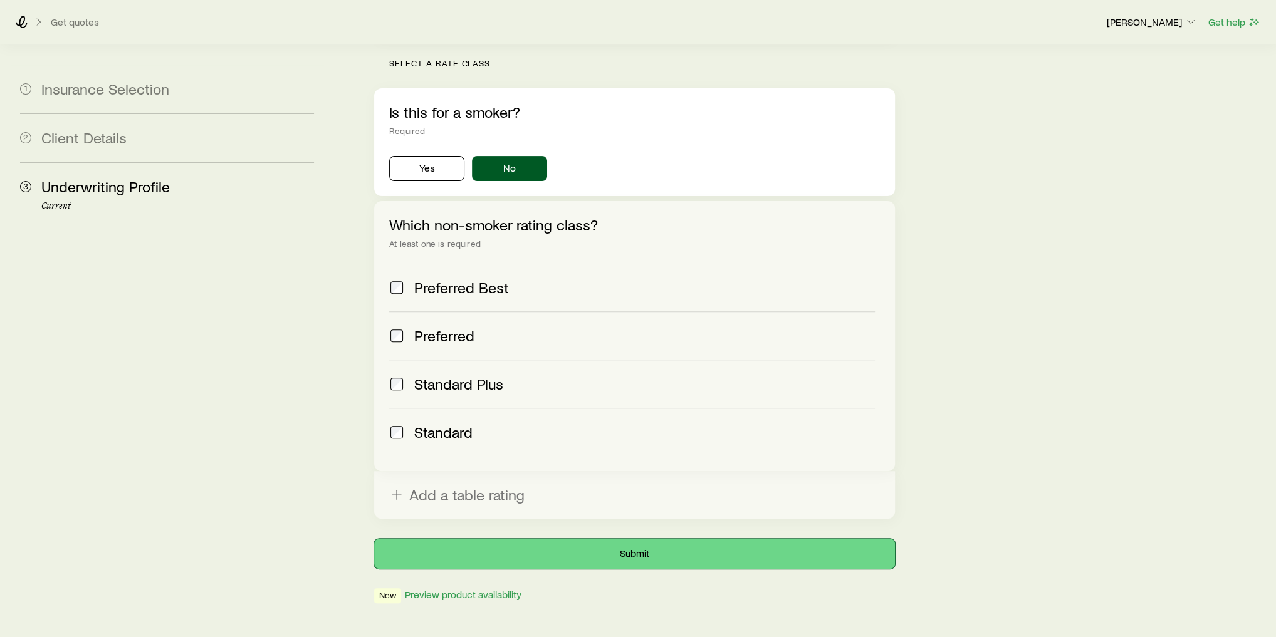
click at [618, 539] on button "Submit" at bounding box center [634, 554] width 521 height 30
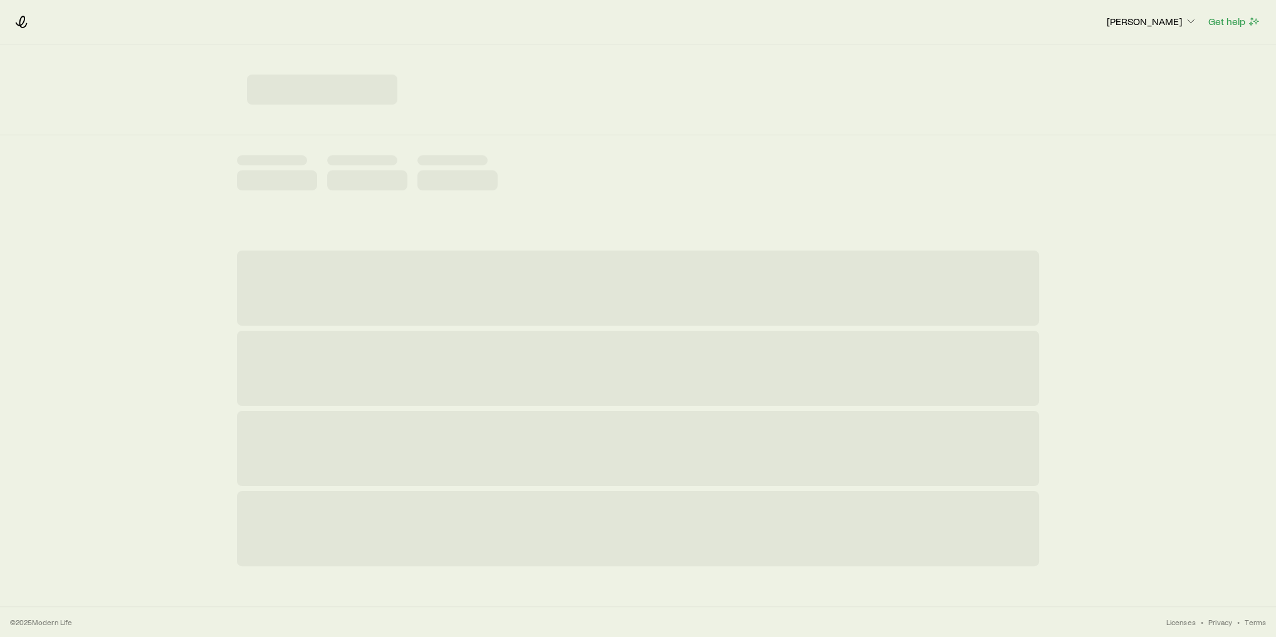
scroll to position [0, 0]
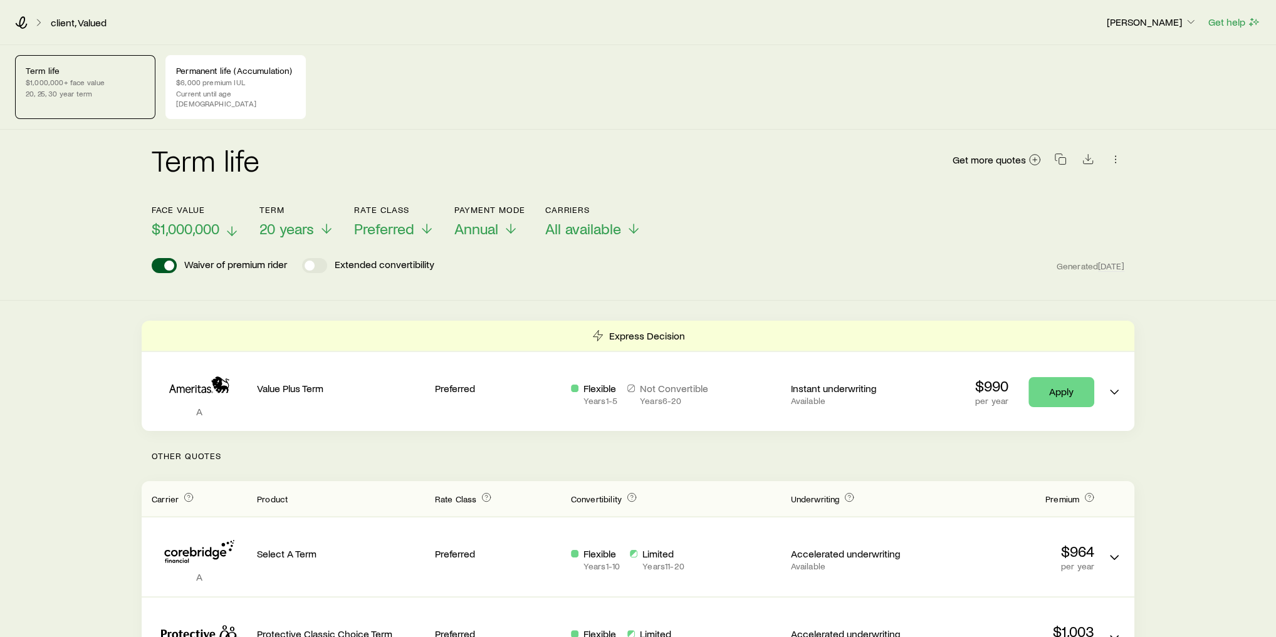
click at [194, 220] on span "$1,000,000" at bounding box center [186, 229] width 68 height 18
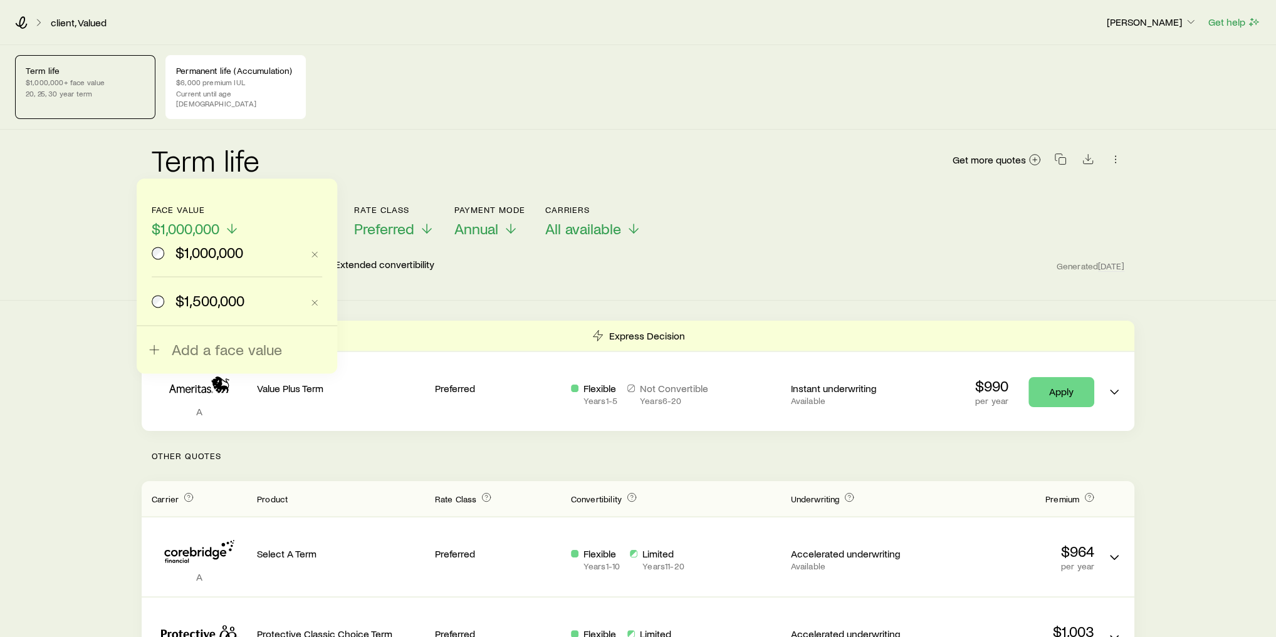
click at [336, 146] on div "Term life Get more quotes" at bounding box center [638, 167] width 972 height 45
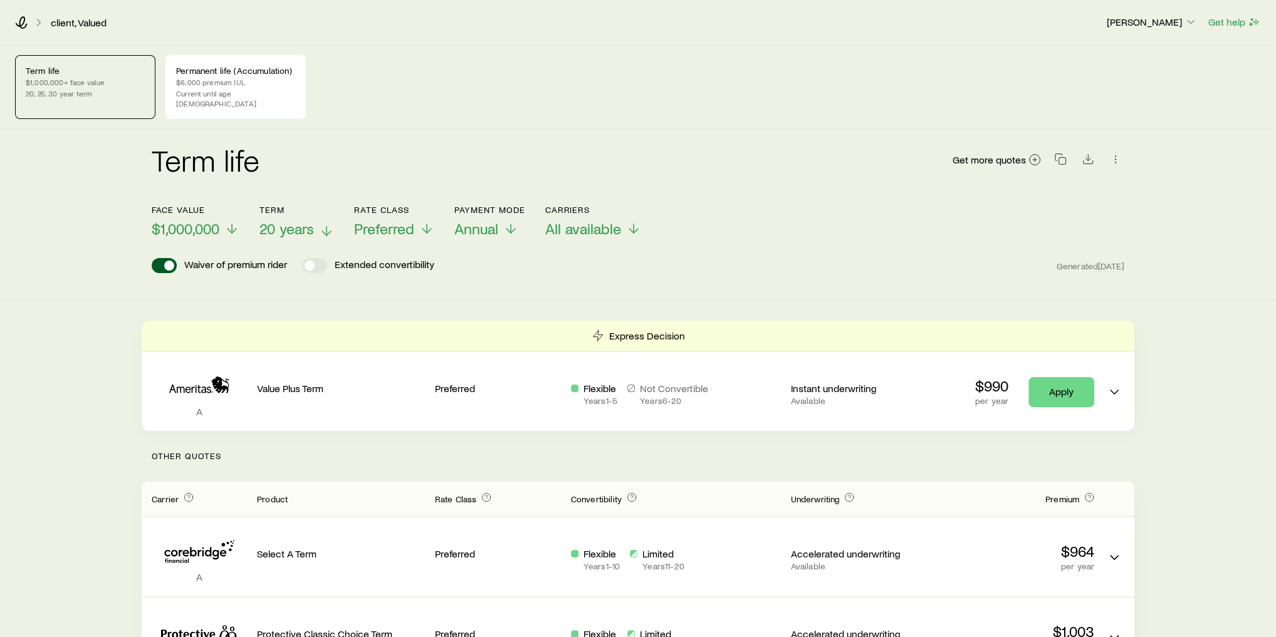
drag, startPoint x: 294, startPoint y: 195, endPoint x: 295, endPoint y: 222, distance: 27.6
click at [294, 205] on p "Term" at bounding box center [296, 210] width 75 height 10
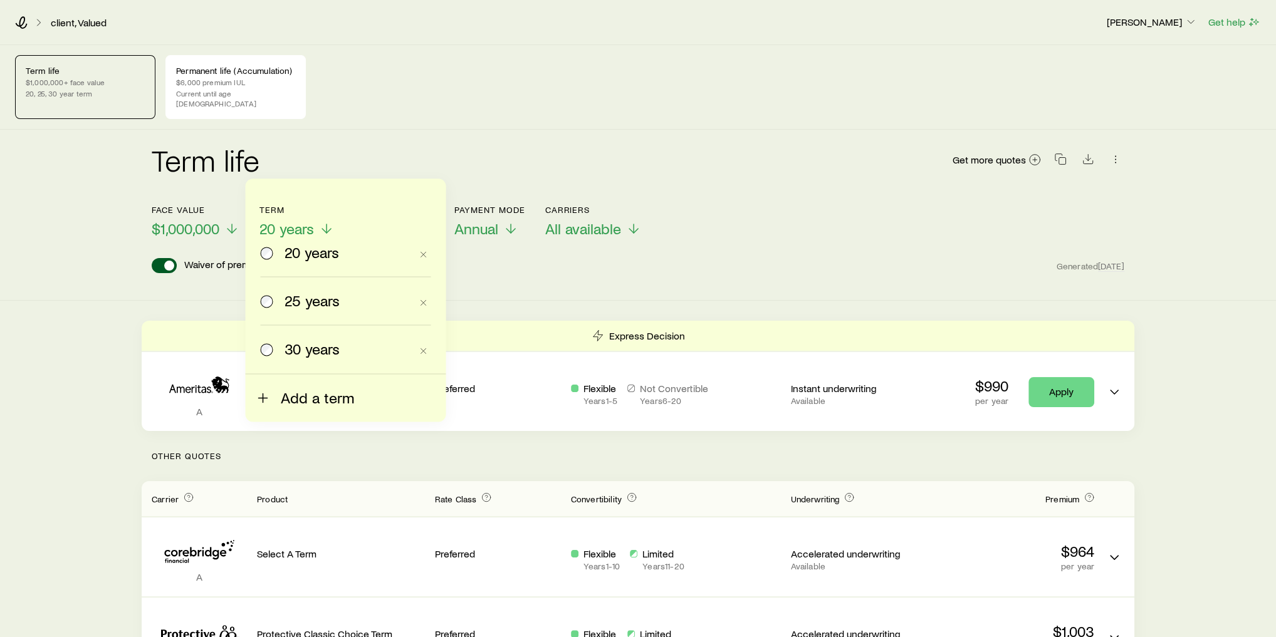
click at [319, 397] on span "Add a term" at bounding box center [316, 398] width 73 height 18
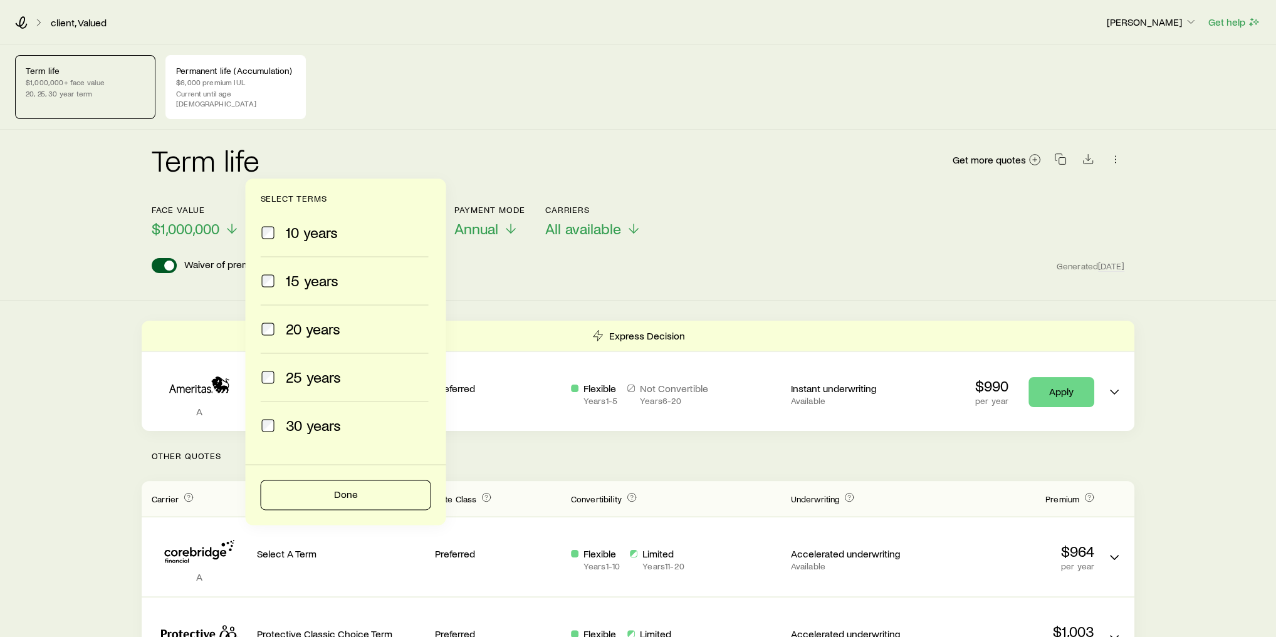
click at [403, 145] on div "Term life Get more quotes" at bounding box center [638, 167] width 972 height 45
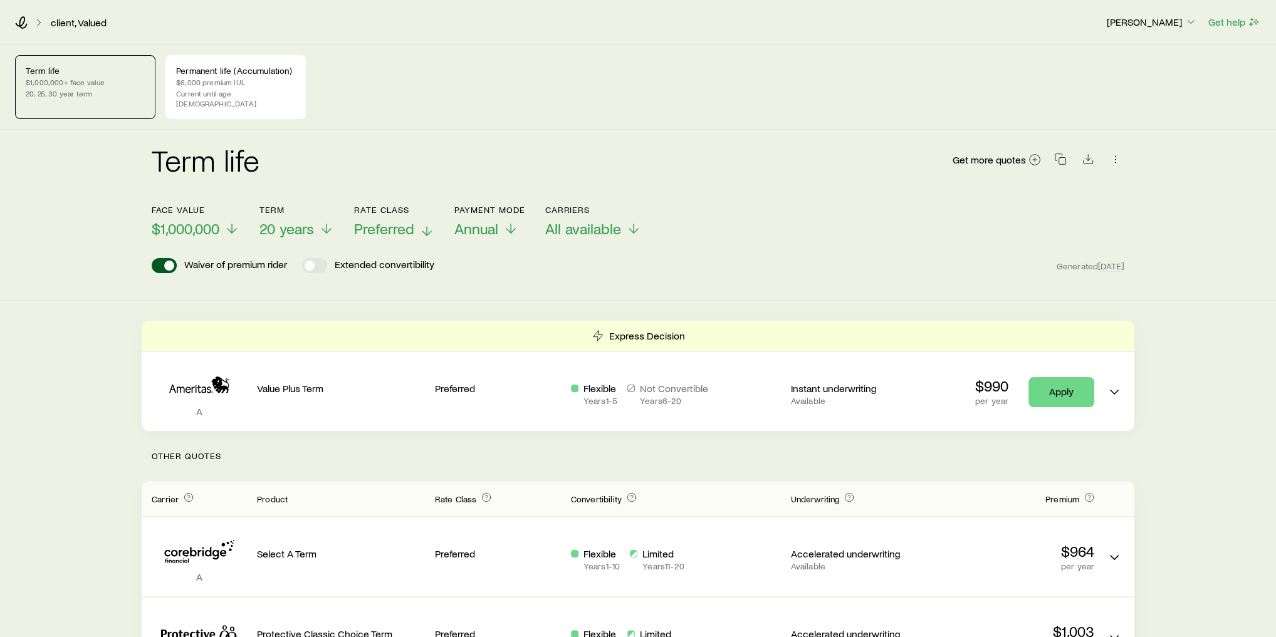
click at [422, 224] on icon at bounding box center [426, 231] width 15 height 15
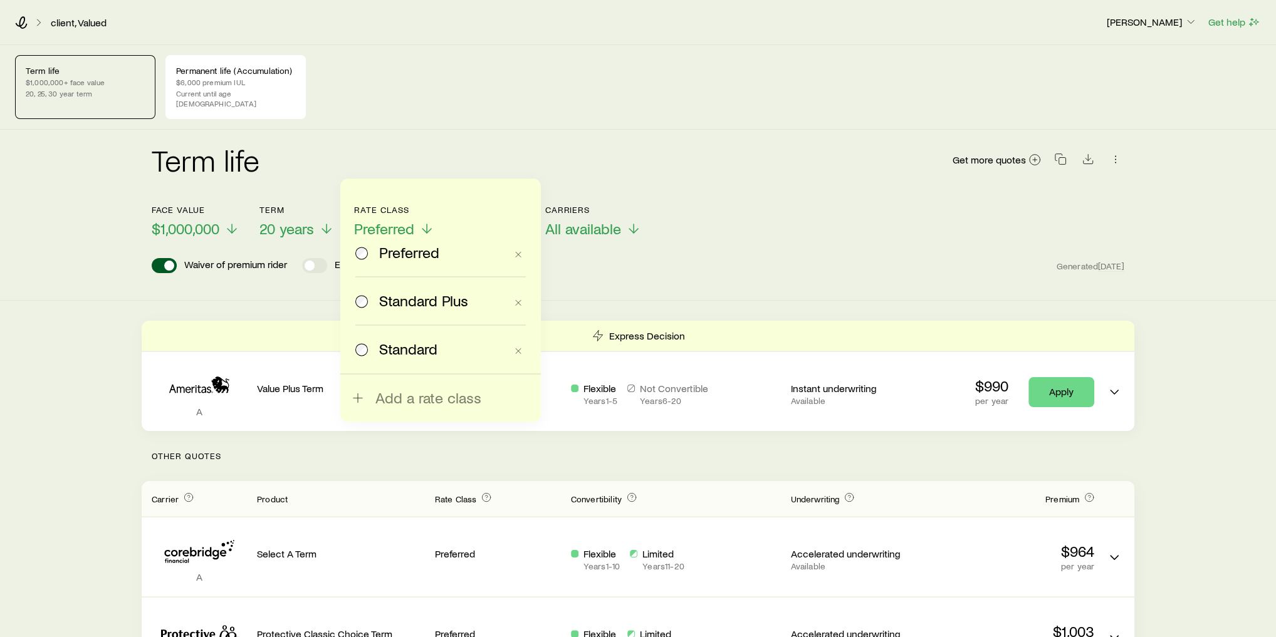
click at [409, 301] on span "Standard Plus" at bounding box center [423, 301] width 89 height 18
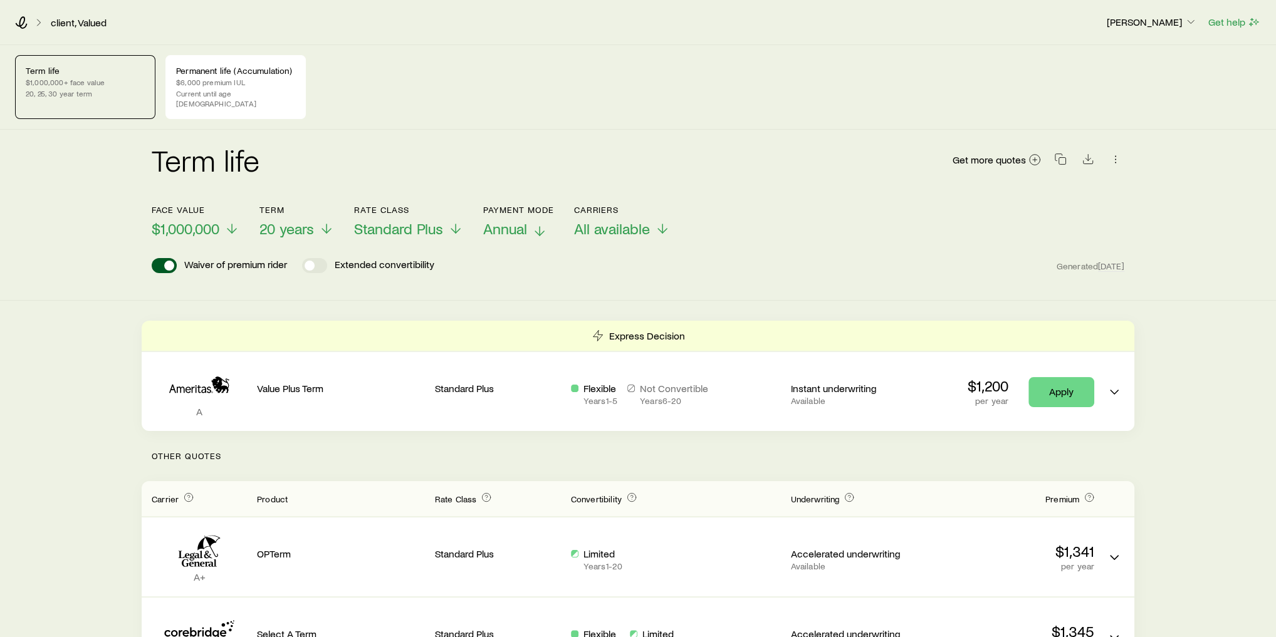
click at [536, 224] on icon at bounding box center [539, 231] width 15 height 15
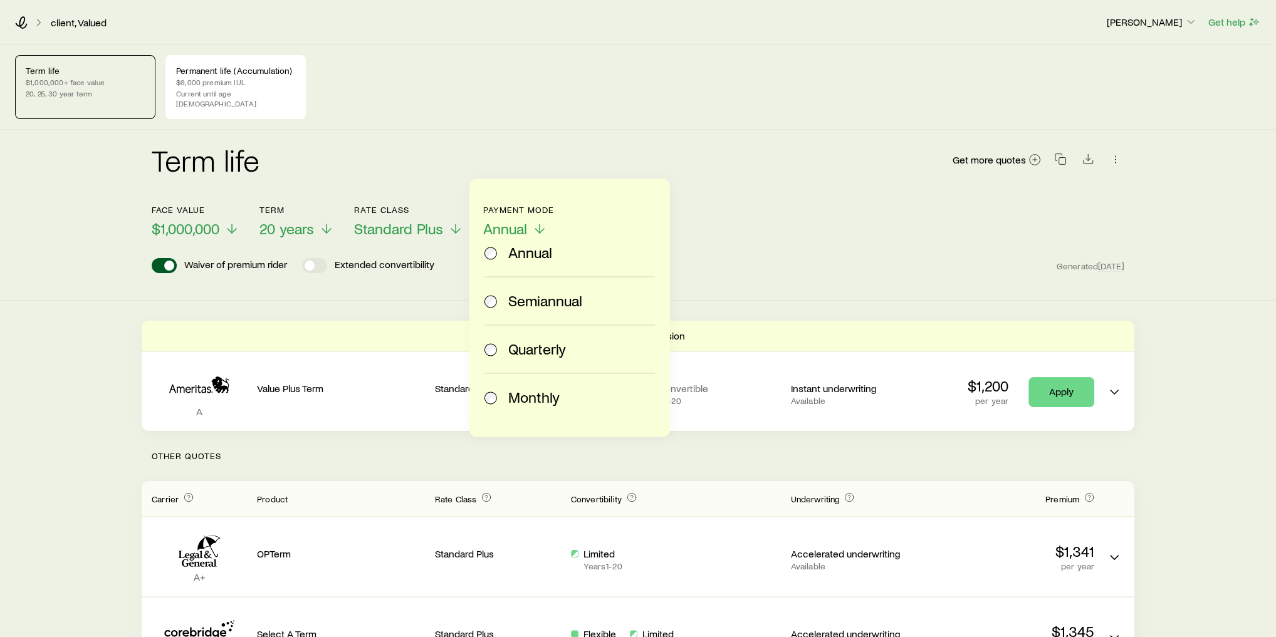
click at [543, 404] on span "Monthly" at bounding box center [533, 397] width 51 height 18
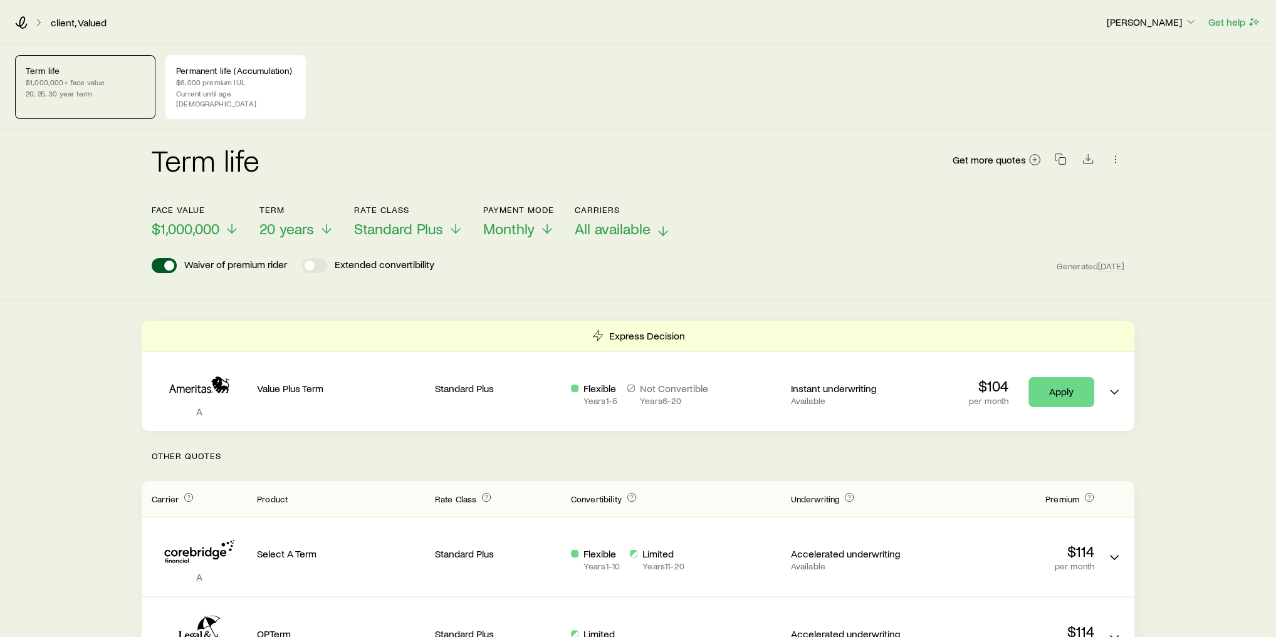
click at [627, 223] on span "All available" at bounding box center [613, 229] width 76 height 18
click at [825, 210] on div "Face value $1,000,000 Term 20 years Rate Class Standard Plus Payment Mode Month…" at bounding box center [638, 214] width 972 height 48
click at [1064, 153] on icon "button" at bounding box center [1060, 159] width 13 height 13
click at [905, 218] on div "Face value $1,000,000 Term 20 years Rate Class Standard Plus Payment Mode Month…" at bounding box center [638, 214] width 972 height 48
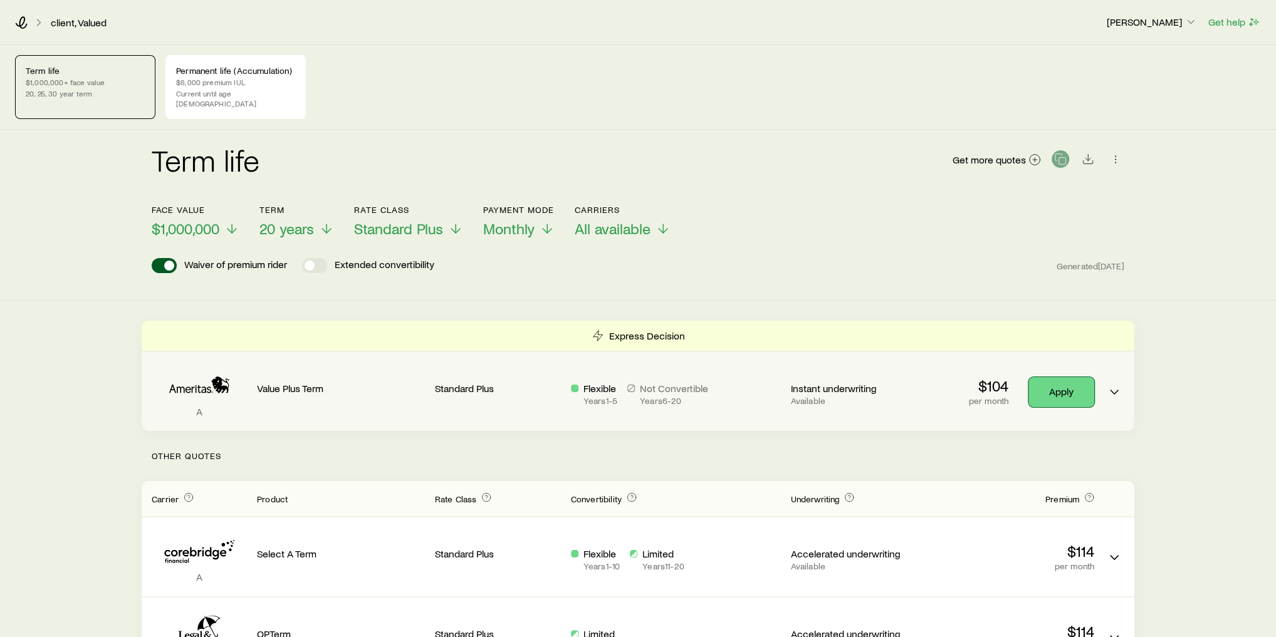
click at [1058, 381] on link "Apply" at bounding box center [1061, 392] width 66 height 30
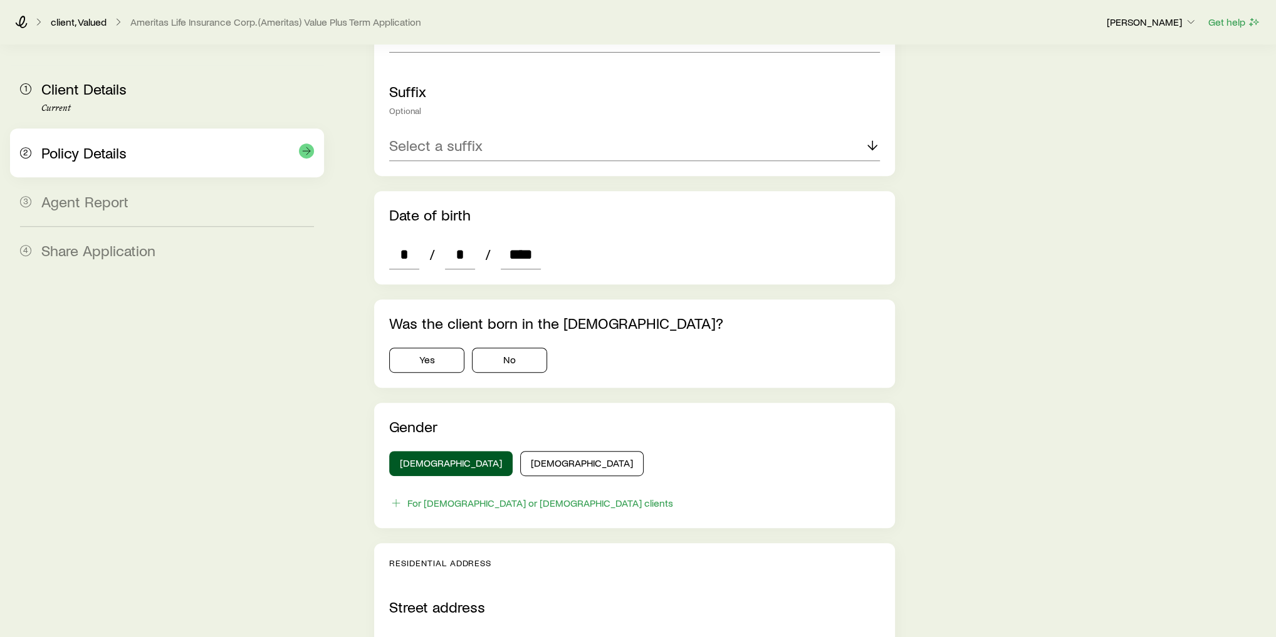
scroll to position [601, 0]
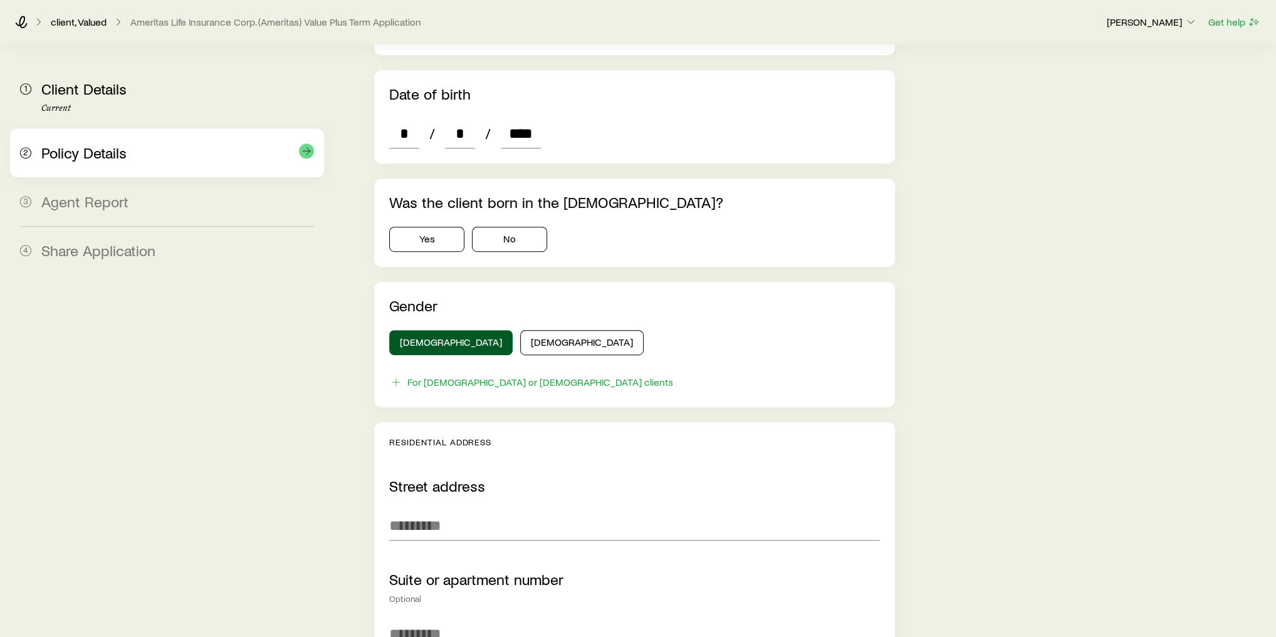
click at [138, 165] on div "2 Policy Details" at bounding box center [167, 152] width 294 height 49
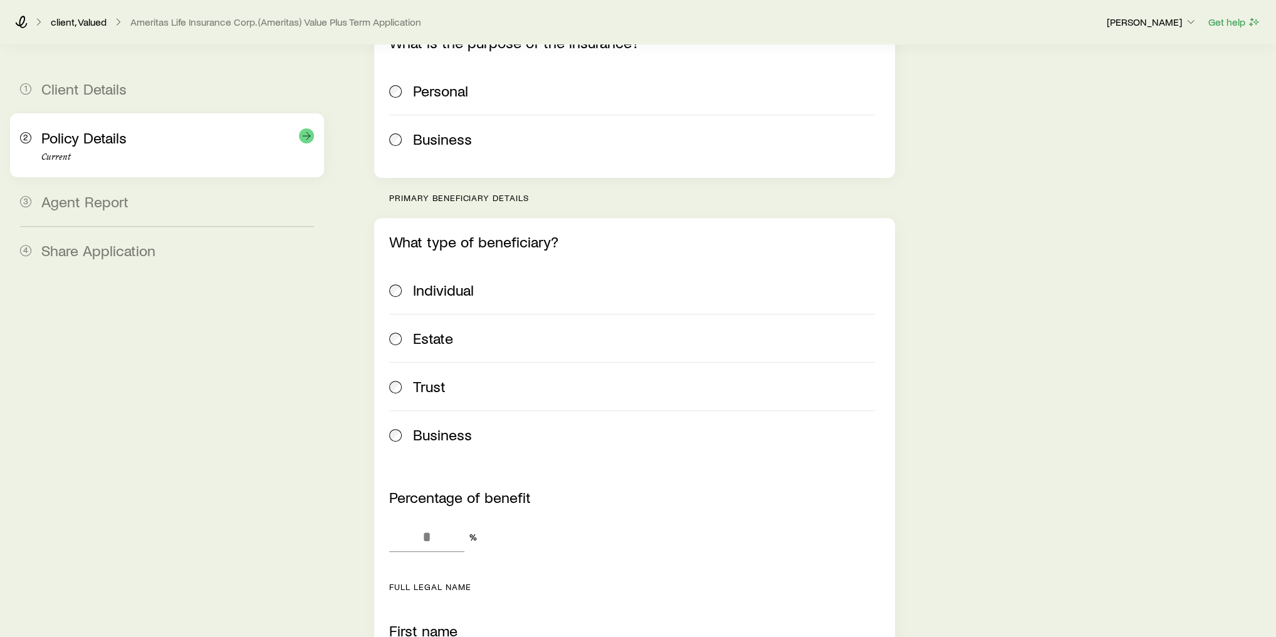
scroll to position [401, 0]
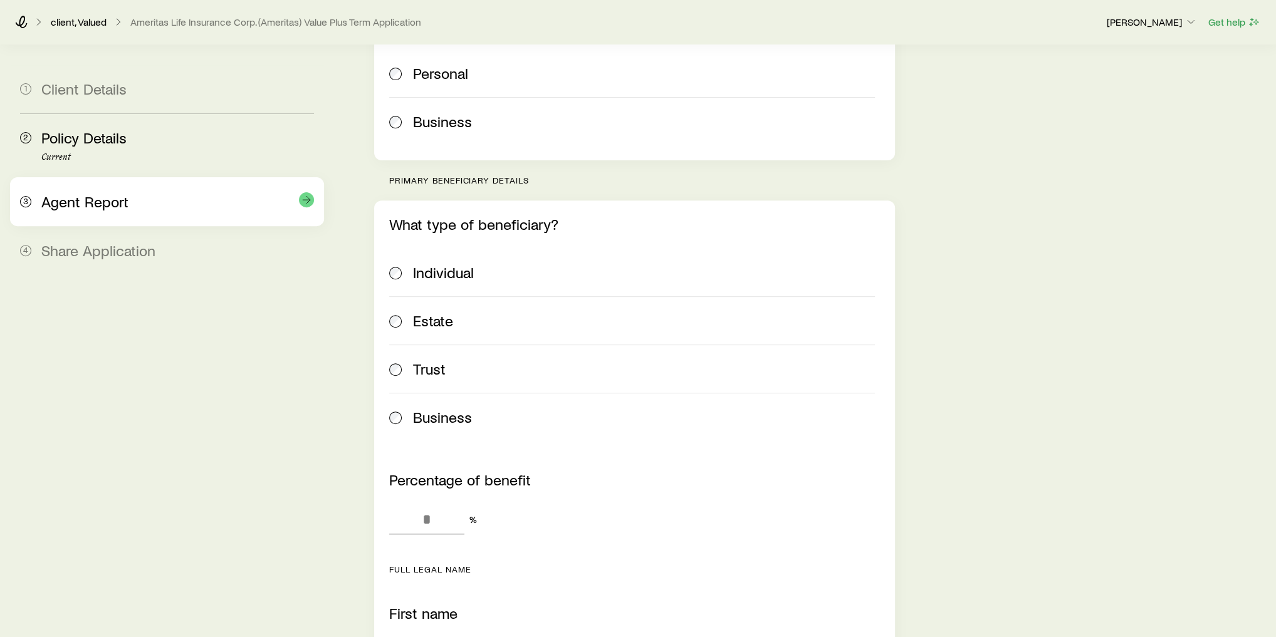
click at [168, 198] on div "Agent Report" at bounding box center [177, 202] width 273 height 18
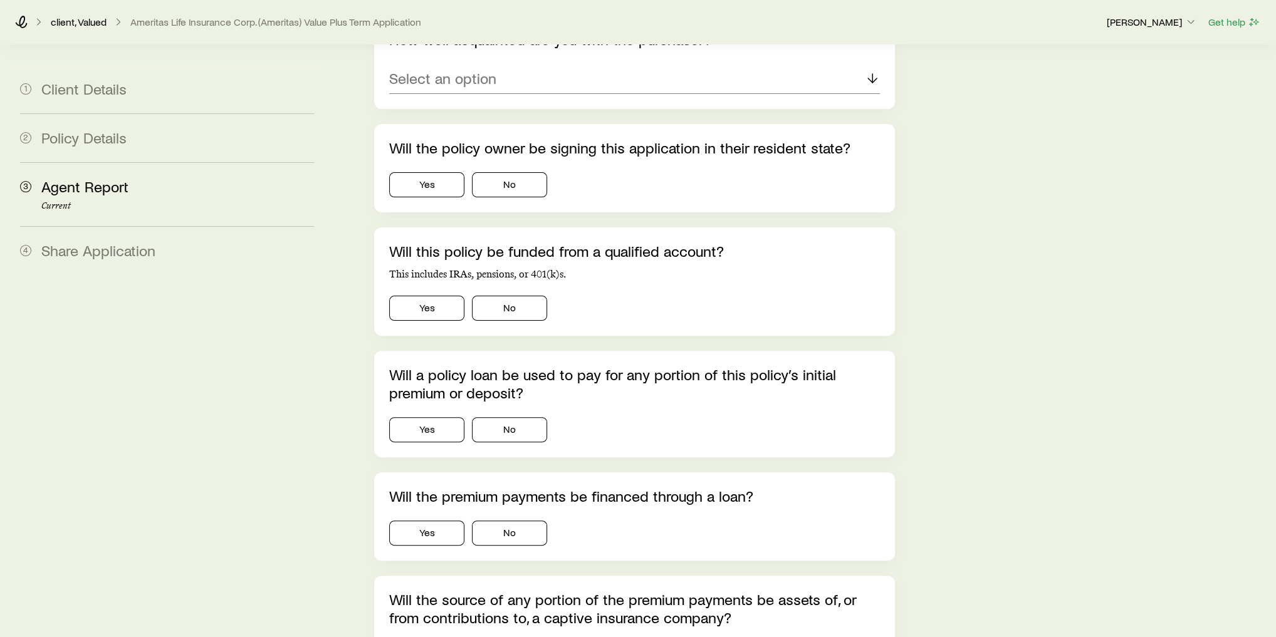
scroll to position [301, 0]
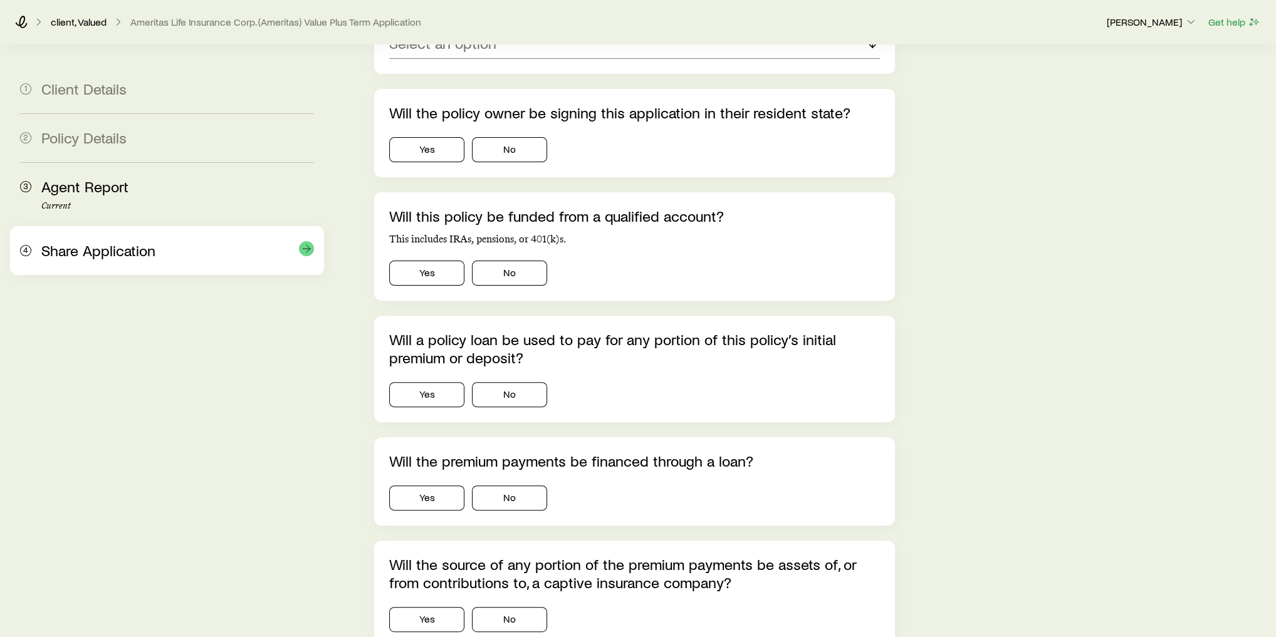
click at [66, 254] on span "Share Application" at bounding box center [98, 250] width 114 height 18
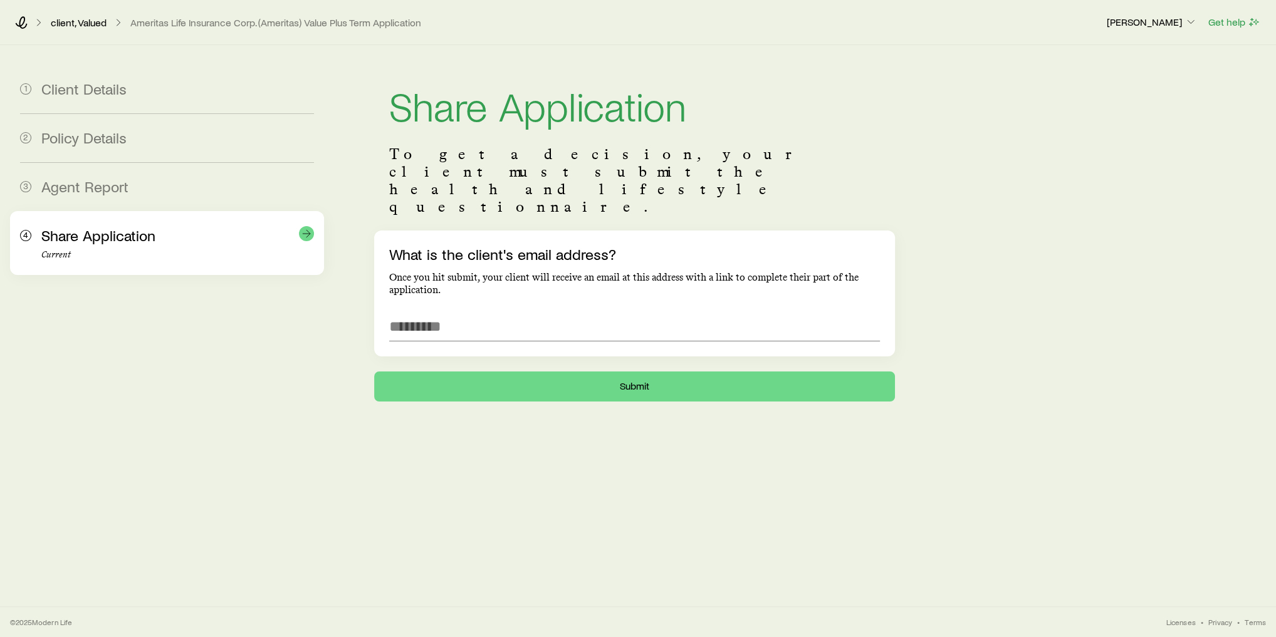
scroll to position [0, 0]
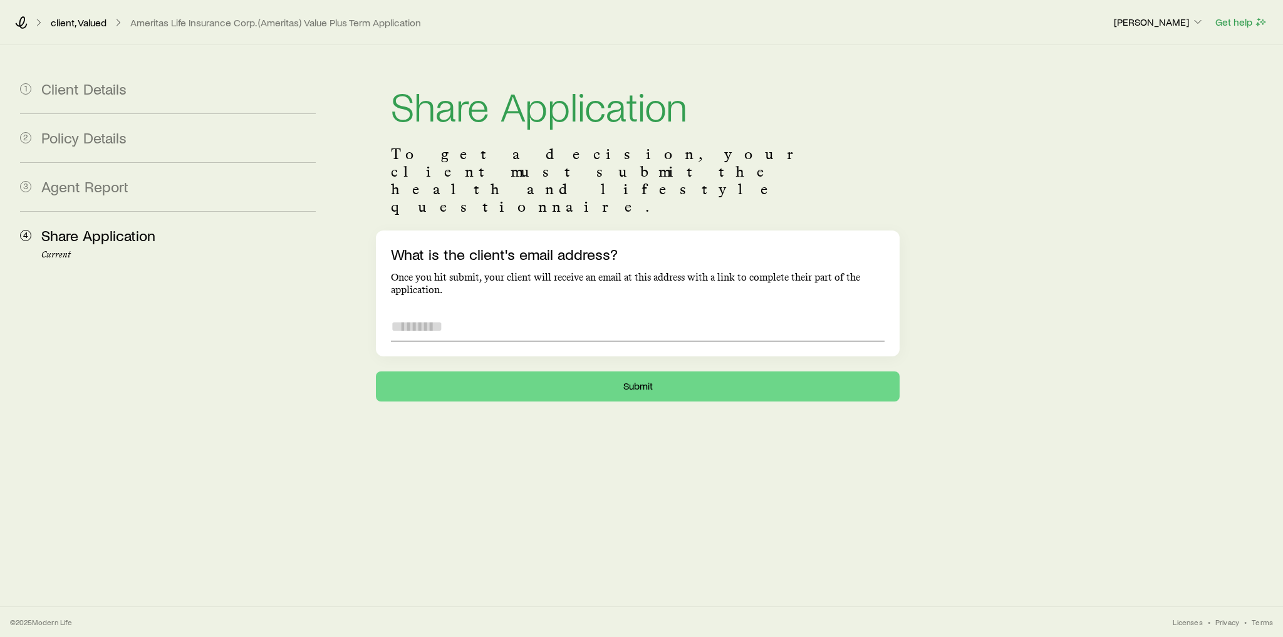
click at [524, 311] on input "What is the client's email address?" at bounding box center [638, 326] width 494 height 30
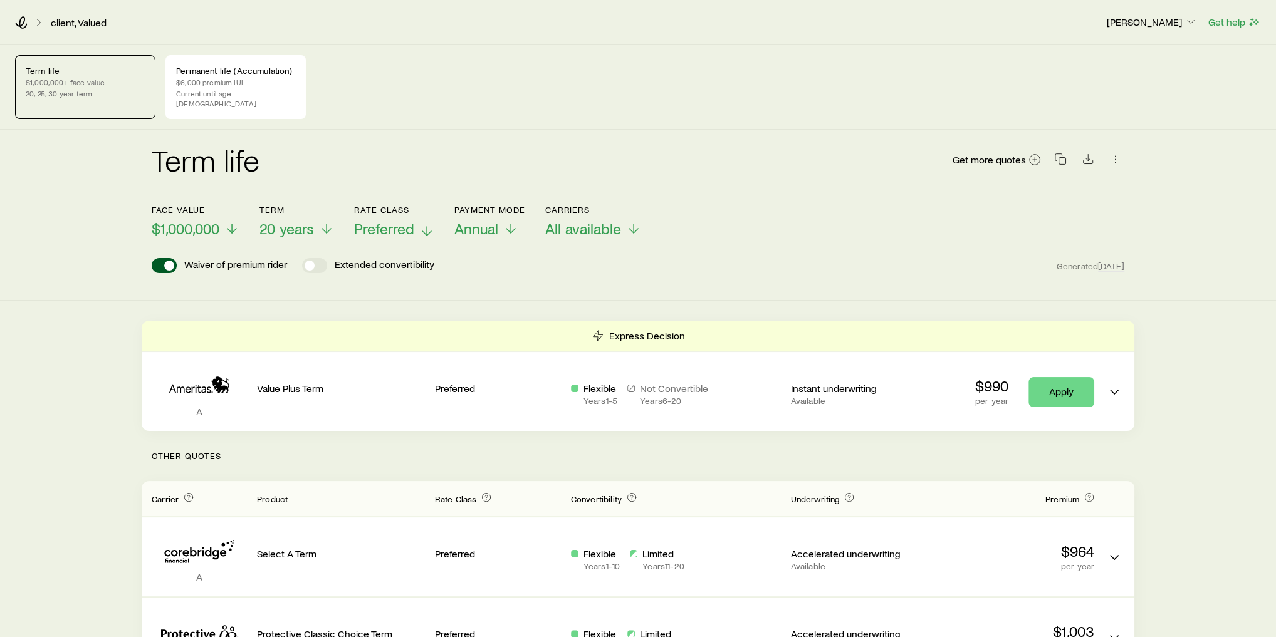
click at [385, 220] on span "Preferred" at bounding box center [384, 229] width 60 height 18
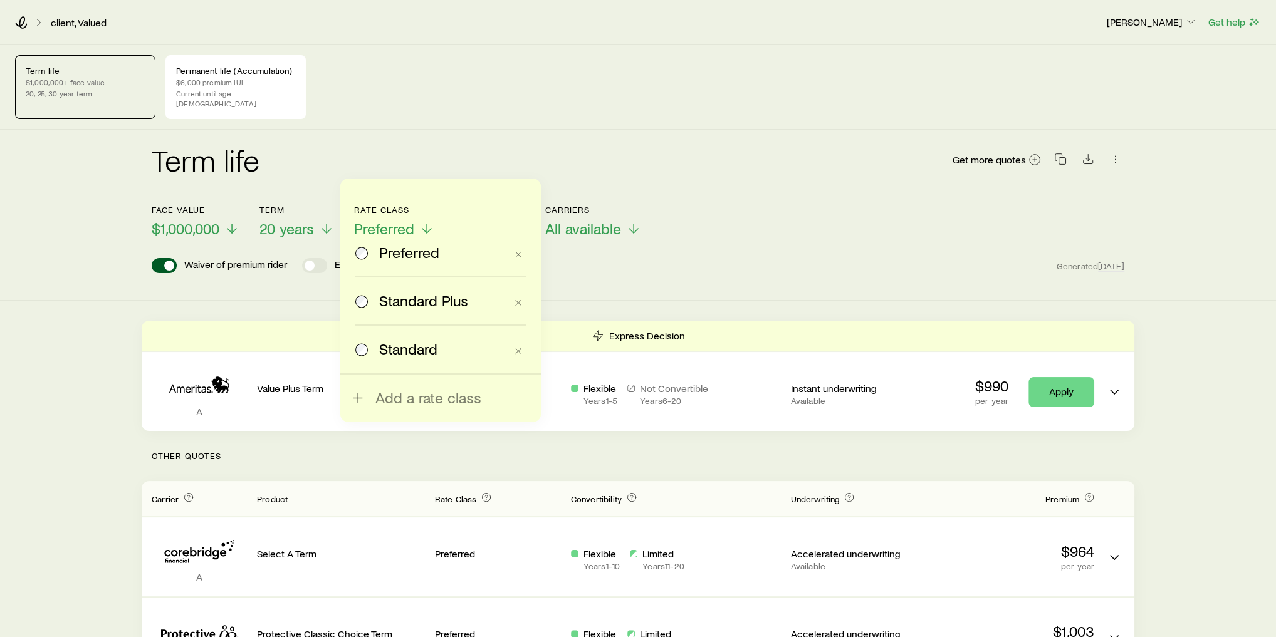
click at [444, 304] on span "Standard Plus" at bounding box center [423, 301] width 89 height 18
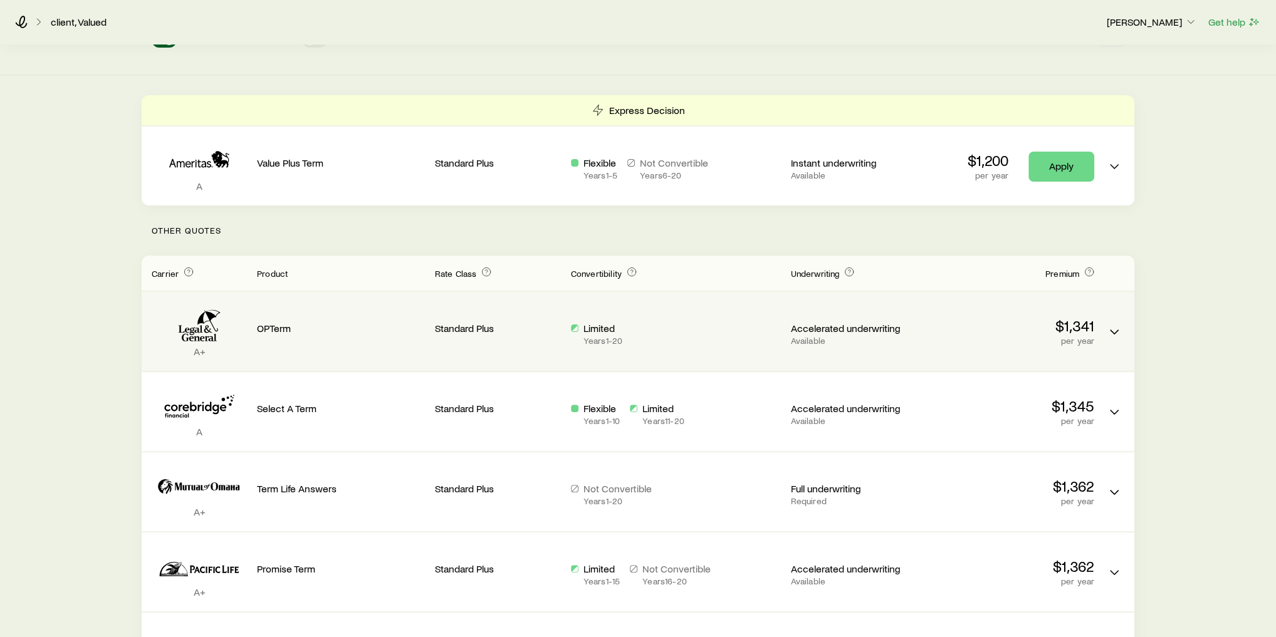
scroll to position [251, 0]
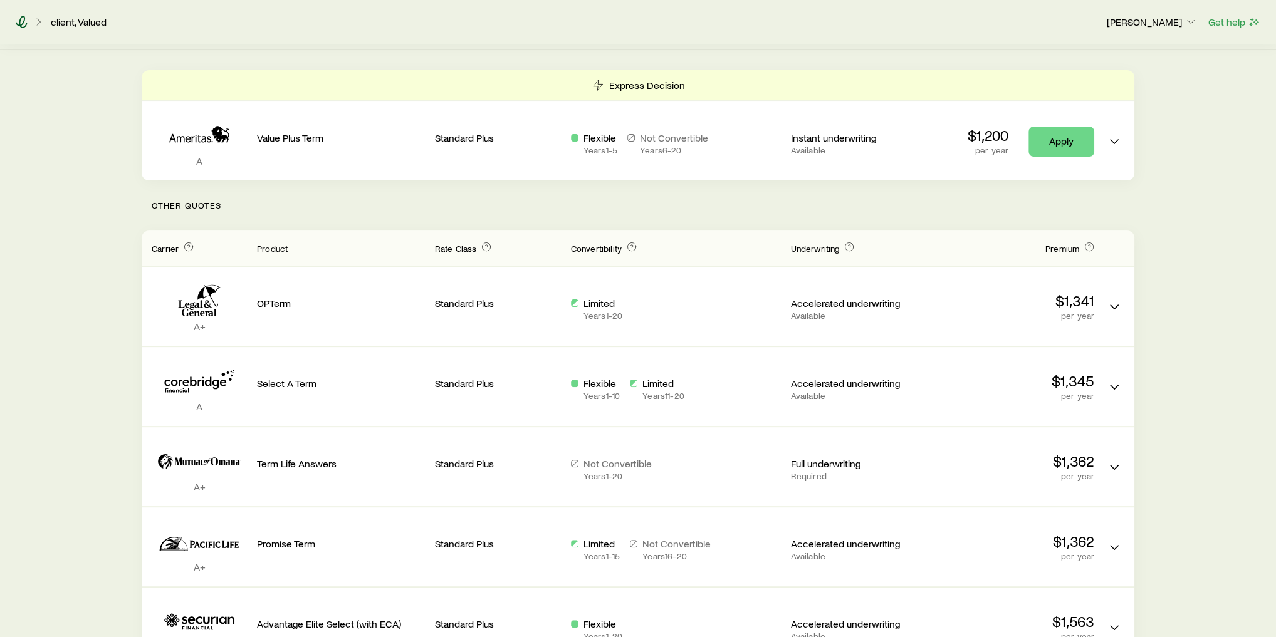
click at [23, 21] on icon at bounding box center [21, 22] width 13 height 13
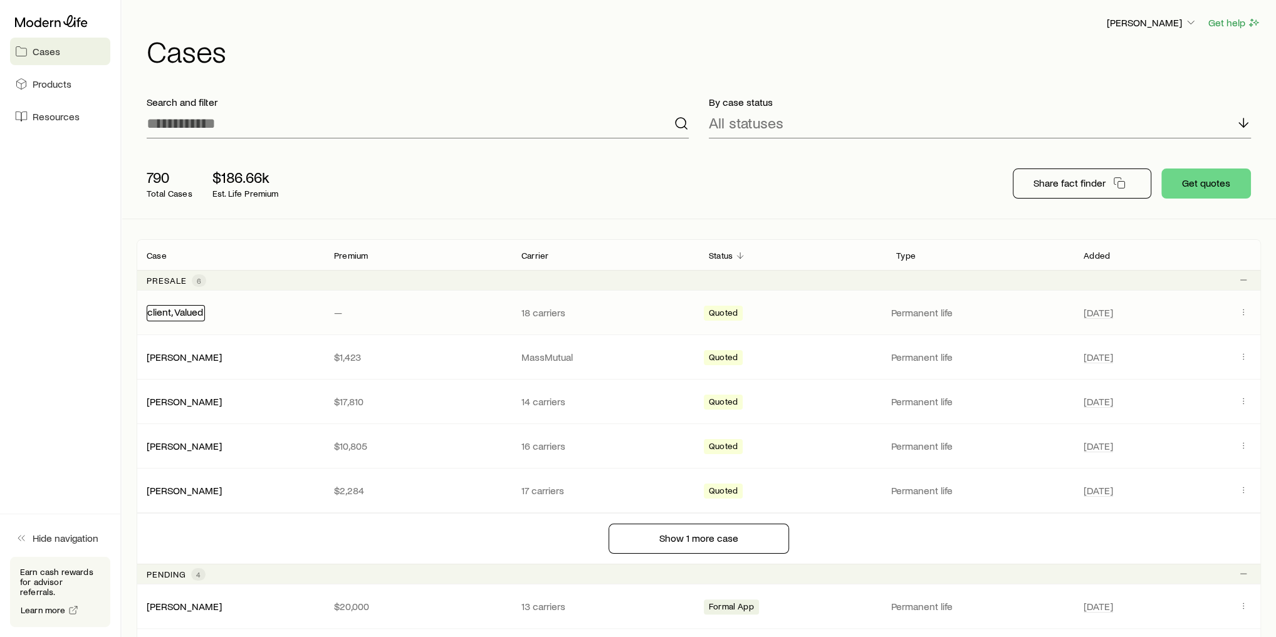
click at [155, 311] on link "client, Valued" at bounding box center [175, 312] width 56 height 12
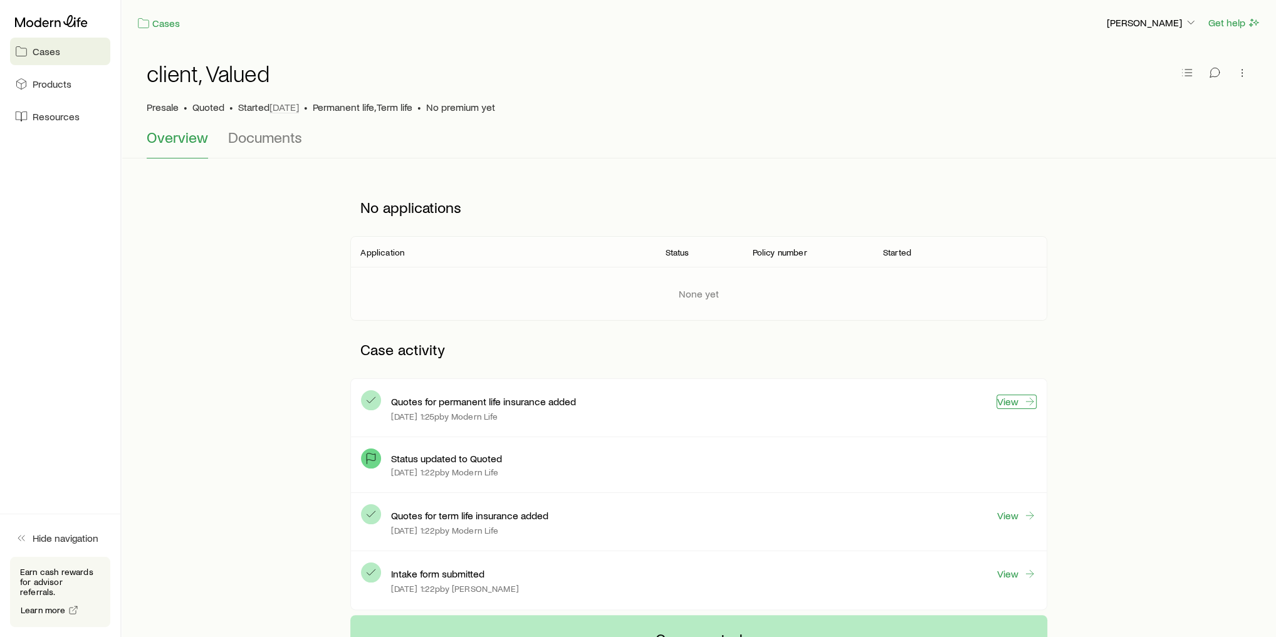
click at [1011, 398] on link "View" at bounding box center [1016, 402] width 40 height 14
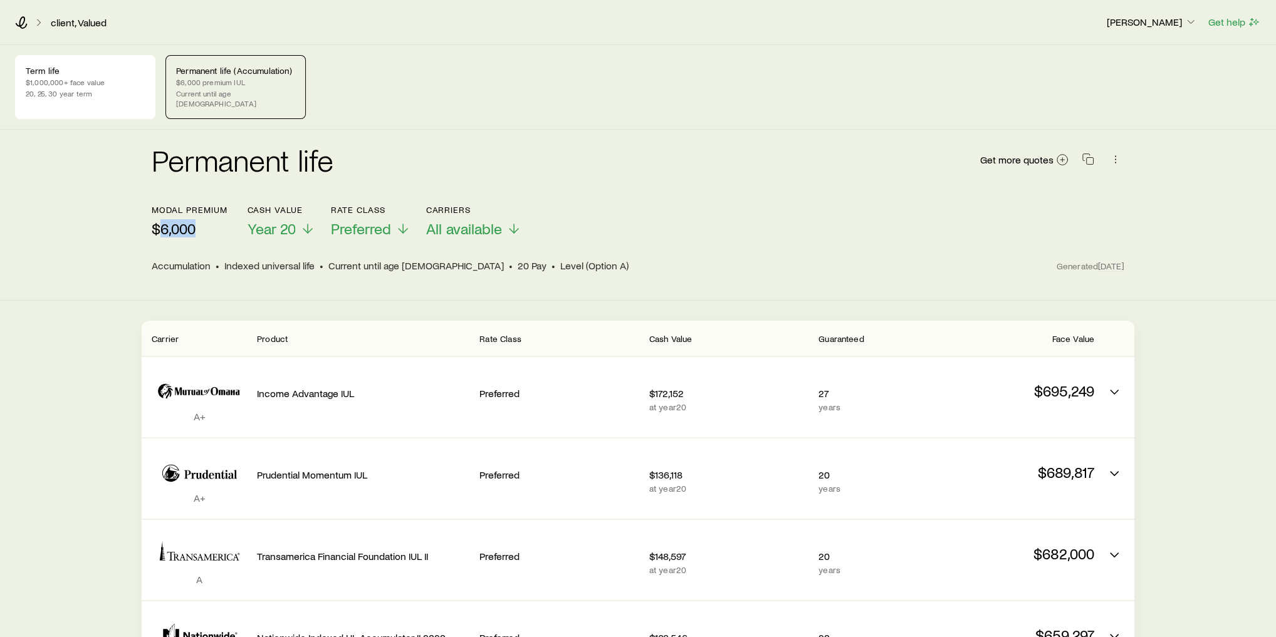
drag, startPoint x: 159, startPoint y: 219, endPoint x: 197, endPoint y: 217, distance: 38.3
click at [197, 220] on p "$6,000" at bounding box center [189, 229] width 75 height 18
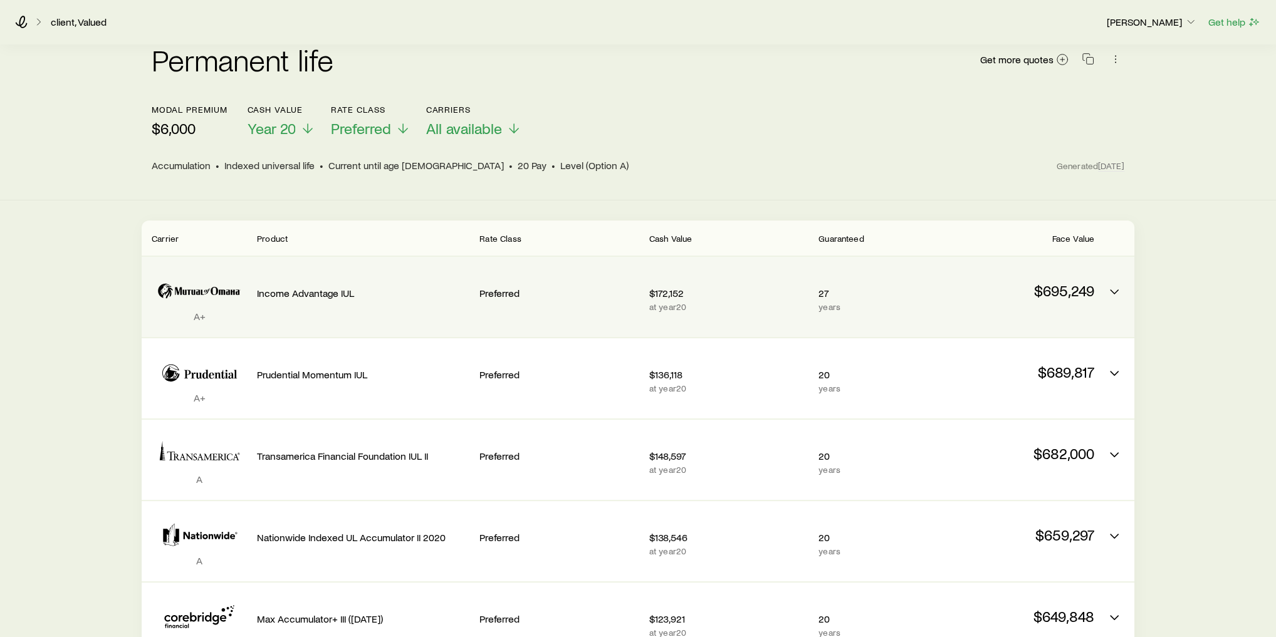
click at [195, 274] on icon "Permanent quotes" at bounding box center [199, 291] width 95 height 38
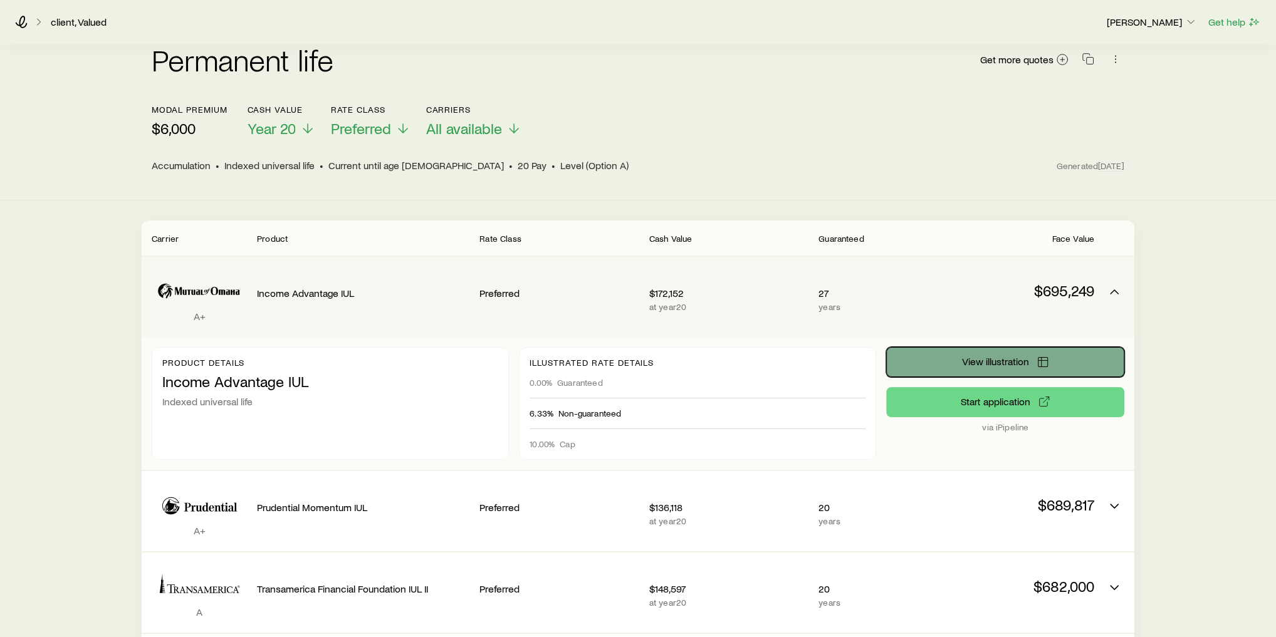
click at [1038, 356] on icon "Permanent quotes" at bounding box center [1042, 362] width 13 height 13
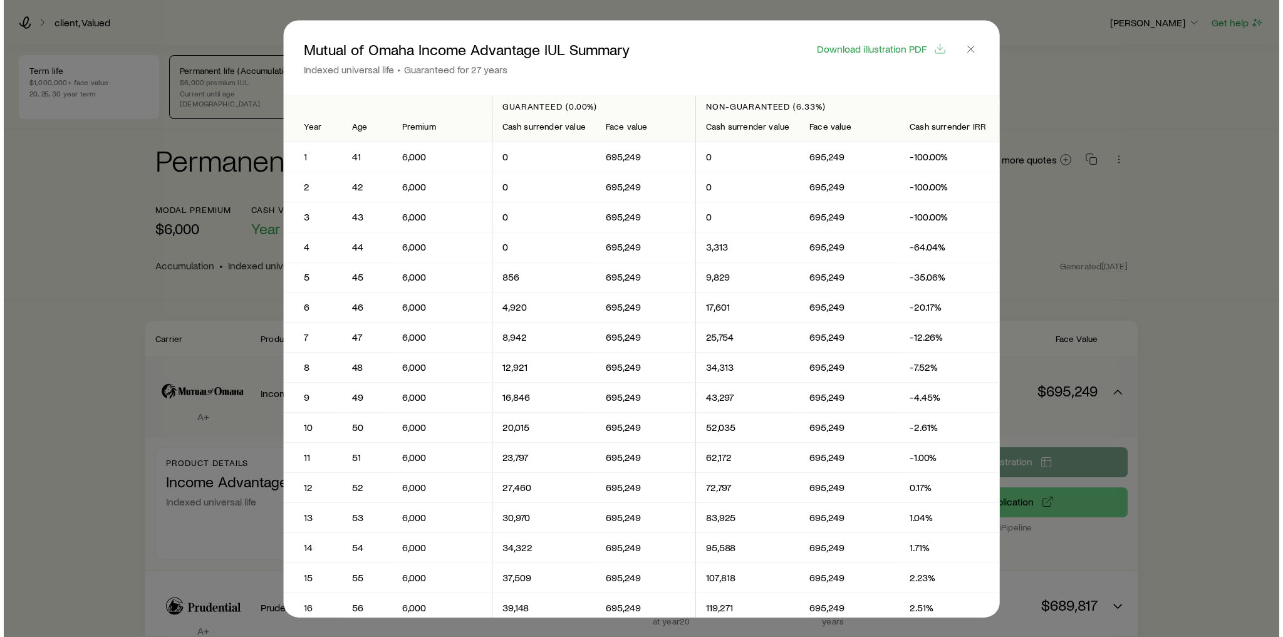
scroll to position [0, 0]
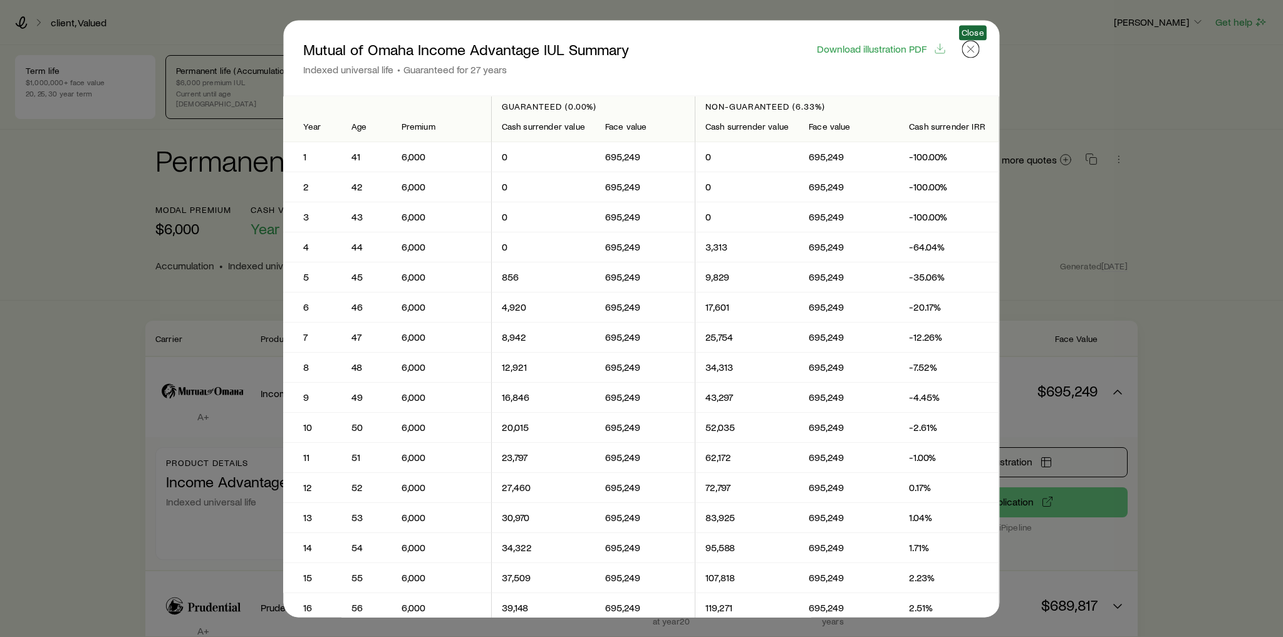
click at [974, 54] on icon "button" at bounding box center [971, 49] width 13 height 13
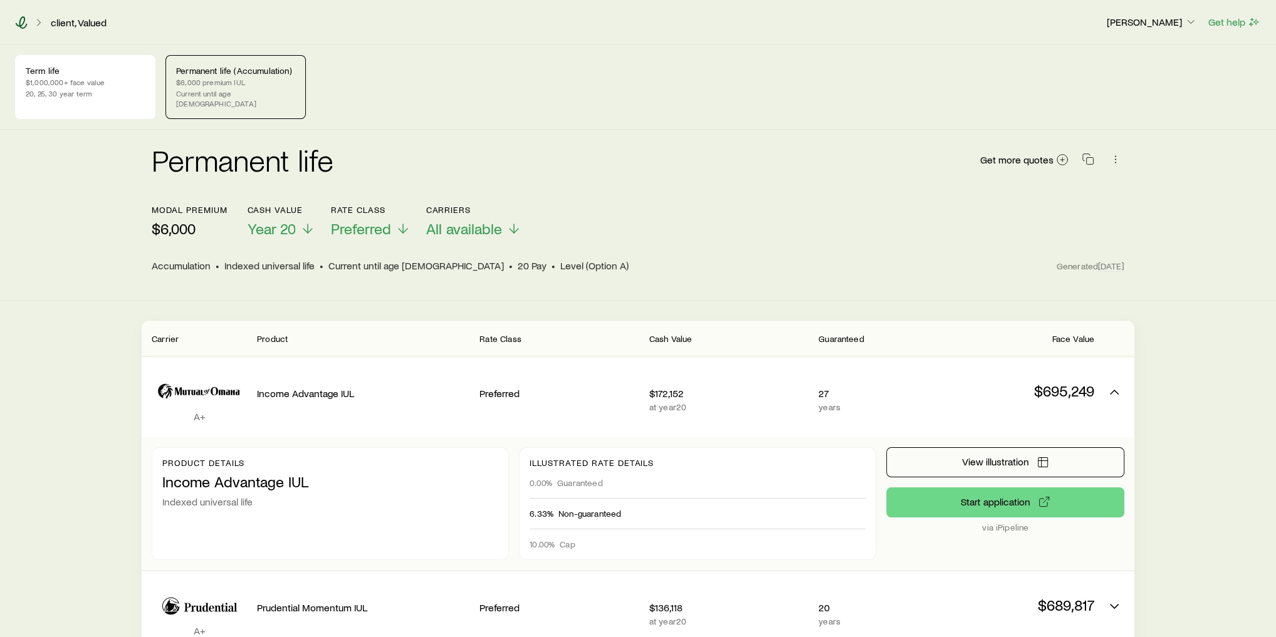
click at [22, 24] on icon at bounding box center [22, 22] width 12 height 13
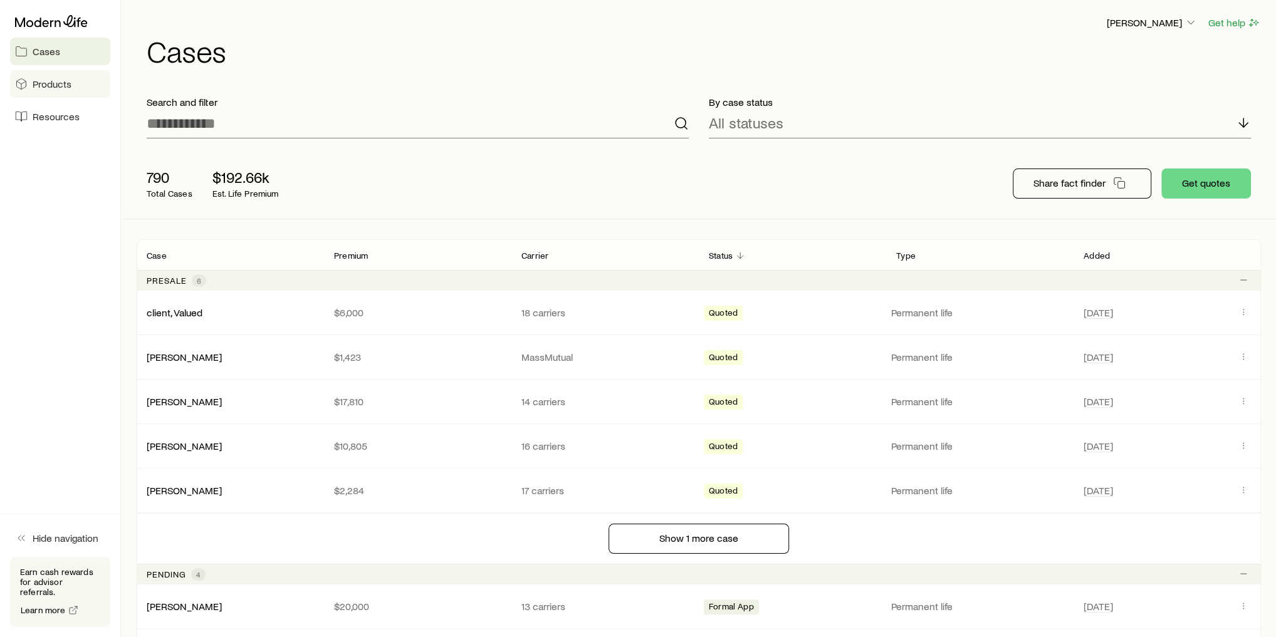
click at [28, 83] on link "Products" at bounding box center [60, 84] width 100 height 28
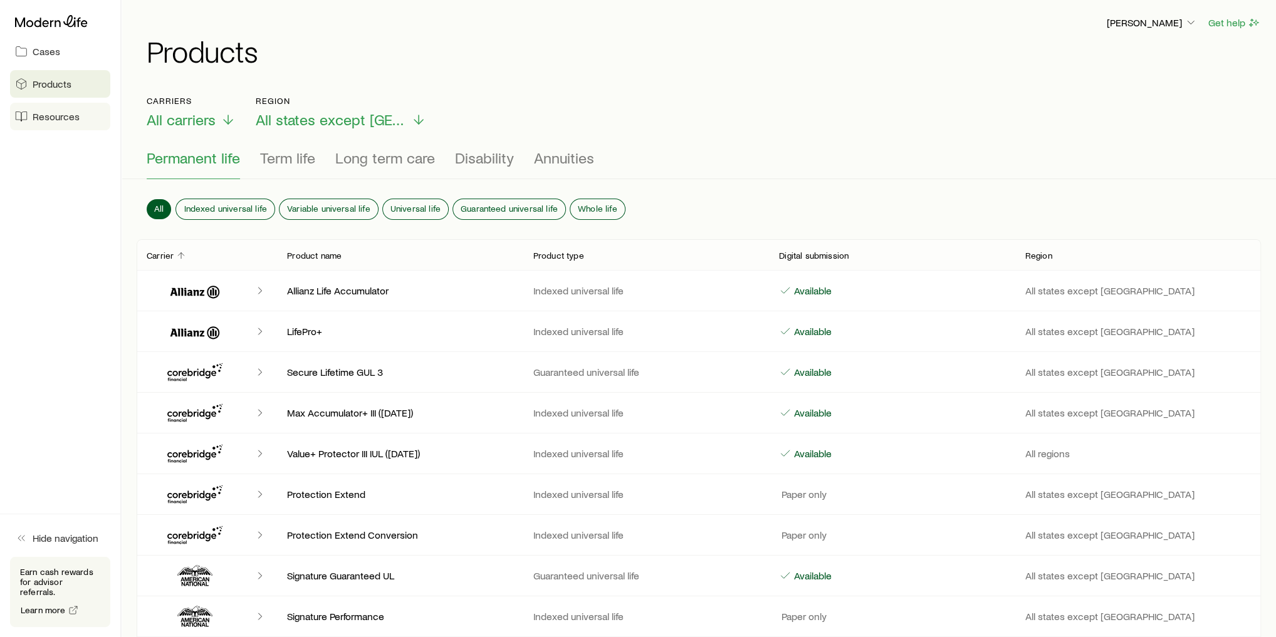
click at [60, 119] on span "Resources" at bounding box center [56, 116] width 47 height 13
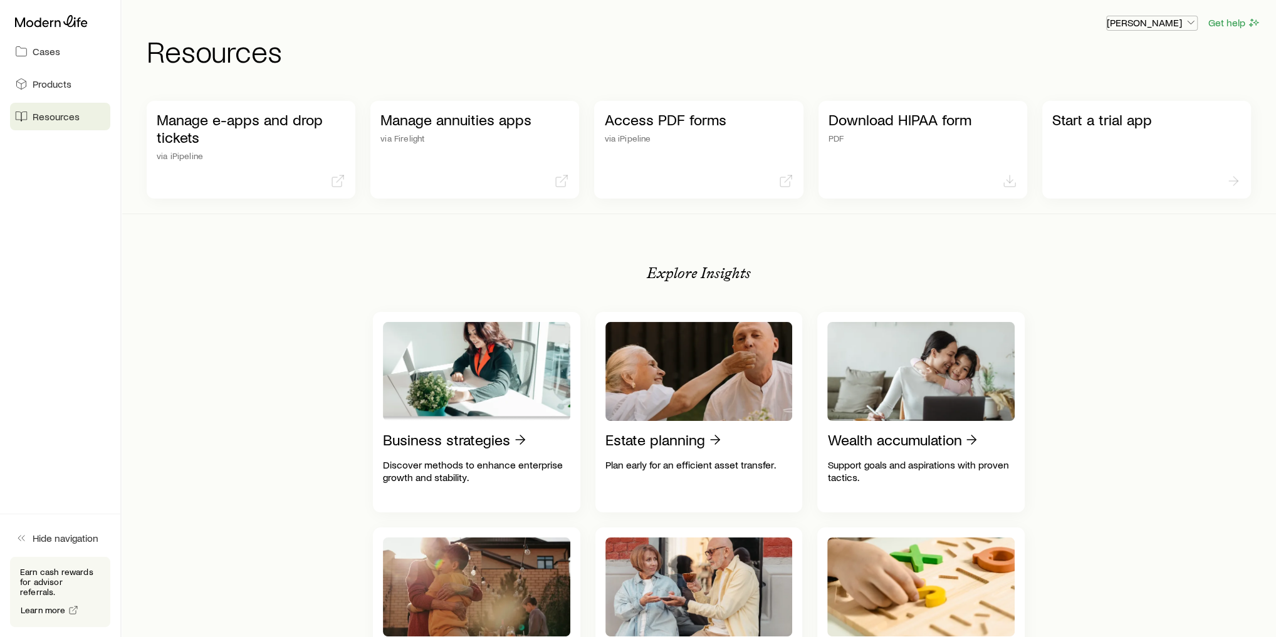
click at [1165, 28] on p "[PERSON_NAME]" at bounding box center [1152, 22] width 90 height 13
click at [1118, 61] on span "Licenses and contracts" at bounding box center [1126, 57] width 103 height 13
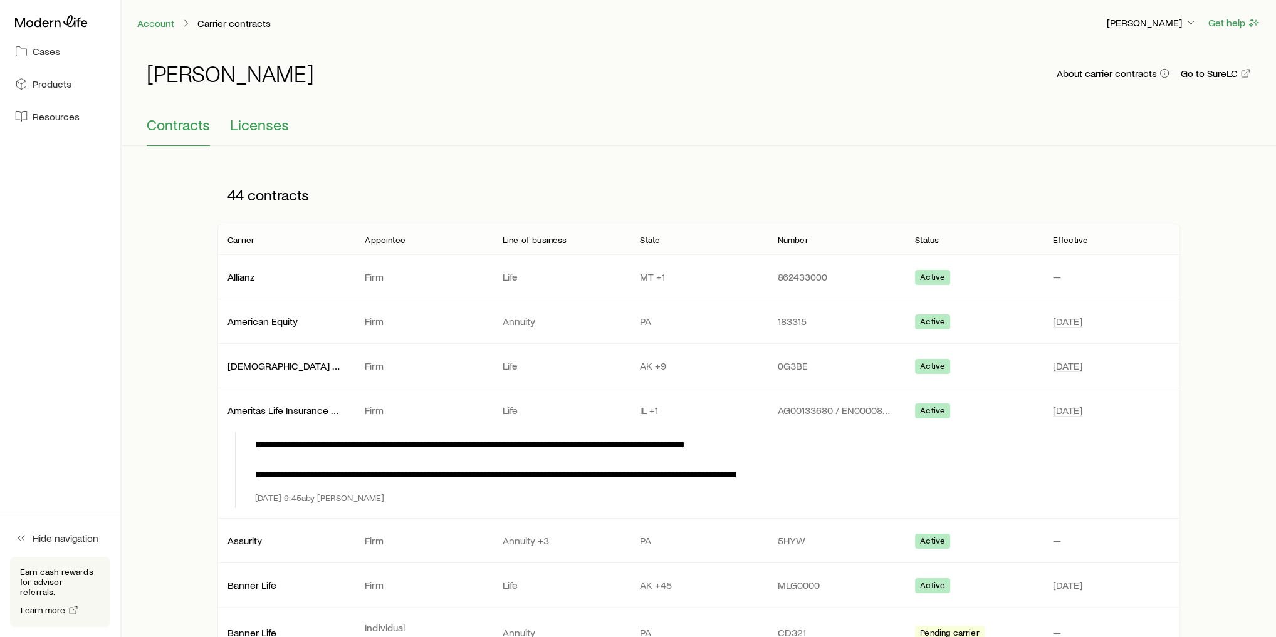
click at [251, 123] on span "Licenses" at bounding box center [259, 125] width 59 height 18
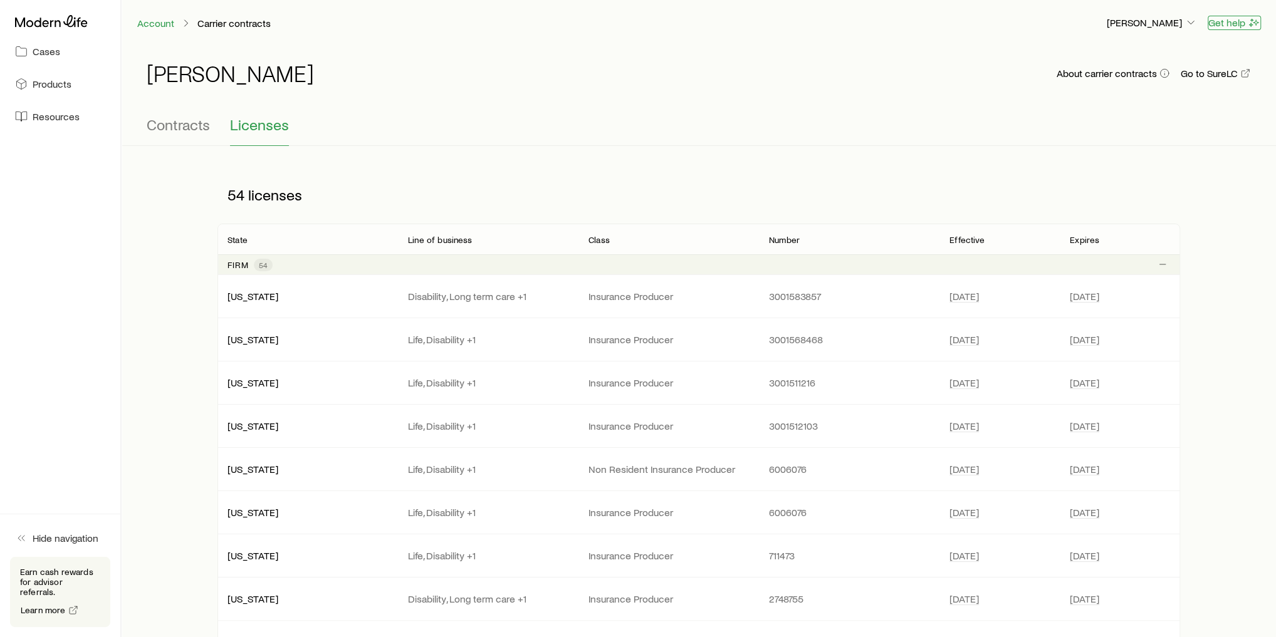
click at [1237, 23] on button "Get help" at bounding box center [1233, 23] width 53 height 14
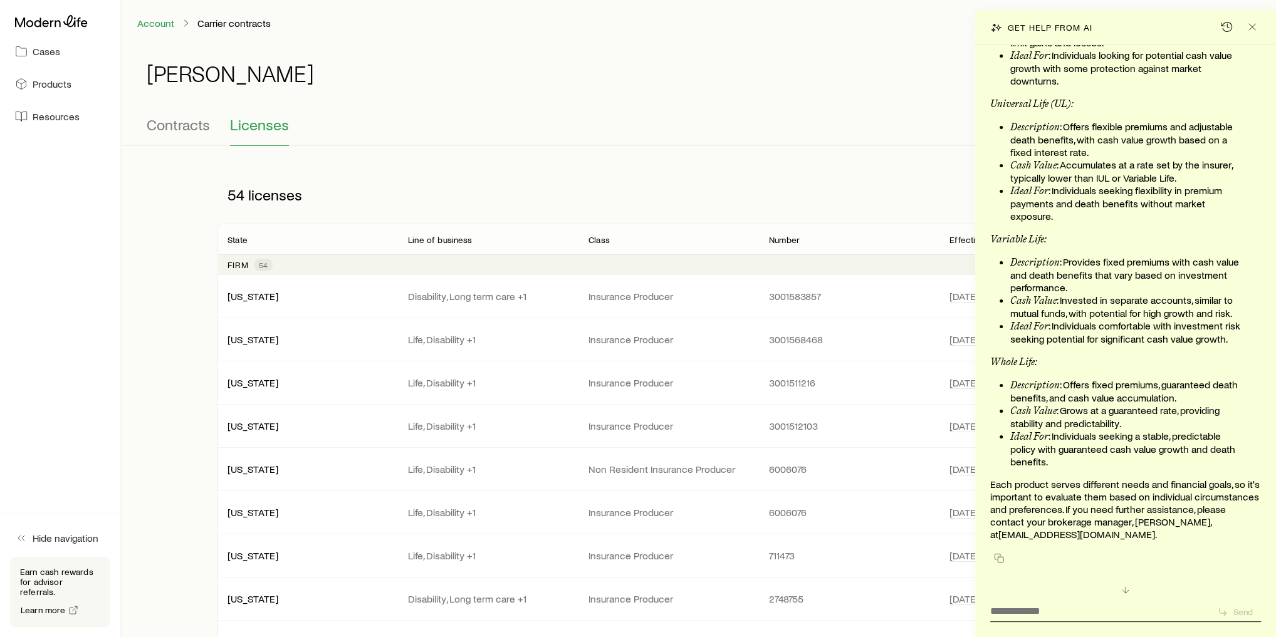
scroll to position [135172, 0]
click at [1254, 26] on icon "Close" at bounding box center [1252, 27] width 13 height 13
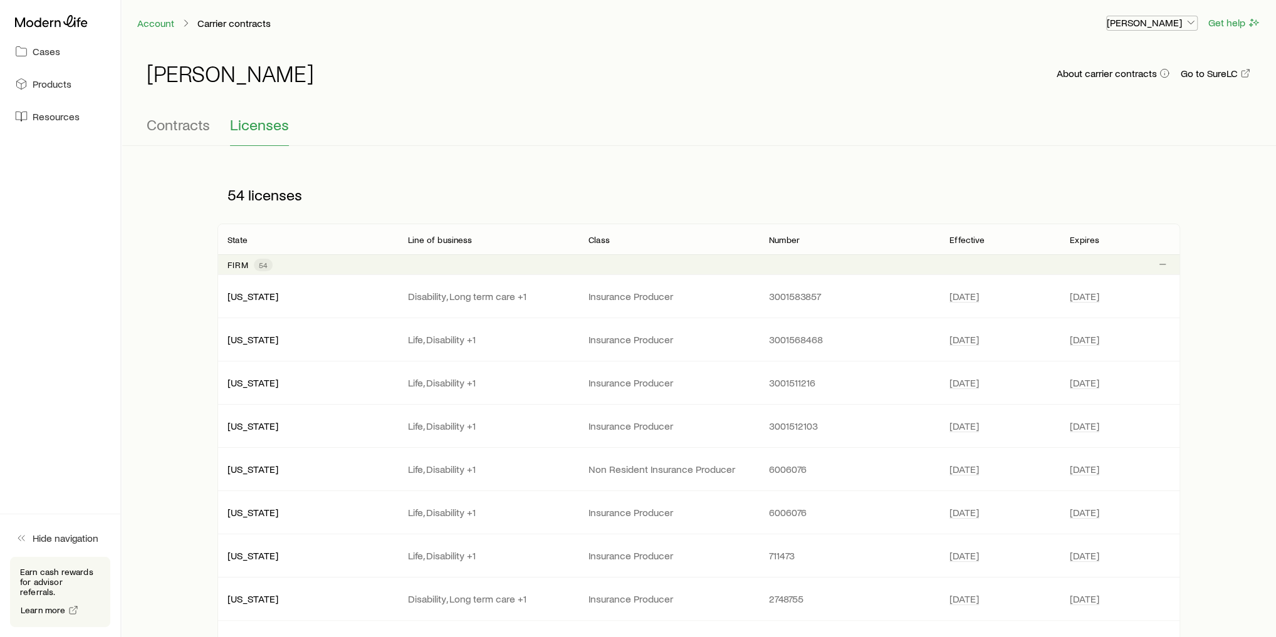
click at [1154, 24] on p "[PERSON_NAME]" at bounding box center [1152, 22] width 90 height 13
click at [1154, 88] on span "Commission schedule" at bounding box center [1123, 84] width 96 height 13
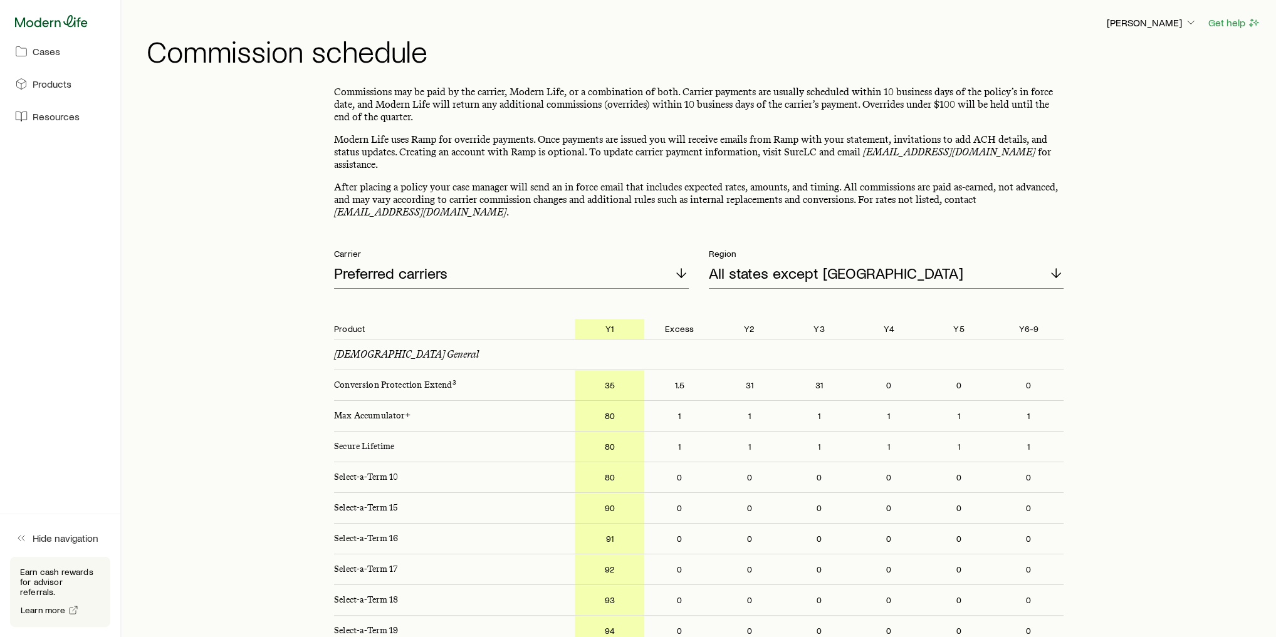
click at [37, 23] on icon at bounding box center [51, 21] width 73 height 13
